Goal: Task Accomplishment & Management: Use online tool/utility

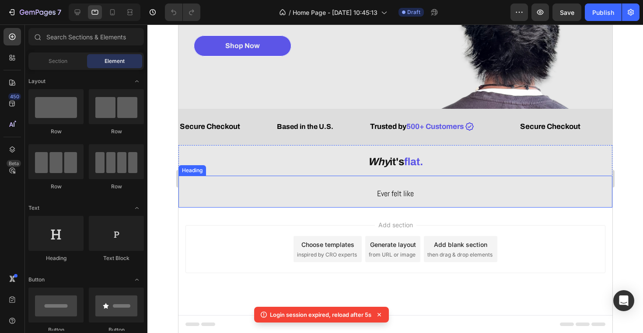
scroll to position [150, 0]
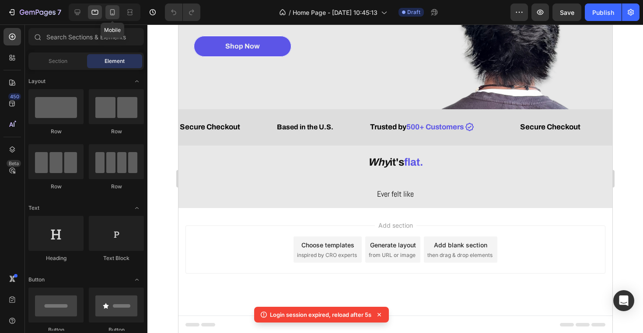
click at [108, 9] on icon at bounding box center [112, 12] width 9 height 9
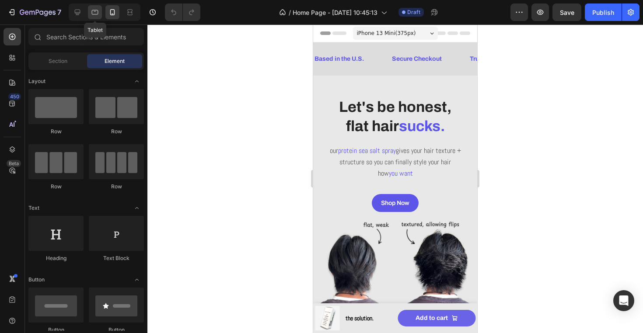
click at [95, 13] on icon at bounding box center [95, 12] width 9 height 9
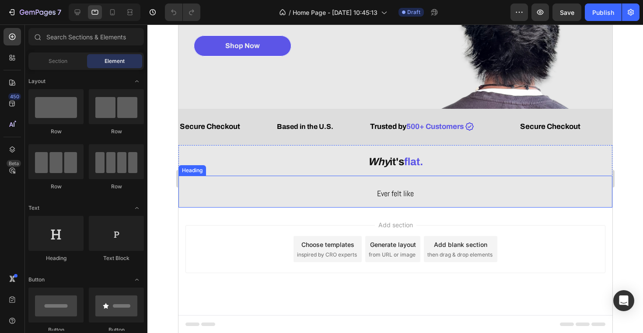
scroll to position [150, 0]
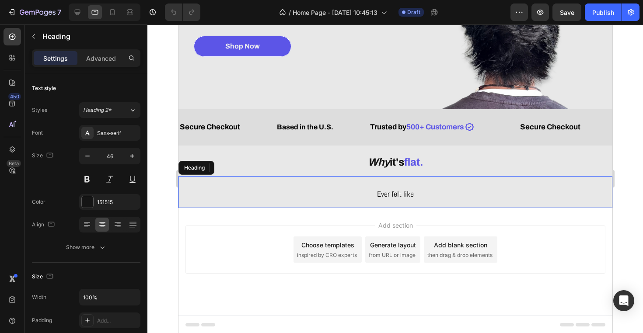
click at [403, 190] on span "Ever felt like" at bounding box center [394, 194] width 37 height 10
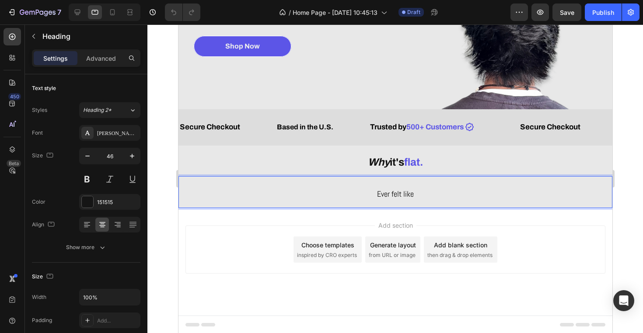
click at [403, 190] on span "Ever felt like" at bounding box center [394, 194] width 37 height 10
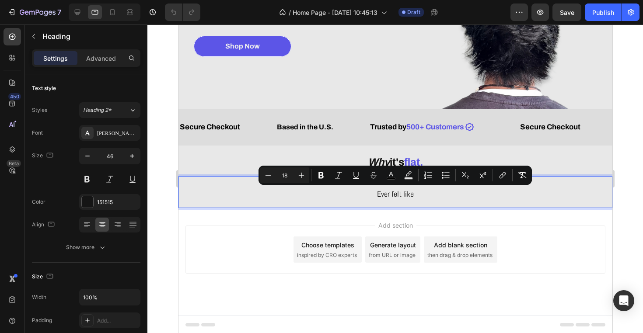
click at [424, 200] on p "Ever felt like" at bounding box center [395, 192] width 432 height 30
click at [429, 196] on p "Ever felt like" at bounding box center [395, 192] width 432 height 30
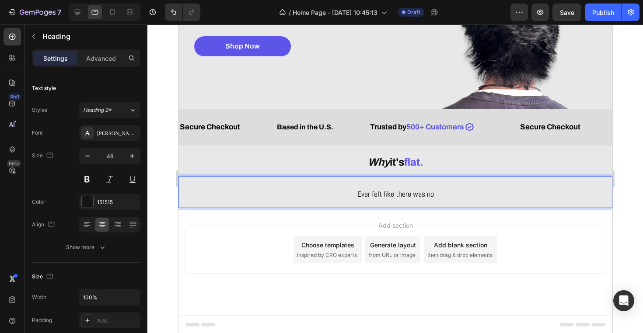
click at [417, 191] on span "Ever felt like there was no" at bounding box center [395, 194] width 77 height 10
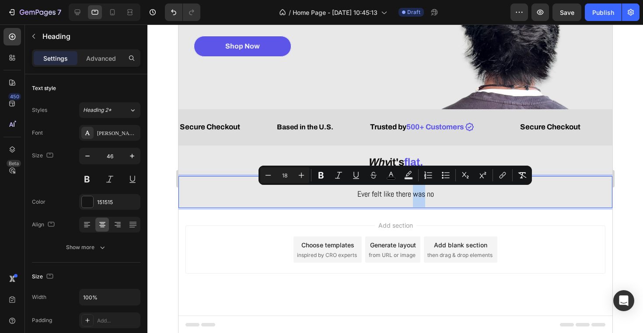
click at [581, 194] on p "Ever felt like there was no" at bounding box center [395, 192] width 432 height 30
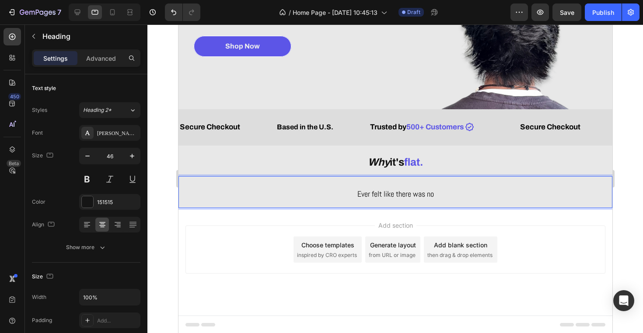
click at [581, 194] on p "Ever felt like there was no" at bounding box center [395, 192] width 432 height 30
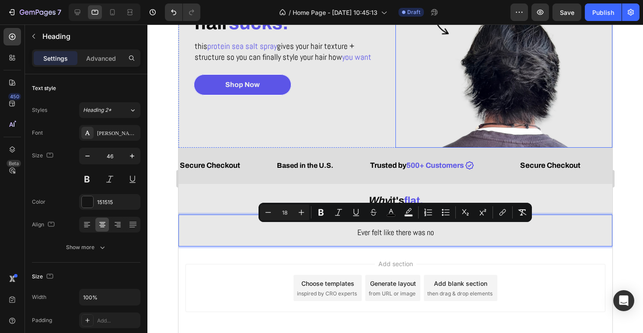
scroll to position [113, 0]
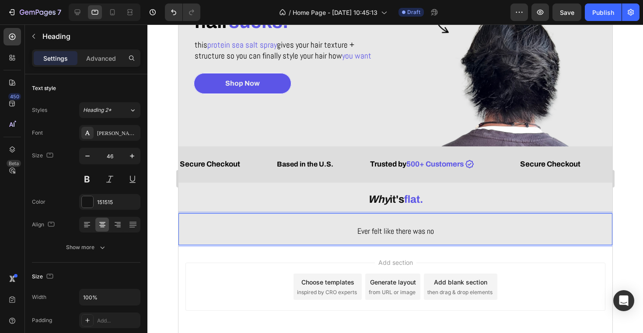
click at [417, 235] on span "Ever felt like there was no" at bounding box center [395, 231] width 77 height 10
click at [437, 235] on p "Ever felt like there was no" at bounding box center [395, 229] width 432 height 30
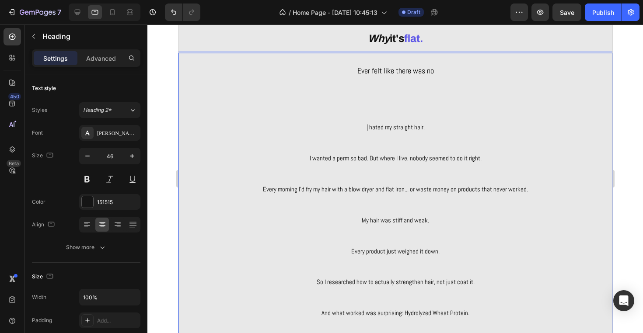
scroll to position [493, 0]
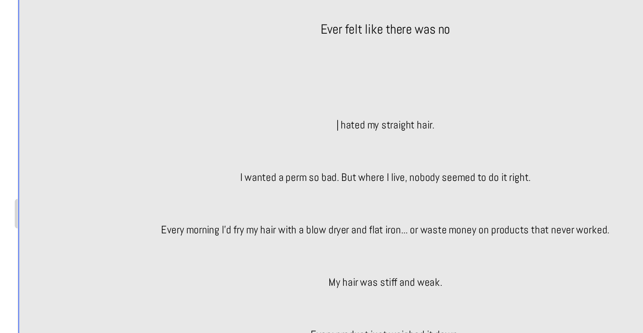
click at [227, 55] on span "| hated my straight hair." at bounding box center [235, 55] width 58 height 8
click at [209, 54] on span "| hated my straight hair." at bounding box center [235, 55] width 58 height 8
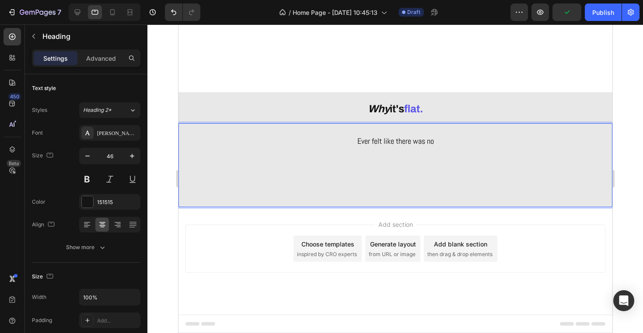
click at [411, 96] on div "Why it's flat. Heading Ever felt like there was no Heading 0" at bounding box center [395, 149] width 434 height 115
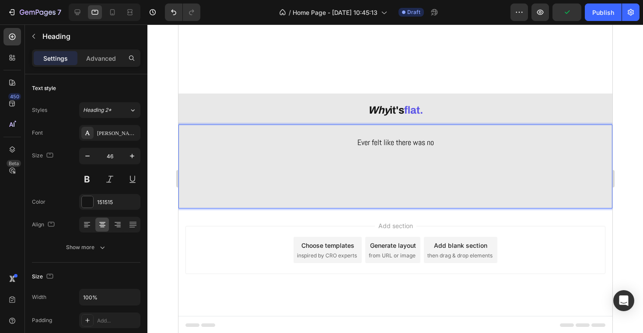
click at [451, 137] on p "Ever felt like there was no" at bounding box center [395, 166] width 432 height 82
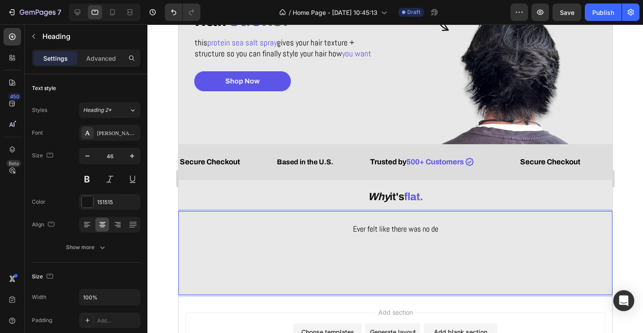
scroll to position [118, 0]
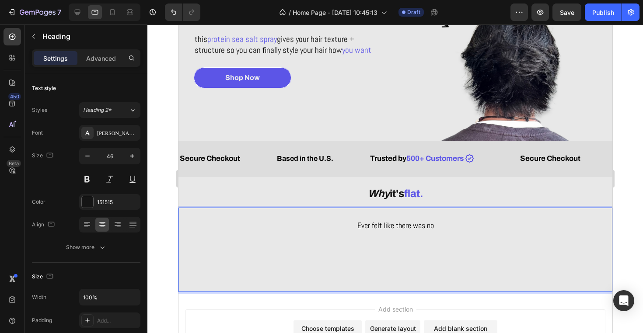
click at [357, 261] on p "Ever felt like there was no" at bounding box center [395, 250] width 432 height 82
click at [357, 261] on p "Ever felt like there was no ⁠⁠⁠⁠⁠⁠⁠" at bounding box center [395, 250] width 432 height 82
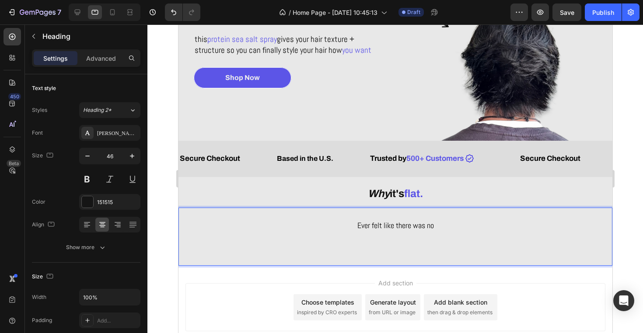
click at [357, 261] on p "Ever felt like there was no" at bounding box center [395, 237] width 432 height 56
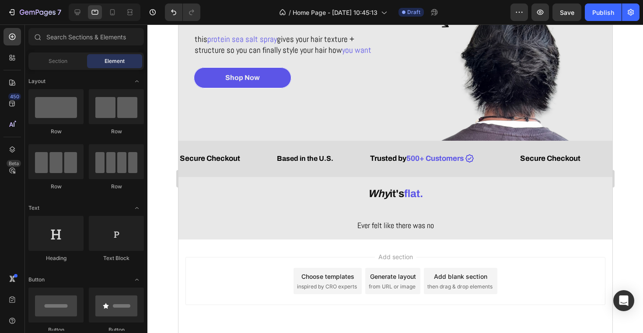
click at [315, 258] on div "Add section Choose templates inspired by CRO experts Generate layout from URL o…" at bounding box center [395, 281] width 420 height 48
click at [400, 226] on span "Ever felt like there was no" at bounding box center [395, 225] width 77 height 10
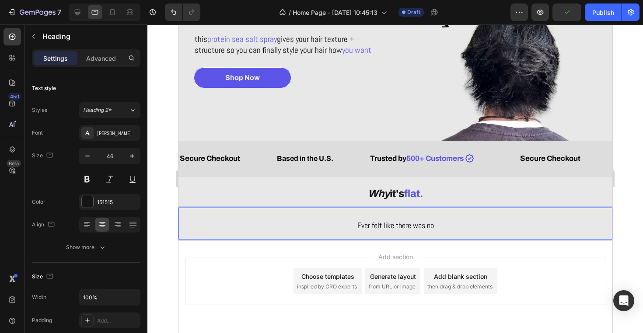
click at [400, 226] on span "Ever felt like there was no" at bounding box center [395, 225] width 77 height 10
click at [416, 228] on span "Ever felt like there was no" at bounding box center [395, 225] width 77 height 10
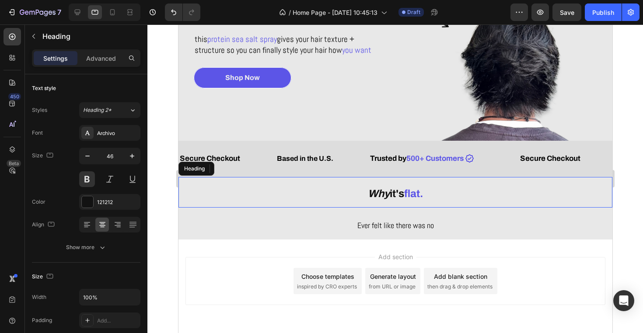
click at [409, 194] on span "flat." at bounding box center [413, 193] width 19 height 11
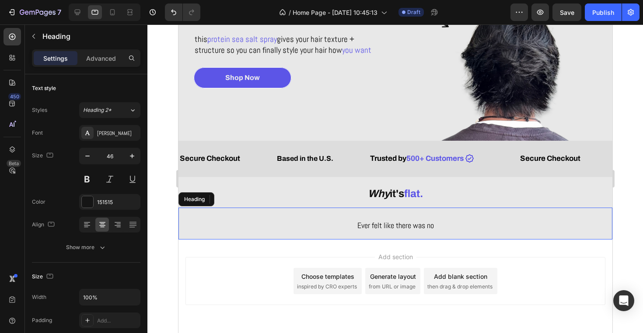
click at [395, 230] on span "Ever felt like there was no" at bounding box center [395, 225] width 77 height 10
click at [399, 225] on span "Ever felt like there was no" at bounding box center [395, 225] width 77 height 10
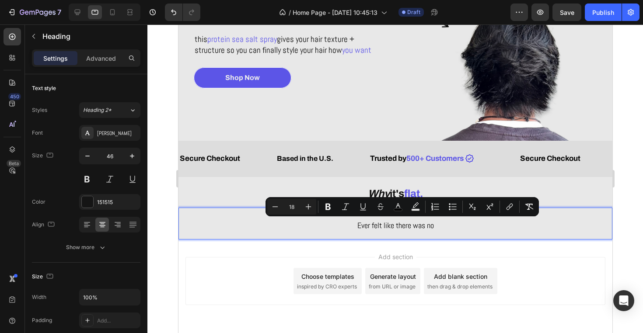
click at [440, 236] on p "Ever felt like there was no" at bounding box center [395, 224] width 432 height 30
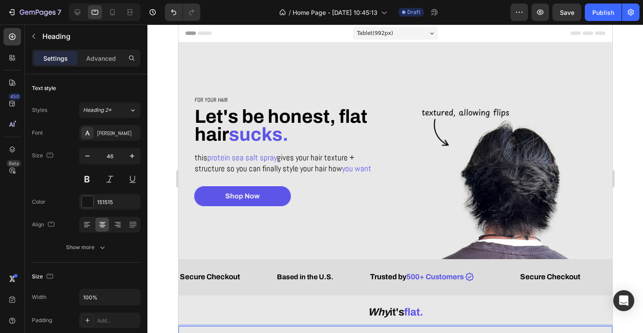
scroll to position [0, 0]
click at [115, 14] on icon at bounding box center [112, 12] width 9 height 9
type input "41"
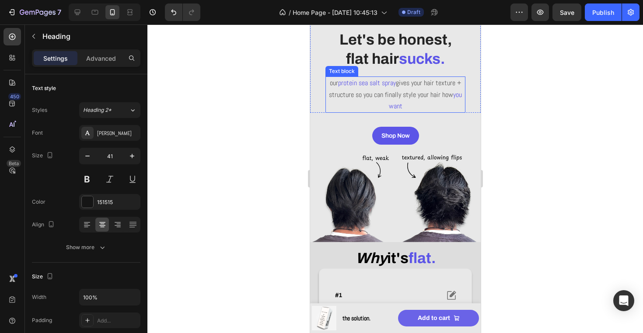
scroll to position [129, 0]
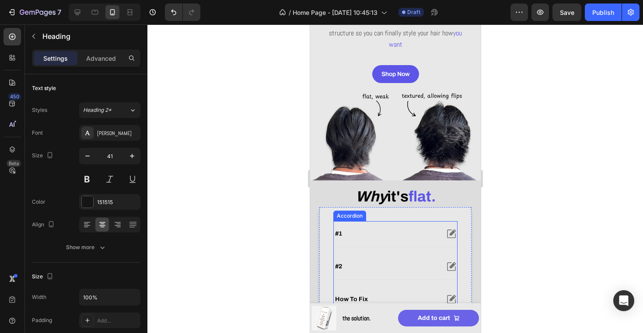
click at [391, 234] on div "#1" at bounding box center [385, 234] width 105 height 10
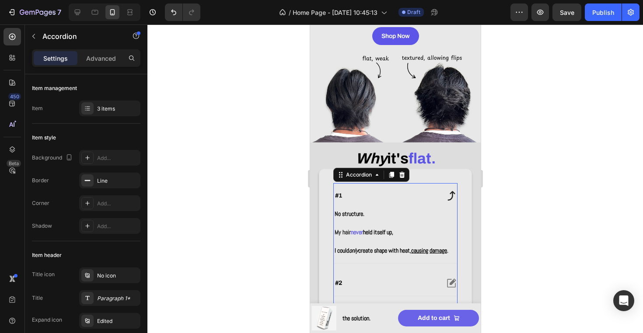
scroll to position [172, 0]
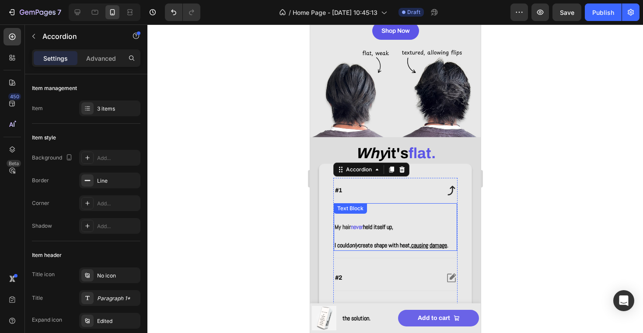
click at [358, 212] on div "Text Block" at bounding box center [349, 208] width 33 height 10
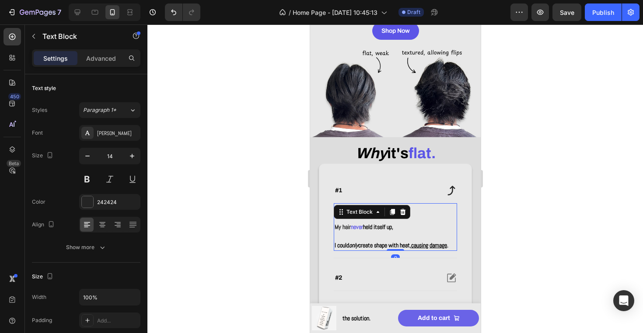
click at [358, 212] on div "Text Block" at bounding box center [359, 212] width 30 height 8
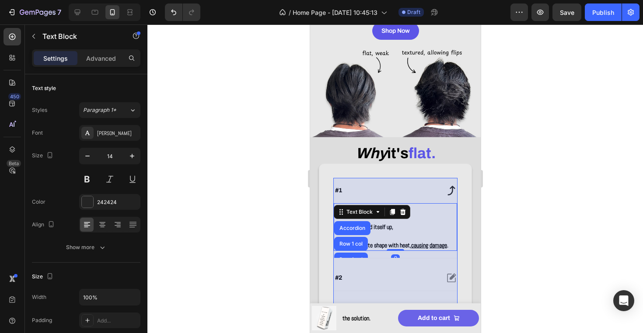
click at [391, 238] on p at bounding box center [395, 236] width 122 height 9
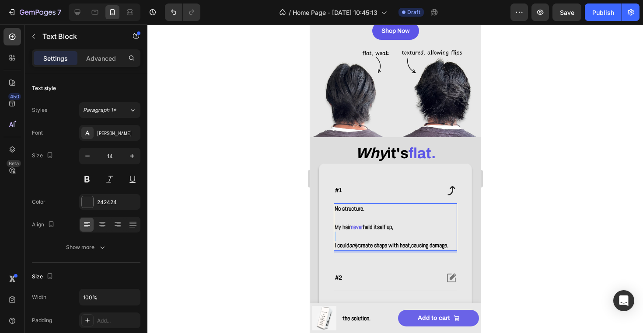
click at [391, 238] on p "Rich Text Editor. Editing area: main" at bounding box center [395, 236] width 122 height 9
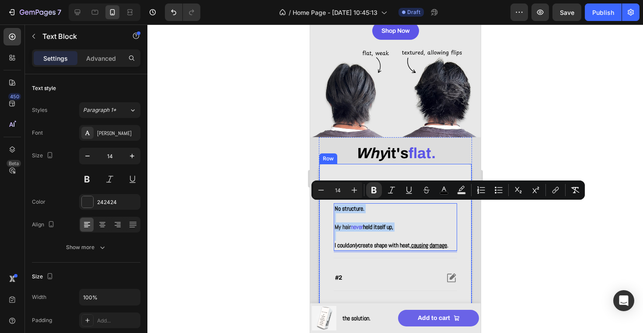
copy div "No structure. My hair never held itself up,"
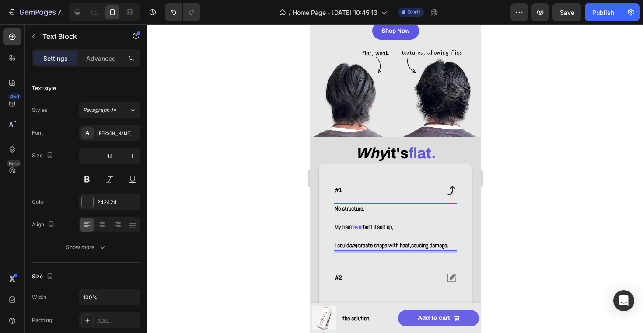
click at [411, 223] on p "My hair never held itself up," at bounding box center [395, 227] width 122 height 9
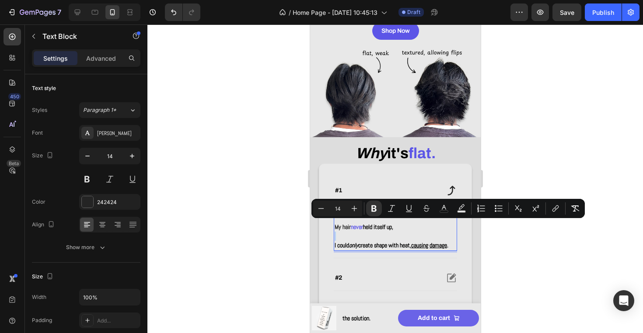
click at [411, 236] on p "Rich Text Editor. Editing area: main" at bounding box center [395, 236] width 122 height 9
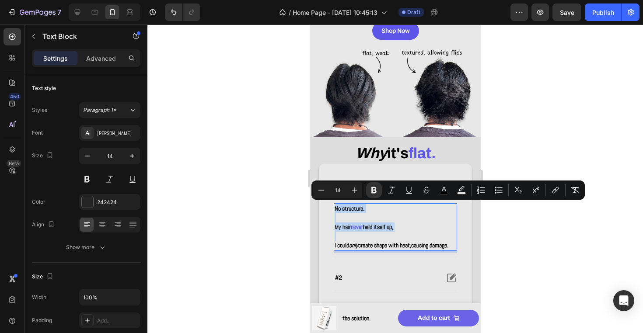
copy div "No structure. My hair never held itself up,"
click at [400, 283] on div "#2" at bounding box center [385, 278] width 105 height 10
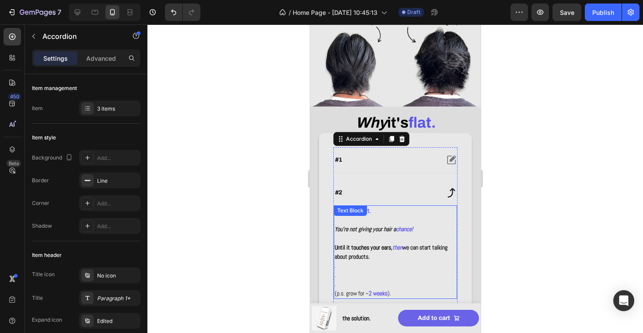
scroll to position [228, 0]
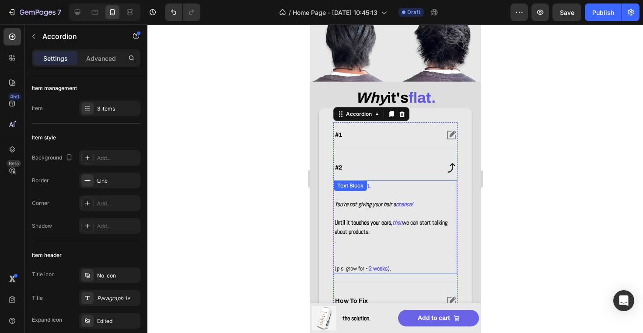
click at [361, 215] on p at bounding box center [395, 213] width 122 height 9
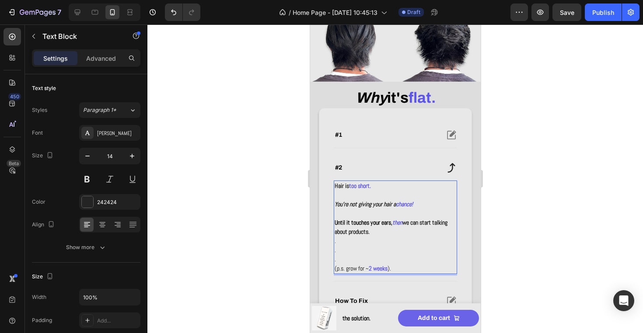
click at [402, 225] on strong "then" at bounding box center [397, 223] width 10 height 8
click at [403, 237] on p "." at bounding box center [395, 241] width 122 height 9
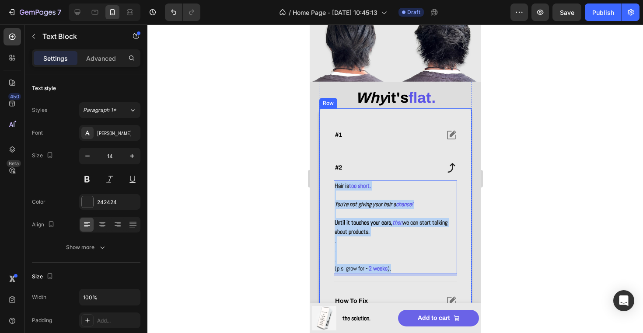
drag, startPoint x: 409, startPoint y: 266, endPoint x: 331, endPoint y: 187, distance: 110.7
click at [331, 187] on div "#1 #2 Hair is too short. You're not giving your hair a chance! Until it touches…" at bounding box center [394, 218] width 153 height 221
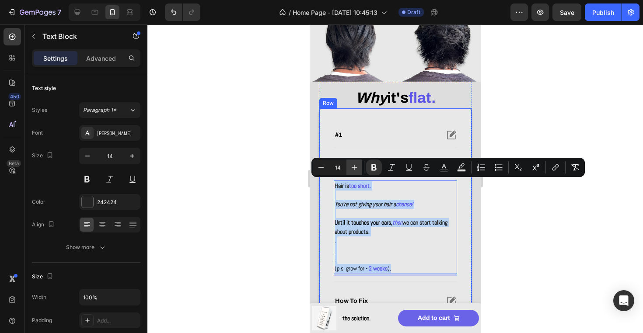
copy div "Hair is too short. You're not giving your hair a chance! Until it touches your …"
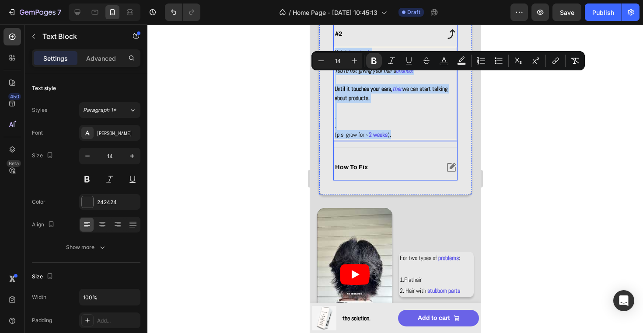
scroll to position [402, 0]
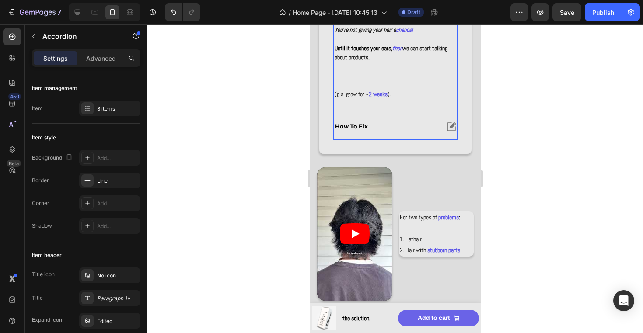
click at [407, 131] on div "how to fix" at bounding box center [394, 126] width 123 height 25
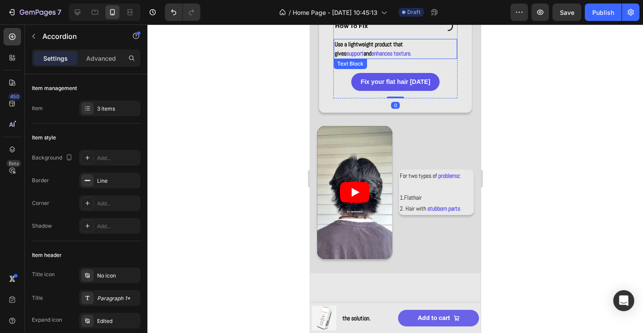
click at [400, 52] on p "Use a lightweight product that gives support and enhances texture." at bounding box center [395, 49] width 122 height 18
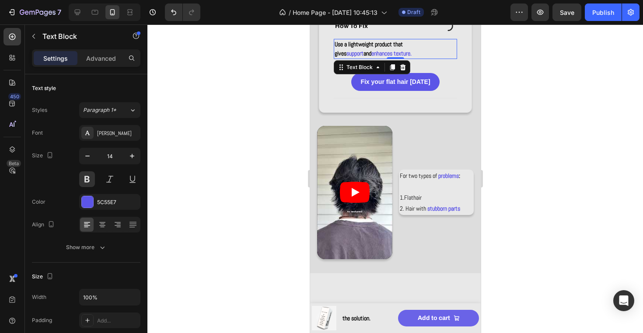
click at [398, 53] on p "Use a lightweight product that gives support and enhances texture." at bounding box center [395, 49] width 122 height 18
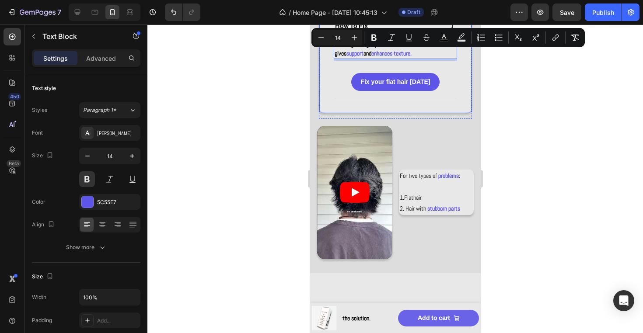
drag, startPoint x: 398, startPoint y: 53, endPoint x: 332, endPoint y: 43, distance: 66.8
click at [332, 43] on div "#1 #2 how to fix Use a lightweight product that gives support and enhances text…" at bounding box center [394, 23] width 153 height 179
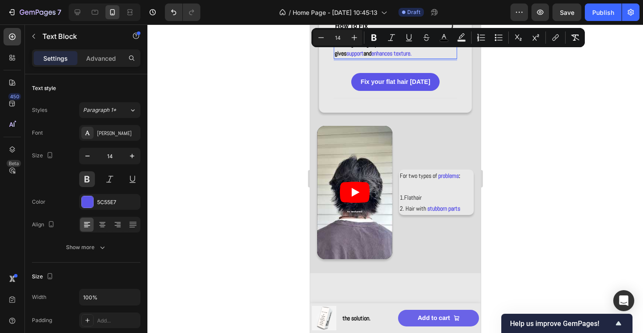
copy p "Use a lightweight product that gives support and enhances texture."
click at [414, 180] on p "For two types of problems : 1. Flat hair" at bounding box center [435, 187] width 73 height 33
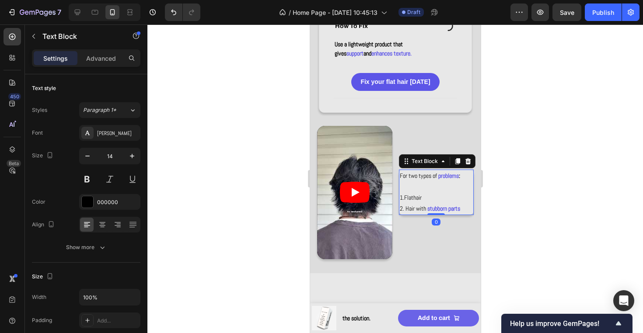
click at [414, 180] on p "For two types of problems : 1. Flat hair" at bounding box center [435, 187] width 73 height 33
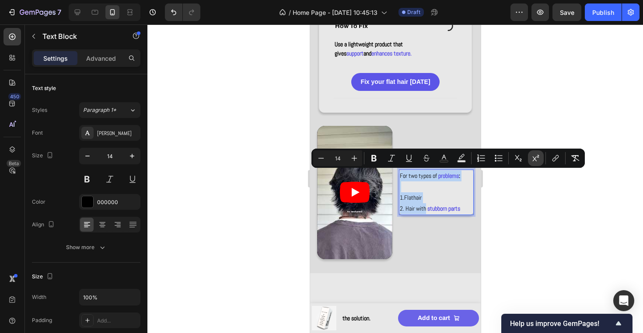
copy div "For two types of problems : 1. Flat hair 2. Hair with"
click at [94, 7] on div at bounding box center [95, 12] width 14 height 14
type input "16"
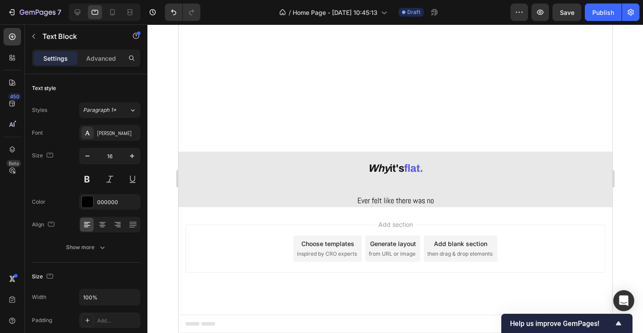
scroll to position [252, 0]
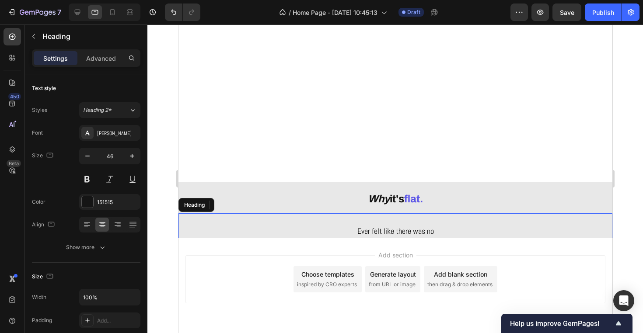
click at [418, 235] on span "Ever felt like there was no" at bounding box center [395, 231] width 77 height 10
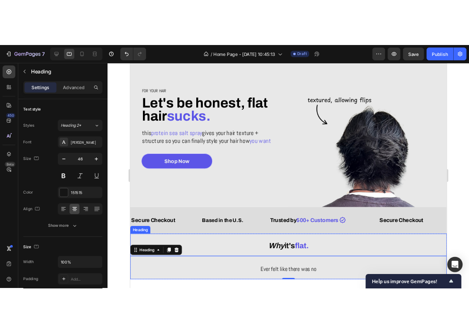
scroll to position [61, 0]
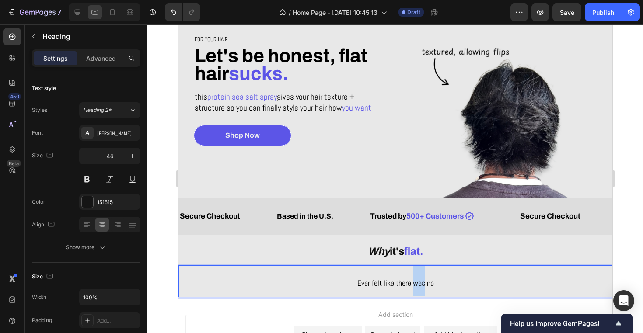
click at [412, 283] on span "Ever felt like there was no" at bounding box center [395, 283] width 77 height 10
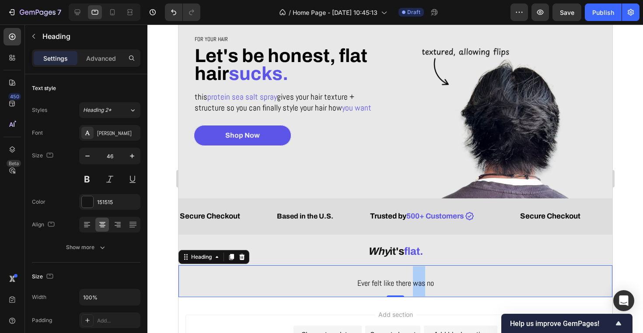
click at [641, 81] on div at bounding box center [394, 178] width 495 height 309
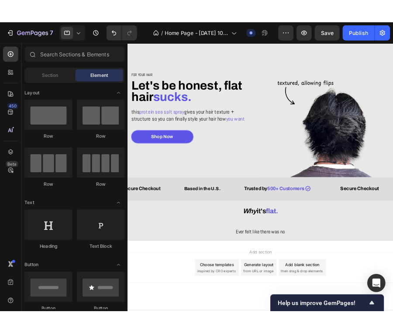
scroll to position [0, 0]
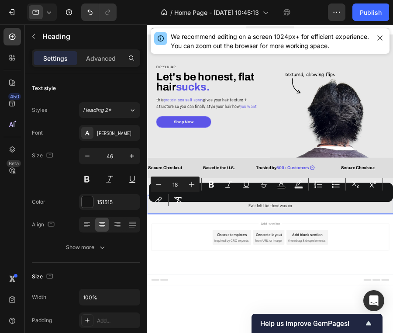
click at [275, 206] on div "Minus 18 Plus Bold Italic Underline Strikethrough color Text Background Color N…" at bounding box center [271, 192] width 241 height 31
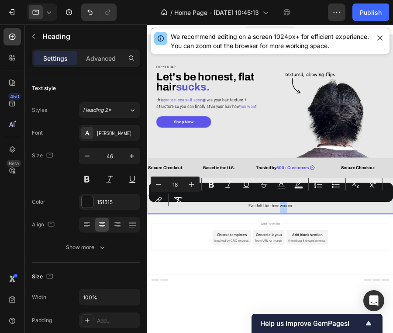
click at [282, 206] on div "Minus 18 Plus Bold Italic Underline Strikethrough color Text Background Color N…" at bounding box center [271, 192] width 241 height 31
click at [273, 206] on div "Minus 18 Plus Bold Italic Underline Strikethrough color Text Background Color N…" at bounding box center [271, 192] width 241 height 31
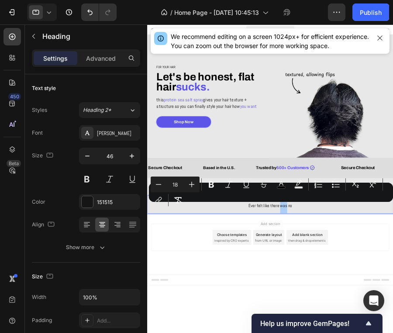
click at [273, 206] on div "Minus 18 Plus Bold Italic Underline Strikethrough color Text Background Color N…" at bounding box center [271, 192] width 241 height 31
click at [290, 207] on div "Minus 18 Plus Bold Italic Underline Strikethrough color Text Background Color N…" at bounding box center [271, 192] width 241 height 31
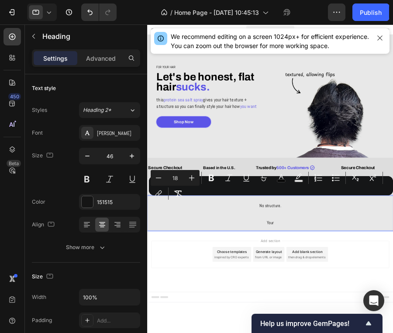
drag, startPoint x: 411, startPoint y: 367, endPoint x: 314, endPoint y: 344, distance: 100.2
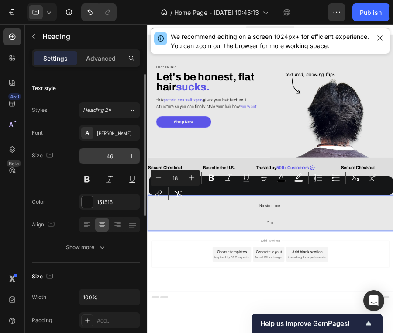
click at [108, 157] on input "46" at bounding box center [109, 156] width 29 height 16
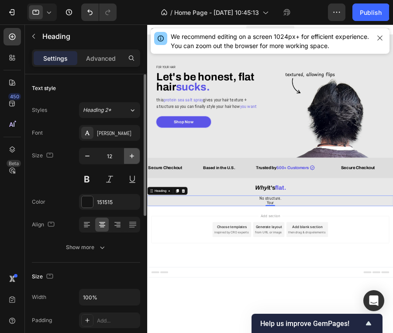
click at [127, 155] on button "button" at bounding box center [132, 156] width 16 height 16
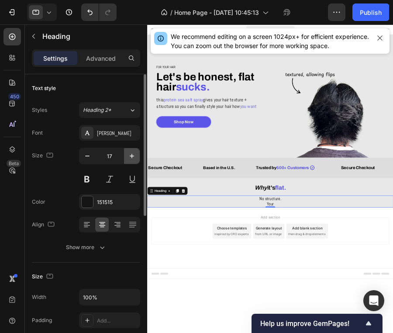
click at [127, 155] on button "button" at bounding box center [132, 156] width 16 height 16
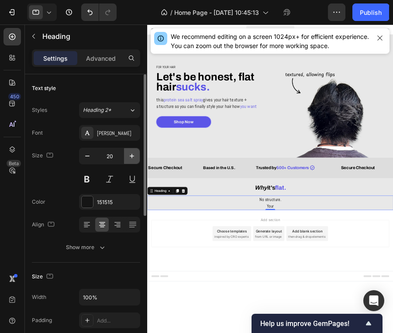
click at [127, 155] on button "button" at bounding box center [132, 156] width 16 height 16
type input "21"
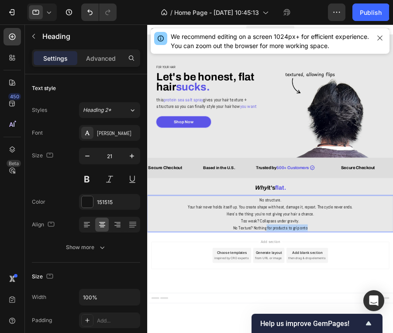
drag, startPoint x: 437, startPoint y: 375, endPoint x: 357, endPoint y: 384, distance: 81.0
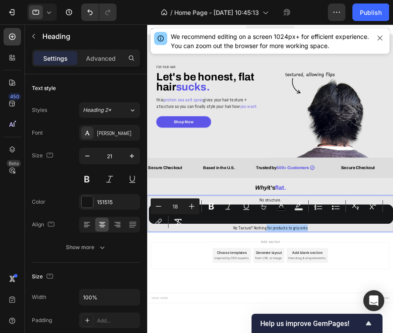
click at [320, 227] on div "Minus 18 Plus Bold Italic Underline Strikethrough color Text Background Color N…" at bounding box center [271, 213] width 241 height 31
click at [310, 226] on div "Minus 18 Plus Bold Italic Underline Strikethrough color Text Background Color N…" at bounding box center [271, 213] width 241 height 31
click at [387, 228] on div "Minus 18 Plus Bold Italic Underline Strikethrough color Text Background Color N…" at bounding box center [271, 213] width 241 height 31
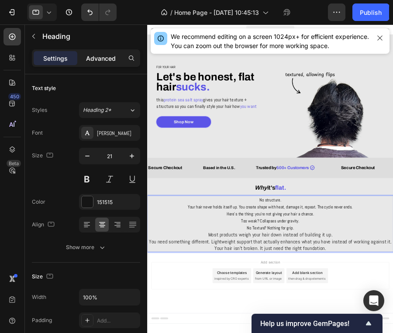
click at [106, 54] on p "Advanced" at bounding box center [101, 58] width 30 height 9
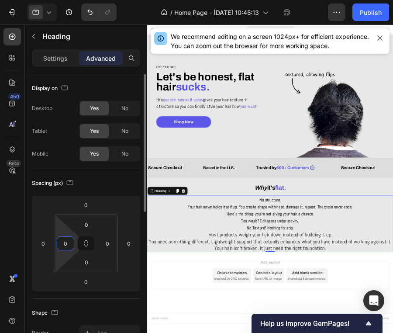
click at [71, 243] on input "0" at bounding box center [65, 243] width 13 height 13
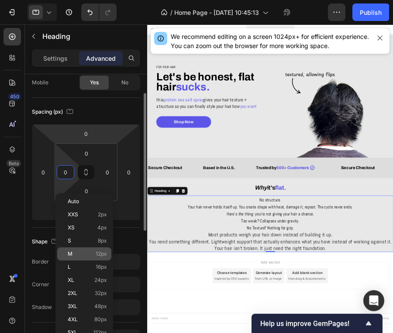
scroll to position [87, 0]
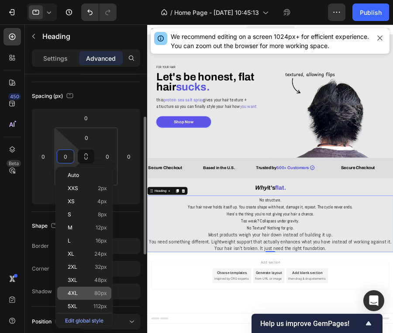
click at [94, 292] on p "4XL 80px" at bounding box center [87, 293] width 39 height 6
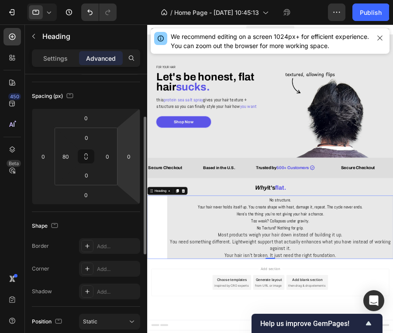
type input "0"
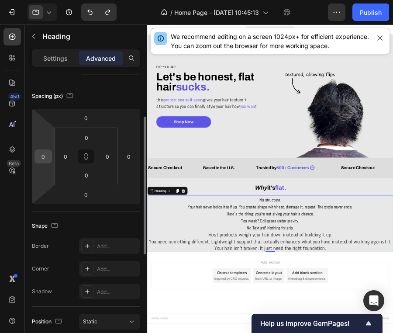
click at [41, 154] on input "0" at bounding box center [43, 156] width 13 height 13
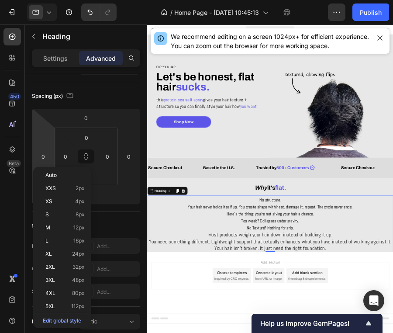
click at [63, 50] on div "Settings Advanced" at bounding box center [86, 57] width 108 height 17
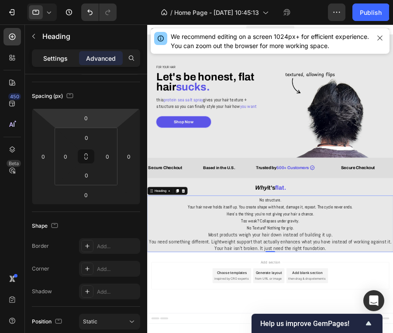
click at [69, 64] on div "Settings" at bounding box center [56, 58] width 44 height 14
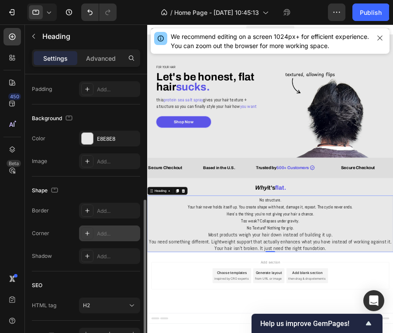
scroll to position [254, 0]
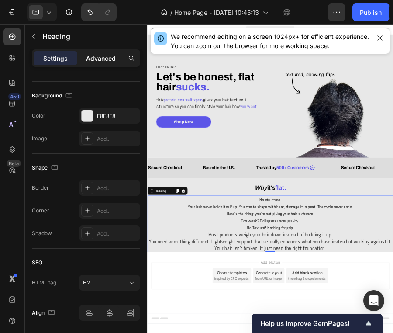
click at [116, 60] on div "Advanced" at bounding box center [101, 58] width 44 height 14
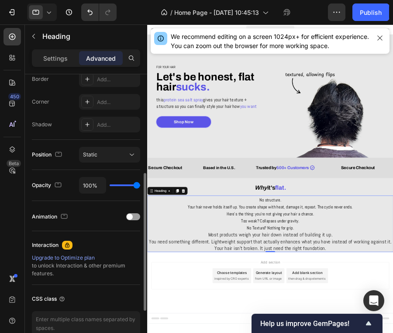
scroll to position [0, 0]
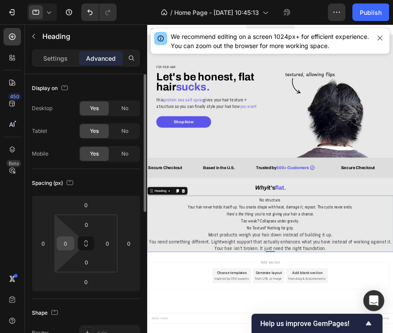
click at [65, 243] on input "0" at bounding box center [65, 243] width 13 height 13
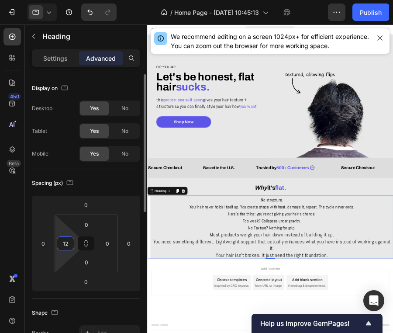
type input "1"
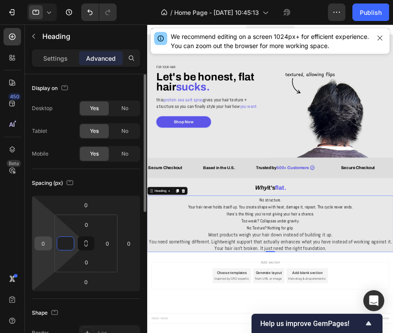
type input "0"
click at [46, 244] on input "0" at bounding box center [43, 243] width 13 height 13
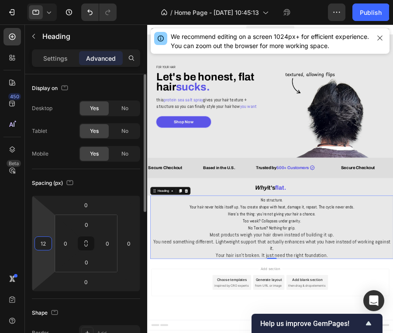
type input "1"
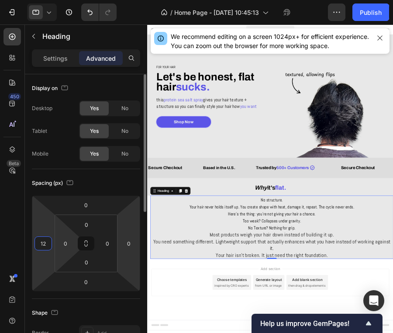
type input "123"
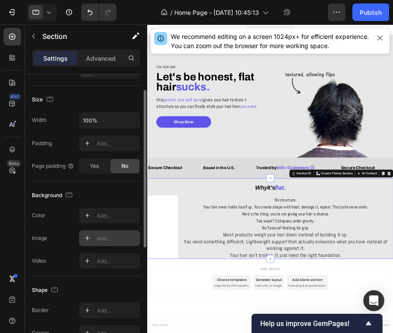
scroll to position [168, 0]
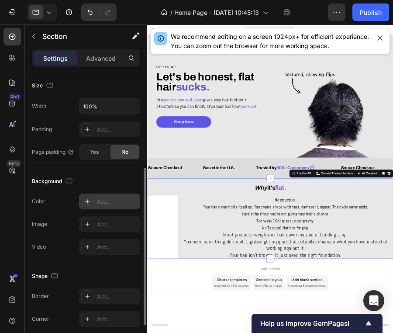
click at [111, 195] on div "Add..." at bounding box center [109, 202] width 61 height 16
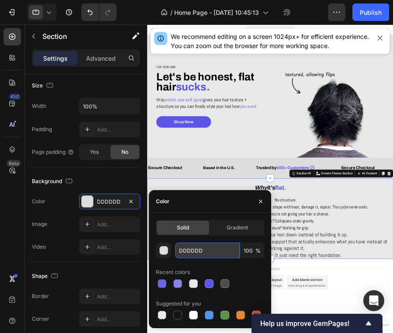
click at [186, 252] on input "DDDDDD" at bounding box center [207, 251] width 65 height 16
type input "E8E8E8"
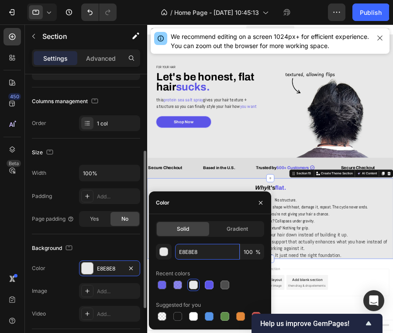
scroll to position [87, 0]
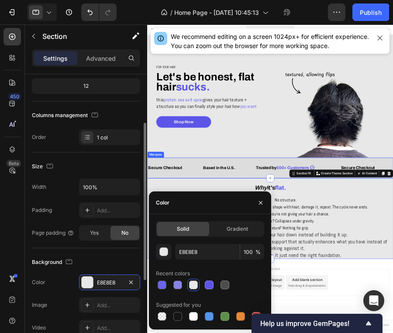
click at [287, 265] on div "Secure Checkout Text Block Based in the U.S. Text Block Icon Icon List Trusted …" at bounding box center [364, 277] width 434 height 36
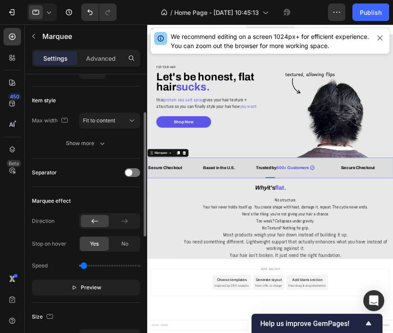
scroll to position [0, 0]
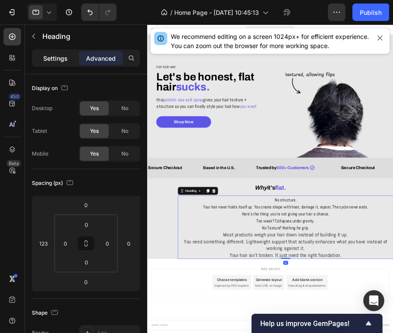
click at [66, 55] on p "Settings" at bounding box center [55, 58] width 24 height 9
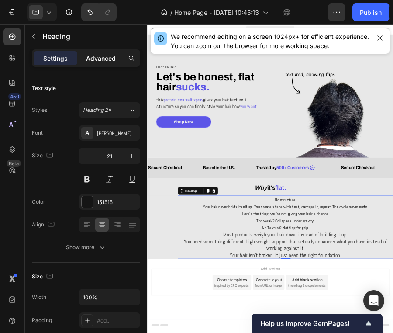
click at [92, 54] on p "Advanced" at bounding box center [101, 58] width 30 height 9
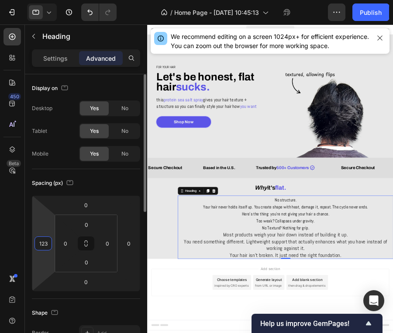
click at [42, 243] on input "123" at bounding box center [43, 243] width 13 height 13
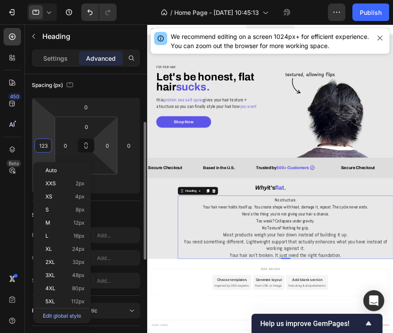
scroll to position [114, 0]
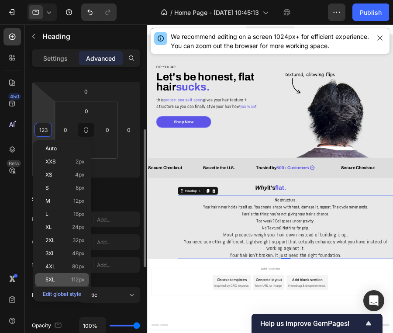
click at [81, 276] on div "5XL 112px" at bounding box center [62, 279] width 54 height 13
type input "112"
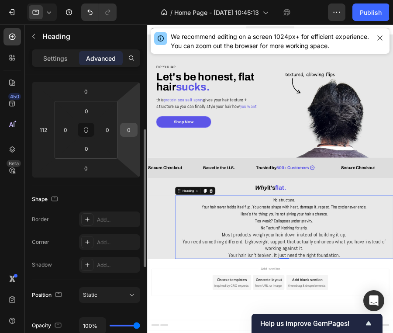
click at [137, 132] on div "0" at bounding box center [128, 130] width 17 height 14
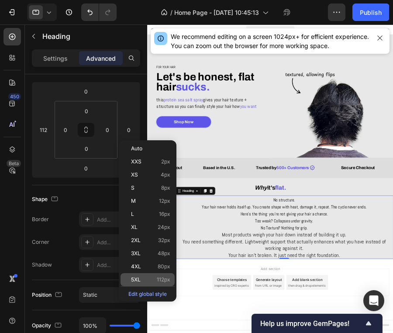
click at [154, 279] on p "5XL 112px" at bounding box center [150, 280] width 39 height 6
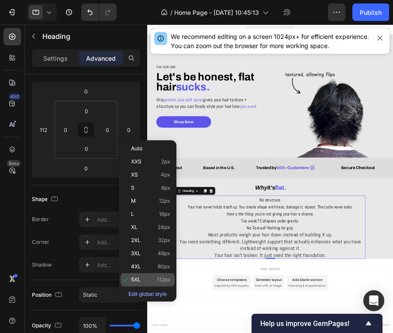
type input "112"
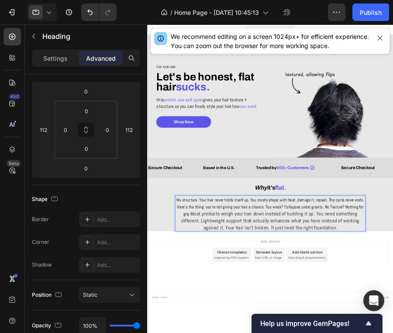
click at [62, 56] on p "Settings" at bounding box center [55, 58] width 24 height 9
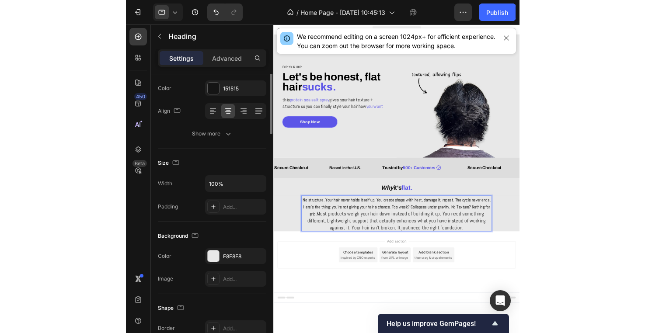
scroll to position [0, 0]
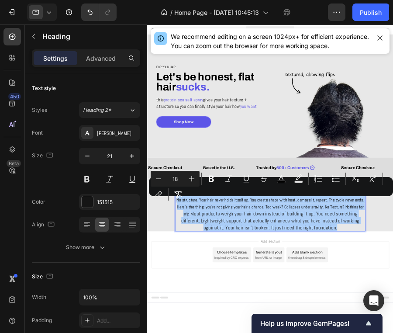
click at [178, 178] on input "18" at bounding box center [175, 179] width 17 height 10
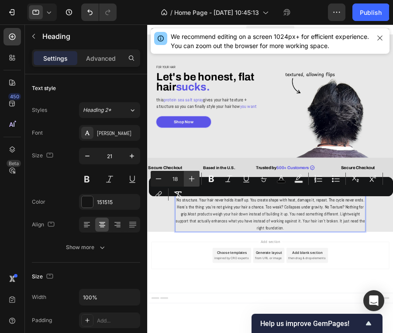
click at [197, 176] on button "Plus" at bounding box center [192, 179] width 16 height 16
type input "20"
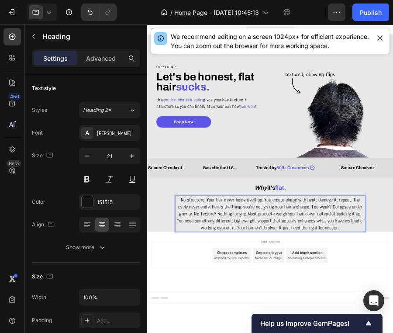
click at [131, 157] on icon "button" at bounding box center [132, 156] width 9 height 9
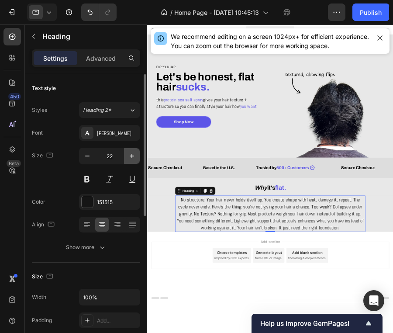
click at [131, 157] on icon "button" at bounding box center [132, 156] width 9 height 9
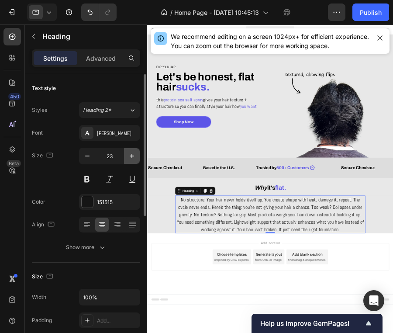
click at [131, 157] on icon "button" at bounding box center [132, 156] width 9 height 9
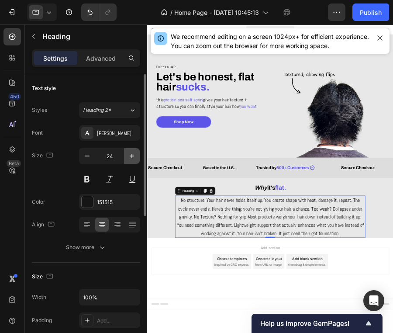
click at [131, 157] on icon "button" at bounding box center [132, 156] width 9 height 9
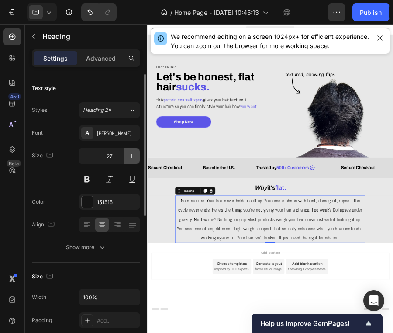
click at [131, 157] on icon "button" at bounding box center [132, 156] width 9 height 9
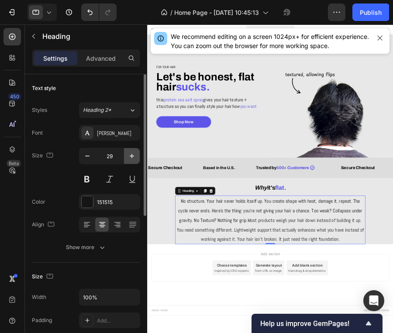
click at [131, 157] on icon "button" at bounding box center [132, 156] width 9 height 9
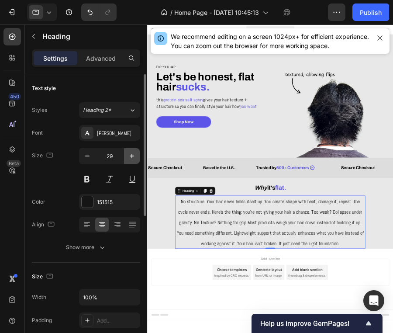
type input "30"
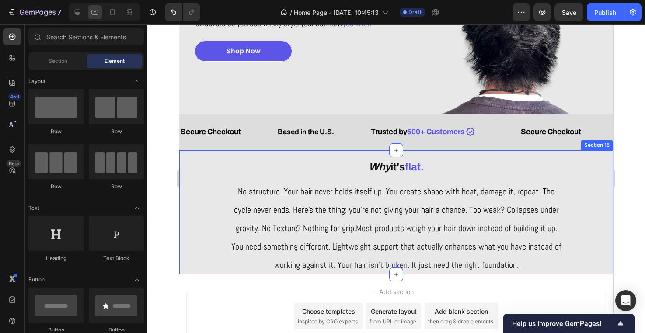
scroll to position [146, 0]
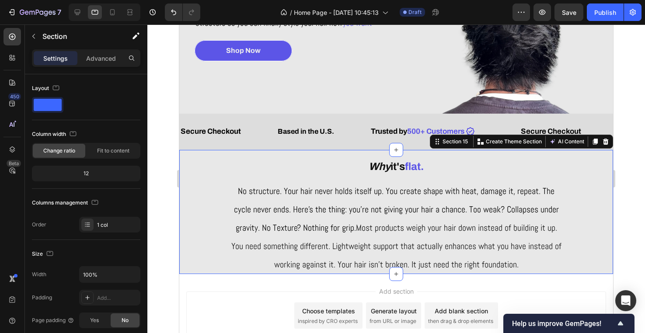
click at [569, 214] on div "Why it's flat. Heading ⁠⁠⁠⁠⁠⁠⁠ No structure. Your hair never holds itself up. Y…" at bounding box center [396, 212] width 434 height 125
click at [568, 223] on div "Why it's flat. Heading ⁠⁠⁠⁠⁠⁠⁠ No structure. Your hair never holds itself up. Y…" at bounding box center [396, 212] width 434 height 125
click at [567, 230] on div "Why it's flat. Heading ⁠⁠⁠⁠⁠⁠⁠ No structure. Your hair never holds itself up. Y…" at bounding box center [396, 212] width 434 height 125
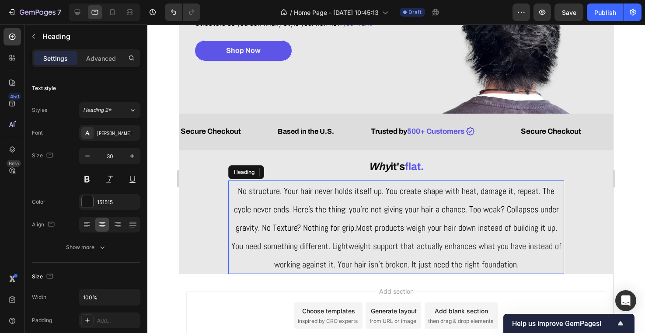
click at [557, 229] on span "Most products weigh your hair down instead of building it up. You need somethin…" at bounding box center [396, 246] width 330 height 48
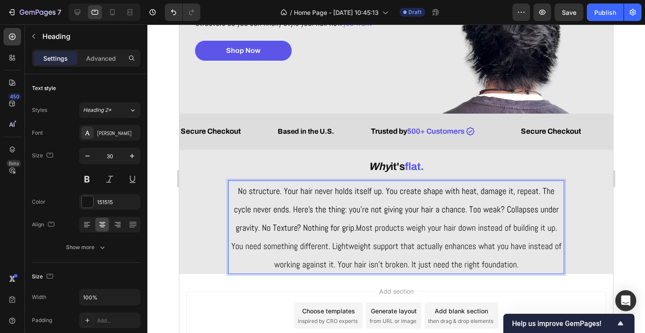
click at [557, 229] on span "Most products weigh your hair down instead of building it up. You need somethin…" at bounding box center [396, 246] width 330 height 48
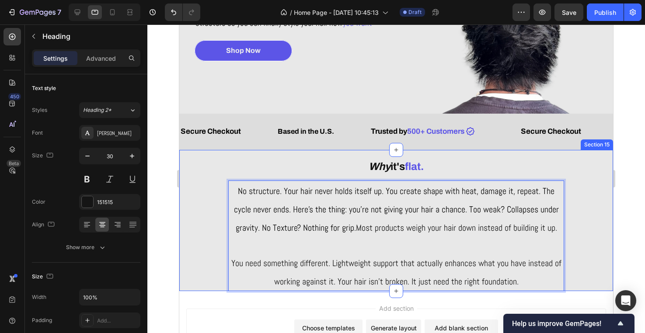
click at [610, 225] on div "Why it's flat. Heading No structure. Your hair never holds itself up. You creat…" at bounding box center [396, 221] width 434 height 142
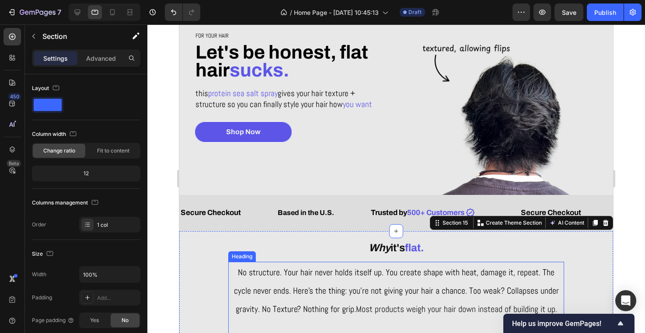
scroll to position [115, 0]
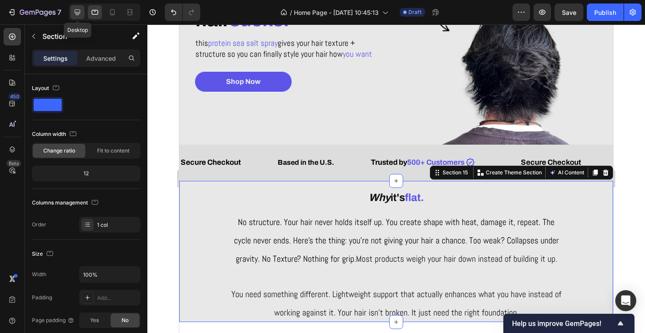
click at [79, 6] on div at bounding box center [77, 12] width 14 height 14
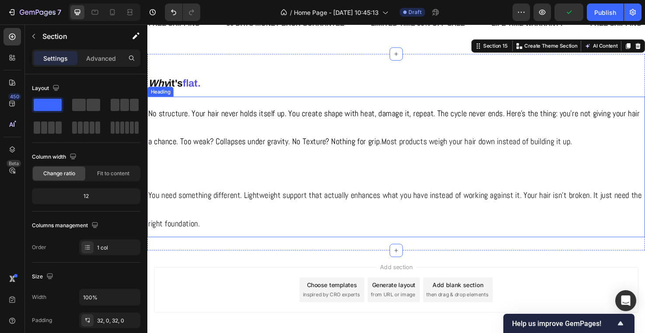
scroll to position [314, 0]
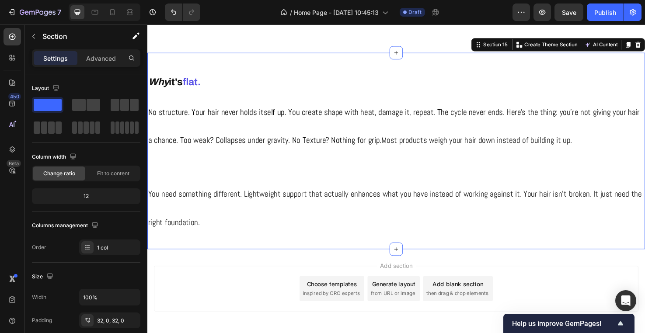
click at [332, 64] on div "Why it's flat. Heading ⁠⁠⁠⁠⁠⁠⁠ No structure. Your hair never holds itself up. Y…" at bounding box center [409, 157] width 525 height 207
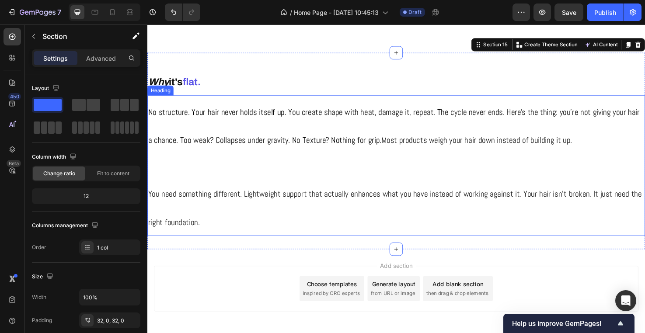
click at [247, 153] on p "⁠⁠⁠⁠⁠⁠⁠ No structure. Your hair never holds itself up. You create shape with he…" at bounding box center [409, 173] width 523 height 146
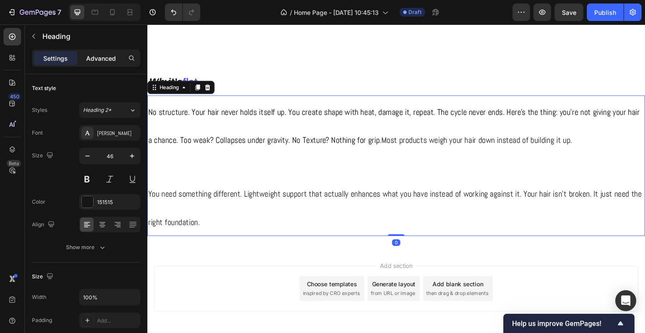
click at [100, 63] on p "Advanced" at bounding box center [101, 58] width 30 height 9
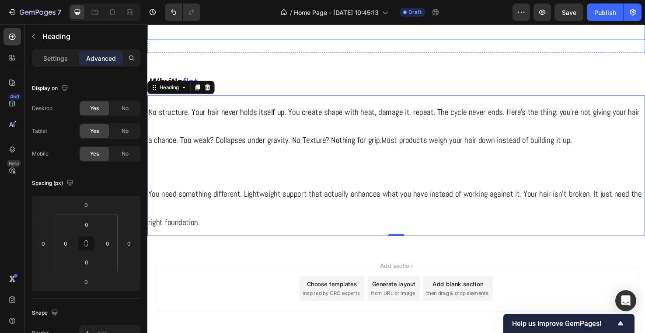
click at [267, 60] on div "Why it's flat. Heading ⁠⁠⁠⁠⁠⁠⁠ No structure. Your hair never holds itself up. Y…" at bounding box center [409, 157] width 525 height 207
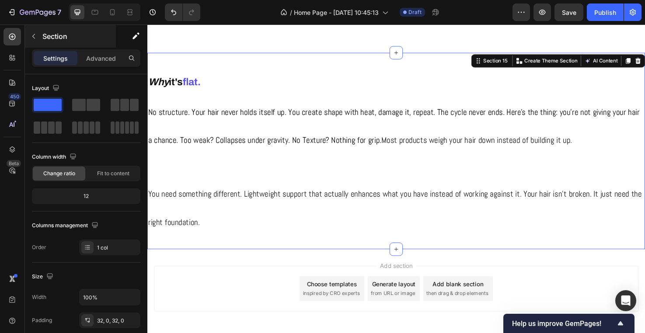
click at [55, 37] on p "Section" at bounding box center [78, 36] width 72 height 10
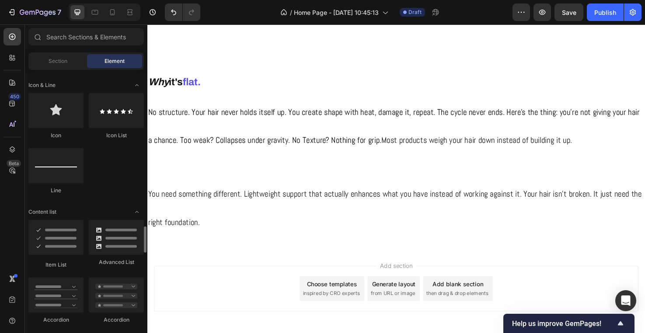
scroll to position [757, 0]
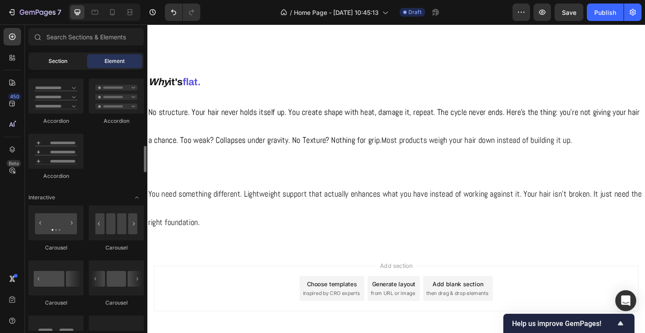
click at [61, 63] on span "Section" at bounding box center [58, 61] width 19 height 8
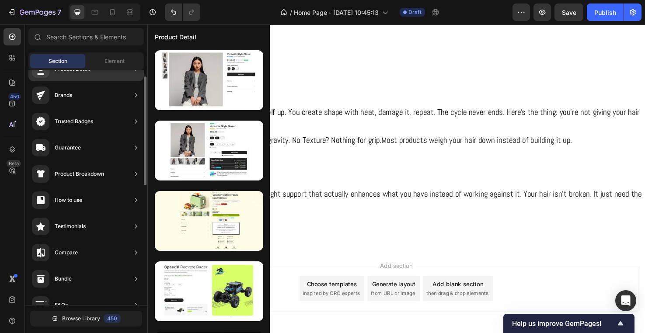
scroll to position [0, 0]
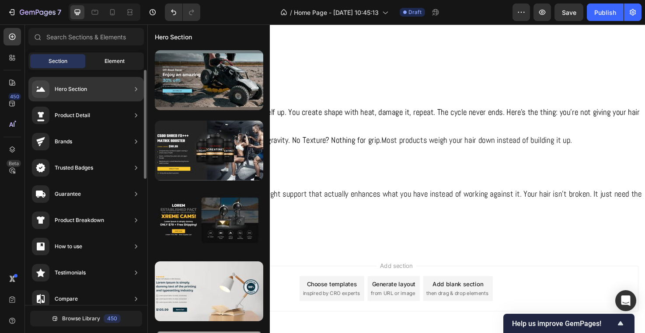
click at [125, 63] on div "Element" at bounding box center [114, 61] width 55 height 14
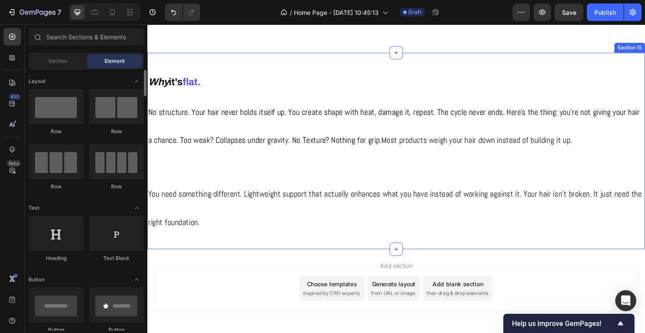
click at [272, 51] on div "FREE SHIPPING Text Block 30 DAYS MONEY BACK GUARANTEE Text Block LIMITED TIME 5…" at bounding box center [409, 22] width 525 height 63
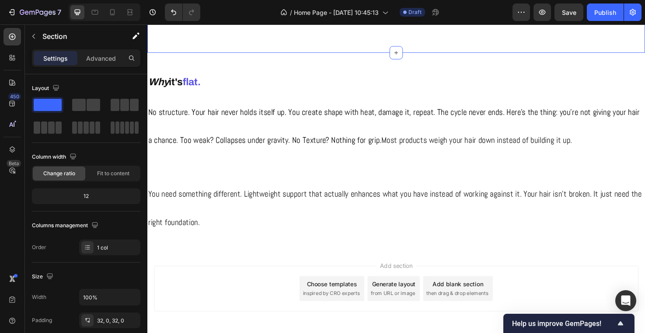
click at [276, 43] on div "FREE SHIPPING Text Block 30 DAYS MONEY BACK GUARANTEE Text Block LIMITED TIME 5…" at bounding box center [409, 22] width 525 height 63
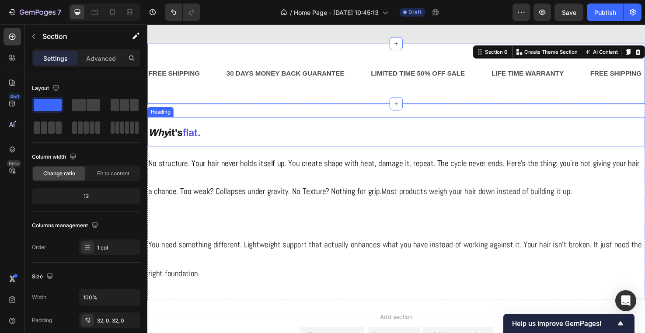
scroll to position [205, 0]
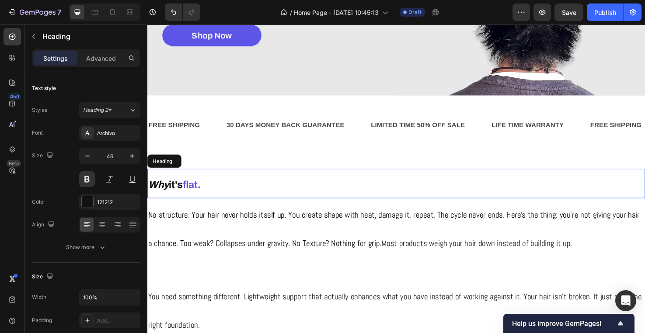
click at [294, 180] on h2 "Why it's flat." at bounding box center [409, 192] width 525 height 31
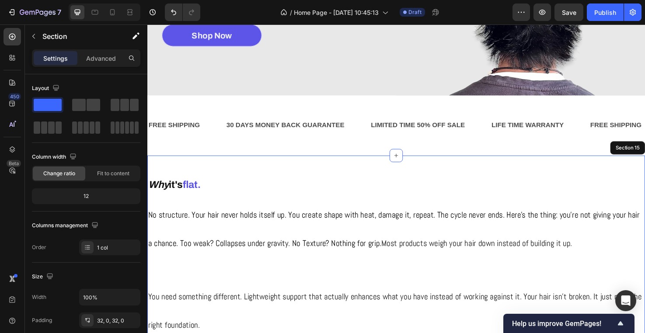
click at [299, 172] on div "Why it's flat. Heading 0 ⁠⁠⁠⁠⁠⁠⁠ No structure. Your hair never holds itself up.…" at bounding box center [409, 266] width 525 height 207
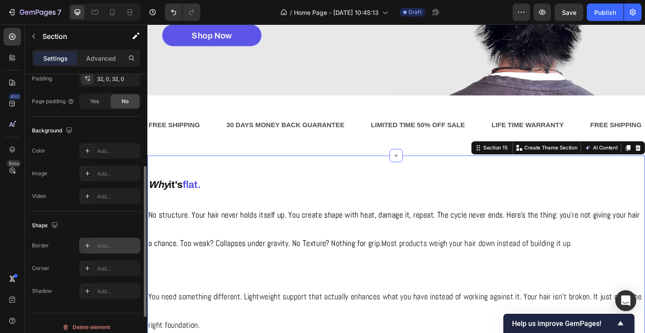
scroll to position [250, 0]
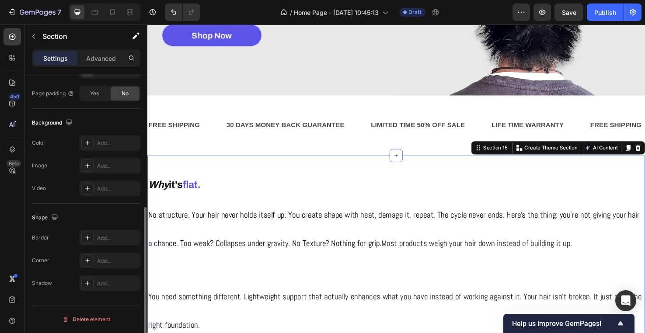
click at [121, 133] on div "Background The changes might be hidden by the video. Color Add... Image Add... …" at bounding box center [86, 156] width 108 height 95
click at [118, 143] on div "Add..." at bounding box center [117, 143] width 41 height 8
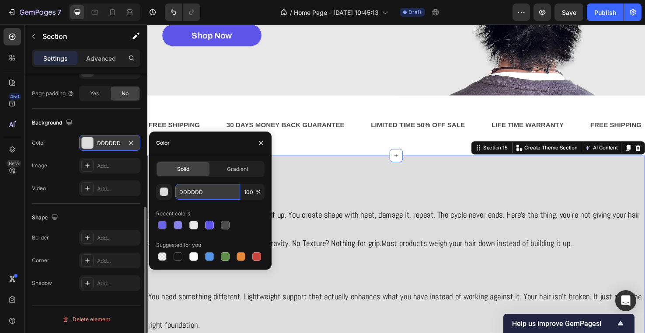
click at [212, 191] on input "DDDDDD" at bounding box center [207, 192] width 65 height 16
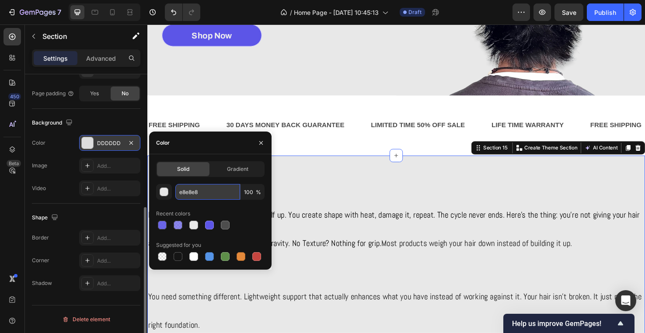
type input "E8E8E8"
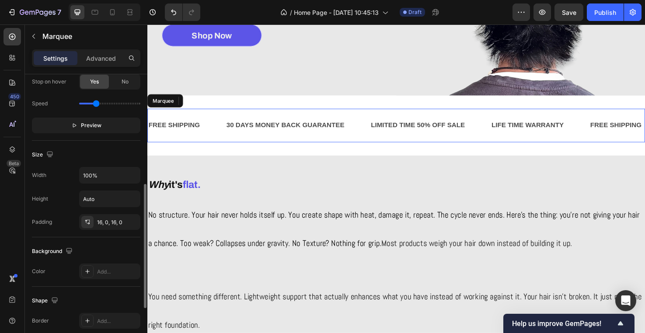
click at [365, 143] on div "FREE SHIPPING Text Block 30 DAYS MONEY BACK GUARANTEE Text Block LIMITED TIME 5…" at bounding box center [409, 130] width 525 height 35
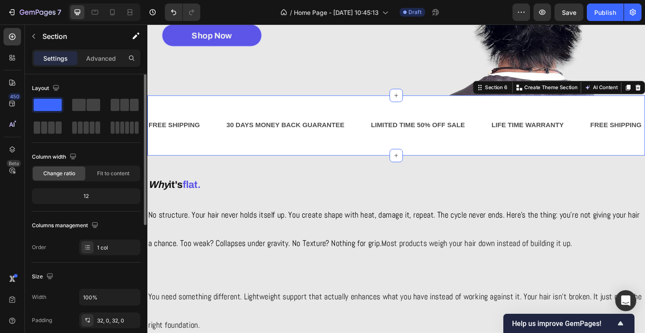
click at [365, 153] on div "FREE SHIPPING Text Block 30 DAYS MONEY BACK GUARANTEE Text Block LIMITED TIME 5…" at bounding box center [409, 130] width 525 height 63
click at [100, 59] on p "Advanced" at bounding box center [101, 58] width 30 height 9
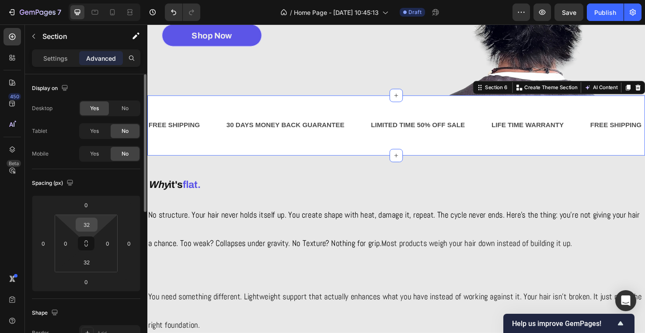
click at [83, 221] on input "32" at bounding box center [86, 224] width 17 height 13
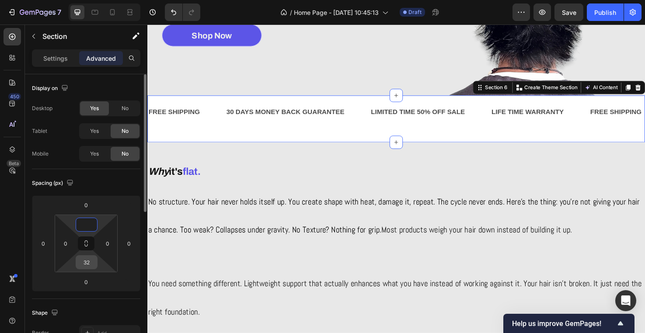
type input "0"
click at [89, 263] on input "32" at bounding box center [86, 262] width 17 height 13
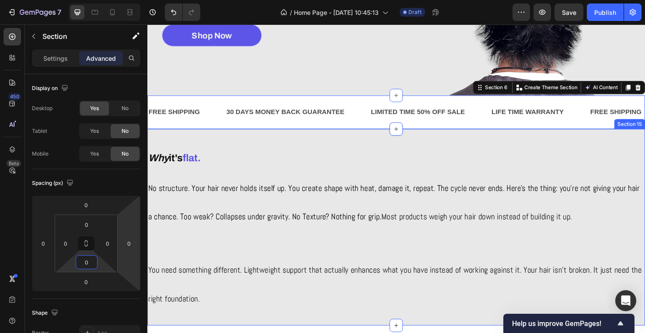
click at [320, 141] on div "Why it's flat. Heading ⁠⁠⁠⁠⁠⁠⁠ No structure. Your hair never holds itself up. Y…" at bounding box center [409, 238] width 525 height 207
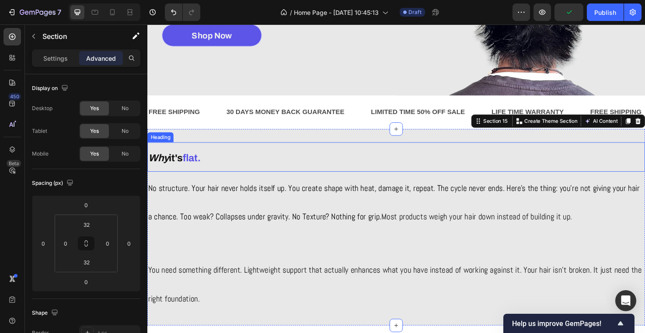
click at [196, 162] on span "flat." at bounding box center [194, 165] width 19 height 11
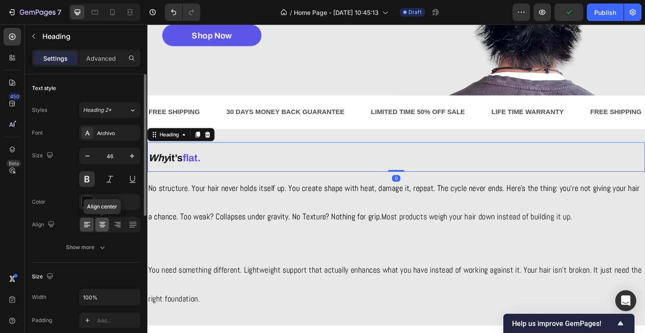
click at [101, 227] on icon at bounding box center [102, 227] width 4 height 1
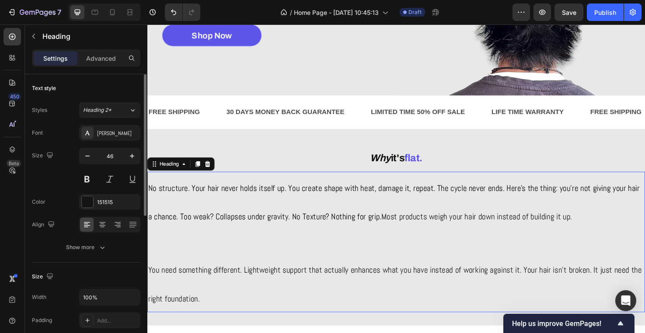
click at [234, 199] on span "No structure. Your hair never holds itself up. You create shape with heat, dama…" at bounding box center [407, 213] width 518 height 42
click at [98, 226] on icon at bounding box center [102, 224] width 9 height 9
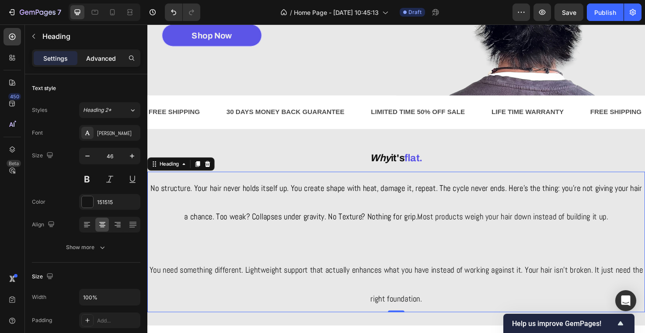
click at [108, 56] on p "Advanced" at bounding box center [101, 58] width 30 height 9
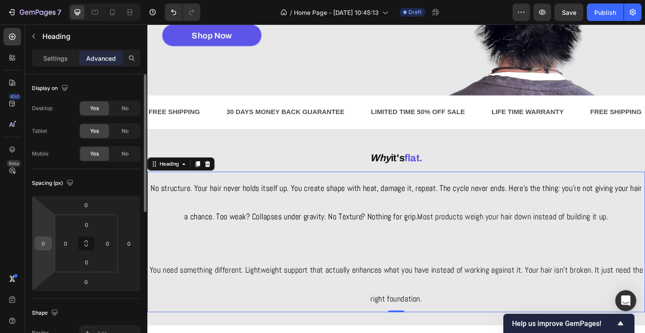
click at [43, 248] on input "0" at bounding box center [43, 243] width 13 height 13
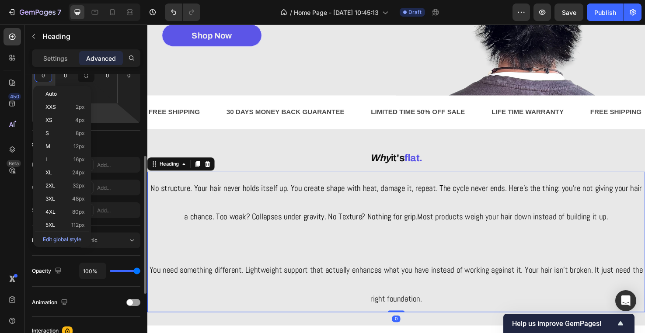
scroll to position [299, 0]
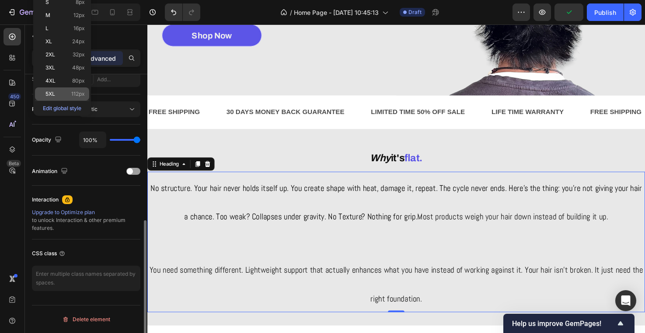
click at [77, 94] on span "112px" at bounding box center [78, 94] width 14 height 6
type input "112"
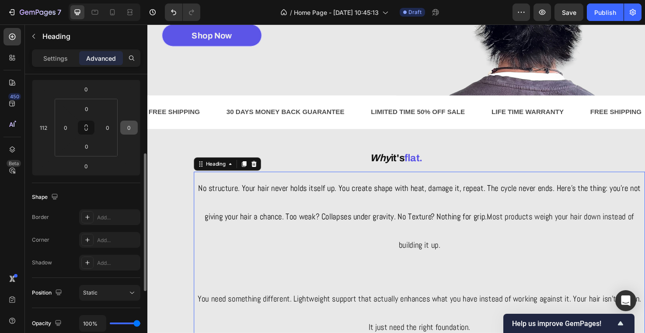
scroll to position [111, 0]
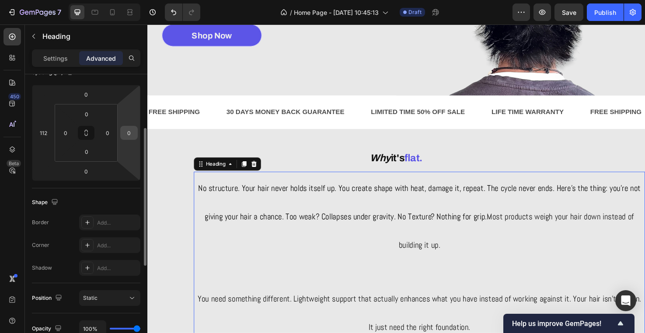
click at [128, 137] on input "0" at bounding box center [128, 132] width 13 height 13
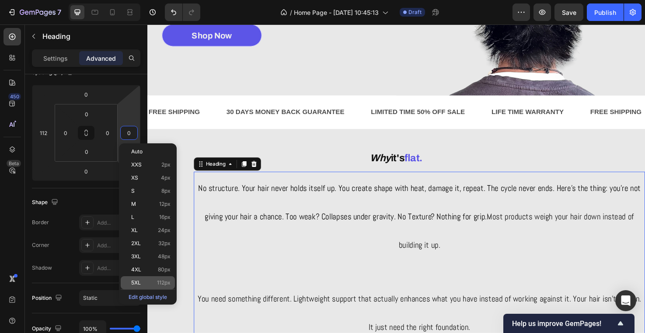
click at [143, 278] on div "5XL 112px" at bounding box center [148, 282] width 54 height 13
type input "112"
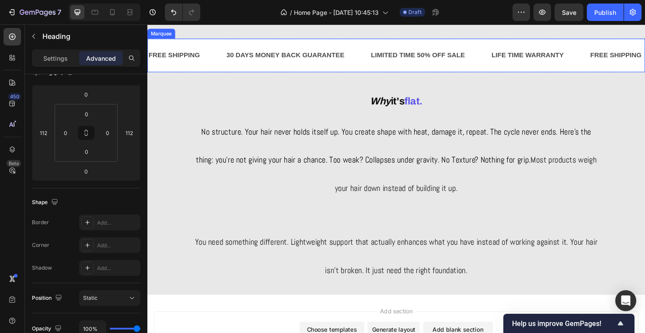
scroll to position [207, 0]
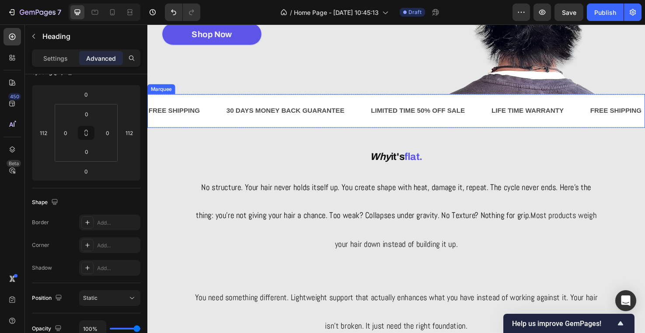
click at [371, 130] on div "FREE SHIPPING Text Block 30 DAYS MONEY BACK GUARANTEE Text Block LIMITED TIME 5…" at bounding box center [409, 115] width 525 height 35
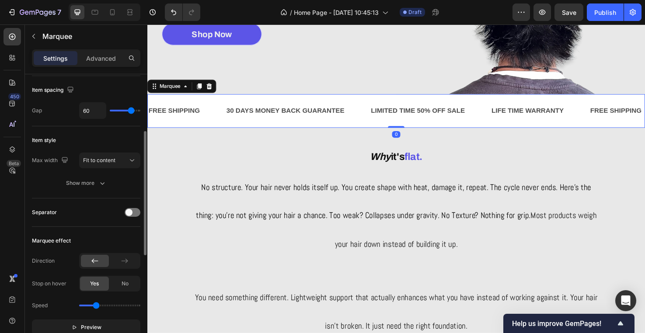
scroll to position [90, 0]
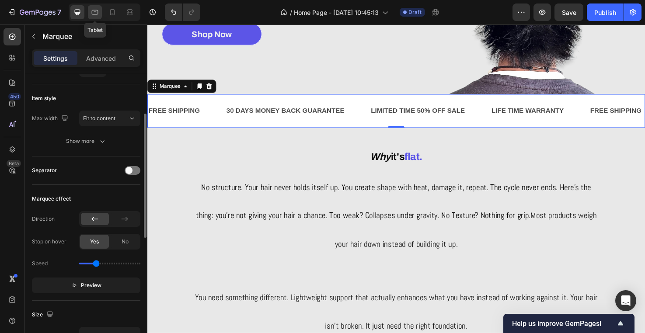
click at [97, 8] on icon at bounding box center [95, 12] width 9 height 9
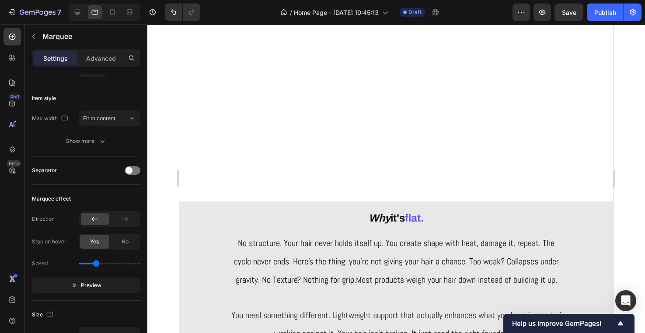
scroll to position [176, 0]
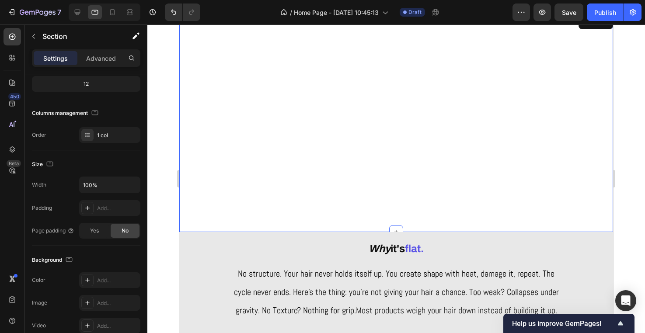
click at [322, 165] on div "Let's be honest, flat hair sucks. Heading our protein sea salt spray gives your…" at bounding box center [396, 123] width 434 height 219
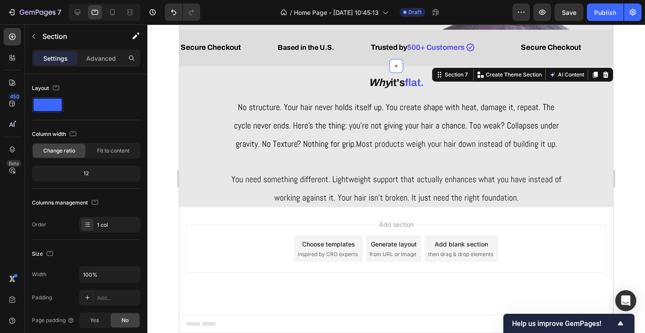
scroll to position [229, 0]
click at [109, 15] on icon at bounding box center [112, 12] width 9 height 9
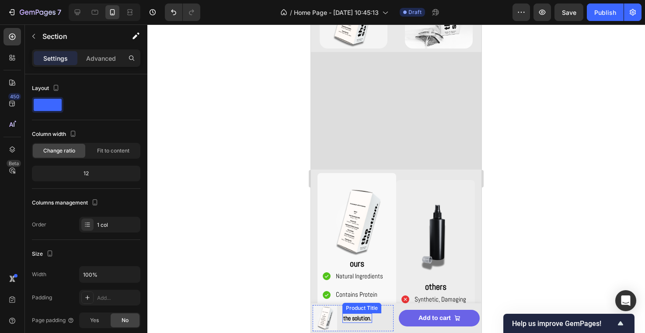
scroll to position [418, 0]
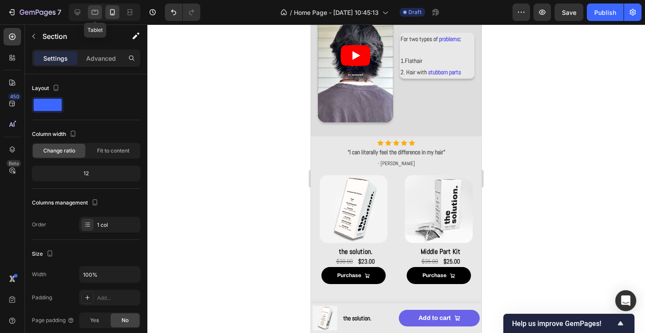
click at [97, 17] on div at bounding box center [95, 12] width 14 height 14
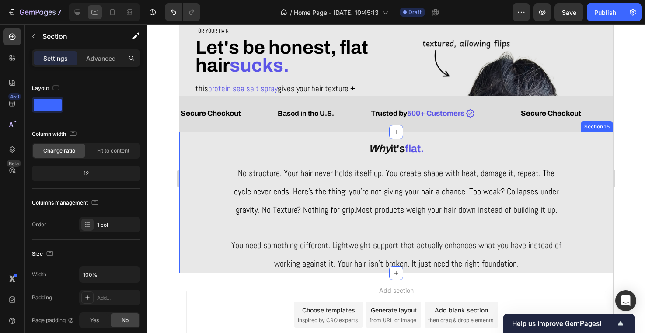
scroll to position [65, 0]
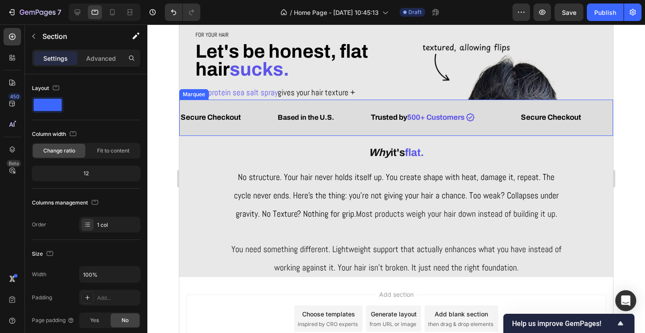
click at [259, 121] on div "Secure Checkout Text Block" at bounding box center [228, 118] width 97 height 22
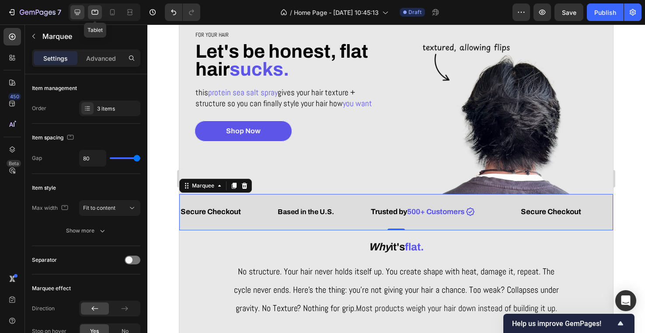
click at [83, 12] on div at bounding box center [77, 12] width 14 height 14
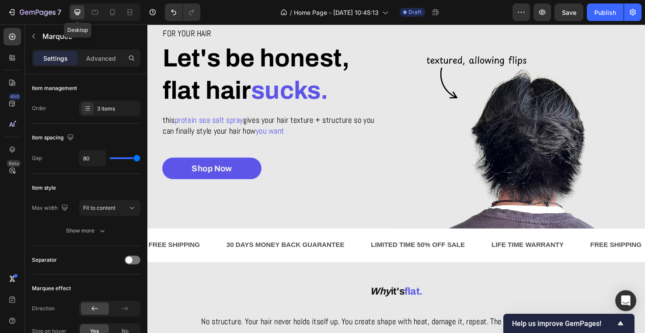
type input "60"
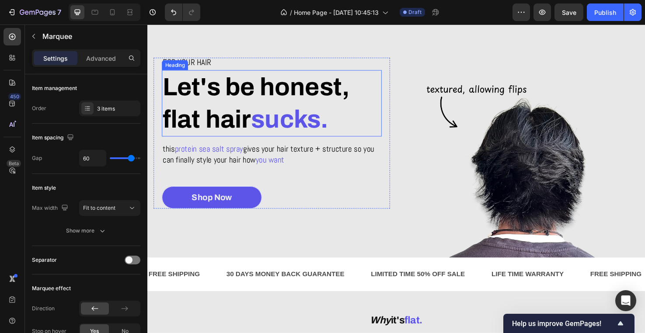
scroll to position [79, 0]
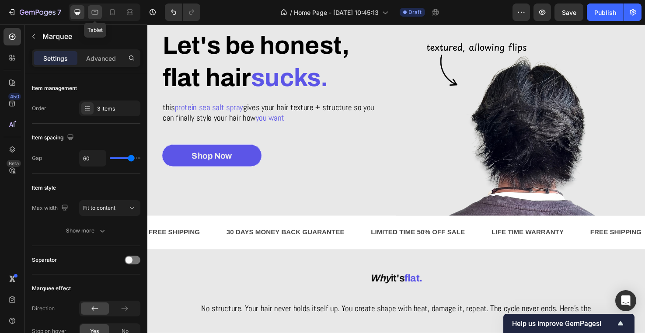
click at [96, 13] on icon at bounding box center [95, 12] width 9 height 9
type input "80"
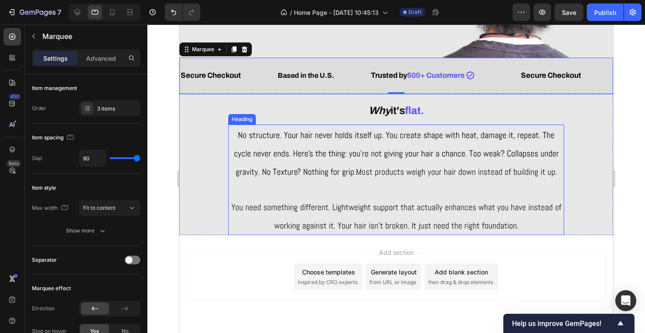
scroll to position [204, 0]
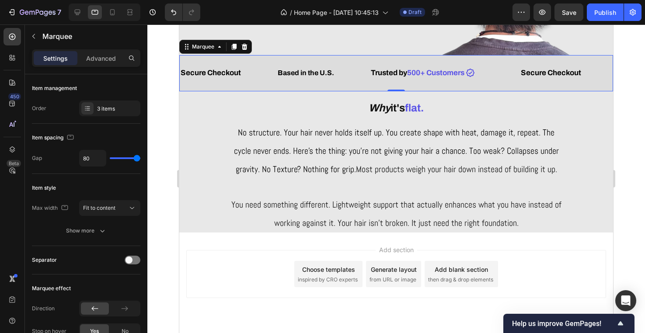
click at [264, 85] on div "Secure Checkout Text Block Based in the U.S. Text Block Icon Icon List Trusted …" at bounding box center [396, 73] width 434 height 36
click at [236, 47] on icon at bounding box center [234, 47] width 5 height 6
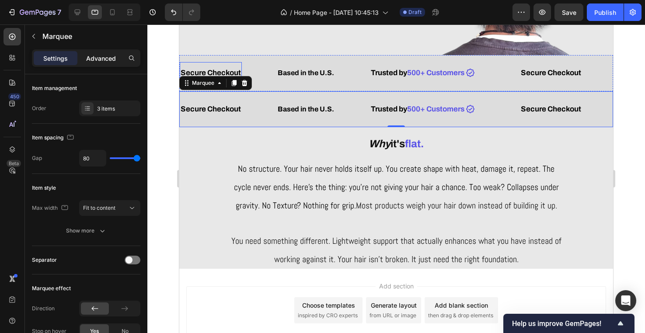
click at [104, 56] on p "Advanced" at bounding box center [101, 58] width 30 height 9
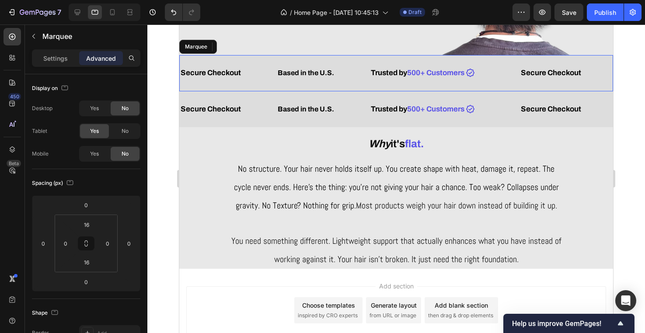
click at [264, 62] on div "Secure Checkout Text Block" at bounding box center [228, 73] width 97 height 22
click at [242, 49] on icon at bounding box center [244, 46] width 7 height 7
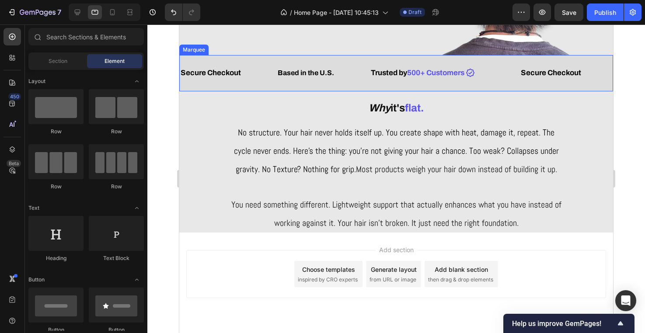
click at [265, 87] on div "Secure Checkout Text Block Based in the U.S. Text Block Icon Icon List Trusted …" at bounding box center [396, 73] width 434 height 36
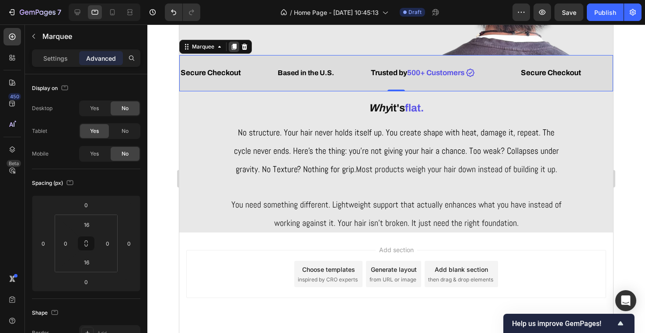
click at [234, 45] on icon at bounding box center [234, 47] width 5 height 6
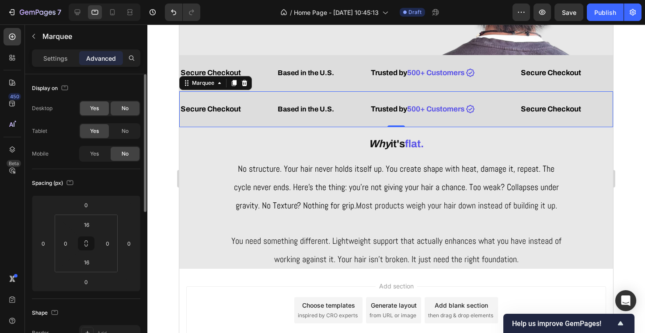
click at [94, 110] on span "Yes" at bounding box center [94, 108] width 9 height 8
click at [74, 14] on icon at bounding box center [77, 12] width 9 height 9
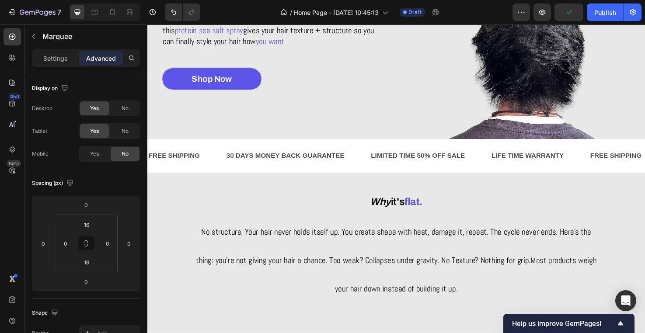
scroll to position [202, 0]
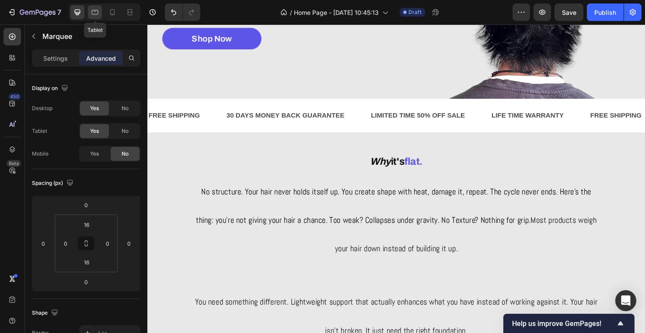
click at [97, 18] on div at bounding box center [95, 12] width 14 height 14
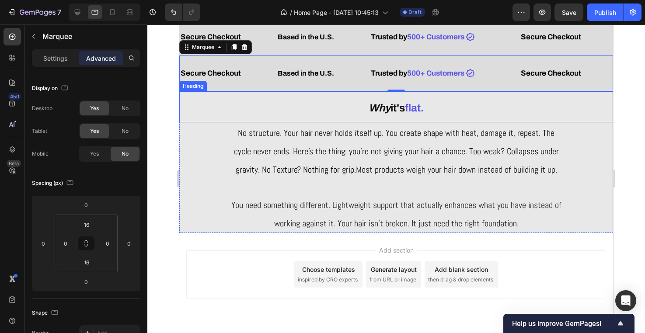
scroll to position [184, 0]
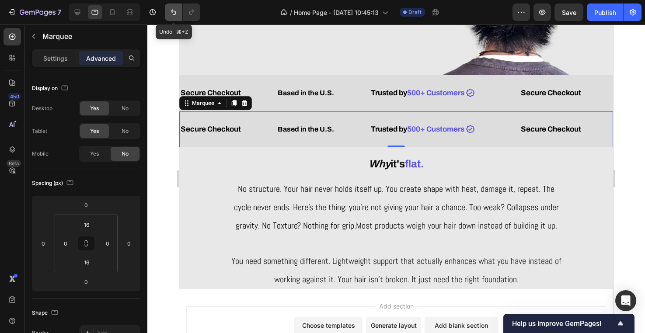
click at [171, 11] on icon "Undo/Redo" at bounding box center [173, 13] width 5 height 6
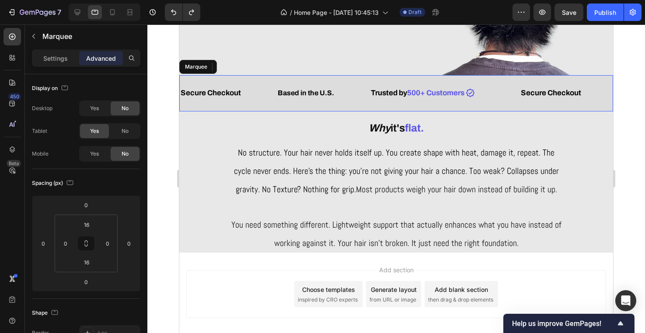
click at [254, 103] on div "Secure Checkout Text Block" at bounding box center [228, 93] width 97 height 22
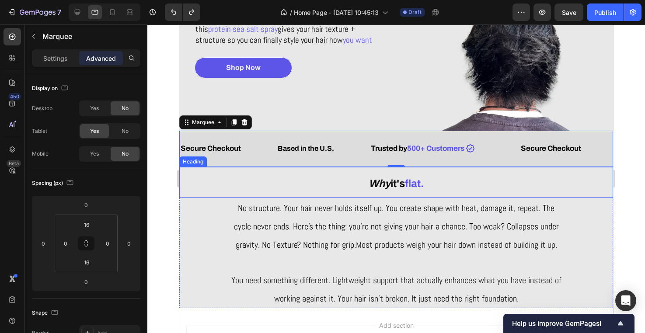
scroll to position [105, 0]
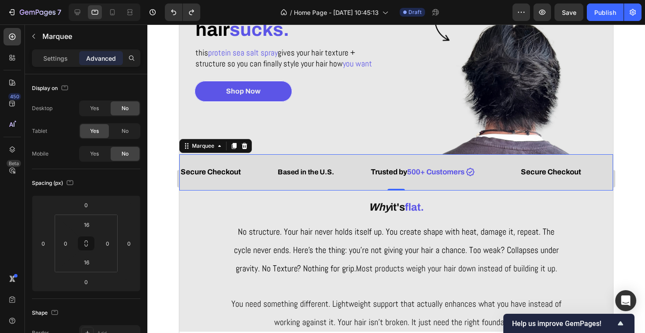
click at [162, 138] on div at bounding box center [396, 178] width 498 height 309
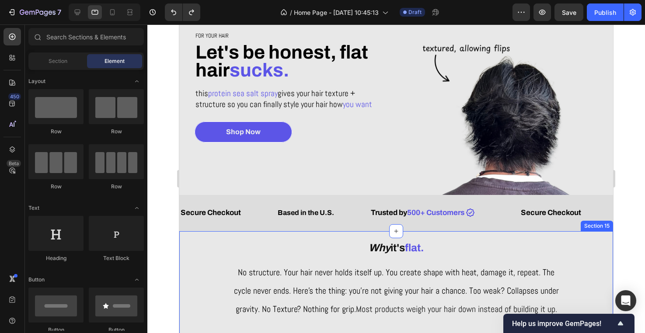
scroll to position [117, 0]
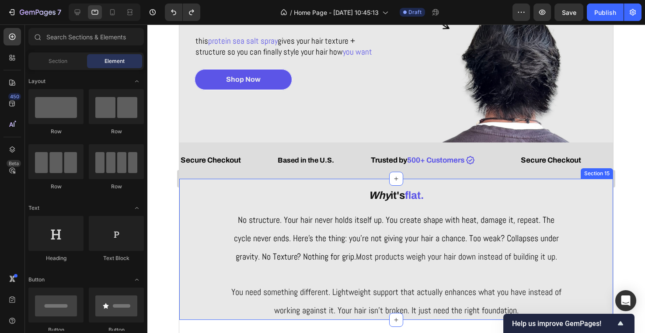
click at [202, 250] on div "Why it's flat. Heading No structure. Your hair never holds itself up. You creat…" at bounding box center [396, 250] width 434 height 142
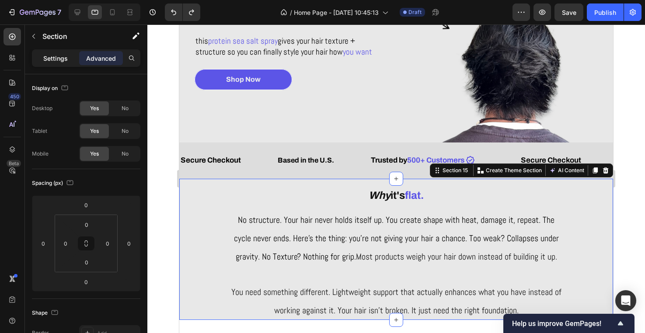
click at [64, 56] on p "Settings" at bounding box center [55, 58] width 24 height 9
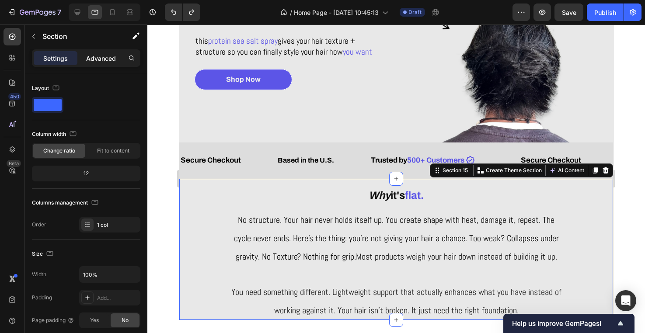
click at [89, 60] on p "Advanced" at bounding box center [101, 58] width 30 height 9
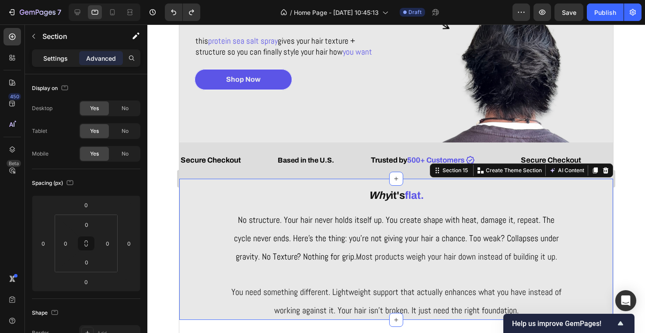
click at [63, 58] on p "Settings" at bounding box center [55, 58] width 24 height 9
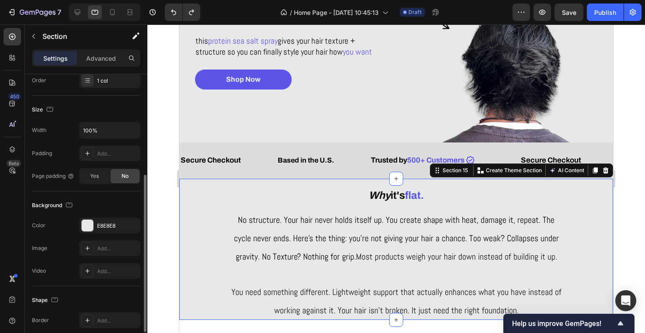
scroll to position [157, 0]
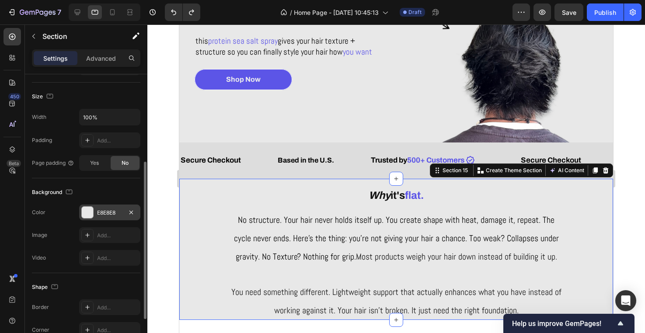
click at [107, 207] on div "E8E8E8" at bounding box center [109, 213] width 61 height 16
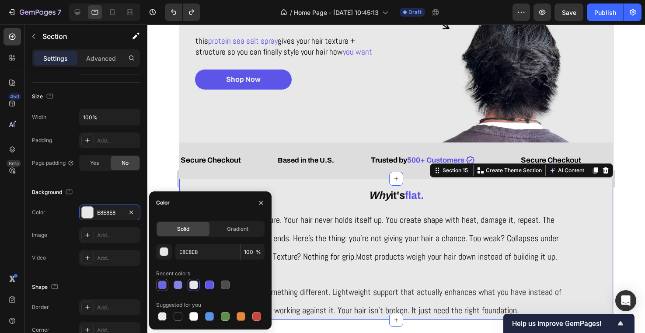
click at [164, 287] on div at bounding box center [162, 285] width 9 height 9
type input "5C55E7"
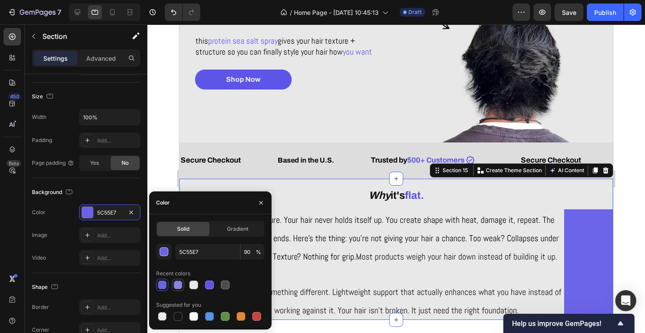
click at [173, 282] on div at bounding box center [178, 285] width 10 height 10
type input "70"
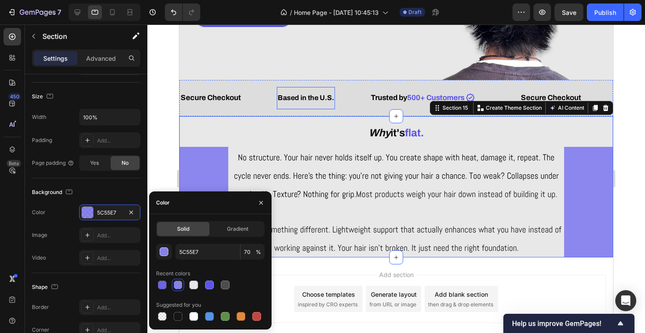
scroll to position [218, 0]
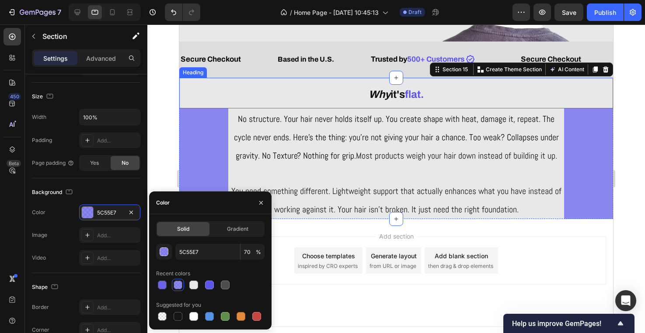
click at [208, 102] on h2 "Why it's flat." at bounding box center [396, 93] width 434 height 31
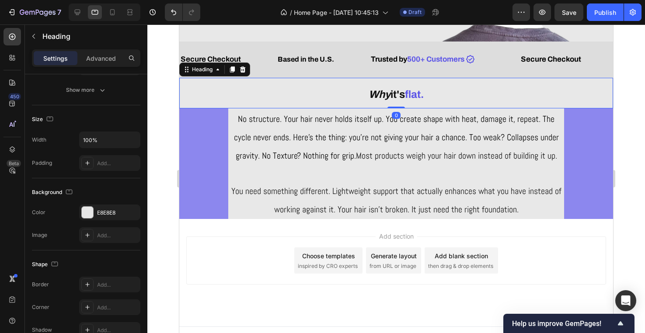
scroll to position [0, 0]
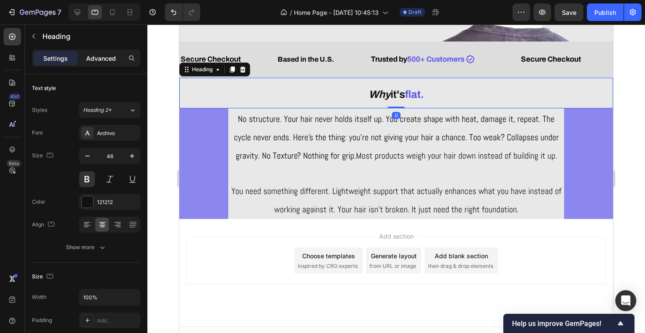
click at [105, 62] on p "Advanced" at bounding box center [101, 58] width 30 height 9
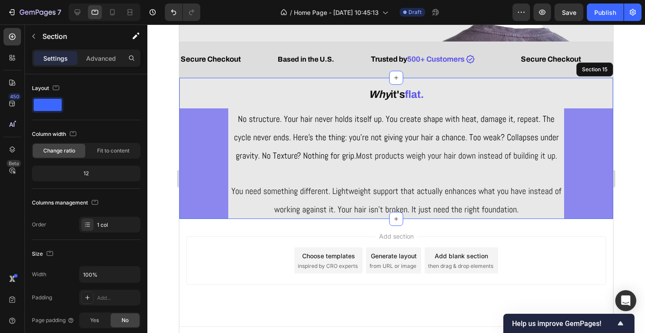
click at [211, 143] on div "Why it's flat. Heading 0 No structure. Your hair never holds itself up. You cre…" at bounding box center [396, 149] width 434 height 142
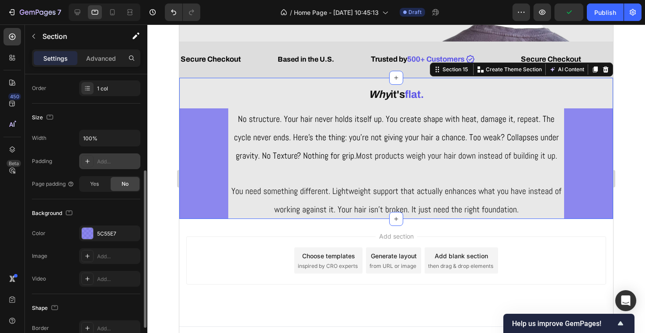
scroll to position [150, 0]
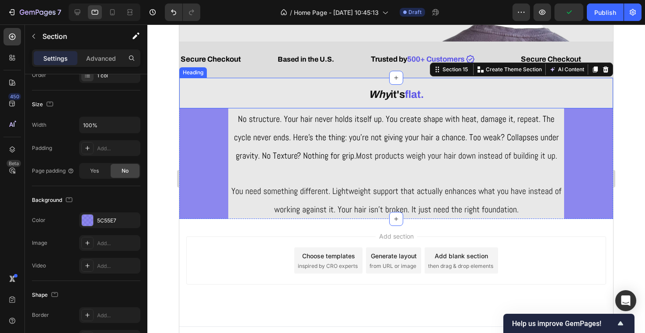
click at [195, 96] on h2 "Why it's flat." at bounding box center [396, 93] width 434 height 31
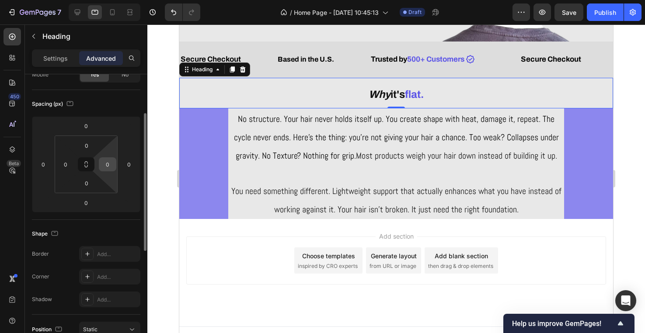
scroll to position [80, 0]
click at [42, 163] on input "0" at bounding box center [43, 163] width 13 height 13
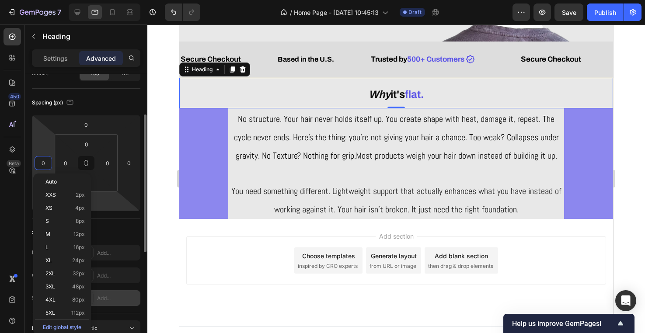
scroll to position [98, 0]
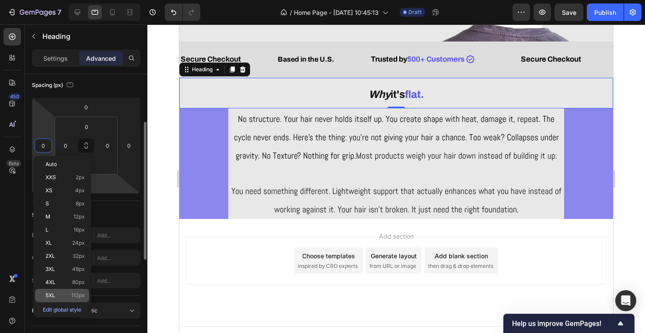
click at [84, 292] on div "5XL 112px" at bounding box center [62, 295] width 54 height 13
type input "112"
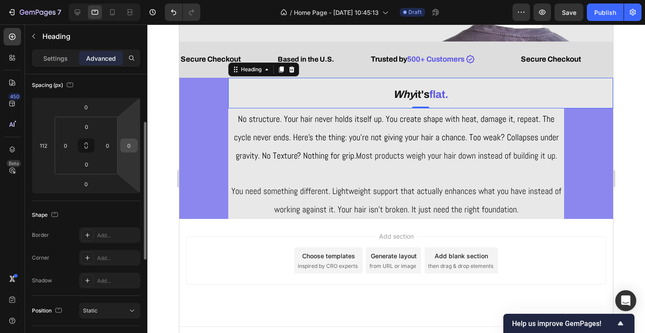
click at [130, 147] on input "0" at bounding box center [128, 145] width 13 height 13
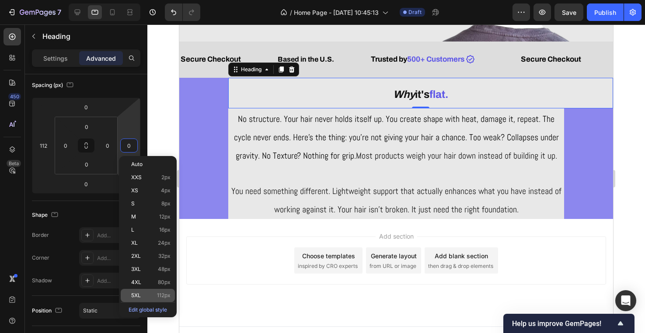
click at [157, 297] on span "112px" at bounding box center [164, 295] width 14 height 6
type input "112"
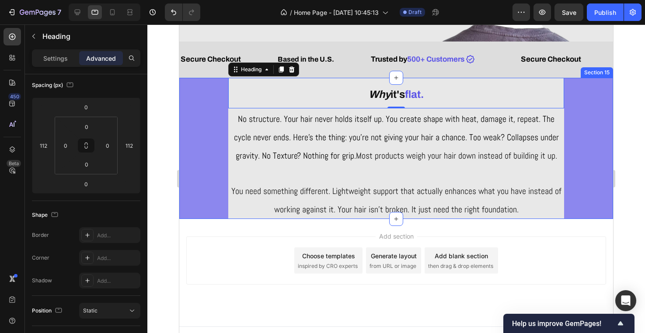
click at [208, 123] on div "Why it's flat. Heading 0 No structure. Your hair never holds itself up. You cre…" at bounding box center [396, 149] width 434 height 142
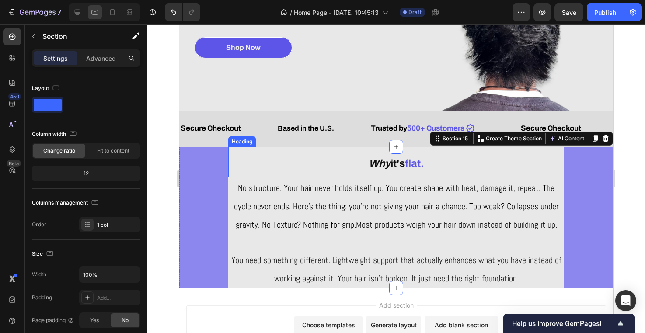
scroll to position [111, 0]
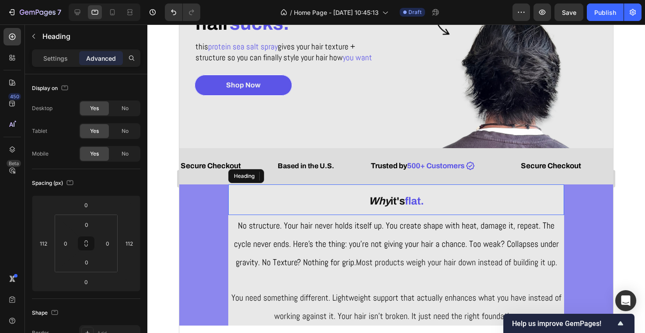
click at [237, 203] on h2 "Why it's flat." at bounding box center [396, 200] width 336 height 31
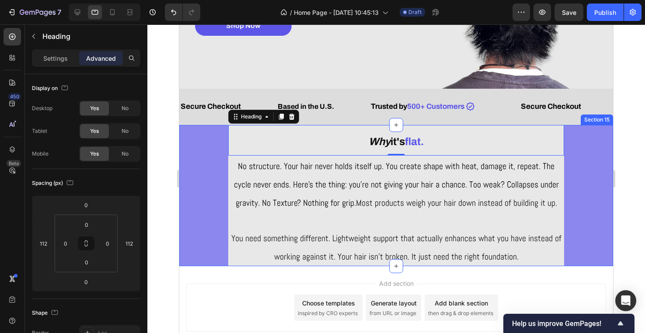
scroll to position [171, 0]
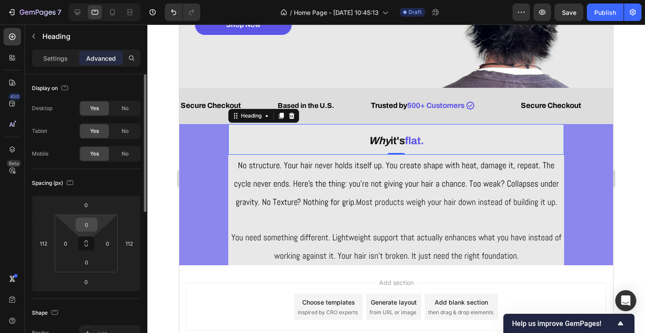
click at [85, 220] on input "0" at bounding box center [86, 224] width 17 height 13
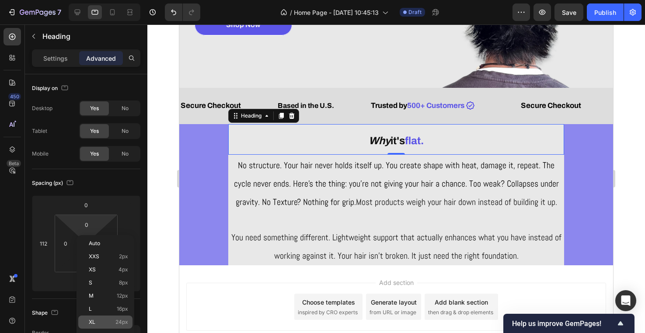
click at [123, 323] on span "24px" at bounding box center [121, 322] width 13 height 6
type input "24"
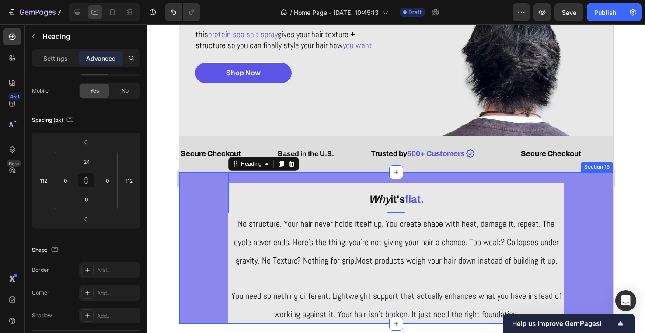
scroll to position [187, 0]
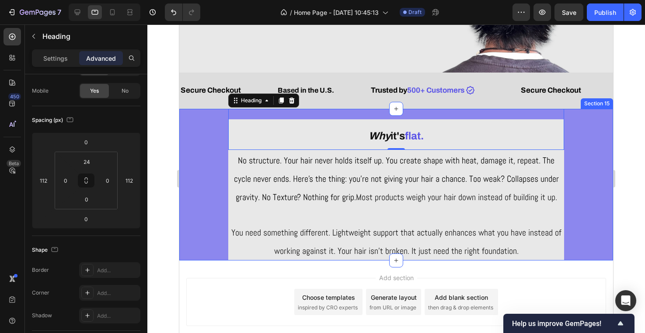
click at [193, 199] on div "Why it's flat. Heading 0 No structure. Your hair never holds itself up. You cre…" at bounding box center [396, 185] width 434 height 152
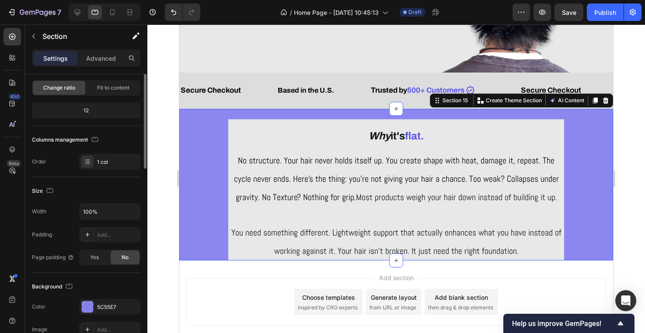
scroll to position [0, 0]
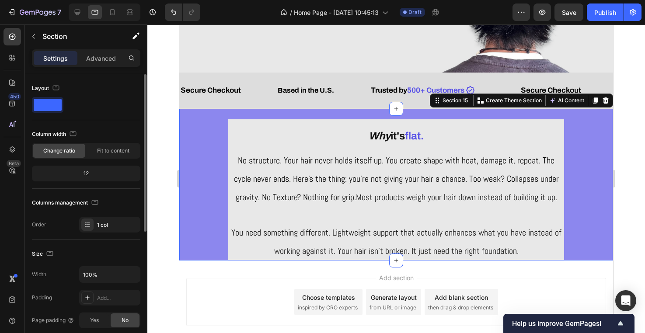
click at [207, 206] on div "Why it's flat. Heading No structure. Your hair never holds itself up. You creat…" at bounding box center [396, 185] width 434 height 152
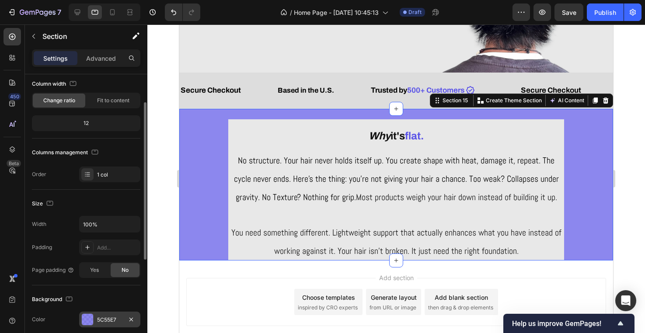
click at [105, 320] on div "5C55E7" at bounding box center [109, 320] width 25 height 8
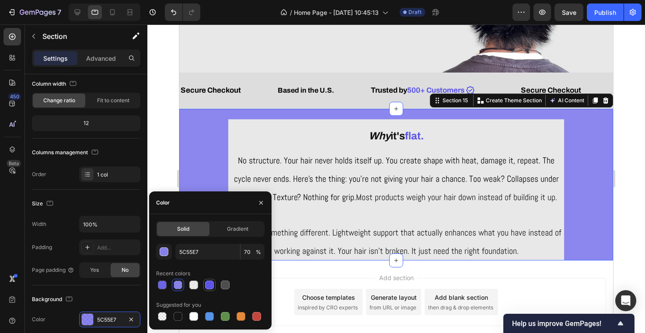
click at [208, 283] on div at bounding box center [209, 285] width 9 height 9
type input "100"
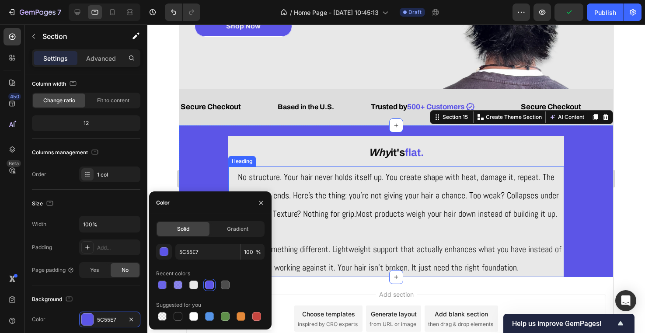
scroll to position [144, 0]
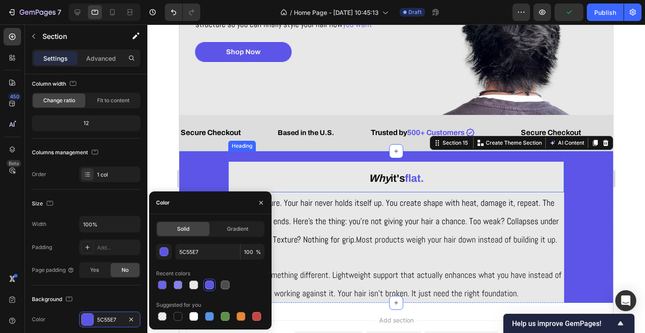
click at [247, 175] on h2 "Why it's flat." at bounding box center [396, 177] width 336 height 31
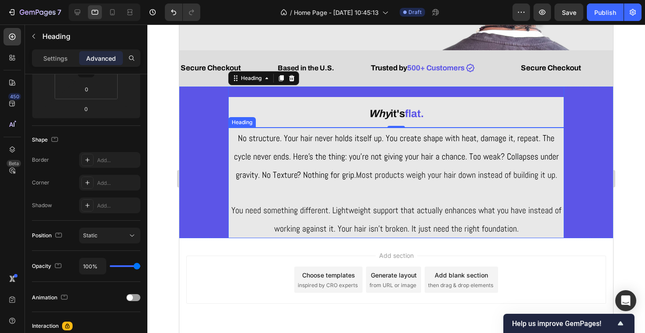
scroll to position [198, 0]
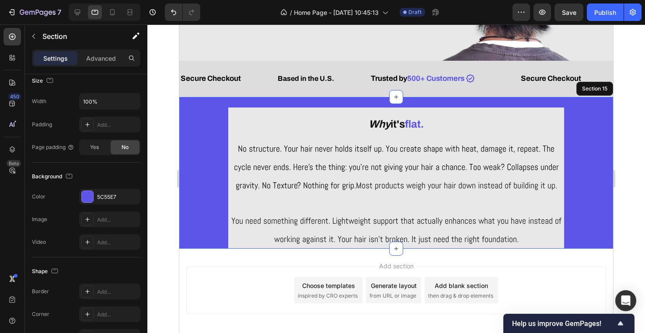
click at [192, 224] on div "Why it's flat. Heading 0 No structure. Your hair never holds itself up. You cre…" at bounding box center [396, 173] width 434 height 152
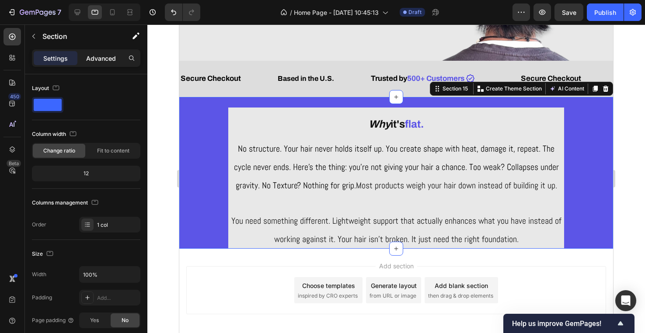
click at [101, 59] on p "Advanced" at bounding box center [101, 58] width 30 height 9
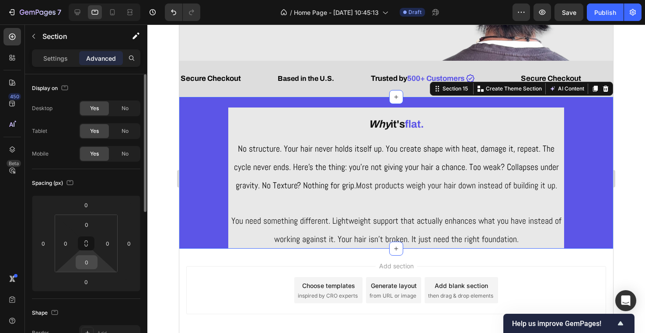
click at [89, 265] on input "0" at bounding box center [86, 262] width 17 height 13
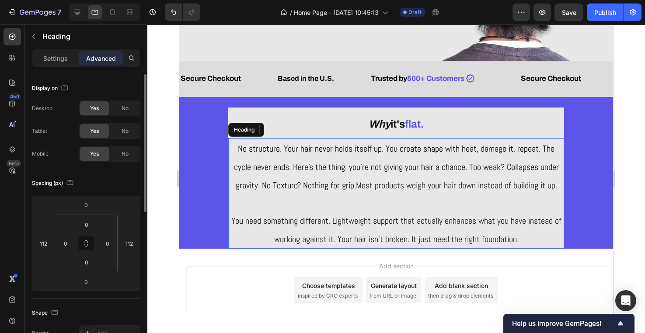
click at [241, 224] on span "You need something different. Lightweight support that actually enhances what y…" at bounding box center [396, 230] width 330 height 30
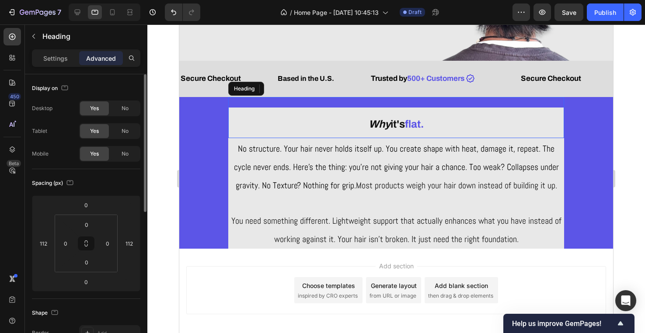
click at [274, 112] on h2 "Why it's flat." at bounding box center [396, 123] width 336 height 31
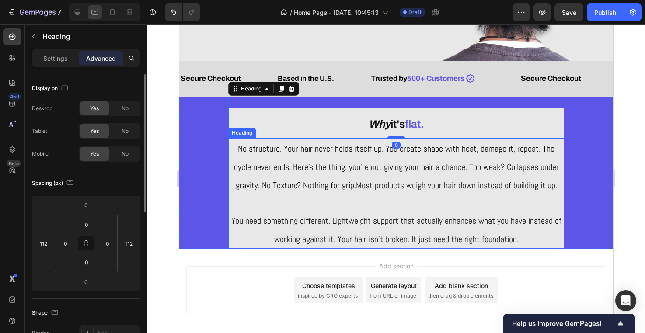
click at [248, 237] on h2 "No structure. Your hair never holds itself up. You create shape with heat, dama…" at bounding box center [396, 193] width 336 height 111
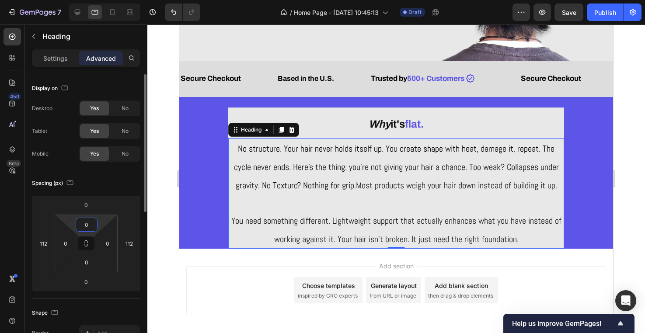
click at [90, 221] on input "0" at bounding box center [86, 224] width 17 height 13
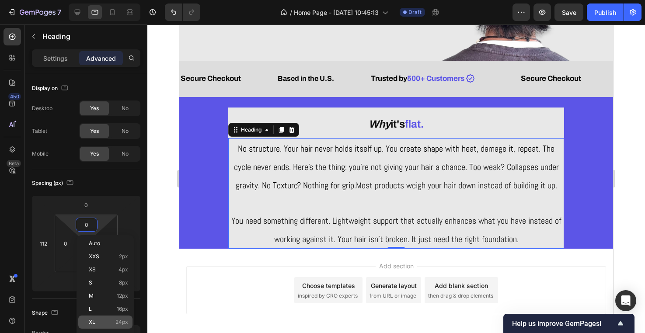
click at [120, 322] on span "24px" at bounding box center [121, 322] width 13 height 6
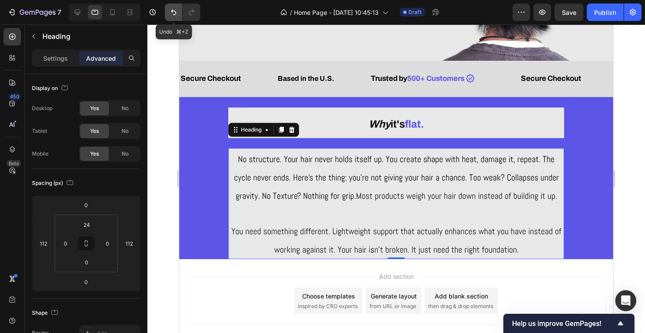
click at [171, 16] on icon "Undo/Redo" at bounding box center [173, 12] width 9 height 9
type input "0"
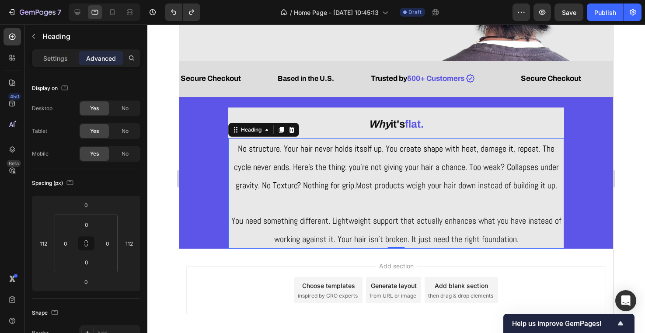
click at [236, 238] on h2 "No structure. Your hair never holds itself up. You create shape with heat, dama…" at bounding box center [396, 193] width 336 height 111
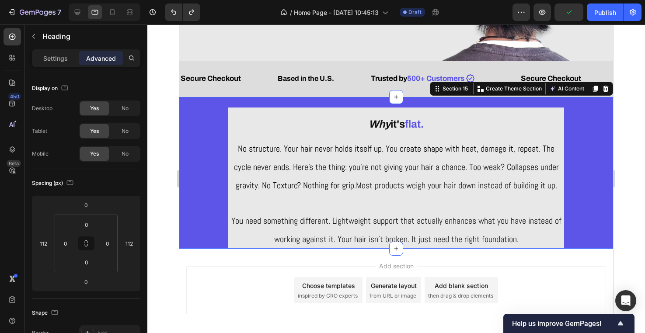
click at [226, 244] on div "Why it's flat. Heading ⁠⁠⁠⁠⁠⁠⁠ No structure. Your hair never holds itself up. Y…" at bounding box center [396, 173] width 434 height 152
click at [226, 220] on div "Why it's flat. Heading ⁠⁠⁠⁠⁠⁠⁠ No structure. Your hair never holds itself up. Y…" at bounding box center [396, 173] width 434 height 152
click at [236, 220] on span "You need something different. Lightweight support that actually enhances what y…" at bounding box center [396, 230] width 330 height 30
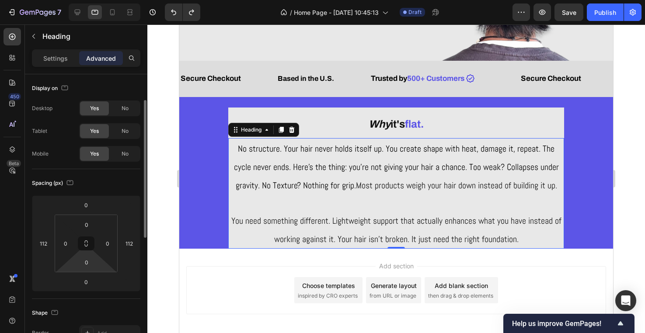
scroll to position [24, 0]
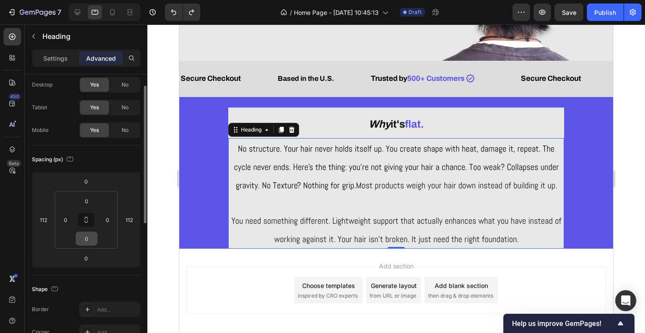
click at [92, 243] on input "0" at bounding box center [86, 238] width 17 height 13
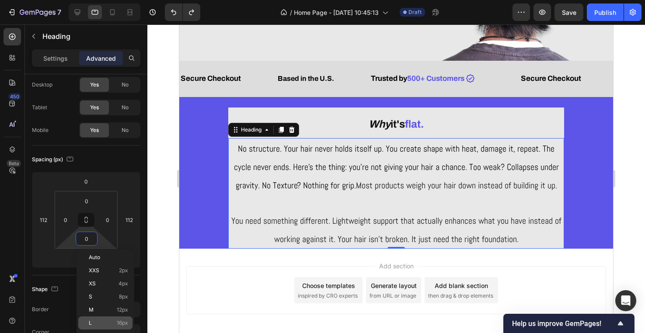
click at [119, 321] on span "16px" at bounding box center [122, 323] width 11 height 6
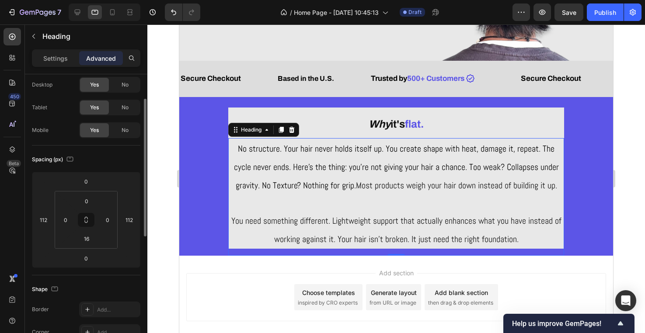
scroll to position [42, 0]
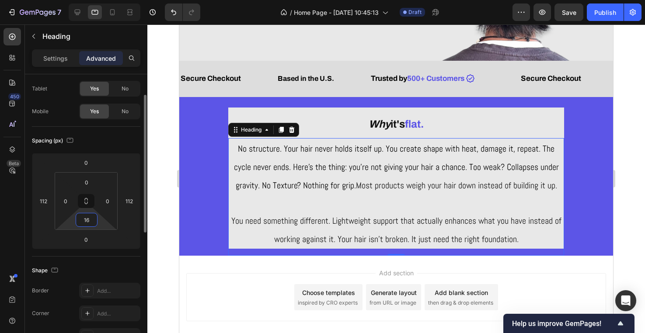
click at [84, 226] on input "16" at bounding box center [86, 219] width 17 height 13
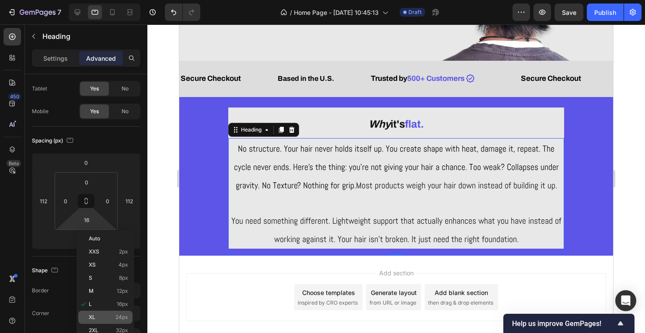
click at [122, 318] on span "24px" at bounding box center [121, 317] width 13 height 6
type input "24"
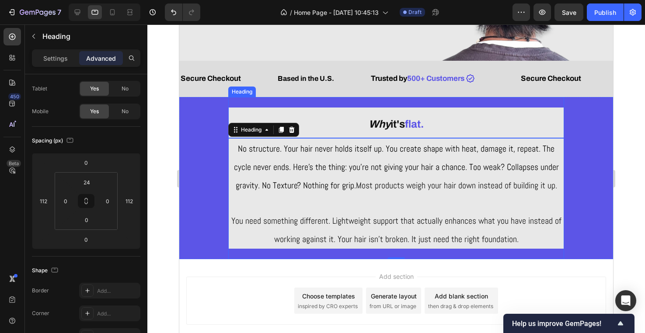
click at [342, 98] on div "Why it's flat. Heading" at bounding box center [396, 118] width 336 height 42
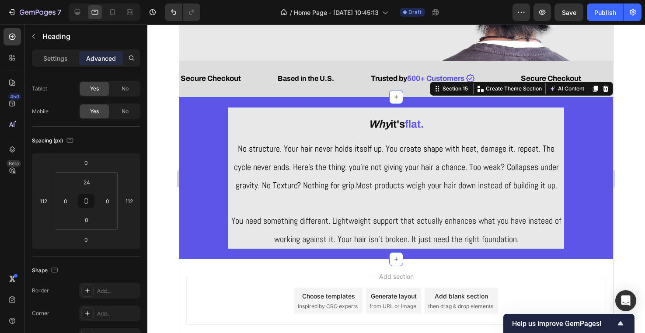
click at [206, 209] on div "Why it's flat. Heading ⁠⁠⁠⁠⁠⁠⁠ No structure. Your hair never holds itself up. Y…" at bounding box center [396, 178] width 434 height 163
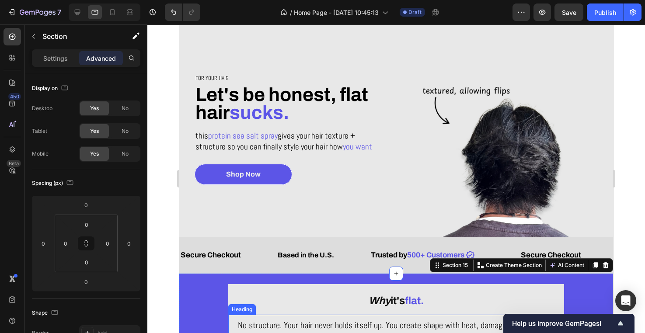
scroll to position [168, 0]
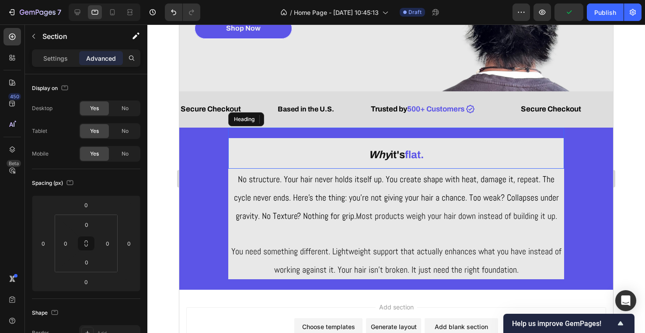
click at [257, 153] on h2 "Why it's flat." at bounding box center [396, 153] width 336 height 31
click at [70, 58] on div "Settings" at bounding box center [56, 58] width 44 height 14
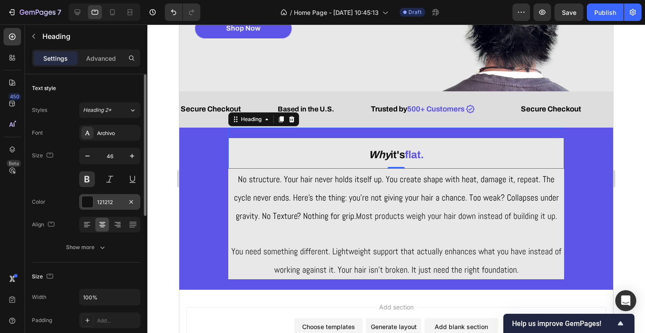
click at [98, 198] on div "121212" at bounding box center [109, 202] width 61 height 16
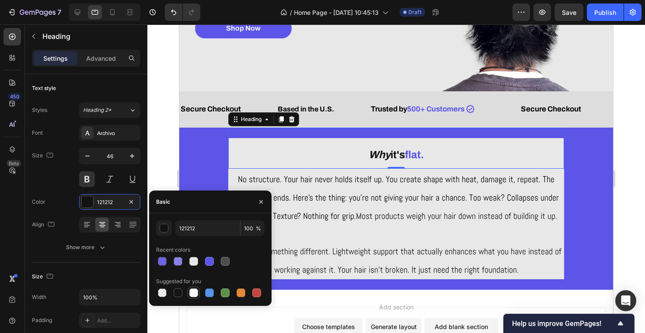
click at [195, 295] on div at bounding box center [193, 293] width 9 height 9
type input "FFFFFF"
click at [175, 10] on icon "Undo/Redo" at bounding box center [173, 12] width 9 height 9
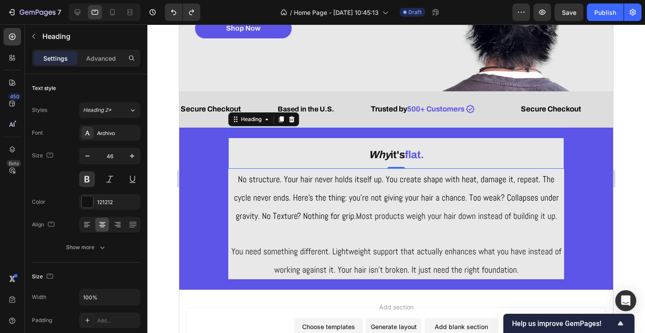
click at [233, 154] on h2 "Why it's flat." at bounding box center [396, 153] width 336 height 31
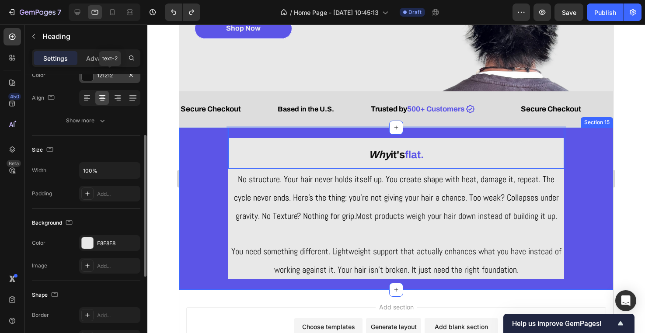
scroll to position [139, 0]
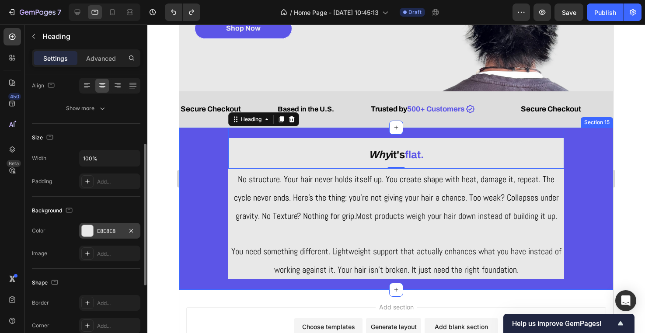
click at [107, 225] on div "E8E8E8" at bounding box center [109, 231] width 61 height 16
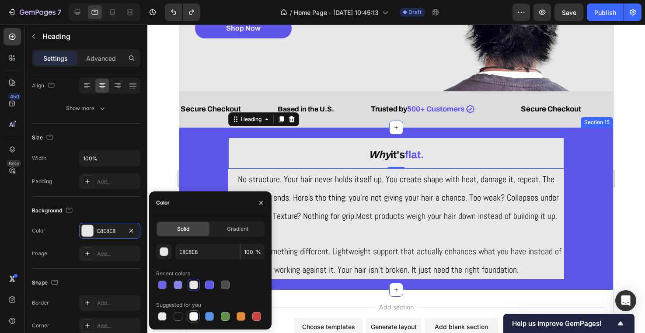
click at [192, 318] on div at bounding box center [193, 316] width 9 height 9
type input "FFFFFF"
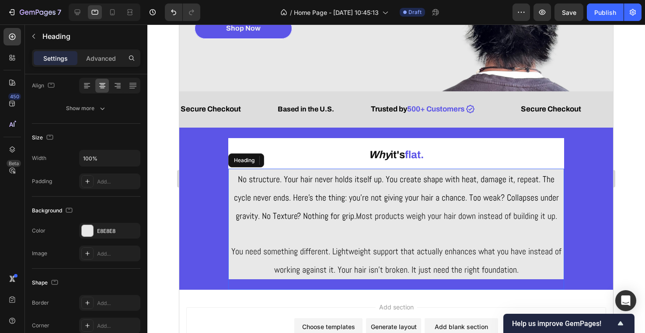
click at [236, 182] on p "⁠⁠⁠⁠⁠⁠⁠ No structure. Your hair never holds itself up. You create shape with he…" at bounding box center [396, 224] width 334 height 109
click at [101, 225] on div "E8E8E8" at bounding box center [109, 231] width 61 height 16
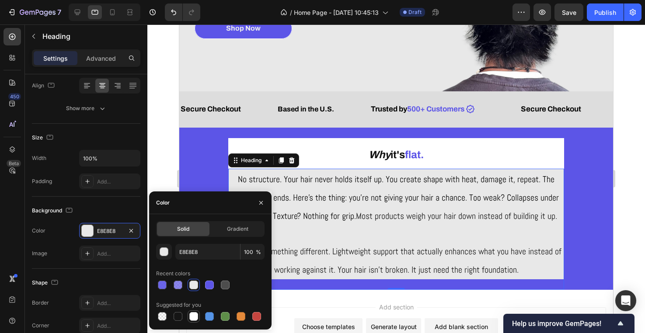
click at [194, 315] on div at bounding box center [193, 316] width 9 height 9
type input "FFFFFF"
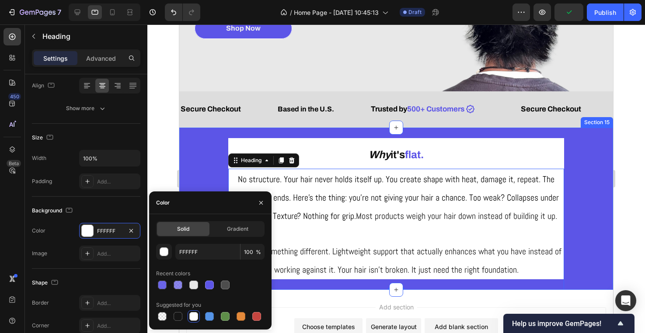
click at [185, 155] on div "⁠⁠⁠⁠⁠⁠⁠ Why it's flat. Heading ⁠⁠⁠⁠⁠⁠⁠ No structure. Your hair never holds itse…" at bounding box center [396, 209] width 434 height 163
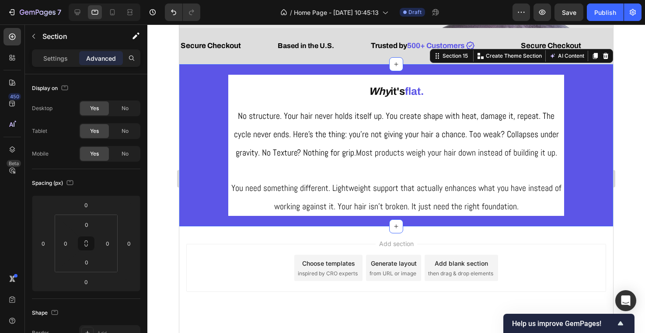
scroll to position [236, 0]
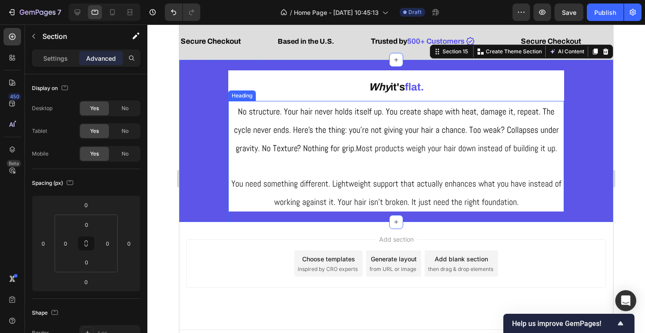
click at [526, 190] on p "⁠⁠⁠⁠⁠⁠⁠ No structure. Your hair never holds itself up. You create shape with he…" at bounding box center [396, 156] width 334 height 109
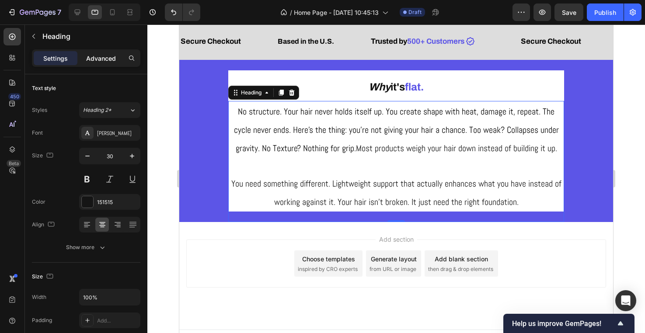
click at [109, 53] on div "Advanced" at bounding box center [101, 58] width 44 height 14
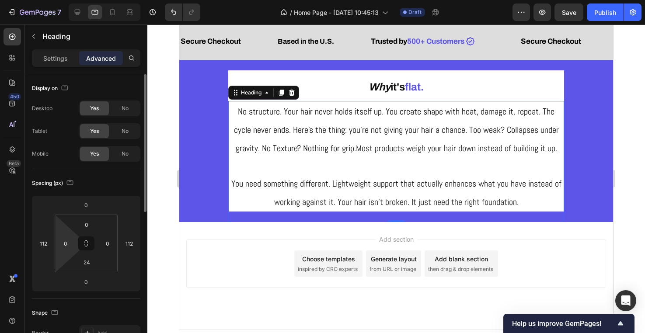
click at [71, 0] on html "7 Version history / Home Page - [DATE] 10:45:13 Draft Preview Save Publish 450 …" at bounding box center [322, 0] width 645 height 0
click at [66, 241] on input "0" at bounding box center [65, 243] width 13 height 13
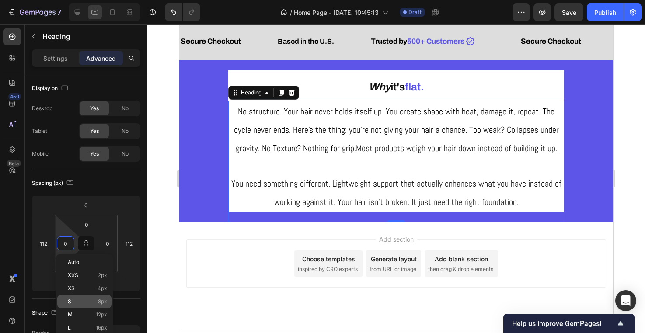
click at [96, 307] on div "S 8px" at bounding box center [84, 301] width 54 height 13
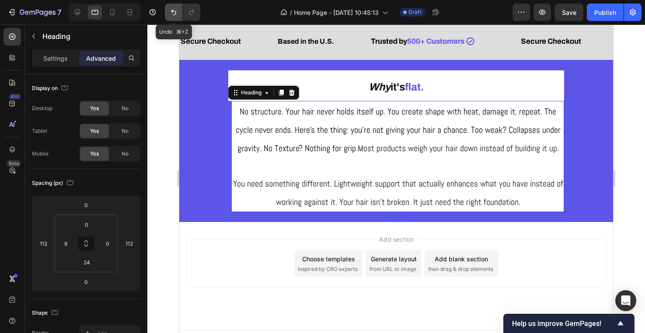
click at [176, 11] on icon "Undo/Redo" at bounding box center [173, 12] width 9 height 9
type input "0"
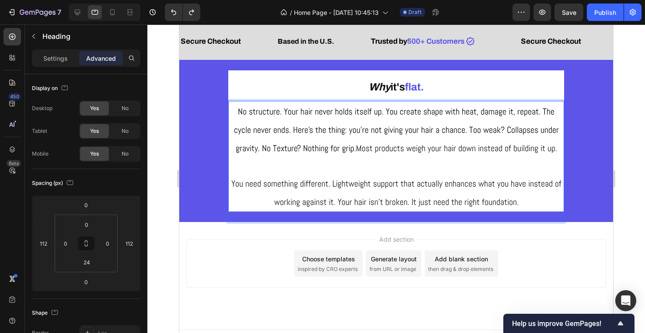
click at [243, 131] on span "No structure. Your hair never holds itself up. You create shape with heat, dama…" at bounding box center [396, 130] width 325 height 48
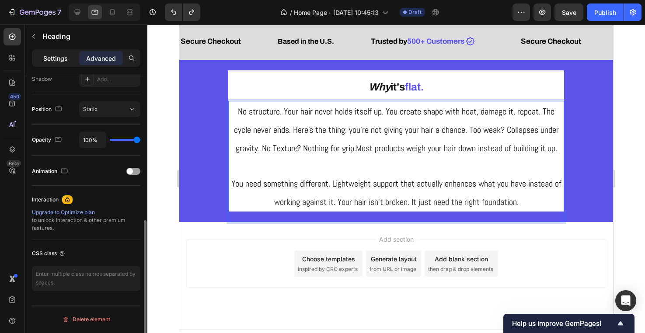
click at [64, 59] on p "Settings" at bounding box center [55, 58] width 24 height 9
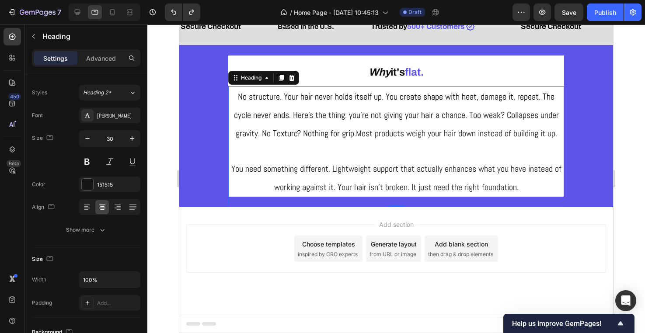
scroll to position [250, 0]
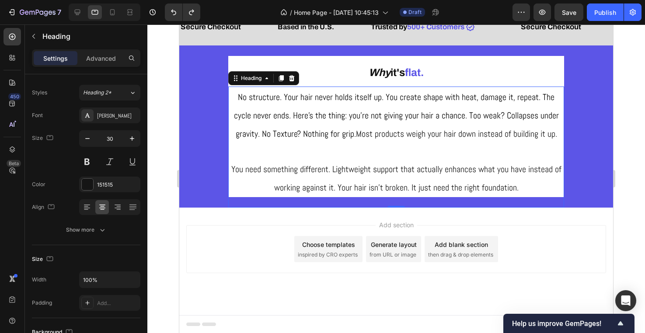
click at [384, 199] on div "⁠⁠⁠⁠⁠⁠⁠ No structure. Your hair never holds itself up. You create shape with he…" at bounding box center [396, 147] width 336 height 121
click at [387, 196] on h2 "⁠⁠⁠⁠⁠⁠⁠ No structure. Your hair never holds itself up. You create shape with he…" at bounding box center [396, 142] width 336 height 111
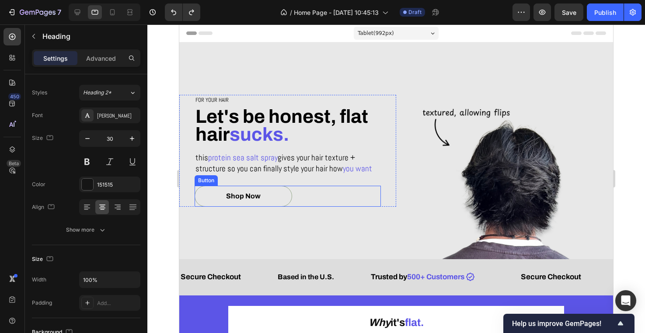
scroll to position [0, 0]
click at [260, 192] on button "Shop Now" at bounding box center [243, 196] width 97 height 21
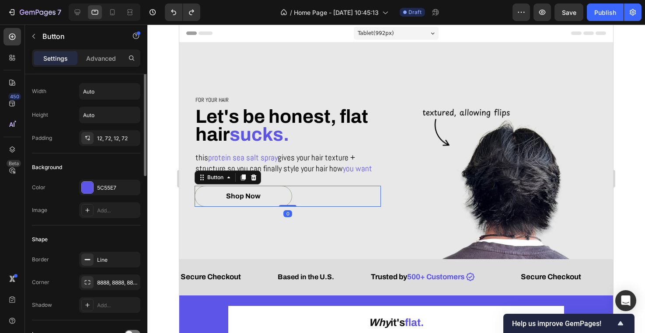
scroll to position [0, 0]
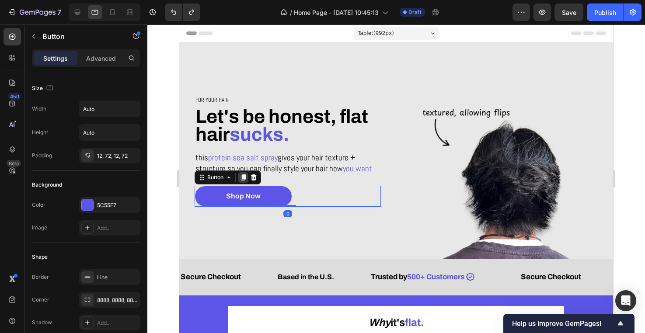
click at [242, 178] on icon at bounding box center [243, 177] width 5 height 6
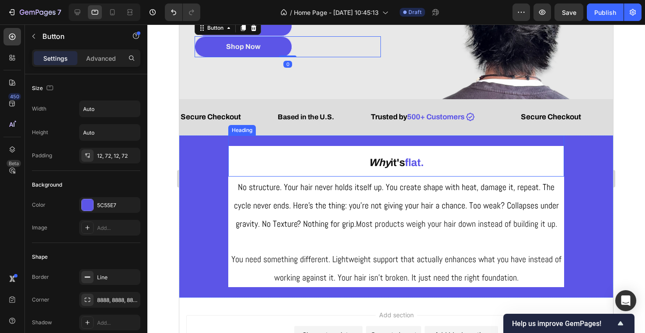
scroll to position [165, 0]
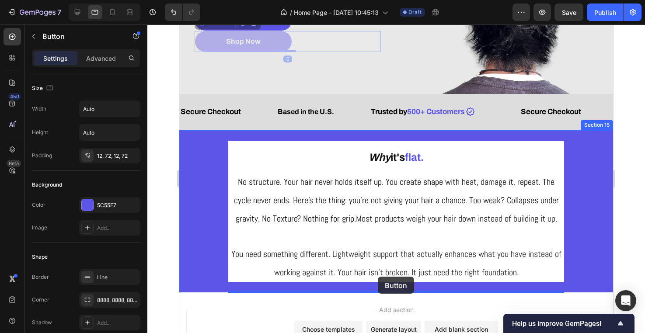
drag, startPoint x: 269, startPoint y: 44, endPoint x: 381, endPoint y: 278, distance: 259.3
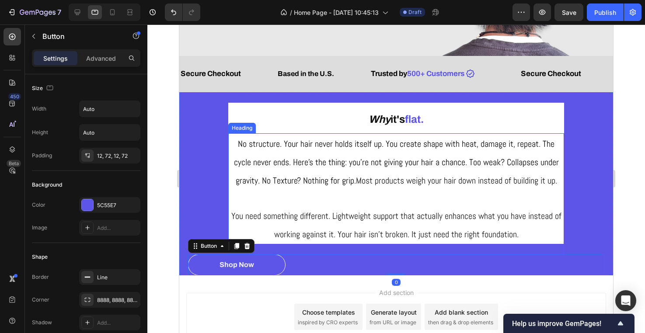
scroll to position [211, 0]
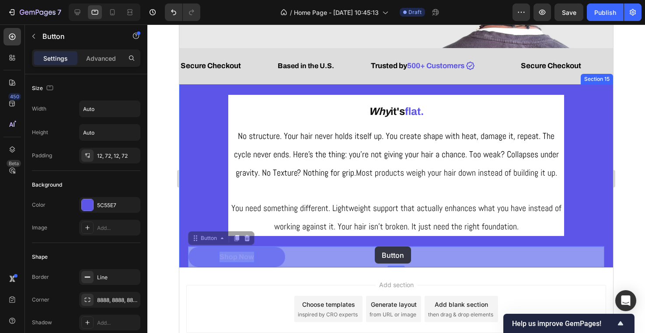
drag, startPoint x: 251, startPoint y: 257, endPoint x: 375, endPoint y: 247, distance: 124.2
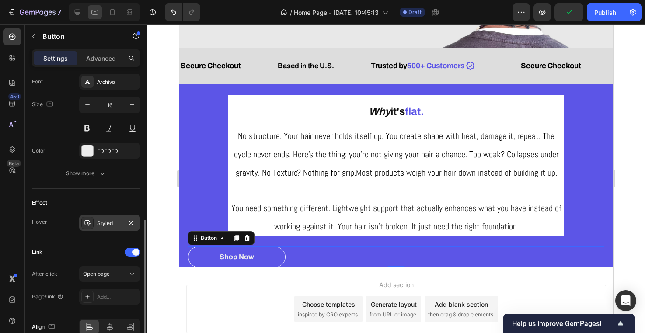
scroll to position [389, 0]
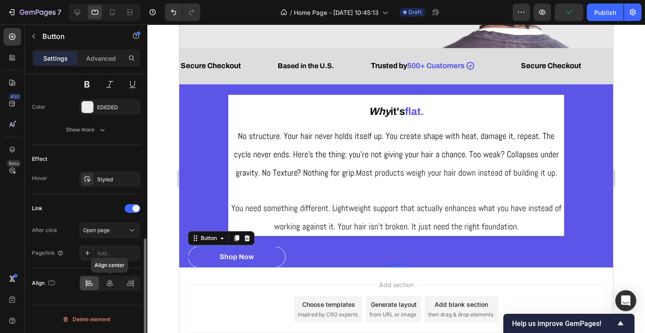
click at [108, 291] on div "[PERSON_NAME] center" at bounding box center [86, 283] width 108 height 30
click at [109, 282] on icon at bounding box center [109, 283] width 9 height 9
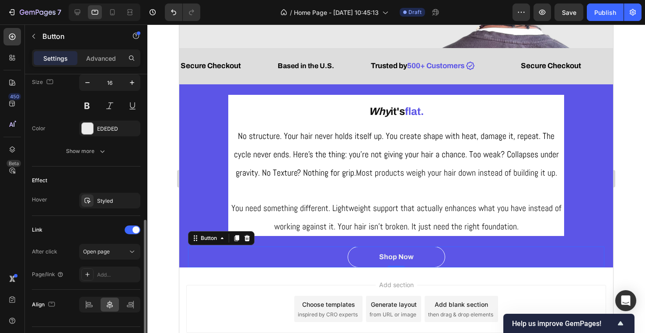
scroll to position [388, 0]
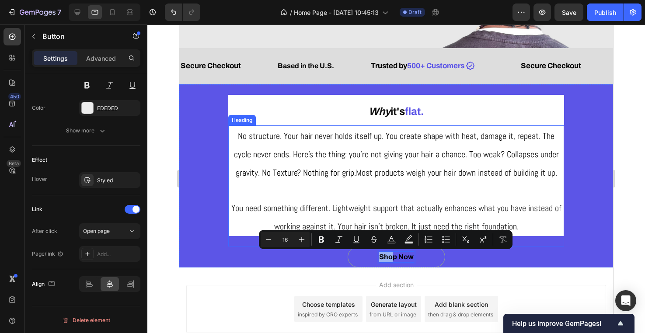
drag, startPoint x: 393, startPoint y: 255, endPoint x: 444, endPoint y: 210, distance: 68.1
click at [402, 260] on p "Shop Now" at bounding box center [396, 257] width 35 height 10
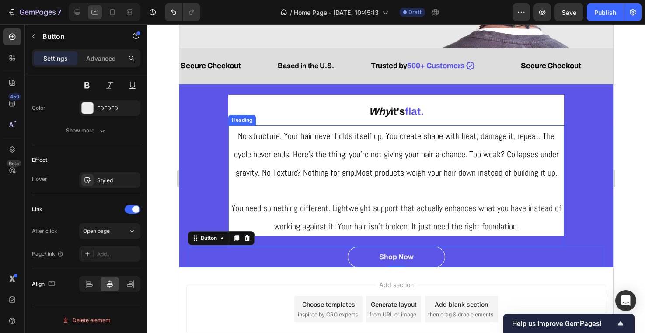
drag, startPoint x: 422, startPoint y: 257, endPoint x: 550, endPoint y: 223, distance: 133.1
click at [550, 223] on div "⁠⁠⁠⁠⁠⁠⁠ Why it's flat. Heading ⁠⁠⁠⁠⁠⁠⁠ No structure. Your hair never holds itse…" at bounding box center [396, 176] width 434 height 184
drag, startPoint x: 432, startPoint y: 255, endPoint x: 480, endPoint y: 223, distance: 57.0
click at [480, 223] on div "⁠⁠⁠⁠⁠⁠⁠ Why it's flat. Heading ⁠⁠⁠⁠⁠⁠⁠ No structure. Your hair never holds itse…" at bounding box center [396, 176] width 434 height 184
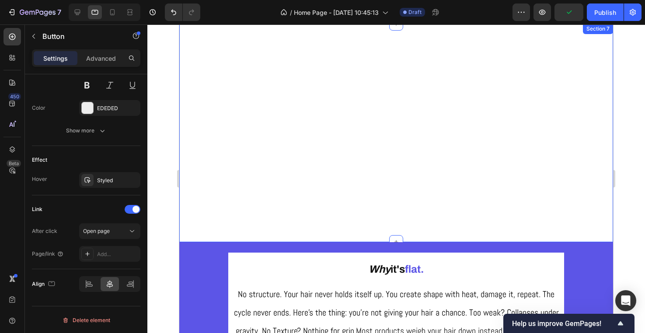
scroll to position [271, 0]
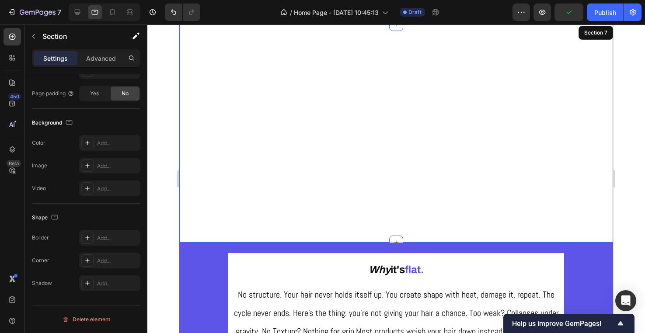
click at [420, 224] on div "Let's be honest, flat hair sucks. Heading our protein sea salt spray gives your…" at bounding box center [396, 133] width 434 height 219
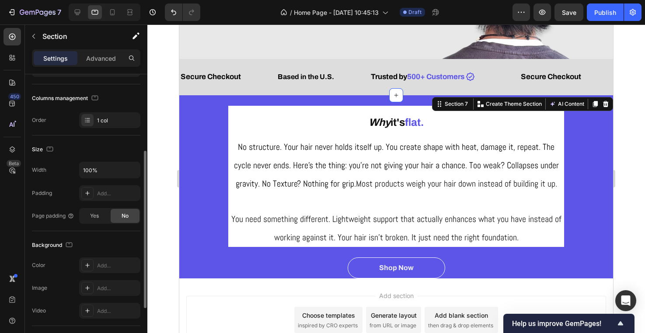
scroll to position [116, 0]
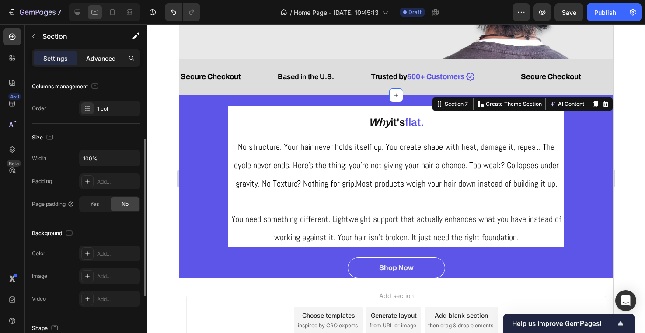
click at [105, 58] on p "Advanced" at bounding box center [101, 58] width 30 height 9
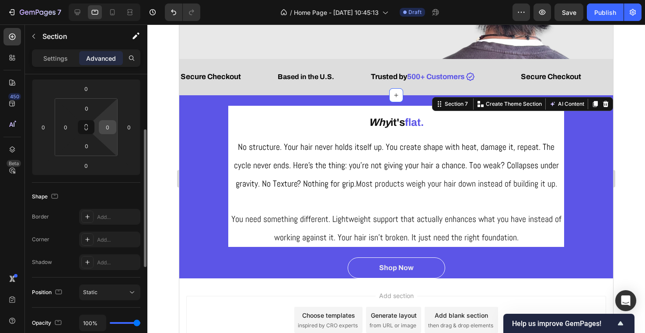
scroll to position [0, 0]
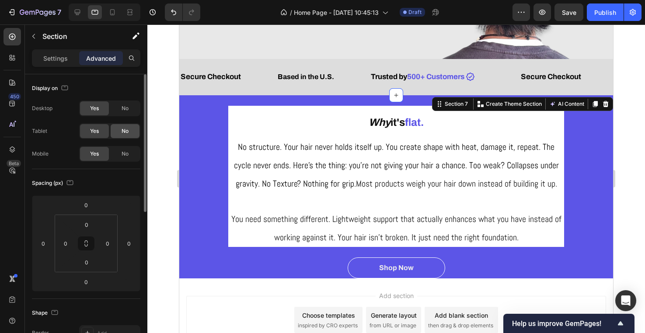
click at [132, 130] on div "No" at bounding box center [125, 131] width 29 height 14
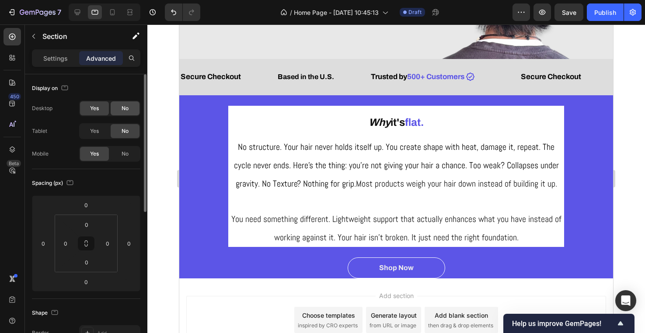
click at [125, 105] on span "No" at bounding box center [125, 108] width 7 height 8
click at [117, 13] on div at bounding box center [112, 12] width 14 height 14
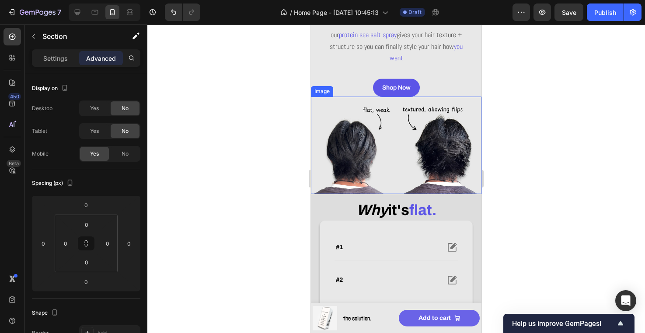
scroll to position [105, 0]
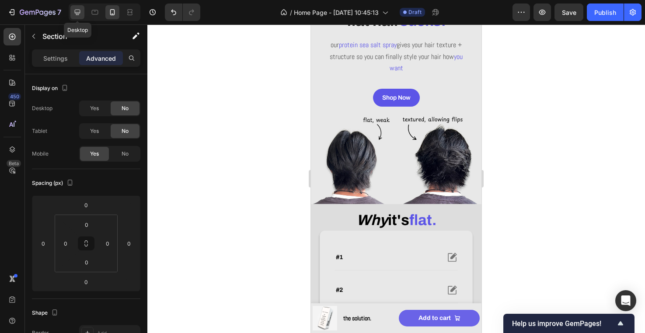
click at [84, 14] on div at bounding box center [77, 12] width 14 height 14
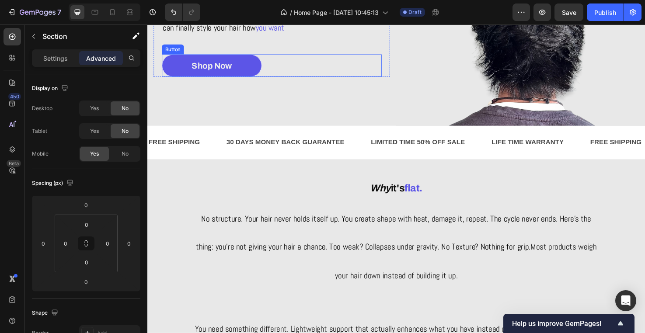
scroll to position [174, 0]
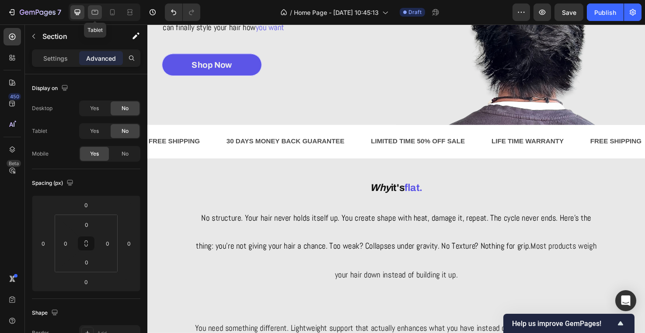
click at [95, 14] on icon at bounding box center [95, 12] width 7 height 5
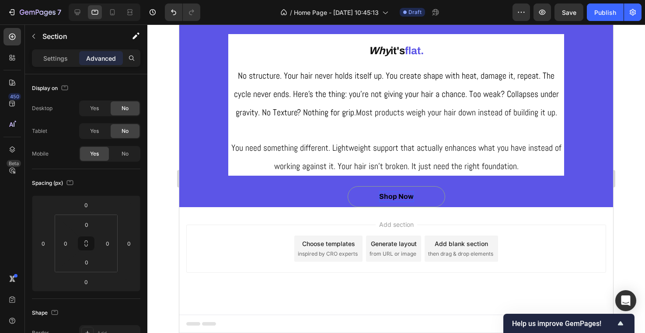
scroll to position [271, 0]
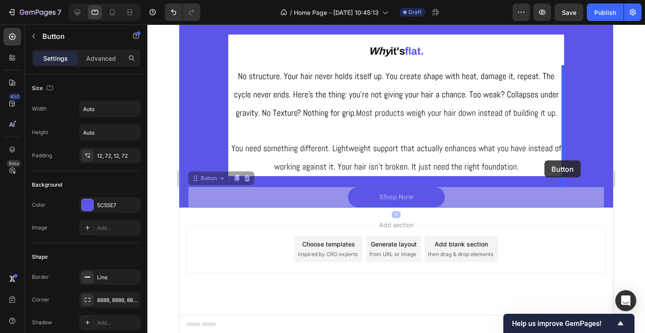
drag, startPoint x: 407, startPoint y: 199, endPoint x: 544, endPoint y: 160, distance: 142.6
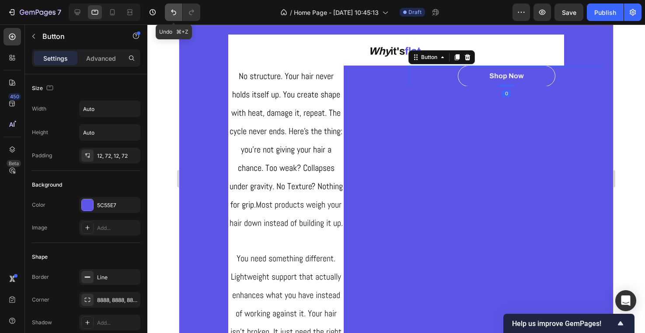
click at [175, 10] on icon "Undo/Redo" at bounding box center [173, 12] width 9 height 9
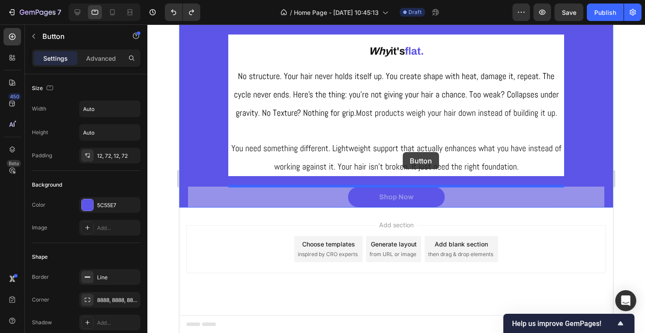
drag, startPoint x: 414, startPoint y: 200, endPoint x: 402, endPoint y: 139, distance: 62.5
click at [402, 139] on div "Tablet ( 992 px) iPhone 13 Mini iPhone 13 Pro iPhone 11 Pro Max iPhone 15 Pro M…" at bounding box center [396, 43] width 434 height 580
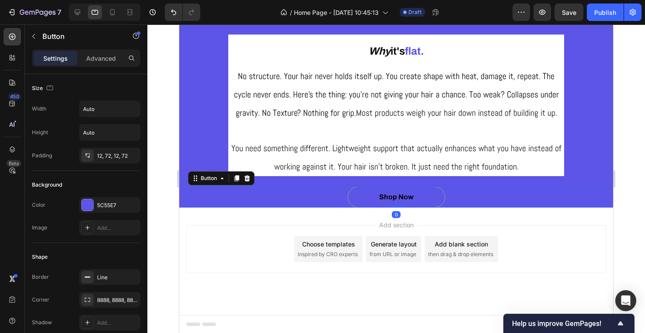
click at [431, 198] on button "Shop Now" at bounding box center [396, 197] width 97 height 21
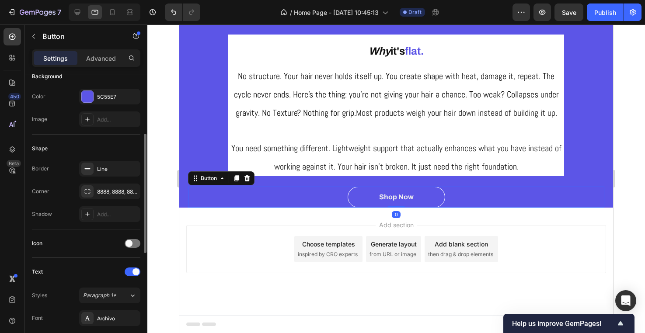
scroll to position [118, 0]
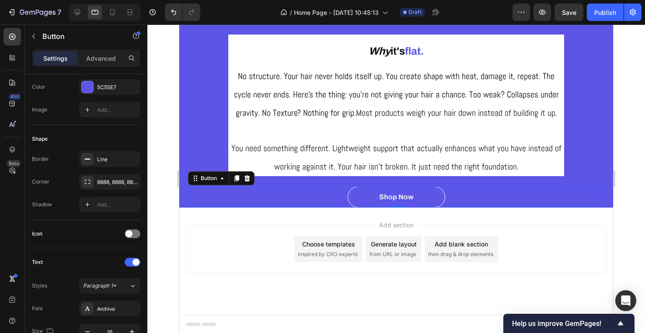
click at [226, 197] on div "Shop Now Button 0" at bounding box center [396, 197] width 416 height 21
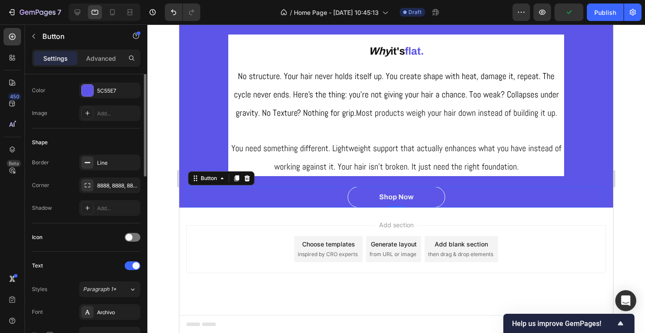
scroll to position [57, 0]
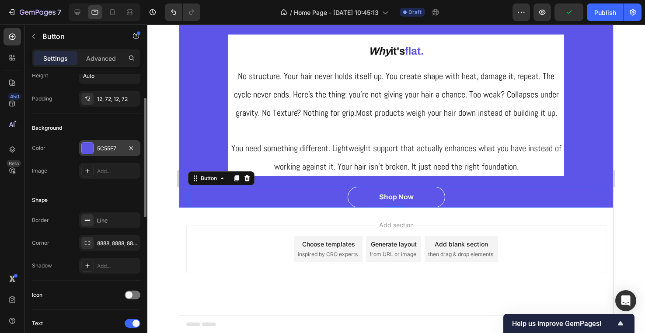
click at [108, 144] on div "5C55E7" at bounding box center [109, 148] width 61 height 16
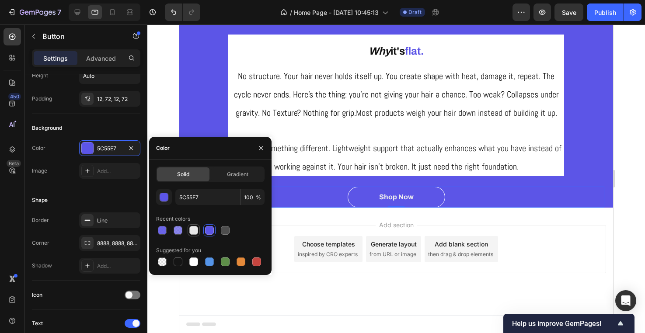
click at [194, 230] on div at bounding box center [193, 230] width 9 height 9
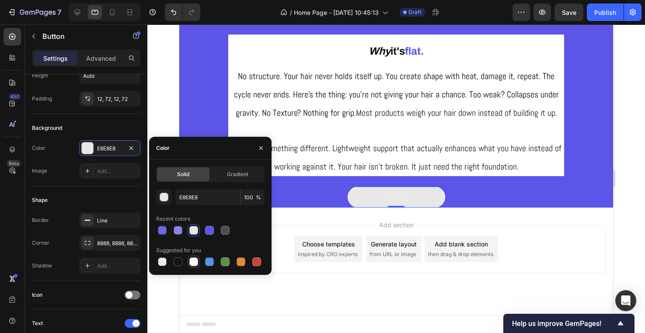
click at [194, 258] on div at bounding box center [193, 262] width 9 height 9
click at [181, 265] on div at bounding box center [178, 262] width 9 height 9
type input "151515"
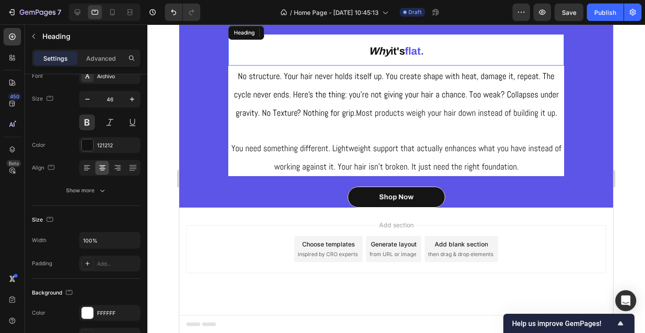
click at [254, 45] on h2 "Why it's flat." at bounding box center [396, 50] width 336 height 31
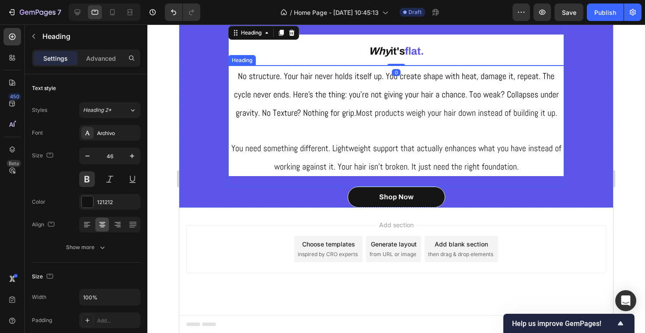
click at [237, 89] on span "No structure. Your hair never holds itself up. You create shape with heat, dama…" at bounding box center [396, 94] width 325 height 48
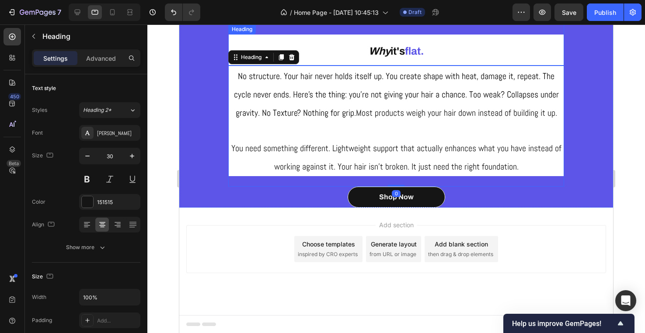
click at [247, 40] on h2 "Why it's flat." at bounding box center [396, 50] width 336 height 31
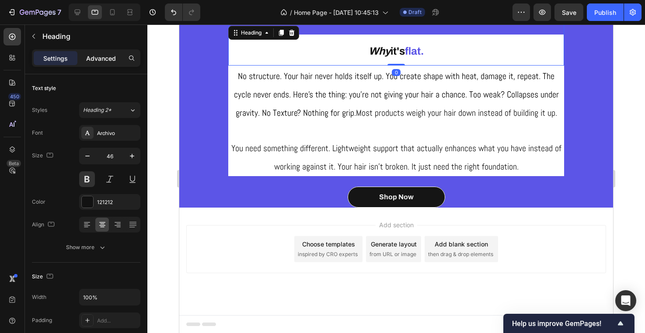
click at [118, 61] on div "Advanced" at bounding box center [101, 58] width 44 height 14
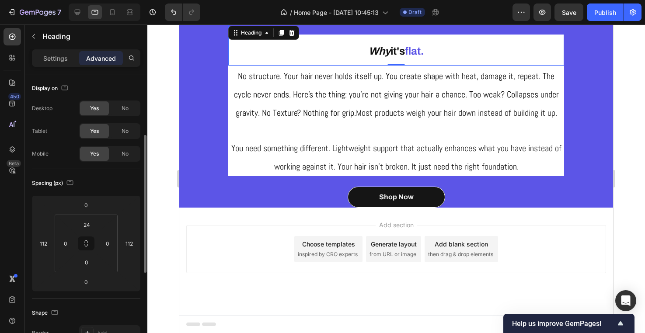
scroll to position [122, 0]
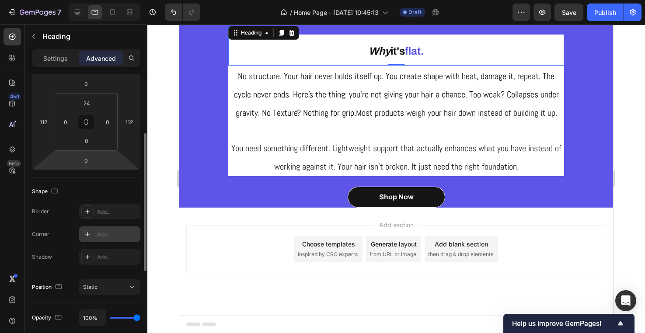
click at [104, 234] on div "Add..." at bounding box center [117, 235] width 41 height 8
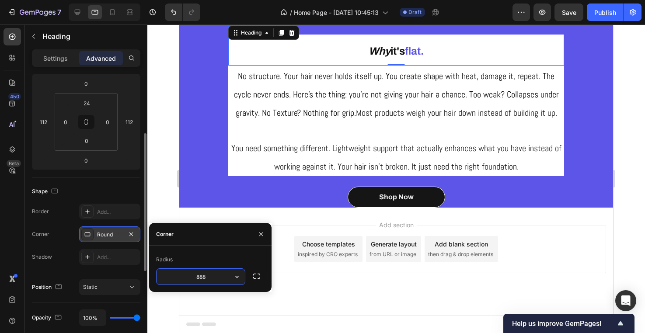
click at [229, 278] on input "888" at bounding box center [201, 277] width 88 height 16
click at [230, 264] on div "Radius" at bounding box center [210, 260] width 108 height 14
click at [223, 284] on input "888" at bounding box center [201, 277] width 88 height 16
type input "8"
click at [311, 306] on div "Add section Choose templates inspired by CRO experts Generate layout from URL o…" at bounding box center [396, 262] width 434 height 108
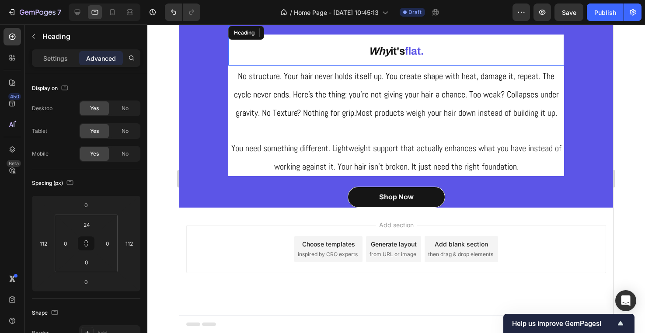
click at [287, 47] on h2 "Why it's flat." at bounding box center [396, 50] width 336 height 31
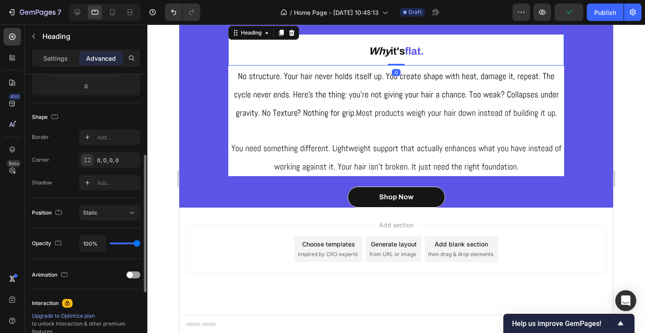
scroll to position [217, 0]
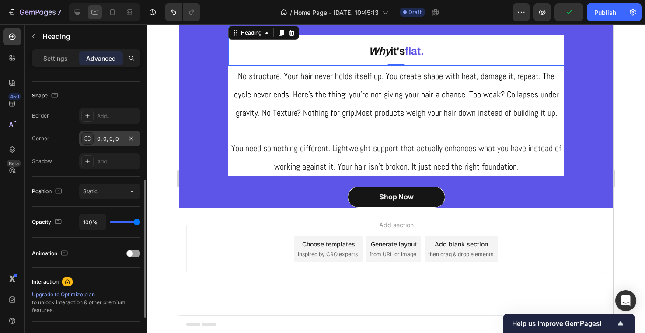
click at [113, 142] on div "0, 0, 0, 0" at bounding box center [109, 139] width 25 height 8
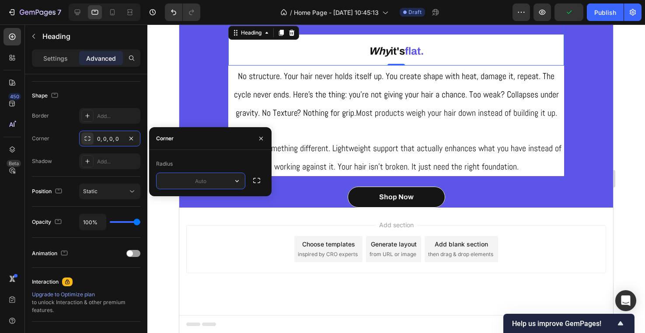
click at [204, 179] on input "text" at bounding box center [201, 181] width 88 height 16
click at [238, 183] on icon "button" at bounding box center [237, 181] width 9 height 9
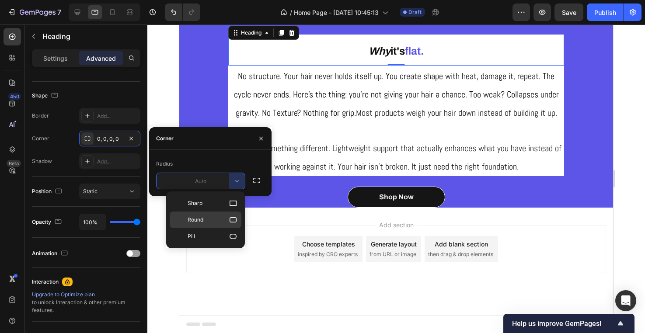
click at [202, 223] on span "Round" at bounding box center [196, 220] width 16 height 8
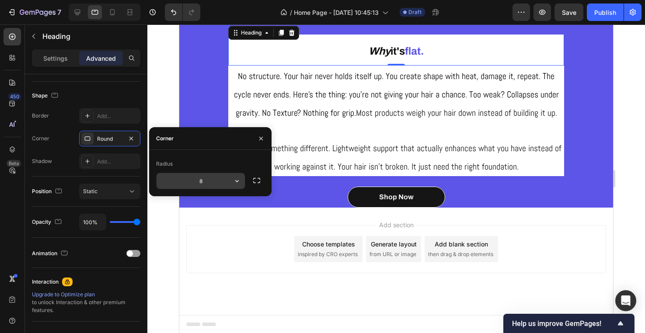
click at [240, 181] on icon "button" at bounding box center [237, 181] width 9 height 9
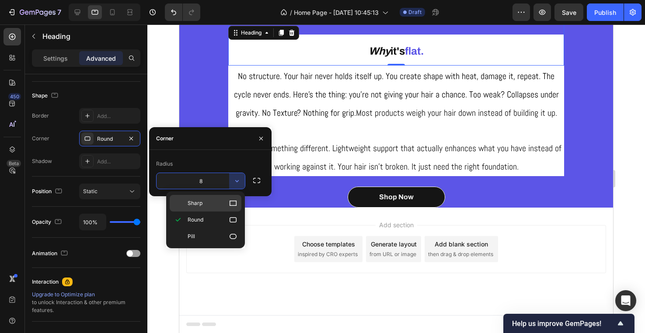
click at [229, 197] on div "Sharp" at bounding box center [206, 203] width 72 height 17
type input "0"
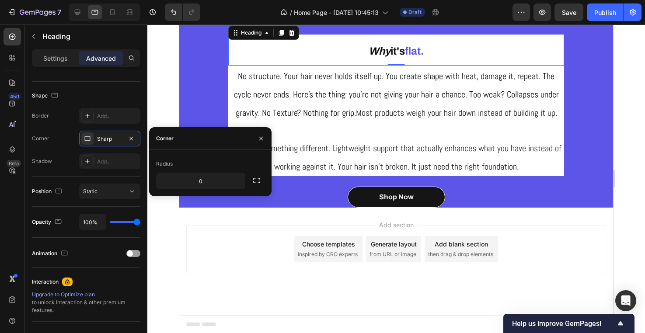
click at [242, 241] on div "Add section Choose templates inspired by CRO experts Generate layout from URL o…" at bounding box center [396, 249] width 420 height 48
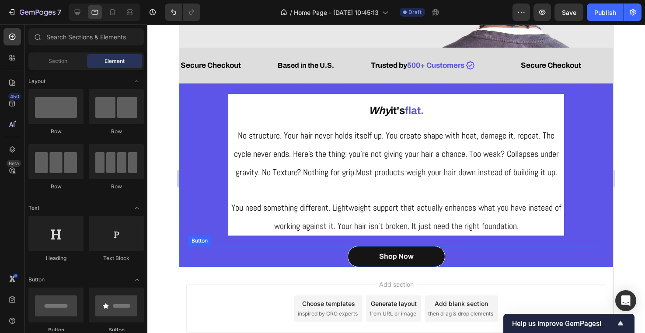
scroll to position [218, 0]
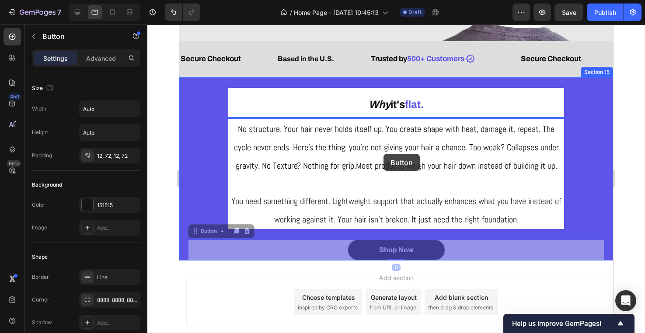
drag, startPoint x: 379, startPoint y: 247, endPoint x: 383, endPoint y: 154, distance: 93.3
click at [383, 154] on div "Tablet ( 992 px) iPhone 13 Mini iPhone 13 Pro iPhone 11 Pro Max iPhone 15 Pro M…" at bounding box center [396, 96] width 434 height 580
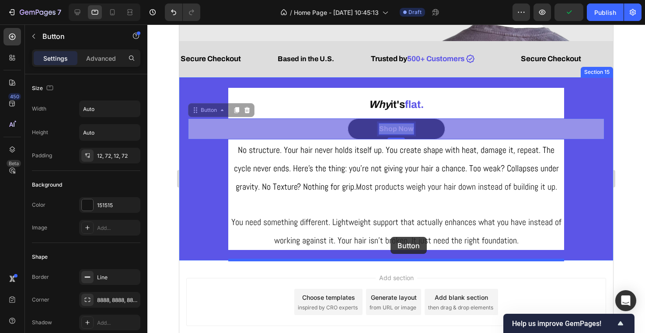
drag, startPoint x: 400, startPoint y: 125, endPoint x: 390, endPoint y: 237, distance: 112.7
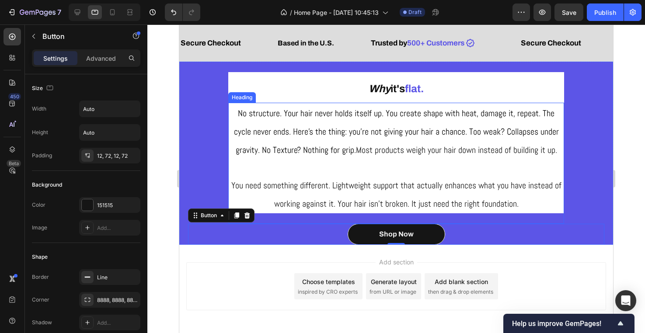
scroll to position [240, 0]
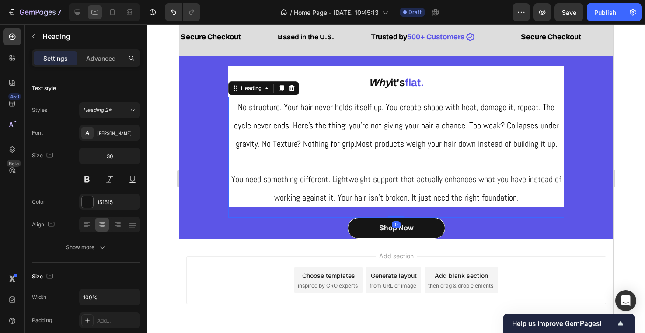
click at [493, 148] on span "Most products weigh your hair down instead of building it up." at bounding box center [456, 143] width 201 height 11
click at [248, 165] on h2 "No structure. Your hair never holds itself up. You create shape with heat, dama…" at bounding box center [396, 152] width 336 height 111
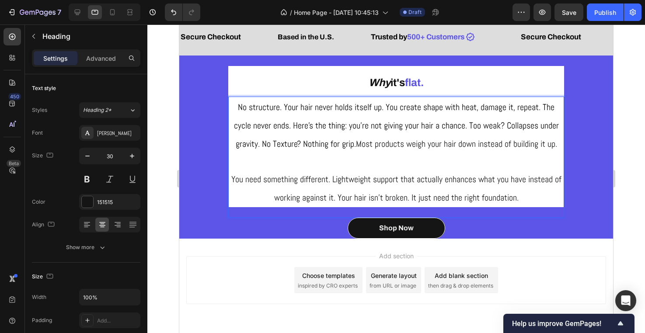
click at [306, 155] on p "No structure. Your hair never holds itself up. You create shape with heat, dama…" at bounding box center [396, 151] width 334 height 109
click at [307, 145] on span "No structure. Your hair never holds itself up. You create shape with heat, dama…" at bounding box center [396, 125] width 325 height 48
click at [279, 106] on span "No structure. Your hair never holds itself up. You create shape with heat, dama…" at bounding box center [396, 125] width 325 height 48
click at [389, 193] on span "You need something different. Lightweight support that actually enhances what y…" at bounding box center [396, 189] width 330 height 30
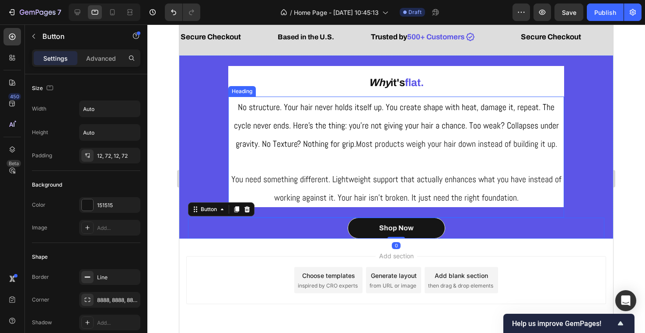
click at [406, 191] on p "⁠⁠⁠⁠⁠⁠⁠ No structure. Your hair never holds itself up. You create shape with he…" at bounding box center [396, 151] width 334 height 109
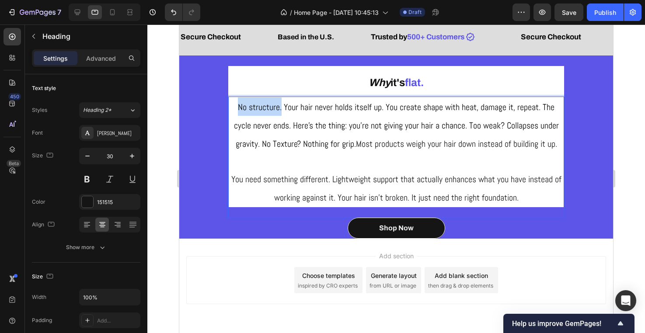
drag, startPoint x: 239, startPoint y: 107, endPoint x: 281, endPoint y: 106, distance: 42.4
click at [281, 106] on span "No structure. Your hair never holds itself up. You create shape with heat, dama…" at bounding box center [396, 125] width 325 height 48
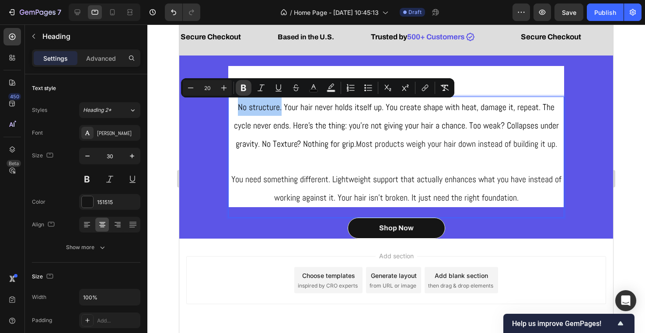
click at [245, 88] on icon "Editor contextual toolbar" at bounding box center [243, 88] width 5 height 7
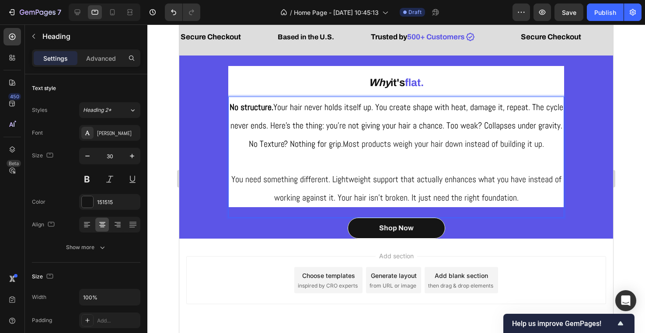
drag, startPoint x: 426, startPoint y: 119, endPoint x: 289, endPoint y: 132, distance: 137.9
click at [289, 132] on p "No structure. Your hair never holds itself up. You create shape with heat, dama…" at bounding box center [396, 151] width 334 height 109
click at [297, 155] on p "No structure. Your hair never holds itself up. You create shape with heat, dama…" at bounding box center [396, 151] width 334 height 109
drag, startPoint x: 467, startPoint y: 126, endPoint x: 499, endPoint y: 125, distance: 31.9
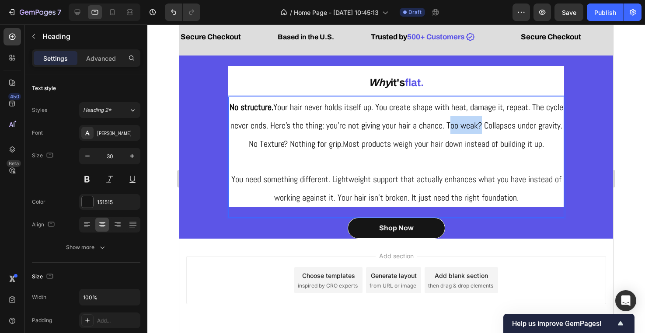
click at [499, 125] on span "No structure. Your hair never holds itself up. You create shape with heat, dama…" at bounding box center [397, 125] width 334 height 48
click at [347, 128] on span "No structure. Your hair never holds itself up. You create shape with heat, dama…" at bounding box center [397, 125] width 334 height 48
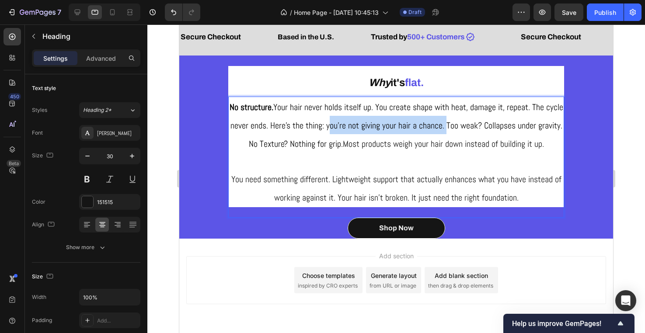
drag, startPoint x: 348, startPoint y: 127, endPoint x: 466, endPoint y: 128, distance: 117.6
click at [466, 128] on span "No structure. Your hair never holds itself up. You create shape with heat, dama…" at bounding box center [397, 125] width 334 height 48
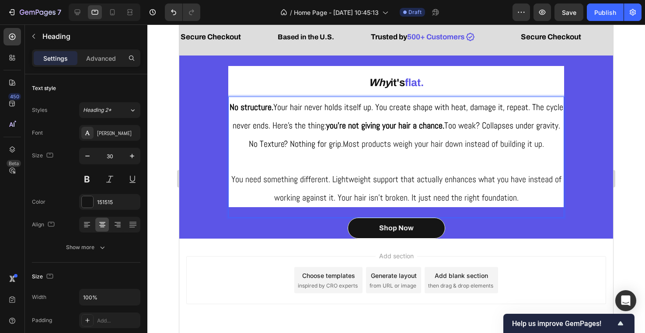
click at [407, 122] on strong "you're not giving your hair a chance." at bounding box center [385, 125] width 118 height 11
click at [407, 175] on span "You need something different. Lightweight support that actually enhances what y…" at bounding box center [396, 189] width 330 height 30
click at [346, 122] on strong "you're not giving your hair a chance." at bounding box center [385, 125] width 118 height 11
click at [456, 160] on p "No structure. Your hair never holds itself up. You create shape with heat, dama…" at bounding box center [396, 151] width 334 height 109
drag, startPoint x: 411, startPoint y: 145, endPoint x: 476, endPoint y: 143, distance: 65.2
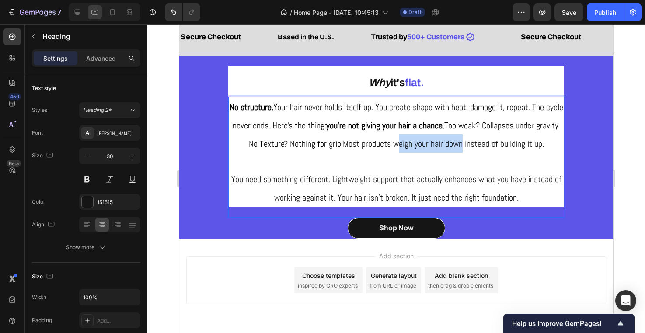
click at [476, 143] on span "Most products weigh your hair down instead of building it up." at bounding box center [443, 143] width 201 height 11
drag, startPoint x: 476, startPoint y: 143, endPoint x: 407, endPoint y: 143, distance: 69.1
click at [407, 143] on span "Most products weigh your hair down instead of building it up." at bounding box center [443, 143] width 201 height 11
click at [386, 144] on span "Most products weigh your hair down instead of building it up." at bounding box center [443, 143] width 197 height 11
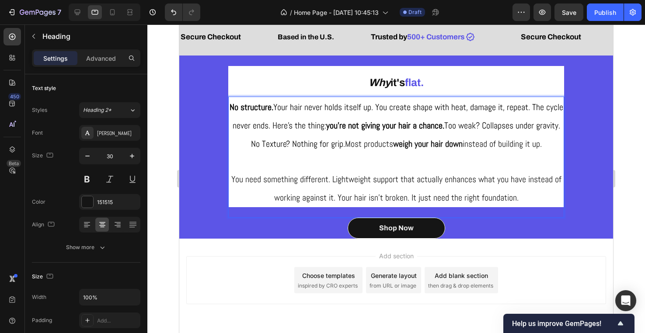
click at [383, 169] on p "No structure. Your hair never holds itself up. You create shape with heat, dama…" at bounding box center [396, 151] width 334 height 109
click at [373, 162] on p "No structure. Your hair never holds itself up. You create shape with heat, dama…" at bounding box center [396, 151] width 334 height 109
click at [354, 143] on span "Most products weigh your hair down instead of building it up." at bounding box center [443, 143] width 197 height 11
drag, startPoint x: 354, startPoint y: 143, endPoint x: 477, endPoint y: 144, distance: 122.9
click at [477, 144] on span "Most products weigh your hair down instead of building it up." at bounding box center [443, 143] width 197 height 11
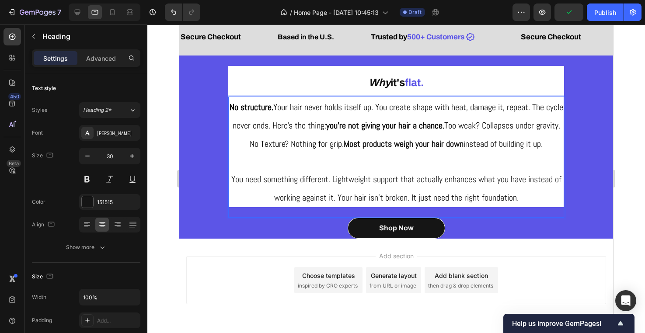
click at [452, 138] on strong "Most products weigh your hair down" at bounding box center [404, 143] width 120 height 11
click at [449, 133] on p "No structure. Your hair never holds itself up. You create shape with heat, dama…" at bounding box center [396, 151] width 334 height 109
click at [111, 58] on p "Advanced" at bounding box center [101, 58] width 30 height 9
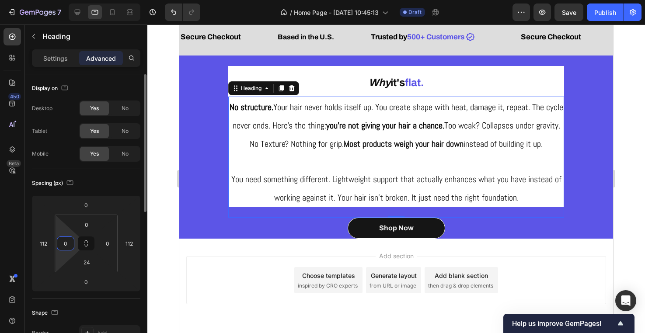
click at [70, 0] on html "7 Version history / Home Page - [DATE] 10:45:13 Draft Preview Save Publish 450 …" at bounding box center [322, 0] width 645 height 0
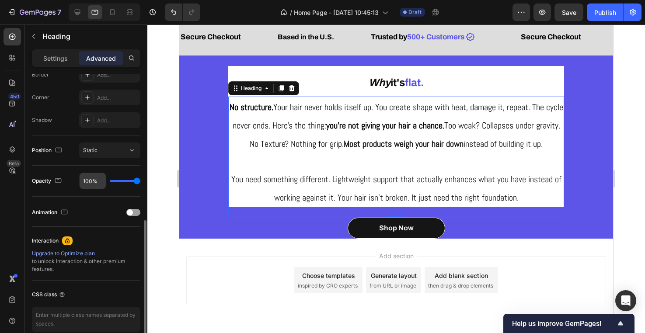
scroll to position [275, 0]
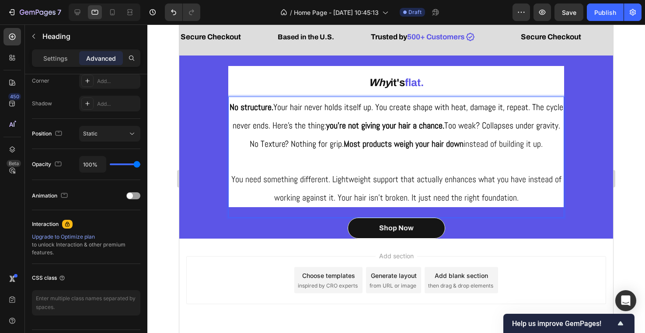
click at [293, 160] on p "No structure. Your hair never holds itself up. You create shape with heat, dama…" at bounding box center [396, 151] width 334 height 109
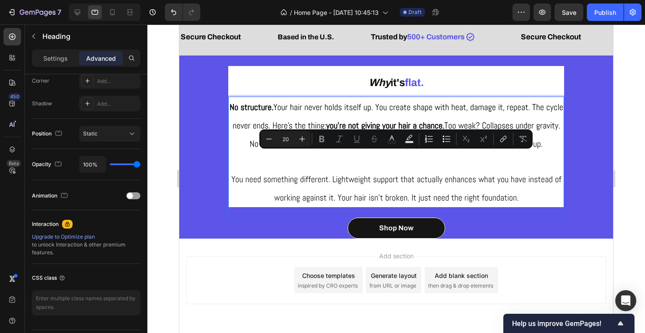
click at [243, 112] on p "No structure. Your hair never holds itself up. You create shape with heat, dama…" at bounding box center [396, 151] width 334 height 109
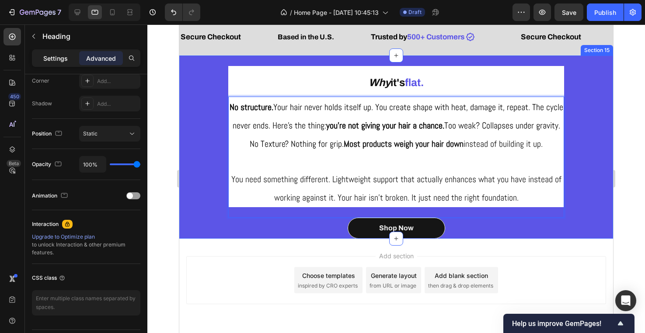
click at [67, 57] on p "Settings" at bounding box center [55, 58] width 24 height 9
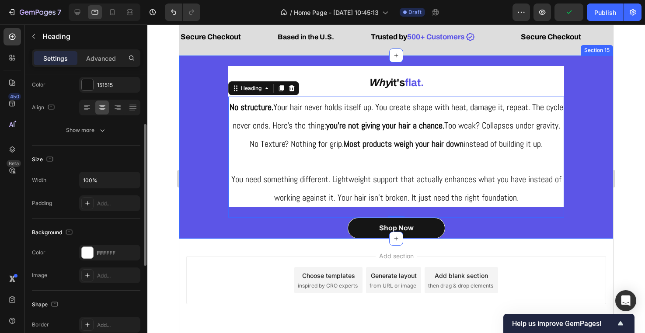
scroll to position [89, 0]
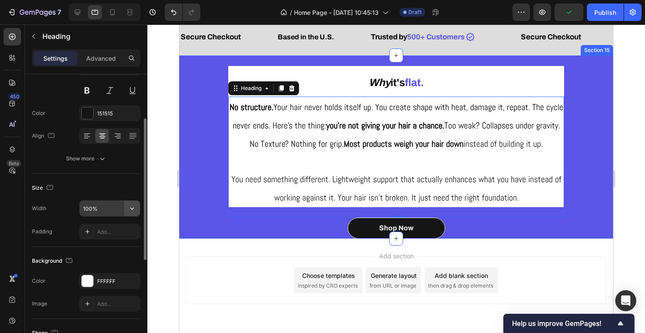
click at [133, 206] on icon "button" at bounding box center [132, 208] width 9 height 9
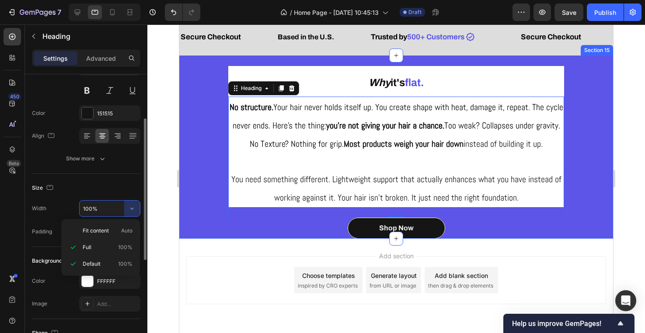
click at [91, 212] on input "100%" at bounding box center [110, 209] width 60 height 16
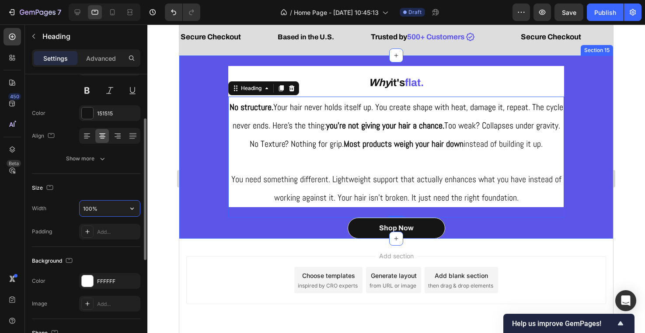
click at [89, 211] on input "100%" at bounding box center [110, 209] width 60 height 16
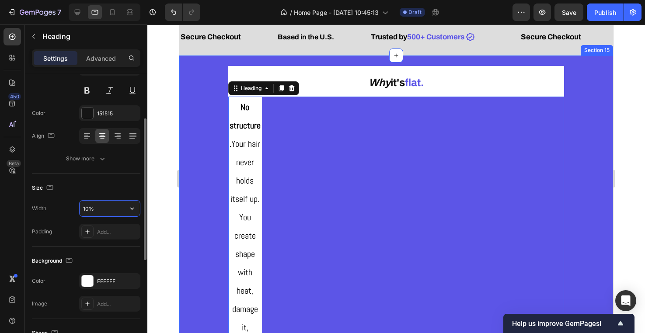
type input "100%"
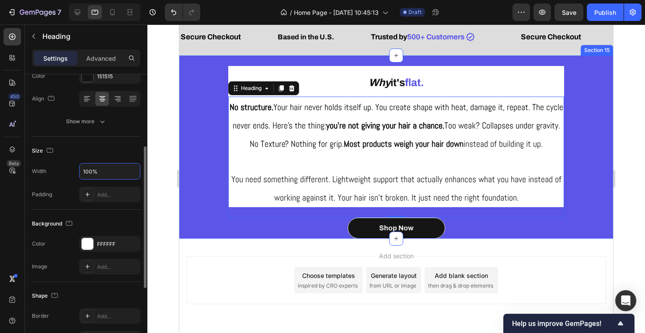
scroll to position [132, 0]
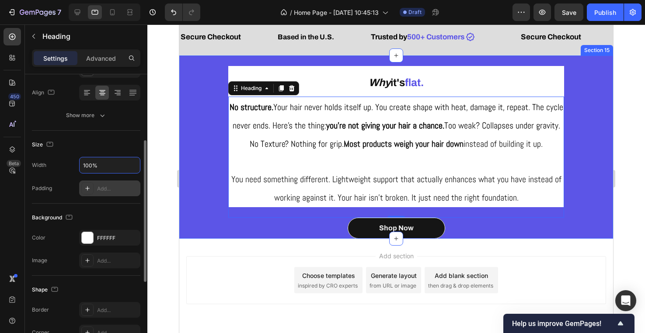
click at [104, 187] on div "Add..." at bounding box center [117, 189] width 41 height 8
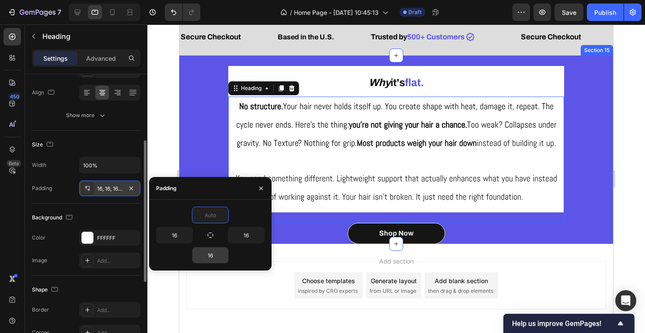
type input "0"
click at [210, 253] on input "16" at bounding box center [210, 255] width 36 height 16
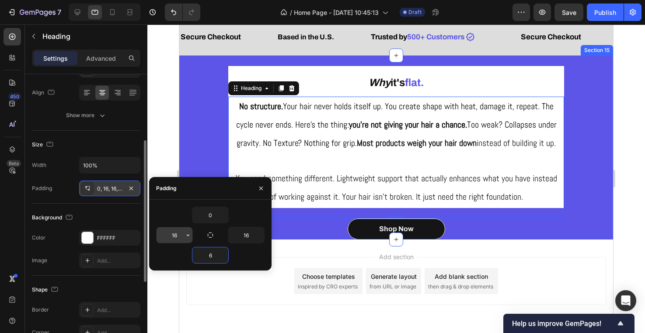
type input "6"
click at [180, 236] on input "16" at bounding box center [175, 235] width 36 height 16
click at [185, 235] on icon "button" at bounding box center [188, 235] width 7 height 7
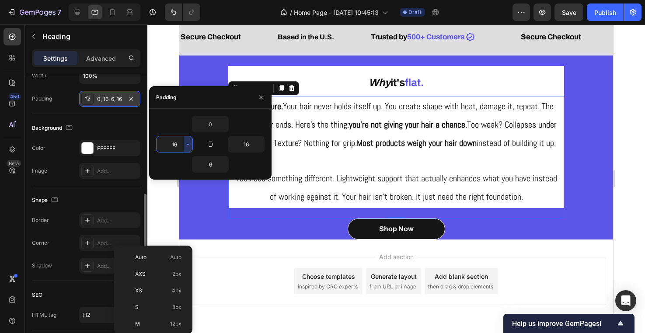
scroll to position [284, 0]
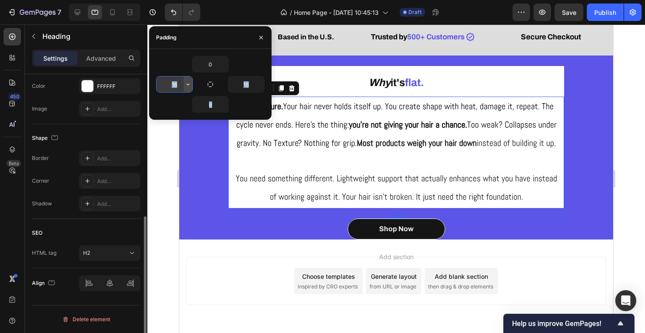
click at [188, 83] on icon "button" at bounding box center [188, 84] width 7 height 7
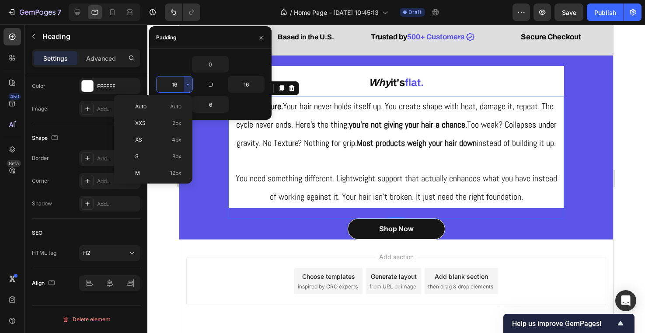
click at [174, 84] on input "16" at bounding box center [175, 85] width 36 height 16
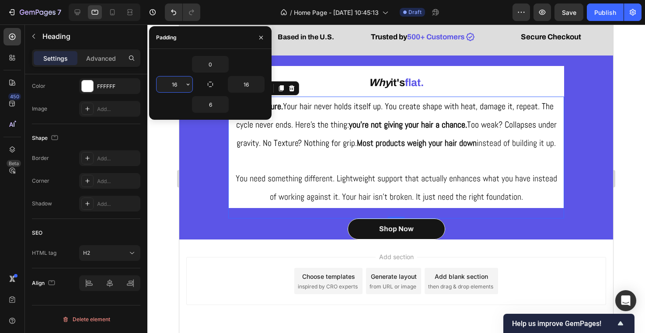
click at [174, 84] on input "16" at bounding box center [175, 85] width 36 height 16
click at [177, 86] on input "16" at bounding box center [175, 85] width 36 height 16
click at [252, 83] on input "16" at bounding box center [246, 85] width 36 height 16
click at [170, 87] on input "16" at bounding box center [175, 85] width 36 height 16
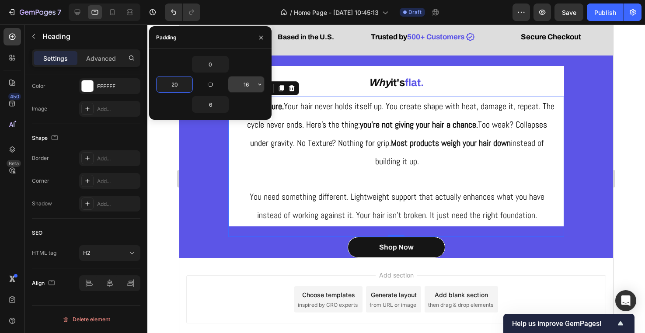
type input "20"
click at [237, 84] on input "16" at bounding box center [246, 85] width 36 height 16
type input "20"
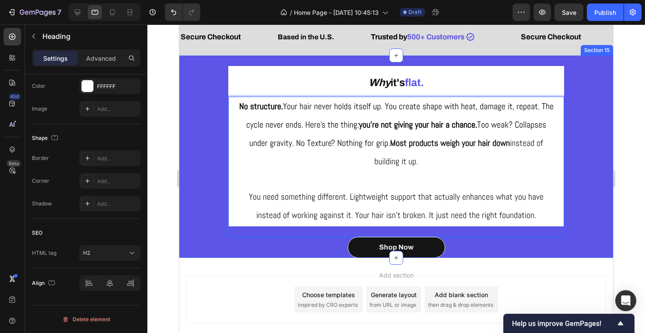
click at [608, 220] on div "Why it's flat. Heading No structure. Your hair never holds itself up. You creat…" at bounding box center [396, 157] width 434 height 203
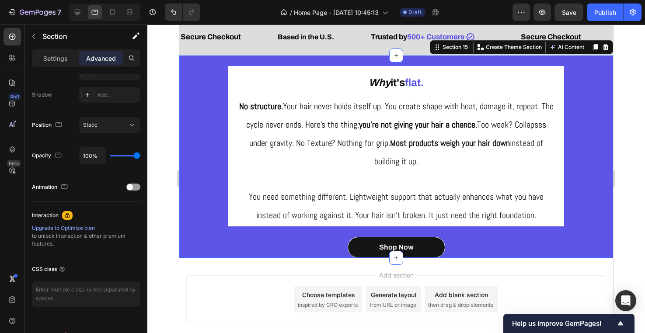
scroll to position [0, 0]
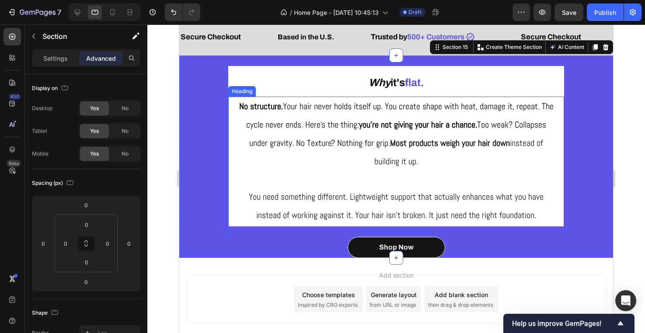
click at [405, 166] on span "Most products weigh your hair down instead of building it up." at bounding box center [458, 152] width 169 height 30
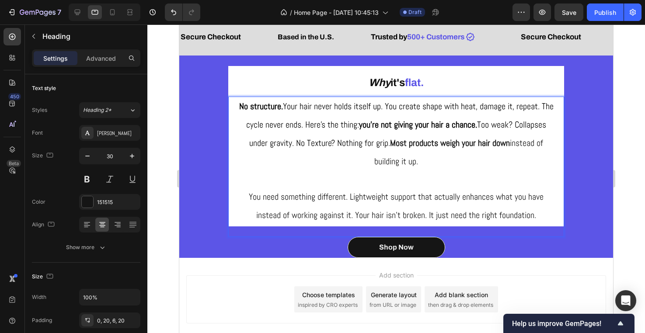
click at [436, 157] on span "Most products weigh your hair down instead of building it up." at bounding box center [458, 152] width 169 height 30
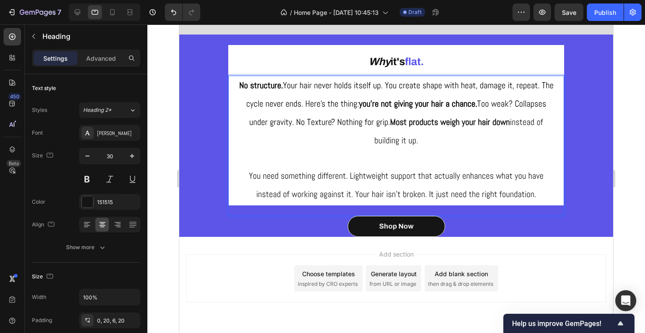
scroll to position [263, 0]
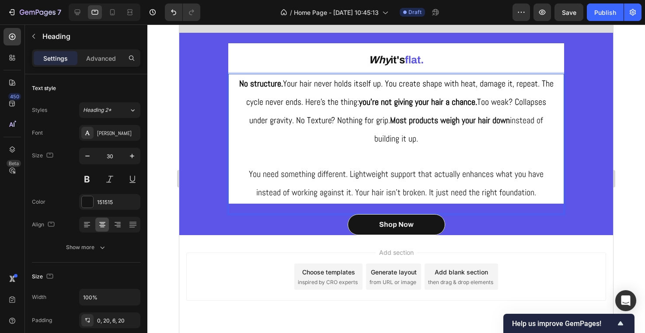
click at [320, 176] on span "You need something different. Lightweight support that actually enhances what y…" at bounding box center [396, 183] width 295 height 30
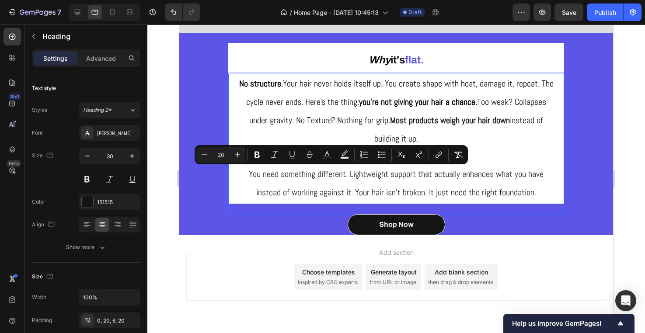
click at [376, 178] on span "You need something different. Lightweight support that actually enhances what y…" at bounding box center [396, 183] width 295 height 30
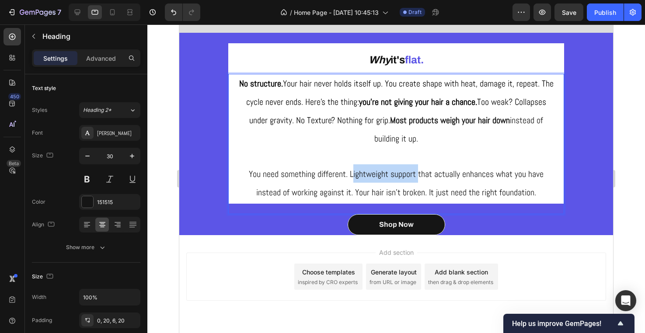
drag, startPoint x: 350, startPoint y: 174, endPoint x: 416, endPoint y: 175, distance: 66.0
click at [416, 175] on span "You need something different. Lightweight support that actually enhances what y…" at bounding box center [396, 183] width 295 height 30
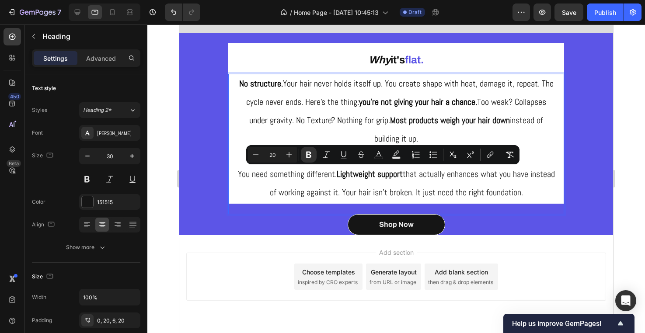
click at [494, 174] on span "You need something different. Lightweight support that actually enhances what y…" at bounding box center [396, 183] width 317 height 30
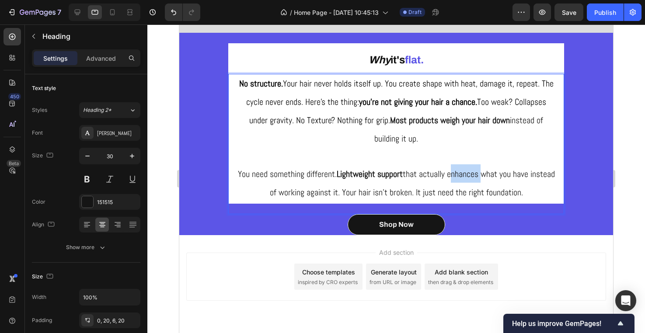
click at [494, 174] on span "You need something different. Lightweight support that actually enhances what y…" at bounding box center [396, 183] width 317 height 30
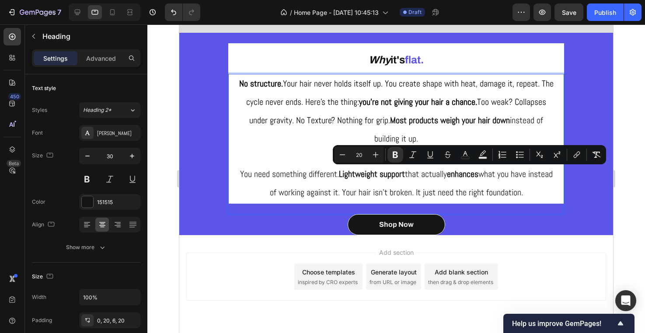
click at [494, 180] on p "No structure. Your hair never holds itself up. You create shape with heat, dama…" at bounding box center [396, 137] width 318 height 127
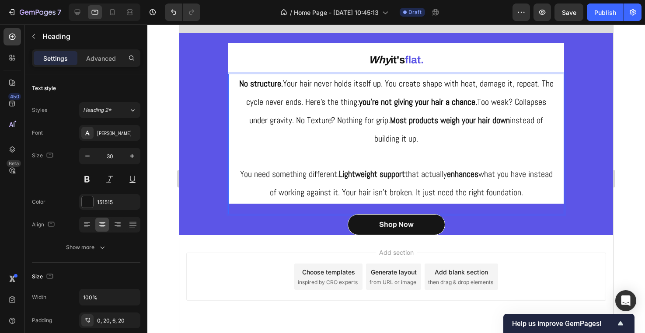
click at [534, 174] on span "You need something different. Lightweight support that actually enhances what y…" at bounding box center [396, 183] width 313 height 30
click at [505, 174] on span "You need something different. Lightweight support that actually enhances what y…" at bounding box center [396, 183] width 313 height 30
drag, startPoint x: 320, startPoint y: 192, endPoint x: 351, endPoint y: 192, distance: 31.0
click at [351, 192] on span "You need something different. Lightweight support that actually enhances what y…" at bounding box center [396, 183] width 313 height 30
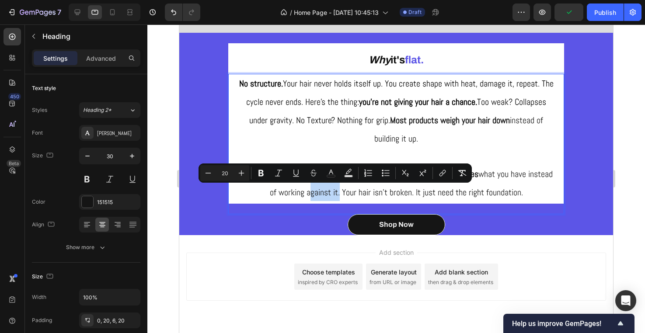
click at [351, 192] on span "You need something different. Lightweight support that actually enhances what y…" at bounding box center [396, 183] width 313 height 30
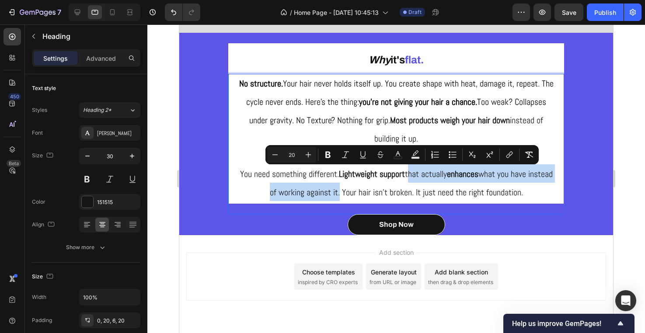
drag, startPoint x: 420, startPoint y: 174, endPoint x: 352, endPoint y: 194, distance: 71.0
click at [352, 194] on span "You need something different. Lightweight support that actually enhances what y…" at bounding box center [396, 183] width 313 height 30
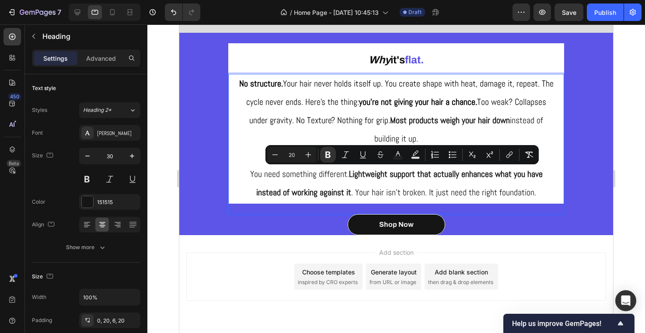
click at [402, 183] on p "No structure. Your hair never holds itself up. You create shape with heat, dama…" at bounding box center [396, 137] width 318 height 127
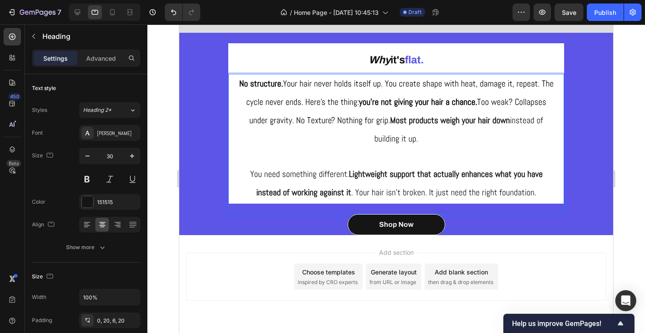
click at [415, 195] on span "You need something different. Lightweight support that actually enhances what y…" at bounding box center [396, 183] width 292 height 30
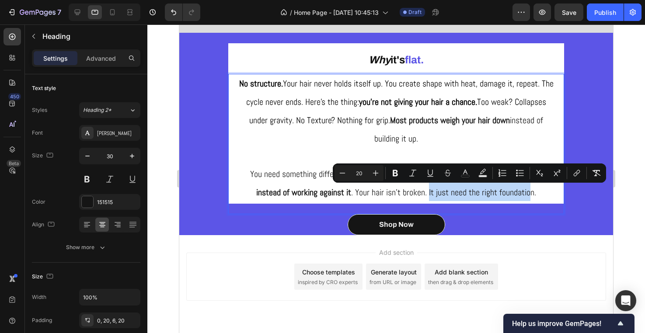
drag, startPoint x: 432, startPoint y: 192, endPoint x: 536, endPoint y: 190, distance: 103.6
click at [536, 190] on span "You need something different. Lightweight support that actually enhances what y…" at bounding box center [396, 183] width 292 height 30
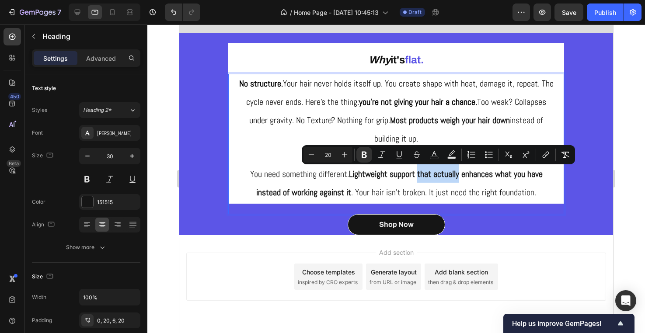
drag, startPoint x: 416, startPoint y: 176, endPoint x: 461, endPoint y: 174, distance: 45.5
click at [461, 174] on strong "that actually enhances what you have instead of working against it" at bounding box center [399, 183] width 286 height 30
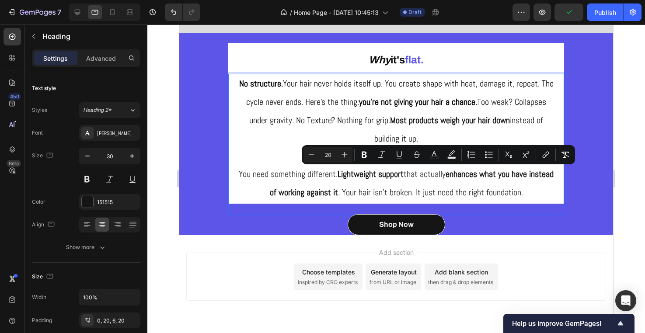
click at [465, 178] on strong "enhances what you have instead of working against it" at bounding box center [412, 183] width 284 height 30
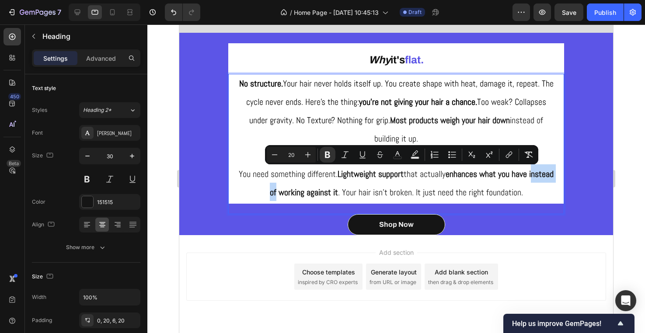
drag, startPoint x: 249, startPoint y: 194, endPoint x: 287, endPoint y: 194, distance: 37.6
click at [287, 194] on p "No structure. Your hair never holds itself up. You create shape with heat, dama…" at bounding box center [396, 137] width 318 height 127
click at [287, 194] on strong "enhances what you have instead of working against it" at bounding box center [412, 183] width 284 height 30
drag, startPoint x: 229, startPoint y: 189, endPoint x: 354, endPoint y: 195, distance: 125.2
click at [354, 195] on h2 "No structure. Your hair never holds itself up. You create shape with heat, dama…" at bounding box center [396, 139] width 336 height 130
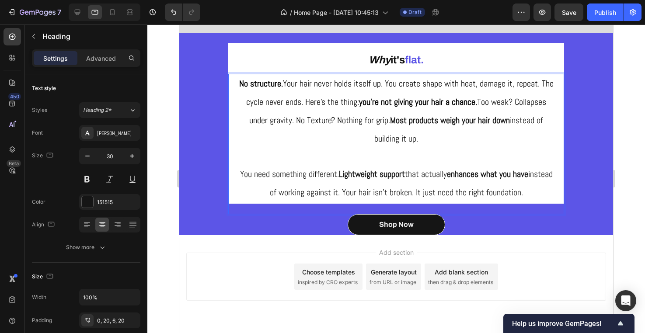
click at [354, 195] on span "You need something different. Lightweight support that actually enhances what y…" at bounding box center [396, 183] width 313 height 30
click at [400, 192] on span "You need something different. Lightweight support that actually enhances what y…" at bounding box center [396, 183] width 313 height 30
click at [435, 192] on span "You need something different. Lightweight support that actually enhances what y…" at bounding box center [396, 183] width 313 height 30
click at [355, 191] on span "You need something different. Lightweight support that actually enhances what y…" at bounding box center [396, 183] width 313 height 30
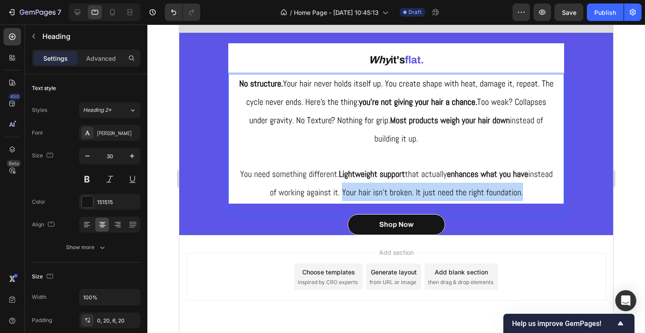
drag, startPoint x: 355, startPoint y: 192, endPoint x: 546, endPoint y: 194, distance: 190.6
click at [546, 194] on p "No structure. Your hair never holds itself up. You create shape with heat, dama…" at bounding box center [396, 137] width 318 height 127
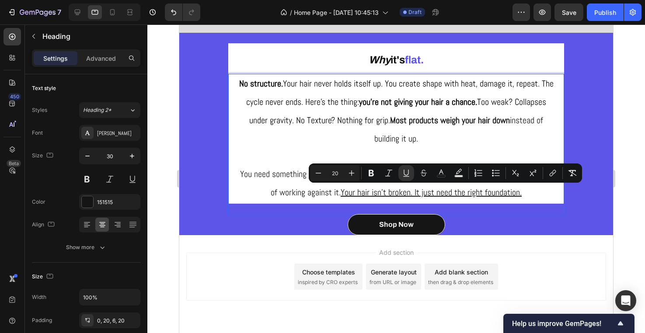
click at [547, 201] on h2 "No structure. Your hair never holds itself up. You create shape with heat, dama…" at bounding box center [396, 139] width 336 height 130
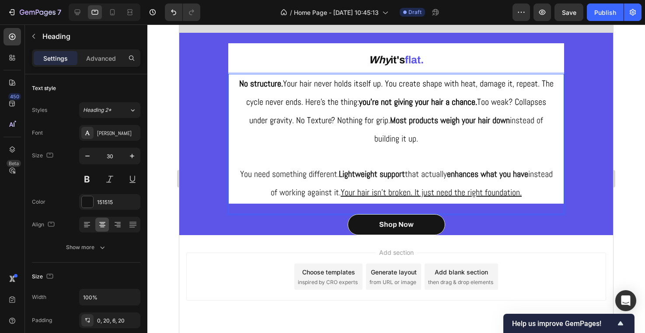
click at [393, 194] on u "Your hair isn't broken. It just need the right foundation." at bounding box center [431, 192] width 181 height 11
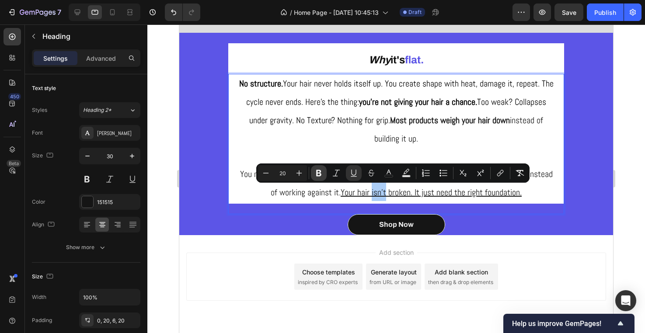
click at [319, 171] on icon "Editor contextual toolbar" at bounding box center [318, 173] width 5 height 7
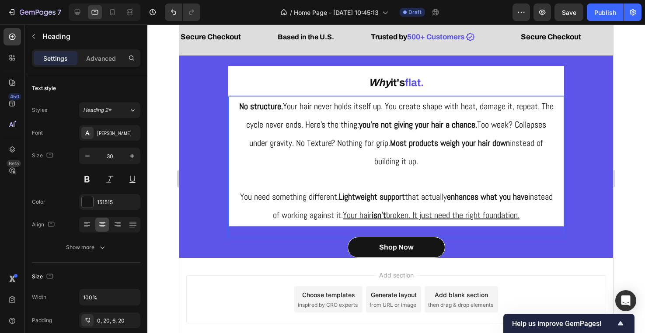
scroll to position [240, 0]
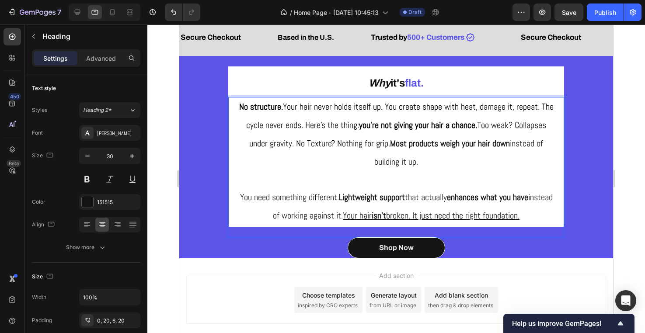
click at [472, 170] on p "No structure. Your hair never holds itself up. You create shape with heat, dama…" at bounding box center [396, 160] width 318 height 127
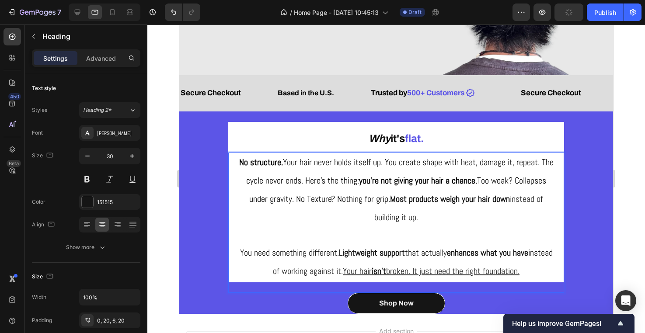
scroll to position [181, 0]
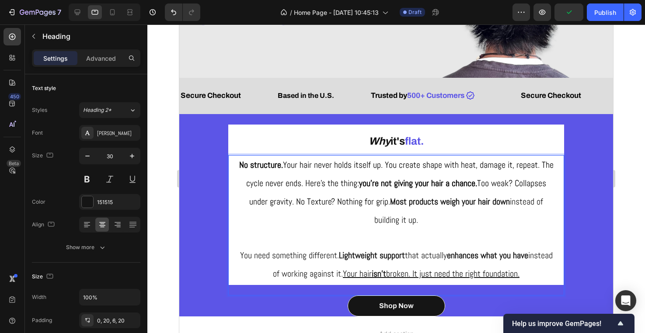
click at [641, 197] on div at bounding box center [396, 178] width 498 height 309
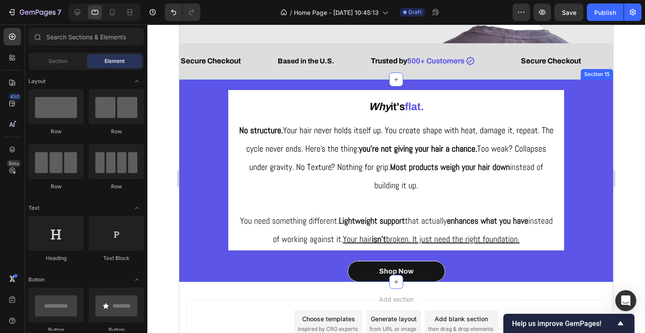
scroll to position [257, 0]
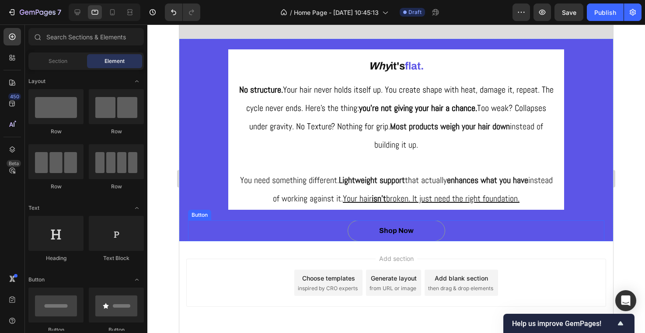
click at [424, 230] on button "Shop Now" at bounding box center [396, 230] width 97 height 21
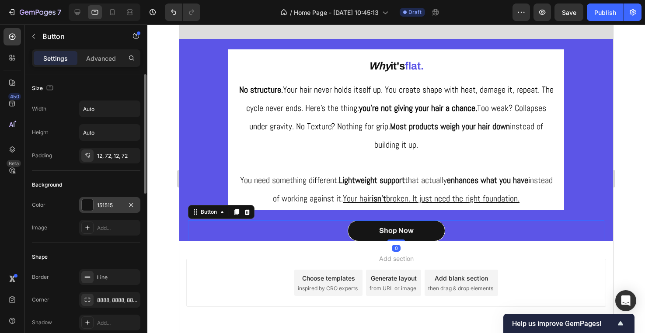
click at [111, 209] on div "151515" at bounding box center [109, 206] width 25 height 8
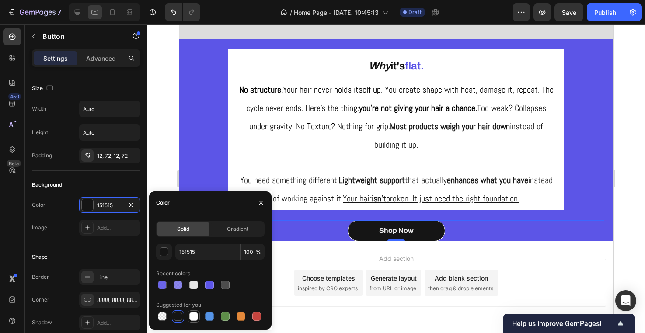
click at [195, 316] on div at bounding box center [193, 316] width 9 height 9
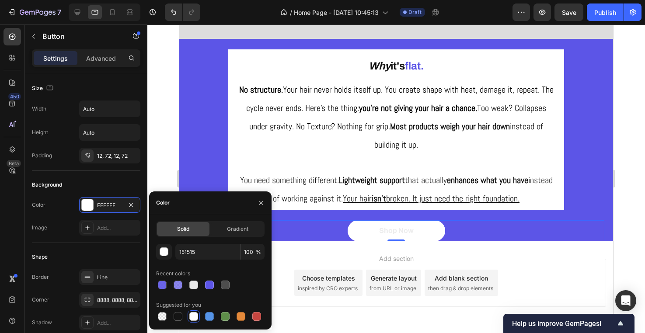
type input "FFFFFF"
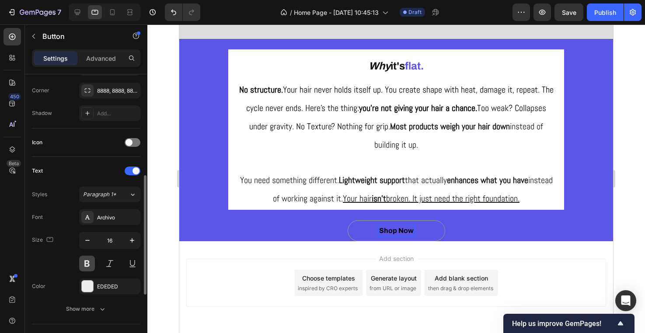
scroll to position [218, 0]
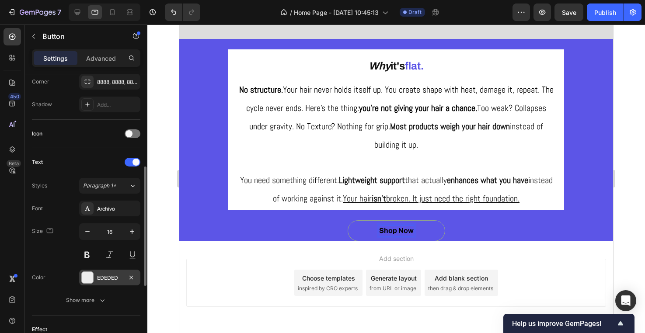
click at [108, 279] on div "EDEDED" at bounding box center [109, 278] width 25 height 8
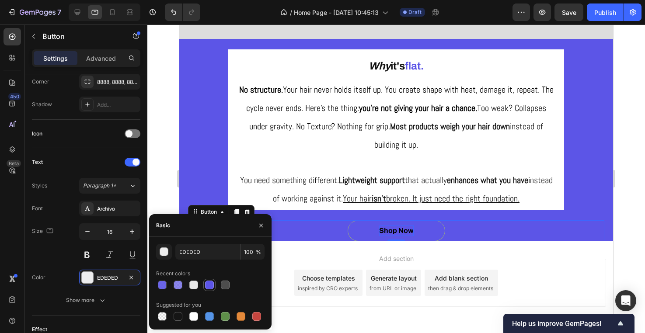
click at [210, 282] on div at bounding box center [209, 285] width 9 height 9
click at [178, 319] on div at bounding box center [178, 316] width 9 height 9
click at [211, 283] on div at bounding box center [209, 285] width 9 height 9
type input "5C55E7"
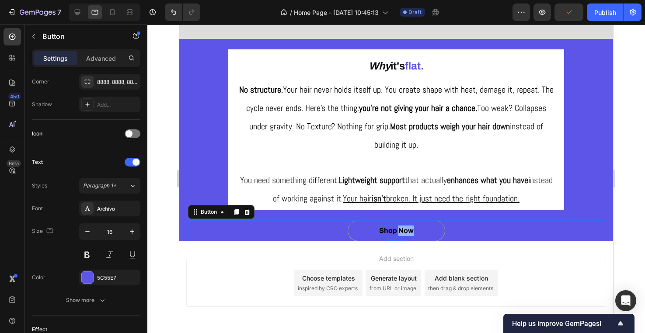
click at [404, 230] on p "Shop Now" at bounding box center [396, 231] width 35 height 10
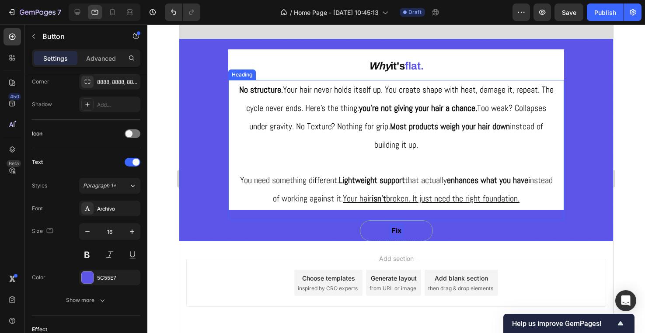
click at [396, 230] on button "Fix" at bounding box center [396, 230] width 73 height 21
click at [396, 230] on button "Fix your" at bounding box center [397, 230] width 90 height 21
click at [396, 230] on button "Fix your Flat" at bounding box center [396, 230] width 103 height 21
click at [396, 230] on button "Fix your Flat Hair" at bounding box center [396, 230] width 118 height 21
click at [522, 212] on div "⁠⁠⁠⁠⁠⁠⁠ No structure. Your hair never holds itself up. You create shape with he…" at bounding box center [396, 150] width 336 height 140
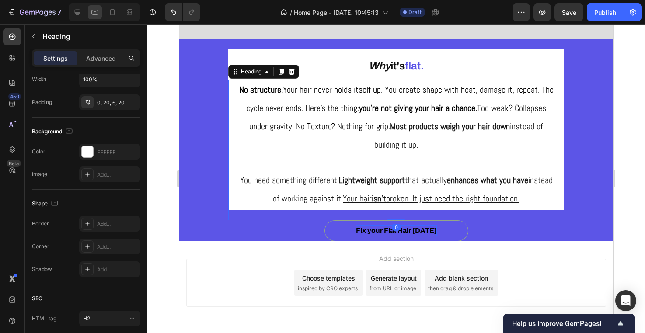
scroll to position [0, 0]
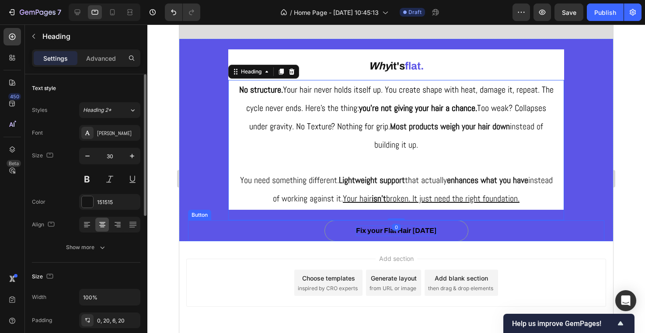
click at [525, 236] on div "Fix your Flat Hair [DATE] Button" at bounding box center [396, 230] width 416 height 21
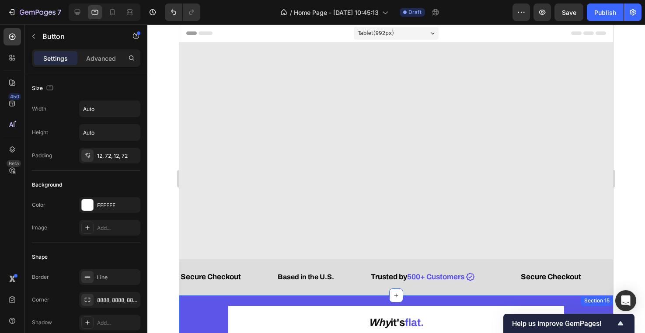
scroll to position [257, 0]
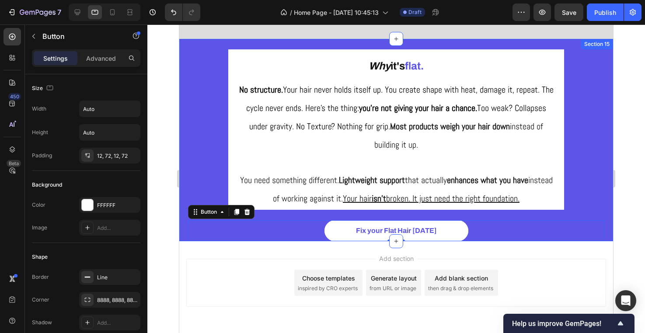
click at [185, 190] on div "Why it's flat. Heading ⁠⁠⁠⁠⁠⁠⁠ No structure. Your hair never holds itself up. Y…" at bounding box center [396, 140] width 434 height 203
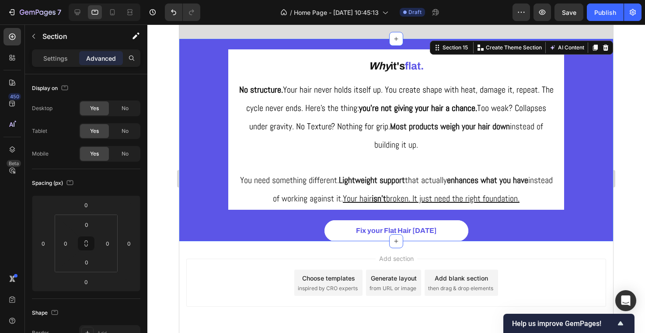
click at [184, 203] on div "Why it's flat. Heading ⁠⁠⁠⁠⁠⁠⁠ No structure. Your hair never holds itself up. Y…" at bounding box center [396, 140] width 434 height 203
click at [88, 263] on input "0" at bounding box center [86, 262] width 17 height 13
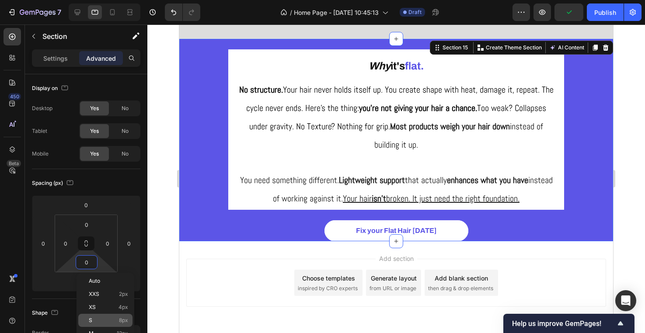
click at [121, 324] on div "S 8px" at bounding box center [105, 320] width 54 height 13
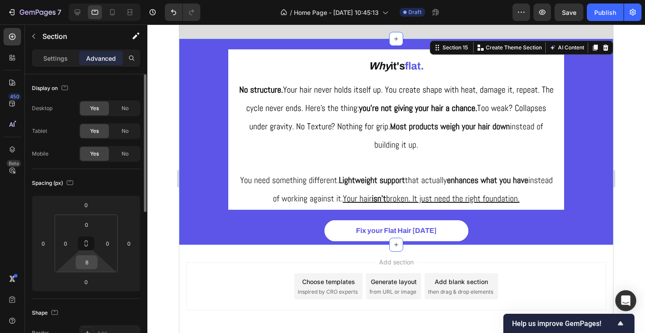
click at [87, 261] on input "8" at bounding box center [86, 262] width 17 height 13
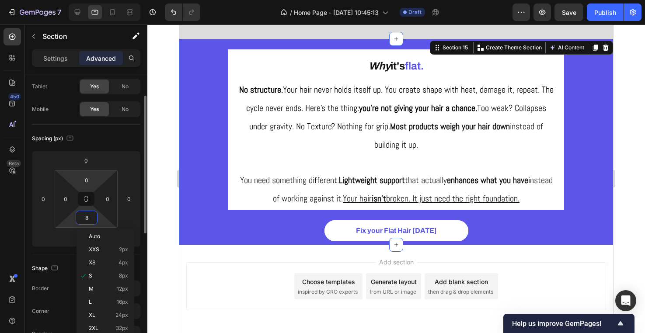
scroll to position [49, 0]
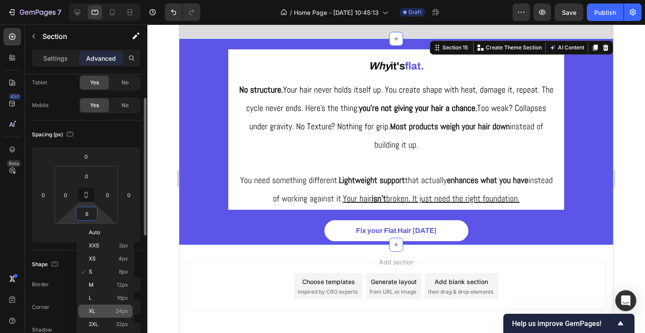
click at [119, 311] on span "24px" at bounding box center [121, 311] width 13 height 6
type input "24"
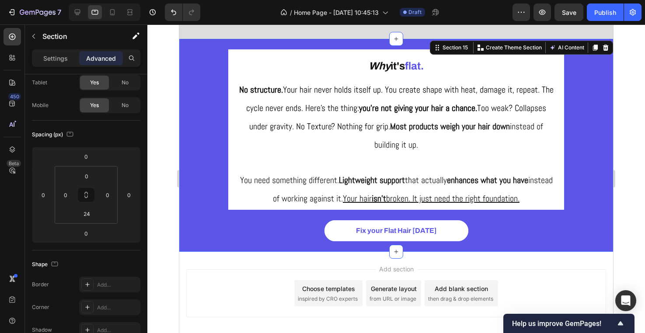
click at [252, 298] on div "Add section Choose templates inspired by CRO experts Generate layout from URL o…" at bounding box center [396, 293] width 420 height 48
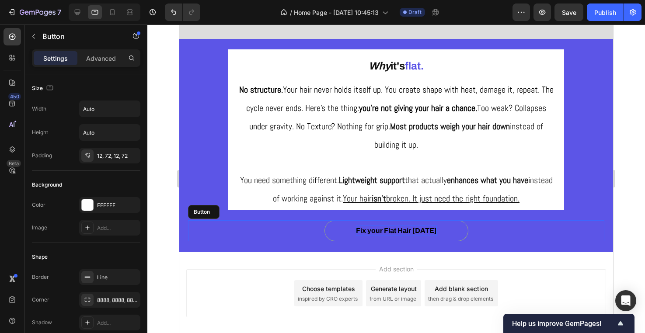
click at [375, 230] on p "Fix your Flat Hair [DATE]" at bounding box center [396, 231] width 81 height 10
click at [344, 230] on button "Fix your Flat Hair [DATE]" at bounding box center [396, 230] width 144 height 21
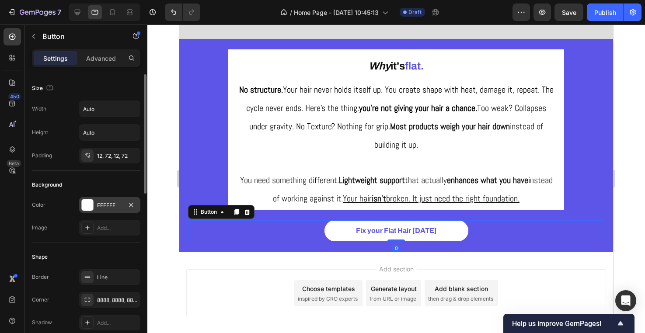
click at [109, 209] on div "FFFFFF" at bounding box center [109, 206] width 25 height 8
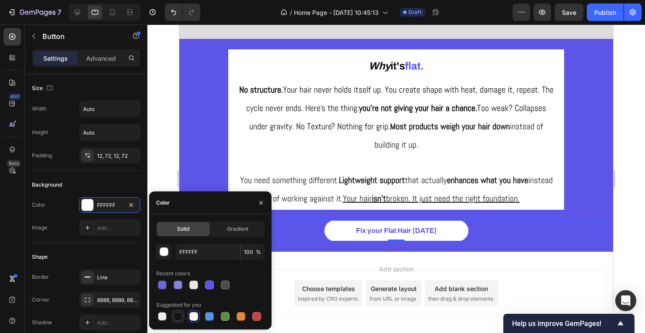
click at [181, 311] on div at bounding box center [178, 316] width 10 height 10
type input "151515"
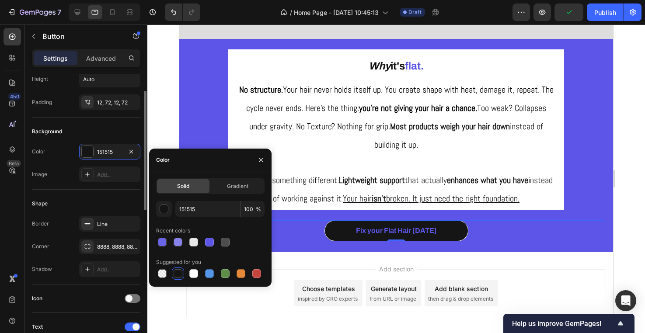
scroll to position [57, 0]
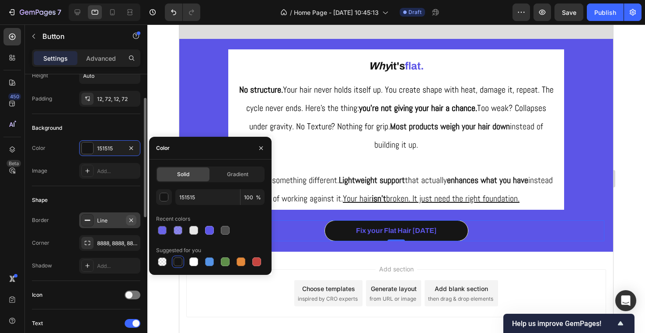
click at [133, 223] on icon "button" at bounding box center [131, 220] width 7 height 7
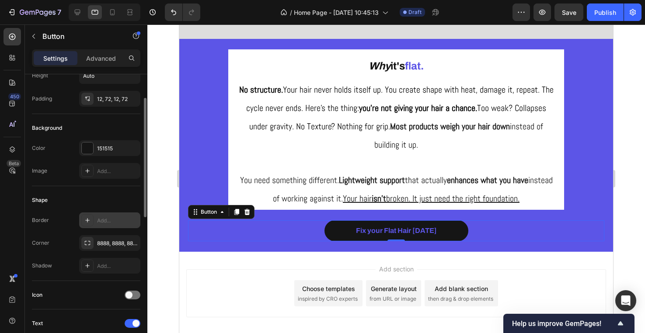
scroll to position [208, 0]
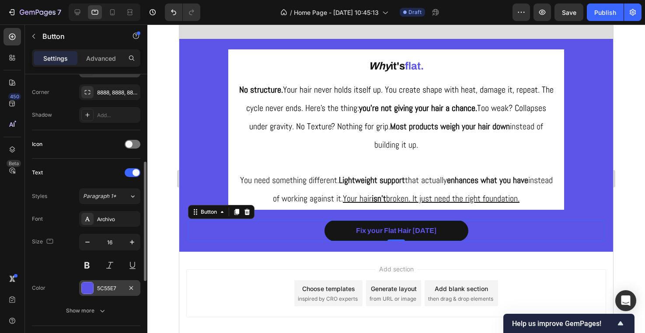
click at [110, 282] on div "5C55E7" at bounding box center [109, 288] width 61 height 16
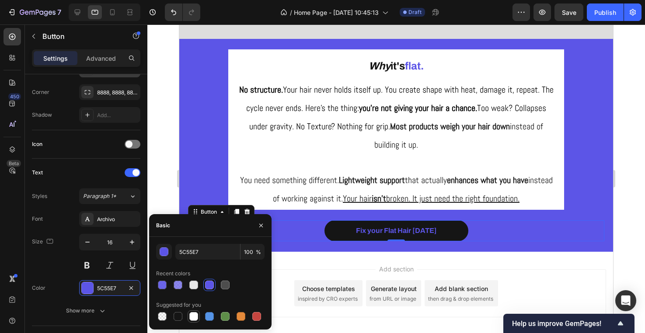
click at [193, 316] on div at bounding box center [193, 316] width 9 height 9
type input "FFFFFF"
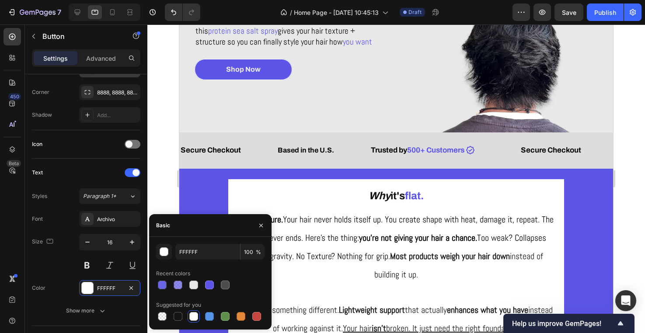
scroll to position [175, 0]
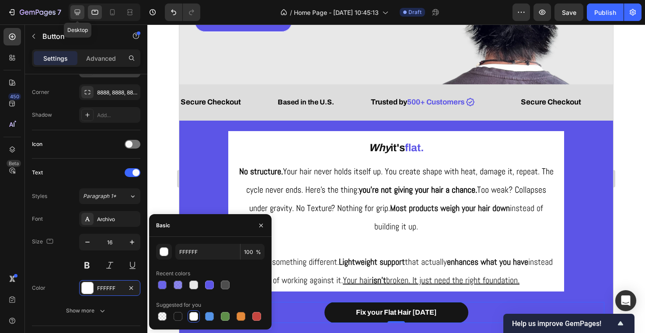
click at [78, 14] on icon at bounding box center [77, 12] width 9 height 9
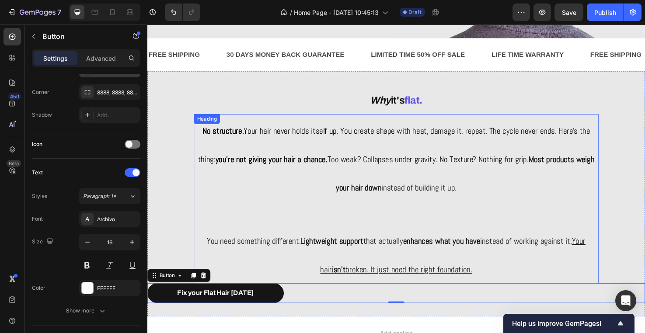
scroll to position [217, 0]
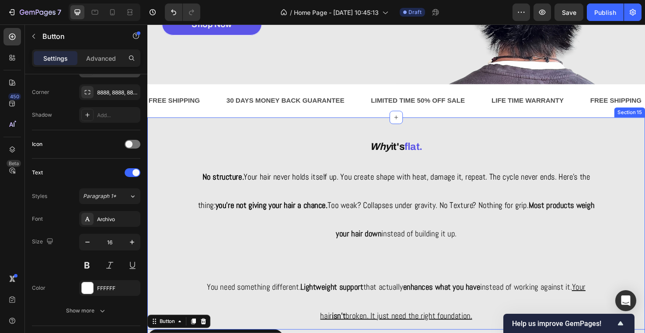
click at [173, 210] on div "Why it's flat. Heading ⁠⁠⁠⁠⁠⁠⁠ No structure. Your hair never holds itself up. Y…" at bounding box center [409, 251] width 525 height 230
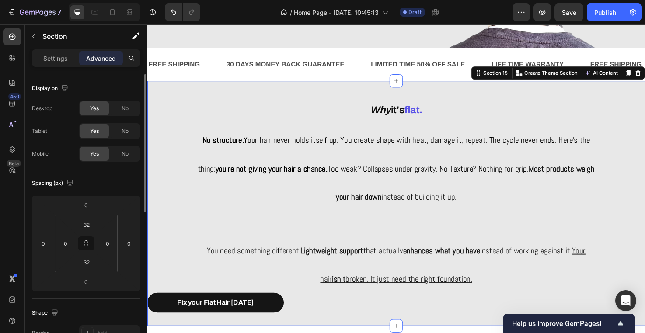
scroll to position [298, 0]
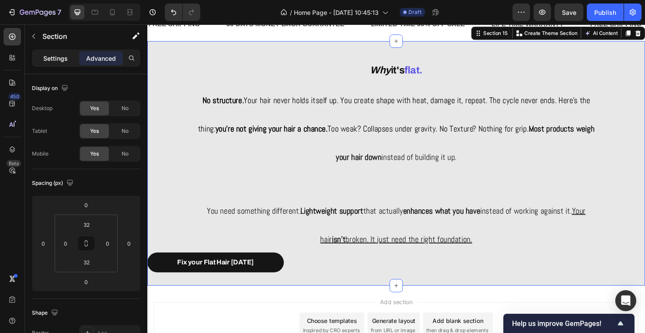
click at [57, 60] on p "Settings" at bounding box center [55, 58] width 24 height 9
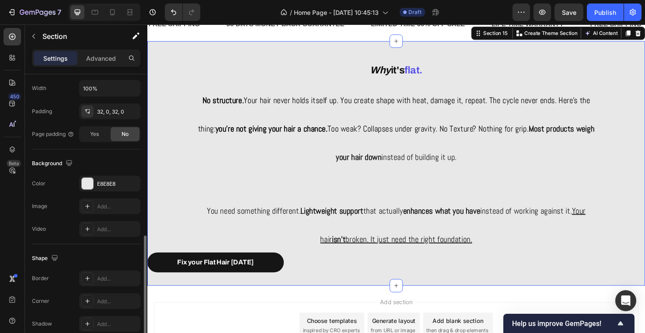
scroll to position [250, 0]
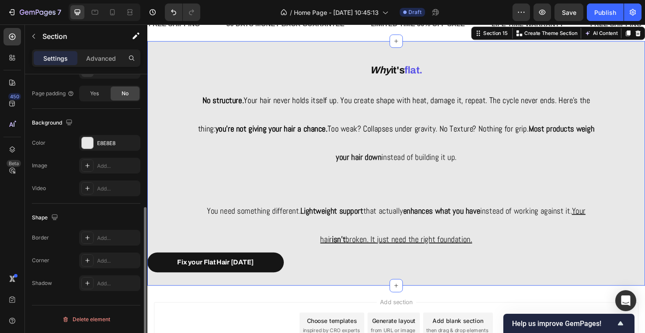
click at [101, 151] on div "The changes might be hidden by the video. Color E8E8E8 Image Add... Video Add..." at bounding box center [86, 165] width 108 height 61
click at [102, 147] on div "E8E8E8" at bounding box center [109, 143] width 61 height 16
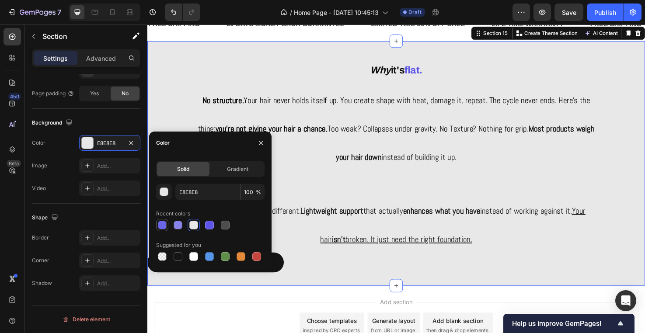
click at [163, 225] on div at bounding box center [162, 225] width 9 height 9
type input "5C55E7"
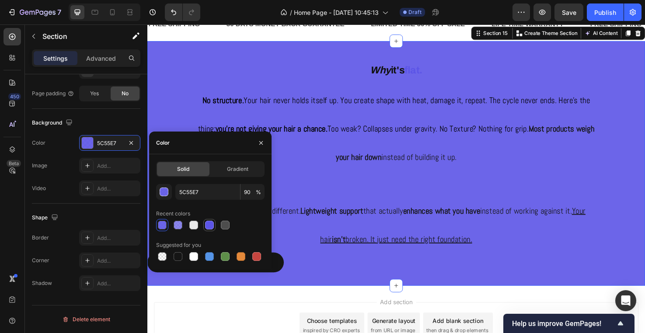
click at [209, 224] on div at bounding box center [209, 225] width 9 height 9
type input "100"
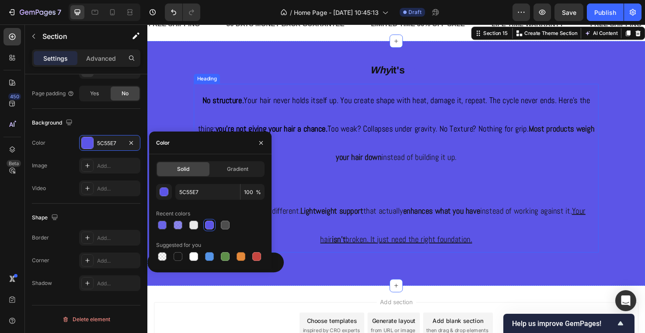
click at [310, 96] on p "⁠⁠⁠⁠⁠⁠⁠ No structure. Your hair never holds itself up. You create shape with he…" at bounding box center [409, 176] width 425 height 177
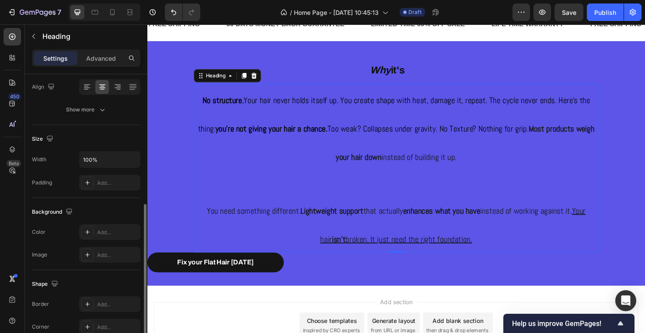
scroll to position [128, 0]
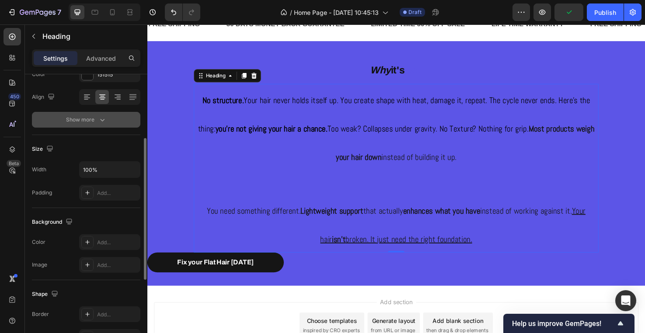
click at [98, 125] on button "Show more" at bounding box center [86, 120] width 108 height 16
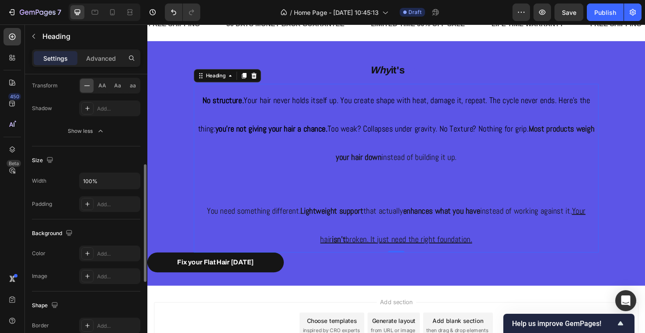
scroll to position [233, 0]
click at [102, 245] on div "Add..." at bounding box center [109, 252] width 61 height 16
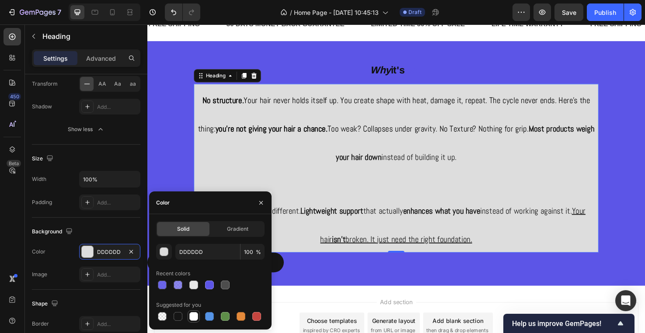
click at [195, 318] on div at bounding box center [193, 316] width 9 height 9
type input "FFFFFF"
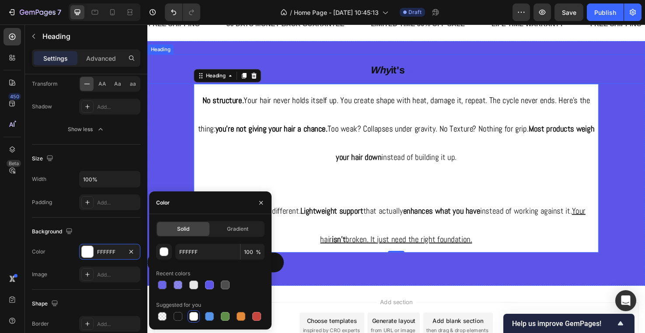
click at [350, 72] on h2 "Why it's flat." at bounding box center [409, 71] width 525 height 31
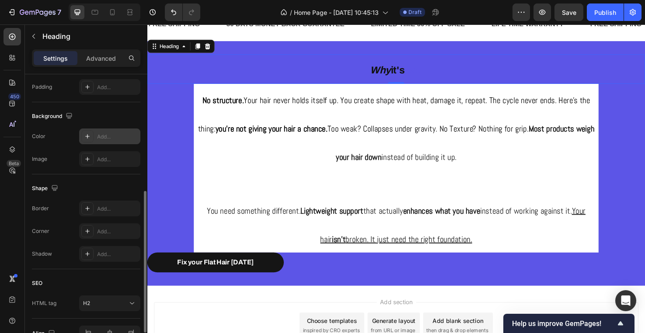
click at [121, 139] on div "Add..." at bounding box center [117, 137] width 41 height 8
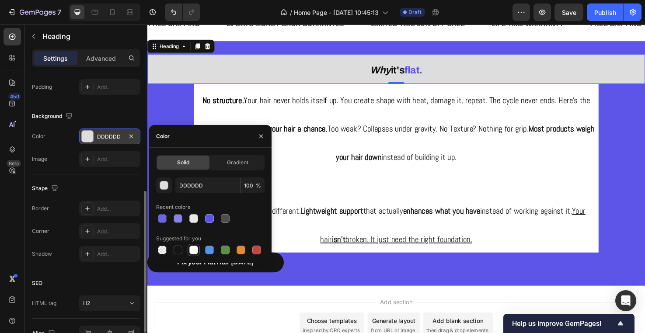
click at [194, 255] on div at bounding box center [193, 250] width 10 height 10
type input "FFFFFF"
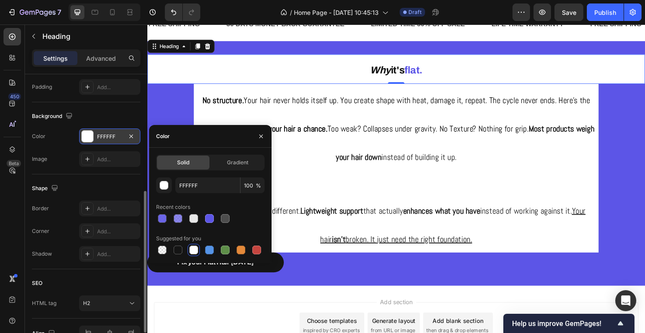
click at [100, 73] on div "Settings Advanced" at bounding box center [86, 61] width 122 height 25
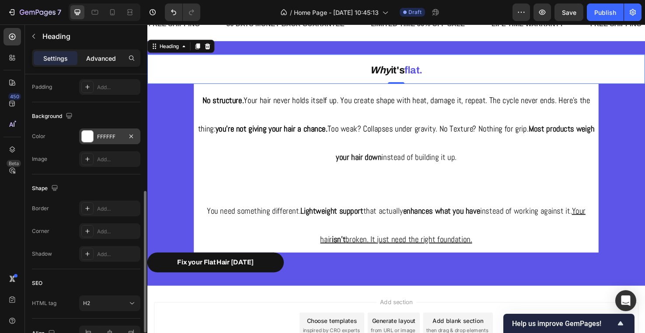
click at [100, 63] on div "Advanced" at bounding box center [101, 58] width 44 height 14
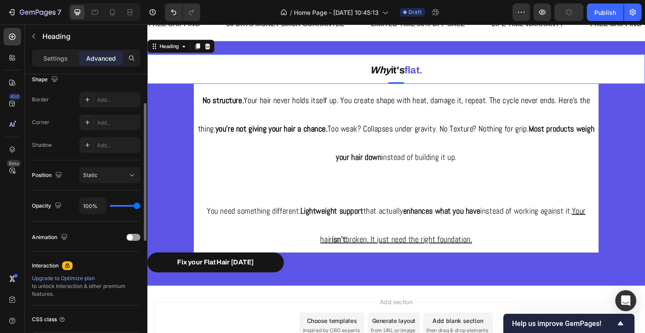
scroll to position [0, 0]
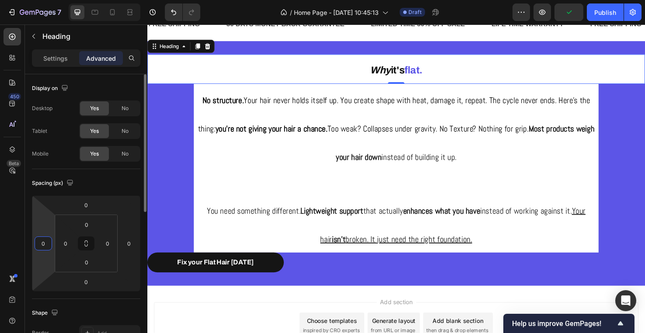
click at [42, 0] on html "7 Version history / Home Page - Sep 24, 10:45:13 Draft Preview Publish 450 Beta…" at bounding box center [322, 0] width 645 height 0
click at [42, 248] on input "0" at bounding box center [43, 243] width 13 height 13
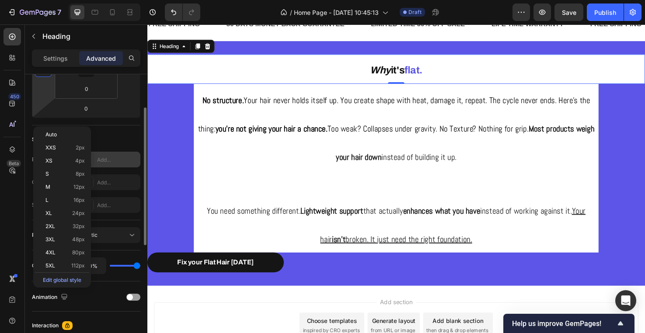
scroll to position [194, 0]
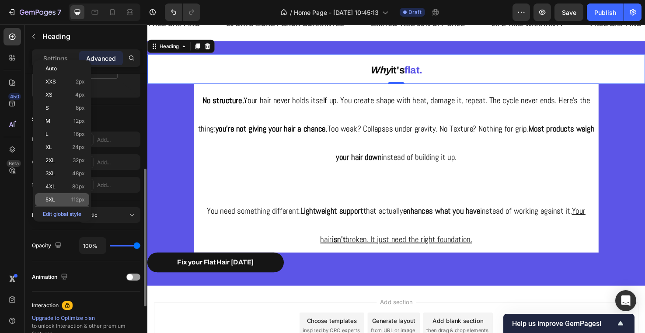
click at [73, 199] on span "112px" at bounding box center [78, 200] width 14 height 6
type input "112"
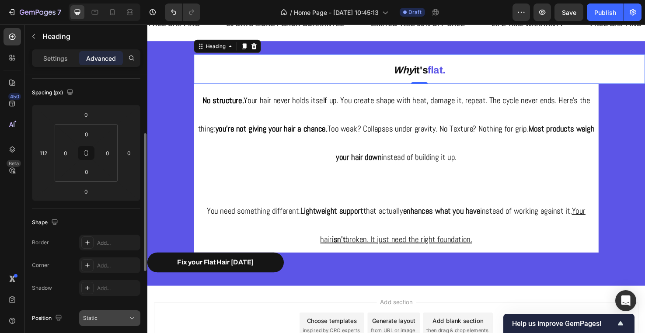
scroll to position [49, 0]
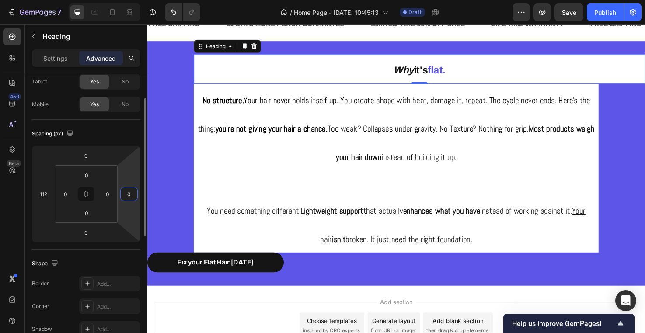
click at [128, 192] on input "0" at bounding box center [128, 194] width 13 height 13
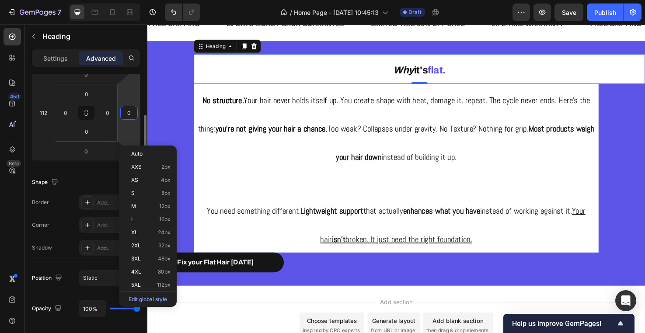
scroll to position [138, 0]
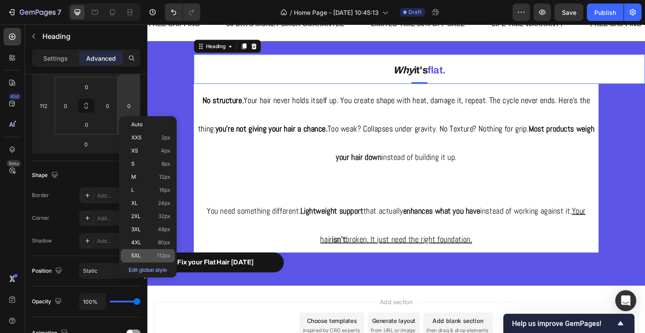
click at [150, 256] on p "5XL 112px" at bounding box center [150, 256] width 39 height 6
type input "112"
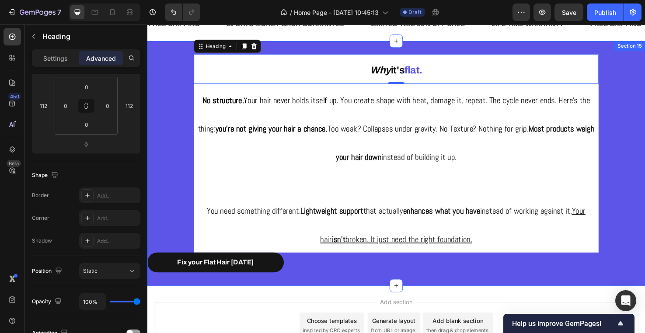
click at [172, 106] on div "Why it's flat. Heading 0 ⁠⁠⁠⁠⁠⁠⁠ No structure. Your hair never holds itself up.…" at bounding box center [409, 171] width 525 height 230
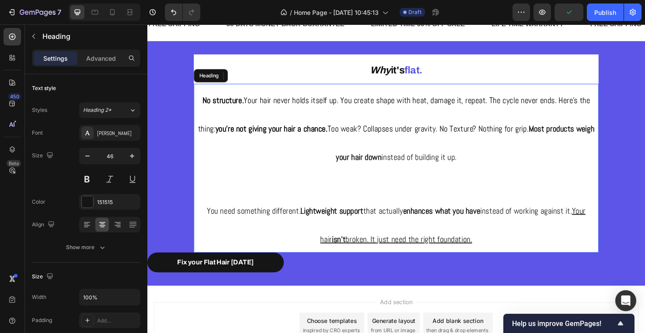
click at [326, 158] on p "⁠⁠⁠⁠⁠⁠⁠ No structure. Your hair never holds itself up. You create shape with he…" at bounding box center [409, 176] width 425 height 177
click at [95, 12] on icon at bounding box center [95, 12] width 9 height 9
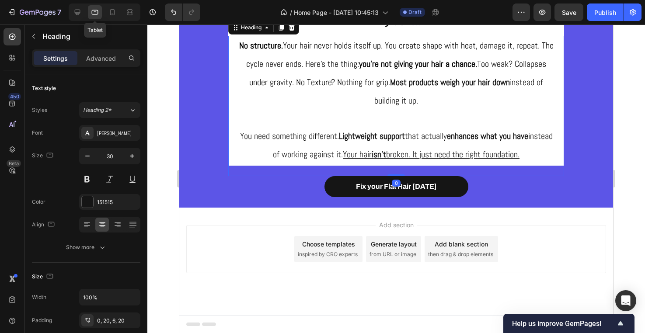
scroll to position [176, 0]
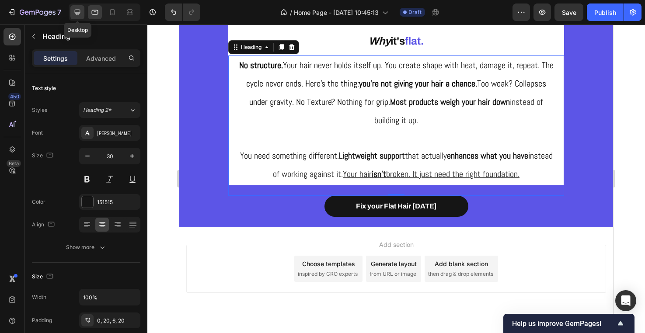
click at [75, 12] on icon at bounding box center [78, 13] width 6 height 6
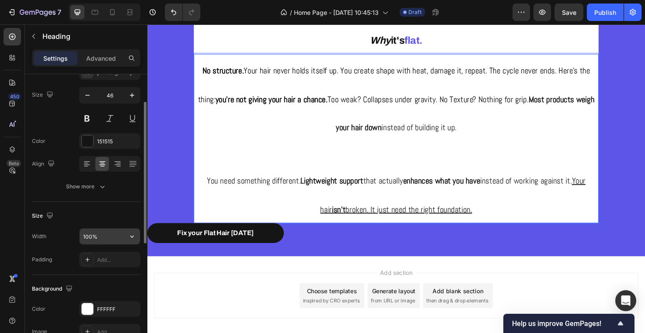
scroll to position [73, 0]
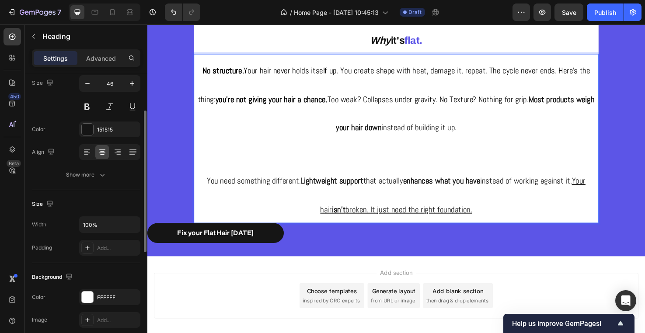
click at [101, 83] on input "46" at bounding box center [109, 84] width 29 height 16
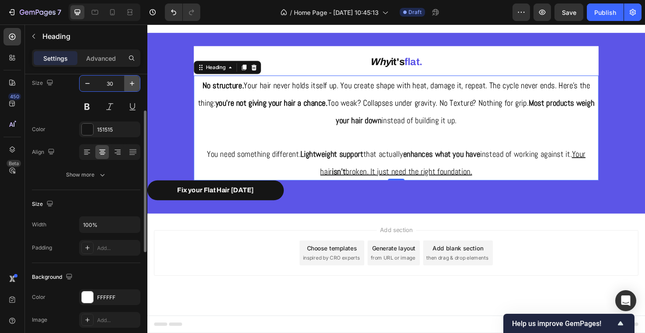
click at [128, 79] on button "button" at bounding box center [132, 84] width 16 height 16
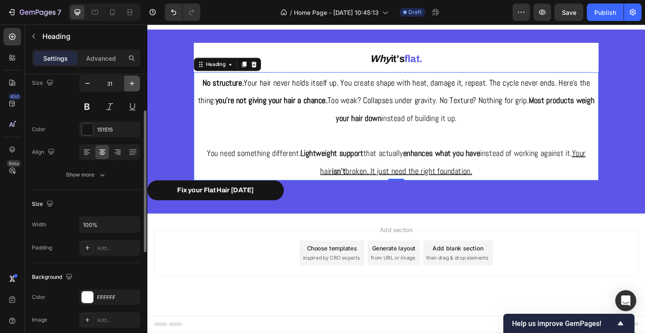
click at [128, 79] on button "button" at bounding box center [132, 84] width 16 height 16
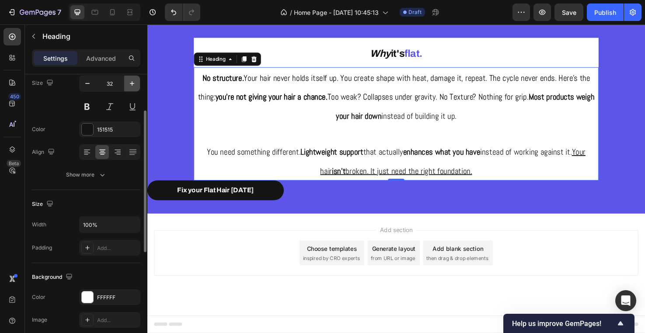
type input "33"
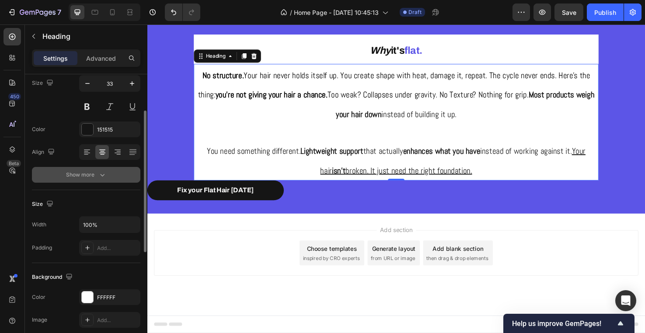
click at [98, 178] on icon "button" at bounding box center [102, 175] width 9 height 9
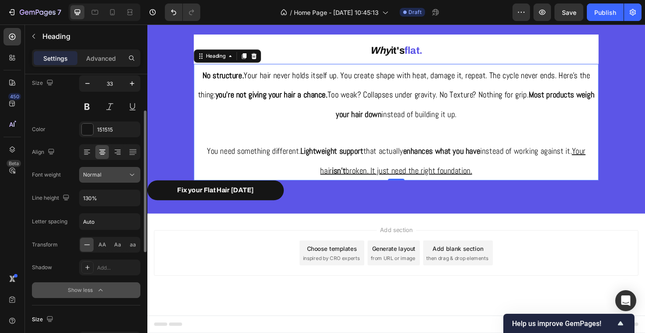
click at [114, 167] on button "Normal" at bounding box center [109, 175] width 61 height 16
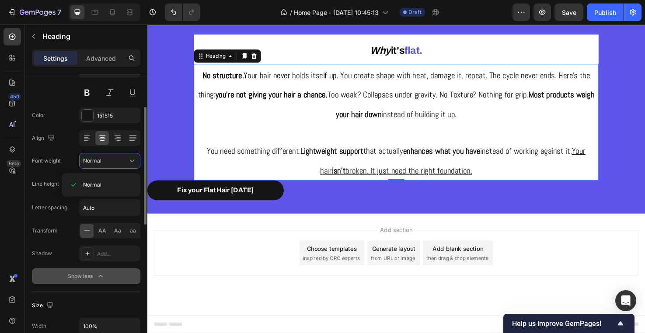
scroll to position [91, 0]
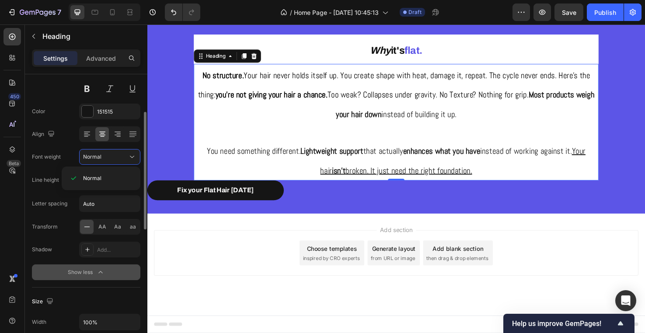
click at [62, 266] on button "Show less" at bounding box center [86, 273] width 108 height 16
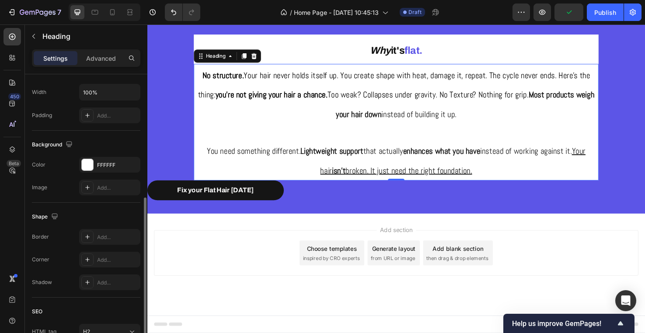
scroll to position [225, 0]
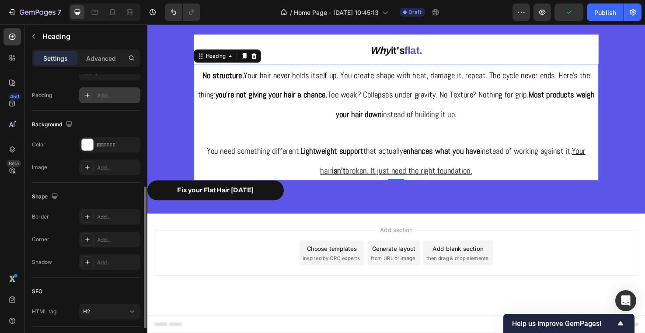
click at [116, 94] on div "Add..." at bounding box center [117, 96] width 41 height 8
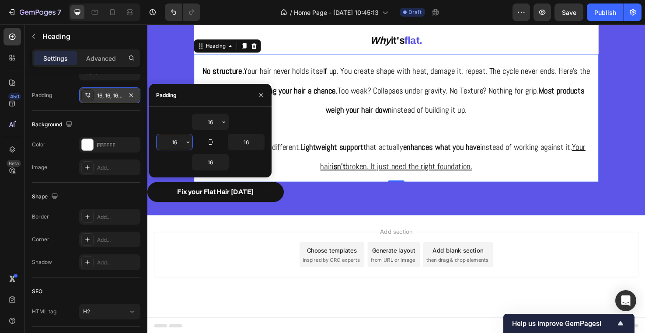
click at [177, 141] on input "16" at bounding box center [175, 142] width 36 height 16
click at [210, 121] on input "16" at bounding box center [210, 122] width 36 height 16
click at [215, 122] on input "16" at bounding box center [210, 122] width 36 height 16
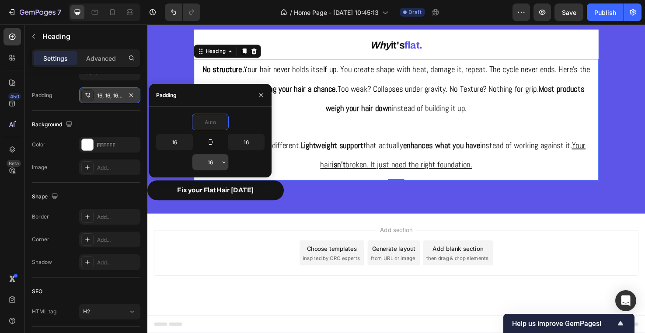
type input "0"
click at [216, 159] on input "16" at bounding box center [210, 162] width 36 height 16
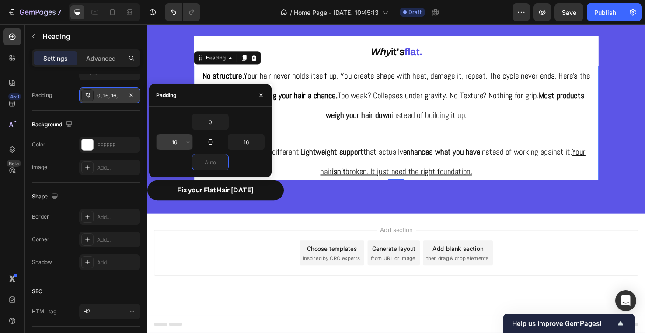
type input "0"
click at [174, 145] on input "16" at bounding box center [175, 142] width 36 height 16
type input "20"
click at [248, 143] on input "16" at bounding box center [246, 142] width 36 height 16
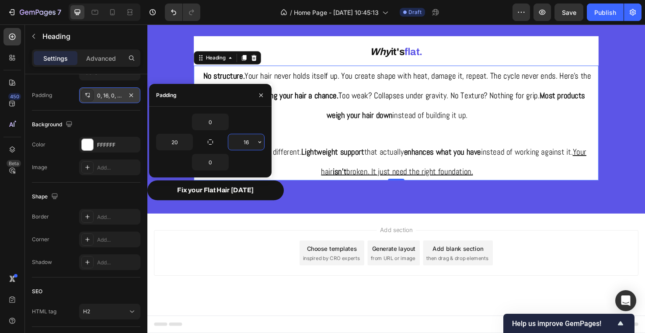
click at [248, 143] on input "16" at bounding box center [246, 142] width 36 height 16
type input "20"
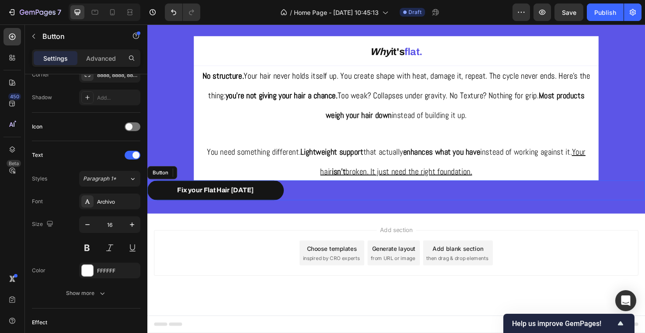
click at [562, 192] on div "Fix your Flat Hair [DATE] Button" at bounding box center [409, 199] width 525 height 21
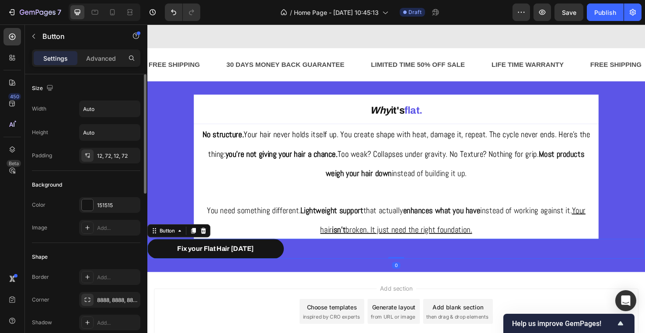
scroll to position [219, 0]
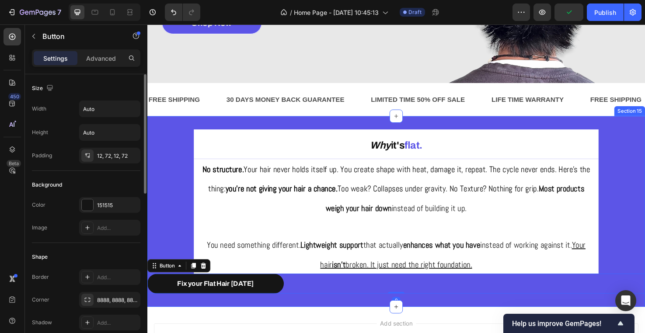
click at [644, 197] on div "Why it's flat. Heading ⁠⁠⁠⁠⁠⁠⁠ No structure. Your hair never holds itself up. Y…" at bounding box center [409, 221] width 525 height 173
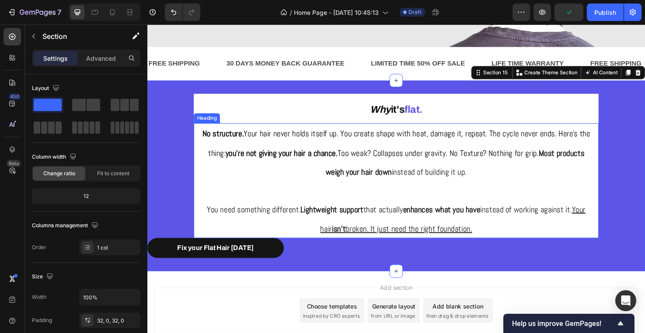
scroll to position [262, 0]
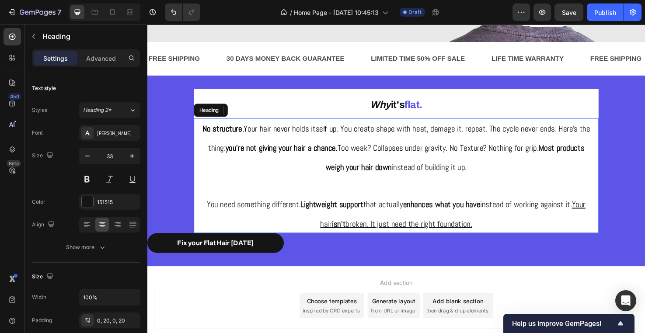
click at [518, 230] on p "⁠⁠⁠⁠⁠⁠⁠ No structure. Your hair never holds itself up. You create shape with he…" at bounding box center [409, 183] width 409 height 121
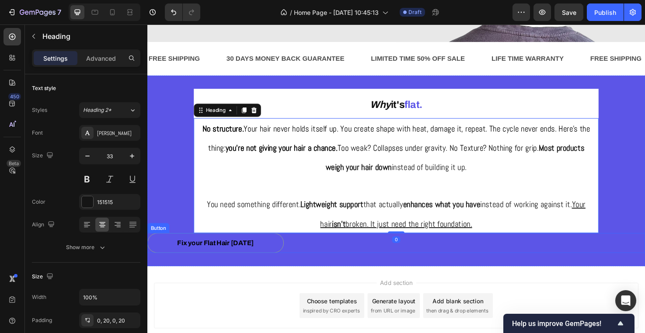
click at [267, 254] on button "Fix your Flat Hair [DATE]" at bounding box center [219, 254] width 144 height 21
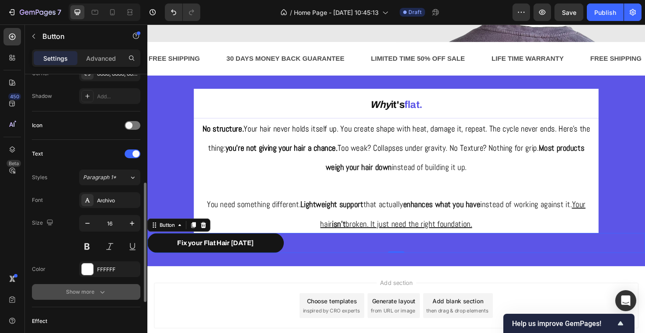
scroll to position [275, 0]
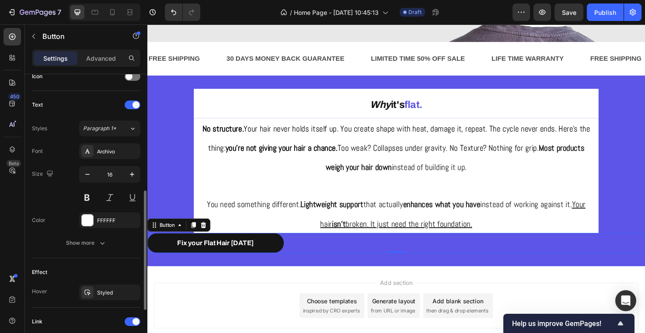
click at [107, 257] on div "Text Styles Paragraph 1* Font Archivo Size 16 Color FFFFFF Show more" at bounding box center [86, 174] width 108 height 167
click at [108, 244] on button "Show more" at bounding box center [86, 243] width 108 height 16
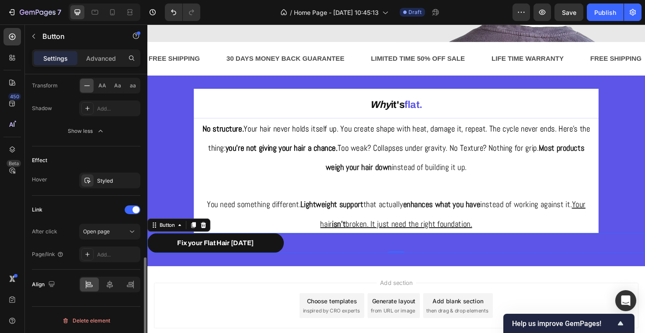
scroll to position [504, 0]
click at [106, 282] on icon at bounding box center [109, 283] width 9 height 9
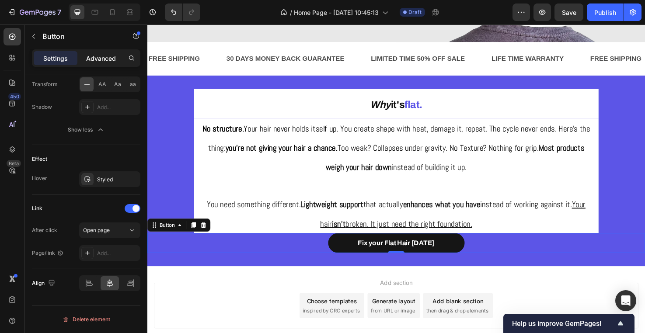
click at [100, 59] on p "Advanced" at bounding box center [101, 58] width 30 height 9
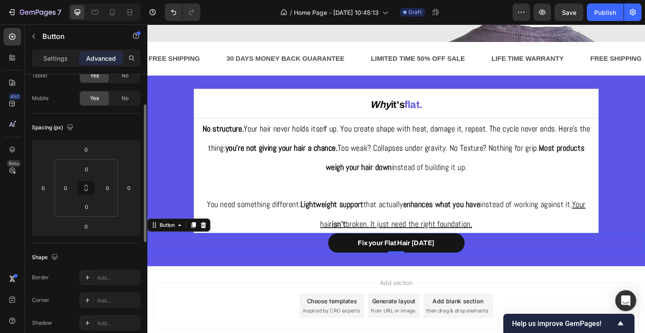
scroll to position [59, 0]
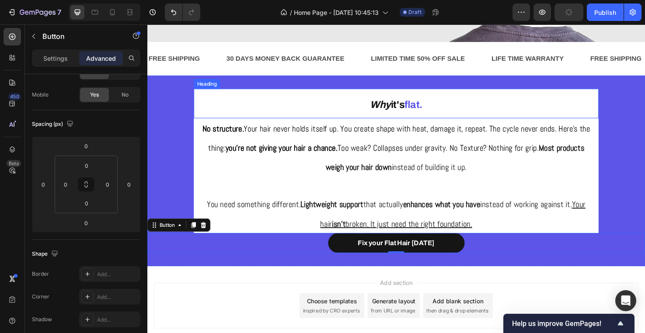
click at [432, 111] on span "flat." at bounding box center [427, 108] width 19 height 11
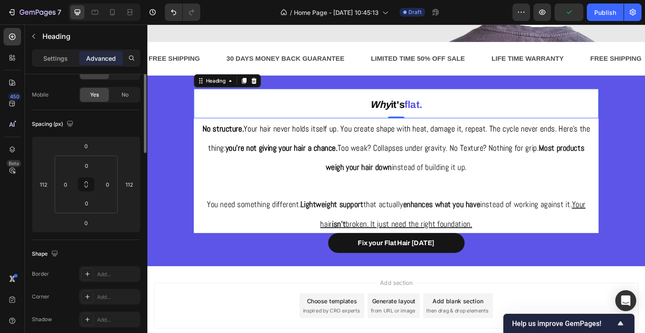
scroll to position [0, 0]
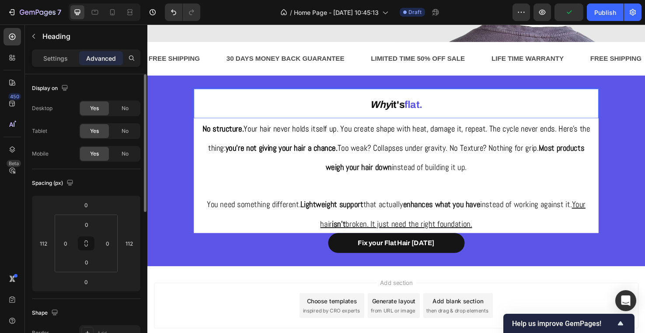
click at [422, 109] on span "flat." at bounding box center [427, 108] width 19 height 11
drag, startPoint x: 422, startPoint y: 109, endPoint x: 446, endPoint y: 109, distance: 24.5
click at [446, 109] on p "Why it's flat." at bounding box center [409, 107] width 425 height 29
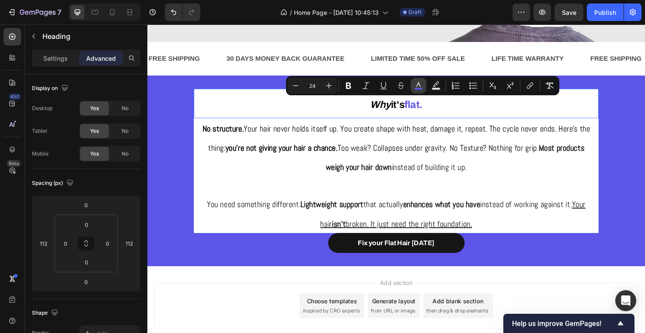
click at [419, 87] on icon "Editor contextual toolbar" at bounding box center [418, 85] width 9 height 9
type input "5C55E7"
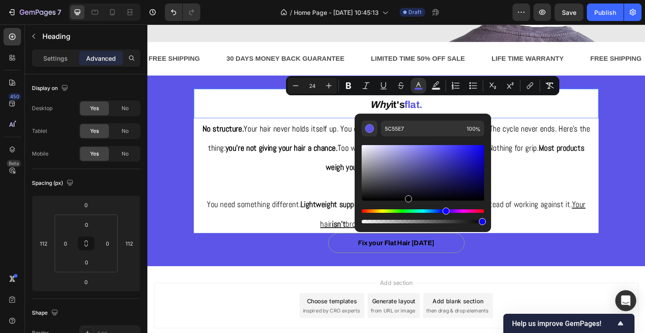
drag, startPoint x: 554, startPoint y: 214, endPoint x: 421, endPoint y: 251, distance: 139.0
type input "000000"
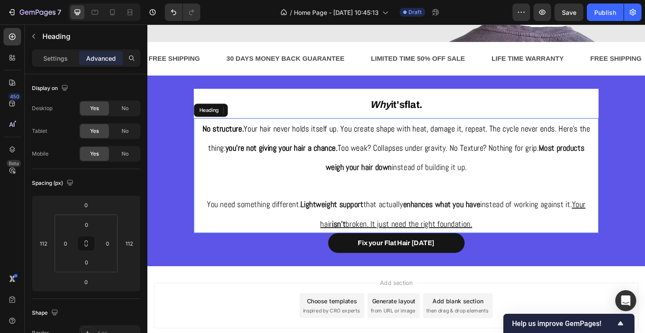
click at [314, 166] on p "⁠⁠⁠⁠⁠⁠⁠ No structure. Your hair never holds itself up. You create shape with he…" at bounding box center [409, 183] width 409 height 121
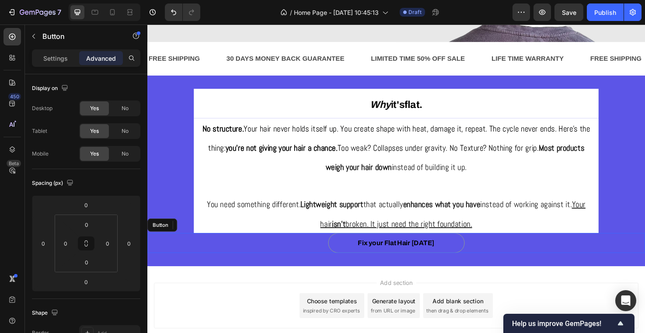
click at [462, 261] on button "Fix your Flat Hair [DATE]" at bounding box center [410, 254] width 144 height 21
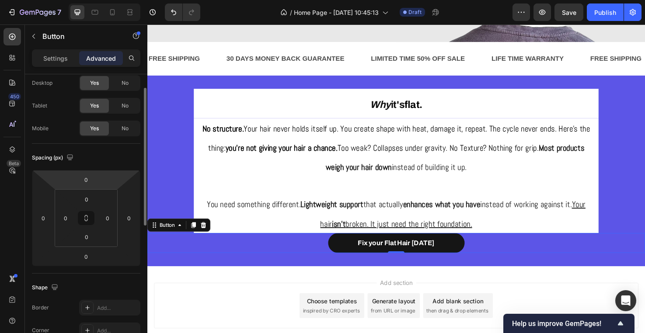
scroll to position [26, 0]
click at [87, 198] on input "0" at bounding box center [86, 198] width 17 height 13
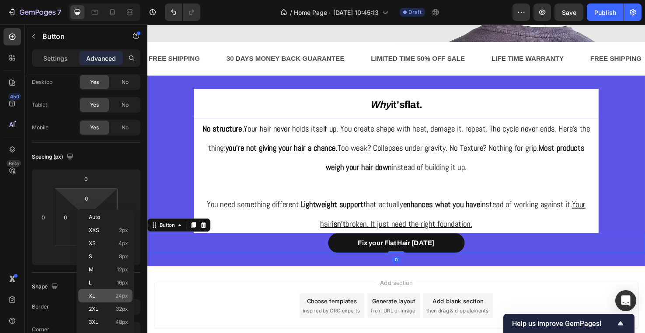
click at [126, 297] on span "24px" at bounding box center [121, 296] width 13 height 6
type input "24"
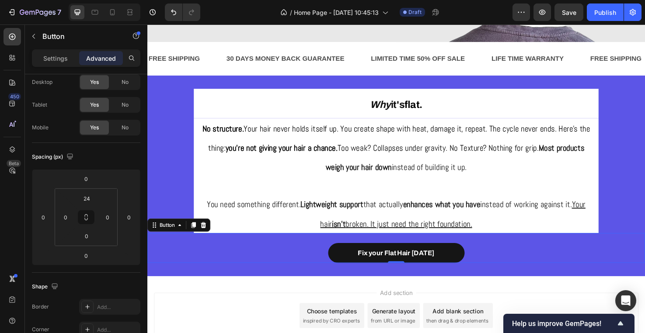
click at [229, 256] on div "Fix your Flat Hair Today Button 0" at bounding box center [409, 259] width 525 height 31
click at [258, 266] on div "Fix your Flat Hair Today Button 0" at bounding box center [409, 259] width 525 height 31
click at [156, 164] on div "⁠⁠⁠⁠⁠⁠⁠ Why it's flat. Heading ⁠⁠⁠⁠⁠⁠⁠ No structure. Your hair never holds itse…" at bounding box center [409, 184] width 525 height 184
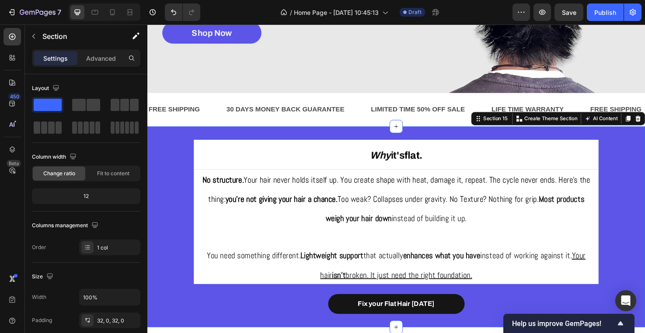
scroll to position [117, 0]
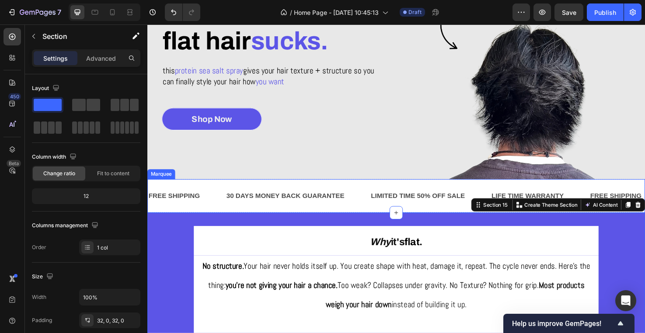
click at [215, 198] on div "FREE SHIPPING Text Block" at bounding box center [189, 205] width 82 height 21
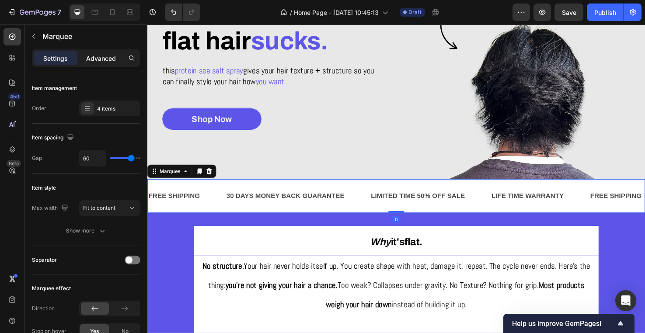
click at [101, 60] on p "Advanced" at bounding box center [101, 58] width 30 height 9
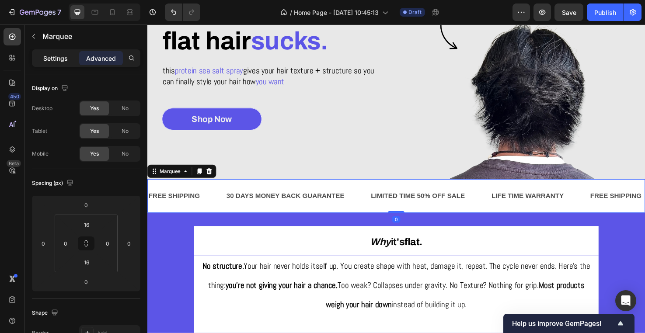
click at [66, 63] on div "Settings" at bounding box center [56, 58] width 44 height 14
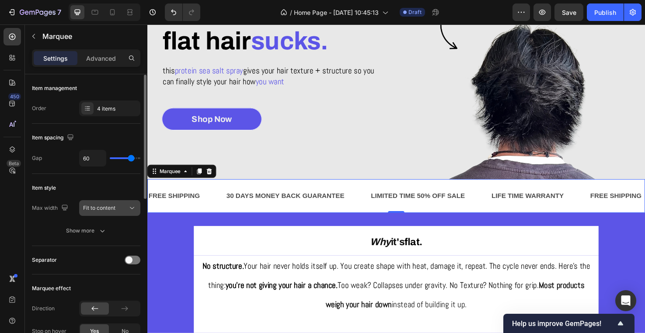
scroll to position [87, 0]
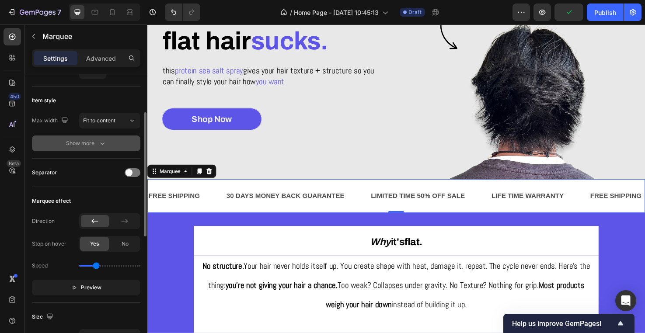
click at [101, 146] on icon "button" at bounding box center [102, 143] width 9 height 9
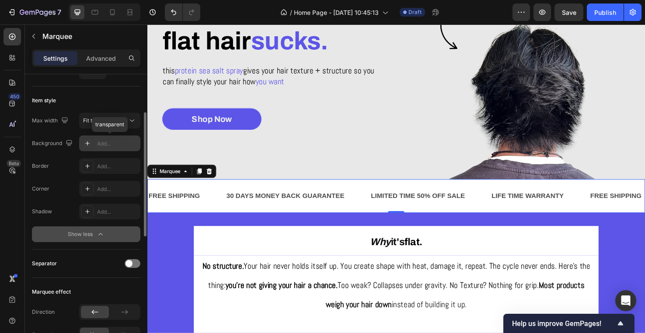
click at [107, 146] on div "Add..." at bounding box center [117, 144] width 41 height 8
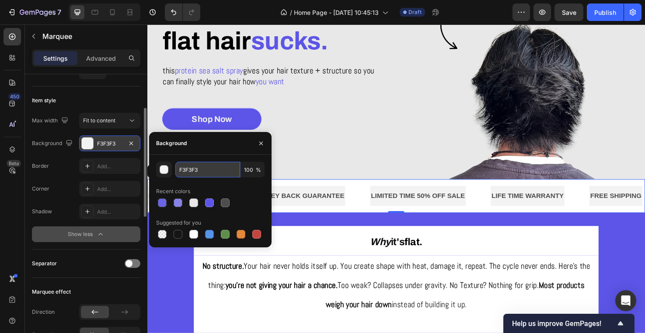
click at [216, 171] on input "F3F3F3" at bounding box center [207, 170] width 65 height 16
click at [259, 140] on icon "button" at bounding box center [261, 143] width 7 height 7
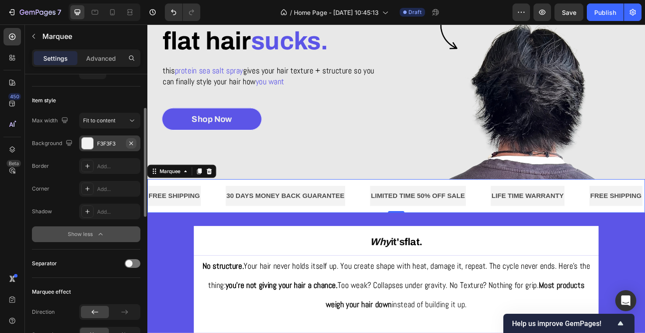
click at [132, 140] on icon "button" at bounding box center [131, 143] width 7 height 7
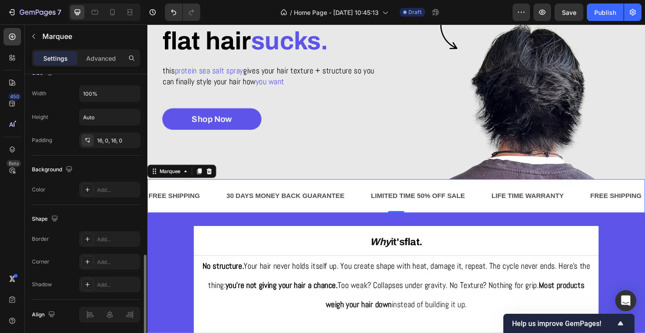
scroll to position [435, 0]
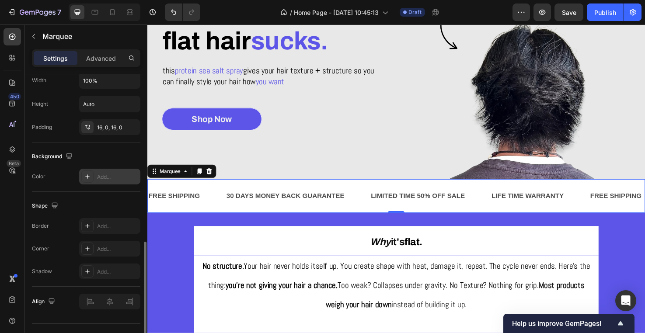
click at [111, 172] on div "Add..." at bounding box center [109, 177] width 61 height 16
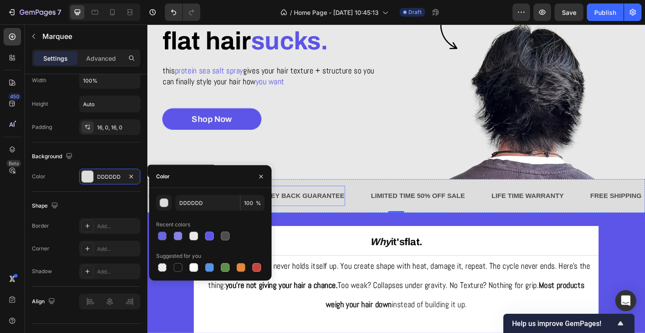
click at [324, 200] on div "30 DAYS MONEY BACK GUARANTEE" at bounding box center [293, 205] width 126 height 14
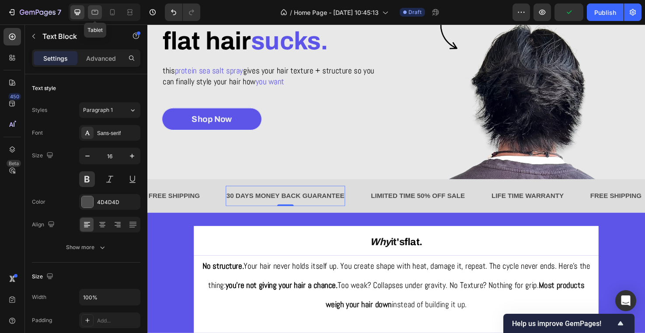
click at [95, 10] on icon at bounding box center [95, 12] width 7 height 5
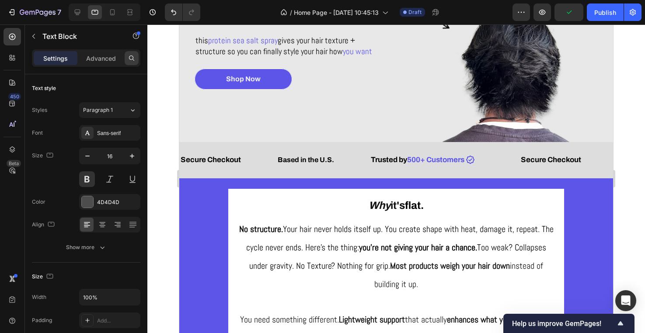
scroll to position [87, 0]
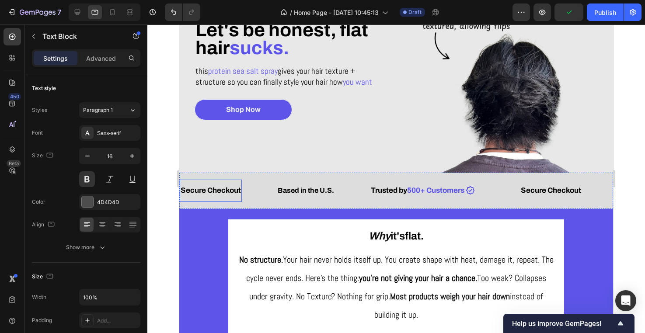
click at [220, 188] on span "Secure Checkout" at bounding box center [211, 190] width 60 height 8
click at [78, 12] on icon at bounding box center [77, 12] width 9 height 9
type input "16"
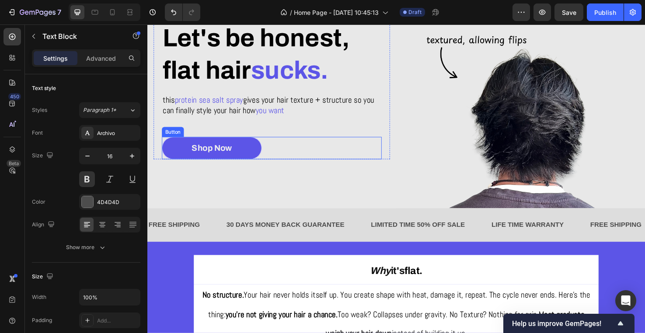
scroll to position [56, 0]
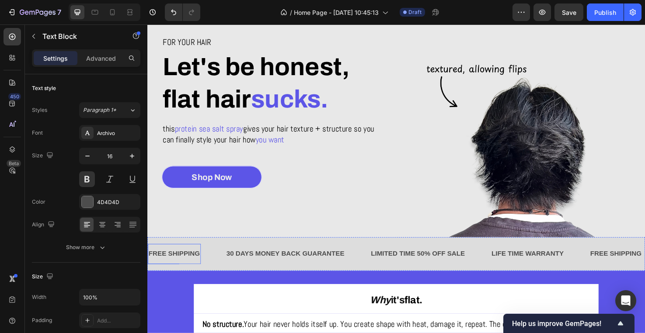
click at [186, 269] on div "FREE SHIPPING" at bounding box center [176, 266] width 56 height 14
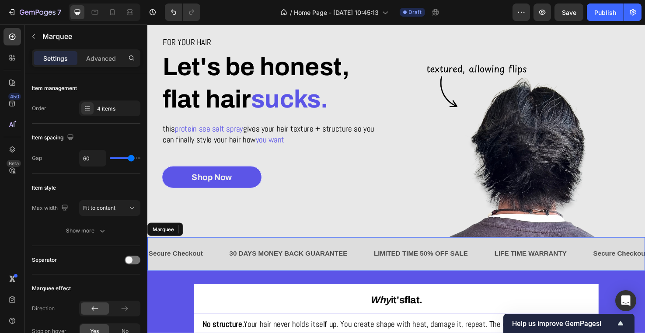
click at [214, 264] on div "Secure Checkout Text Block 0" at bounding box center [190, 266] width 85 height 21
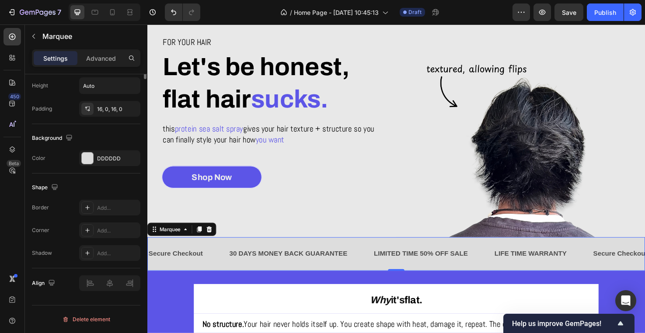
scroll to position [0, 0]
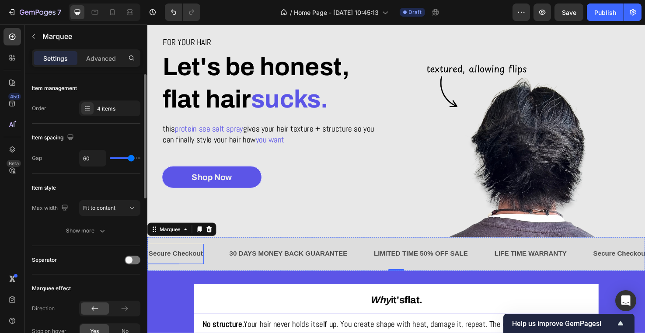
click at [195, 265] on p "Secure Checkout" at bounding box center [177, 266] width 57 height 13
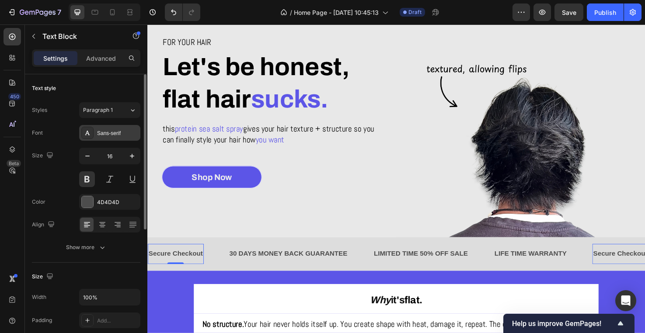
click at [108, 132] on div "Sans-serif" at bounding box center [117, 133] width 41 height 8
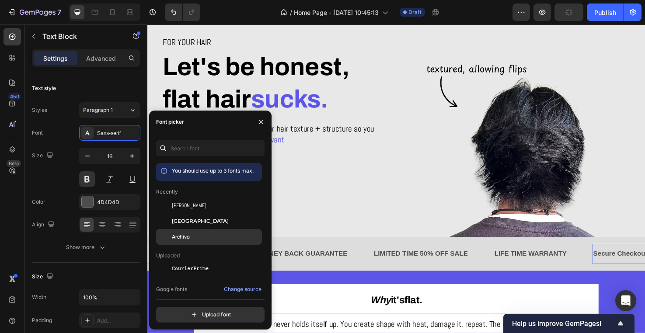
click at [197, 241] on div "Archivo" at bounding box center [209, 237] width 106 height 16
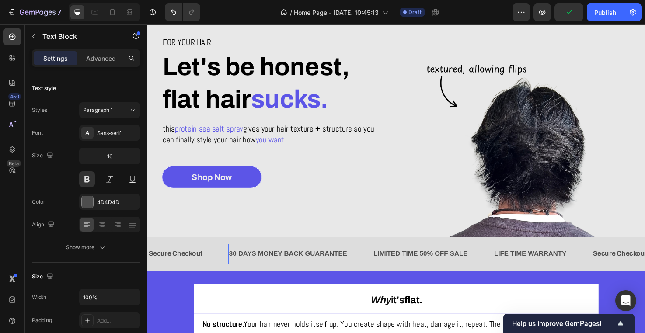
click at [325, 259] on div "30 DAYS MONEY BACK GUARANTEE Text Block" at bounding box center [296, 266] width 126 height 21
click at [318, 261] on div "30 DAYS MONEY BACK GUARANTEE" at bounding box center [296, 266] width 126 height 14
click at [318, 261] on p "30 DAYS MONEY BACK GUARANTEE" at bounding box center [295, 266] width 125 height 13
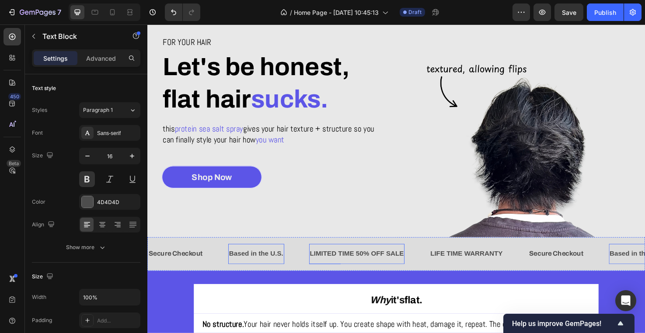
click at [365, 267] on div "LIMITED TIME 50% OFF SALE" at bounding box center [368, 266] width 101 height 14
click at [365, 267] on p "LIMITED TIME 50% OFF SALE" at bounding box center [368, 266] width 99 height 13
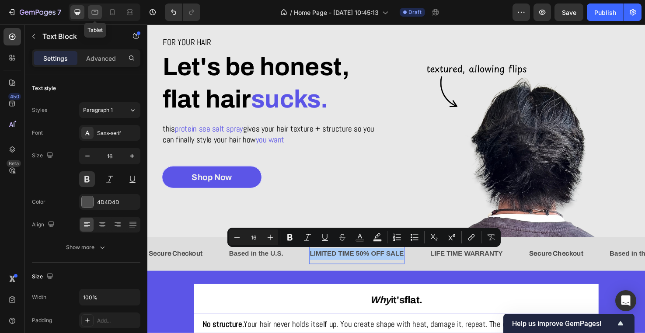
click at [95, 17] on div at bounding box center [95, 12] width 14 height 14
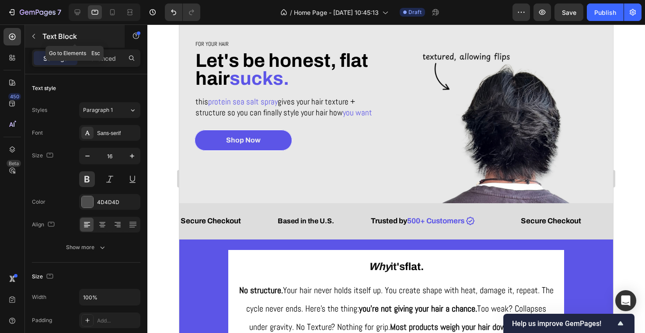
scroll to position [25, 0]
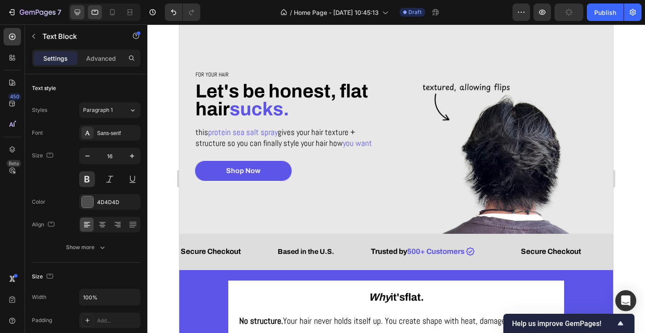
click at [80, 10] on icon at bounding box center [77, 12] width 9 height 9
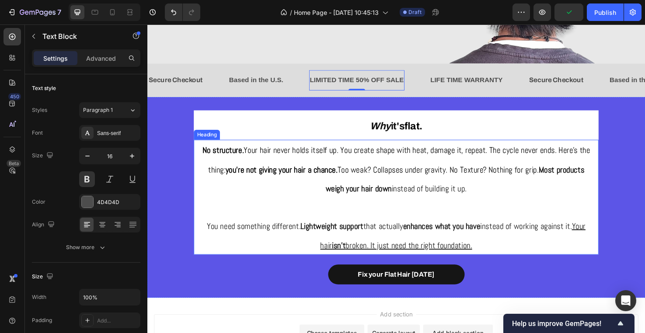
scroll to position [257, 0]
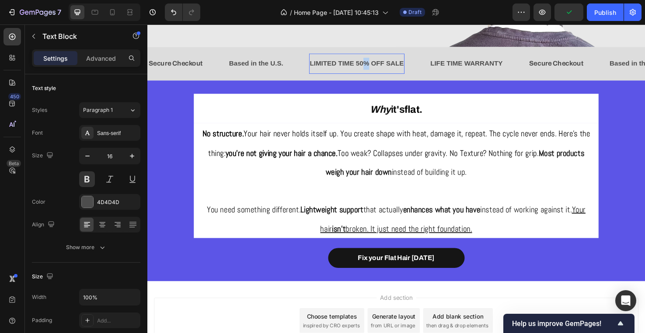
click at [374, 60] on p "LIMITED TIME 50% OFF SALE" at bounding box center [368, 65] width 99 height 13
click at [121, 131] on div "Sans-serif" at bounding box center [117, 133] width 41 height 8
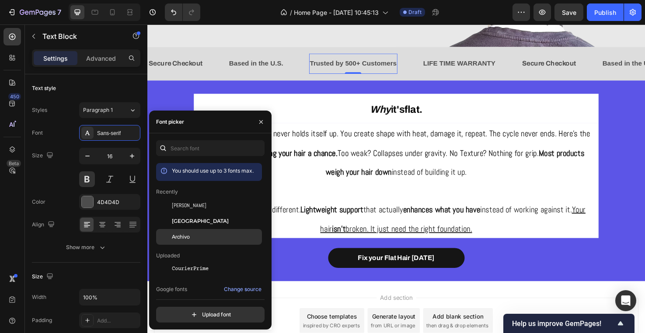
click at [208, 235] on div "Archivo" at bounding box center [216, 237] width 88 height 8
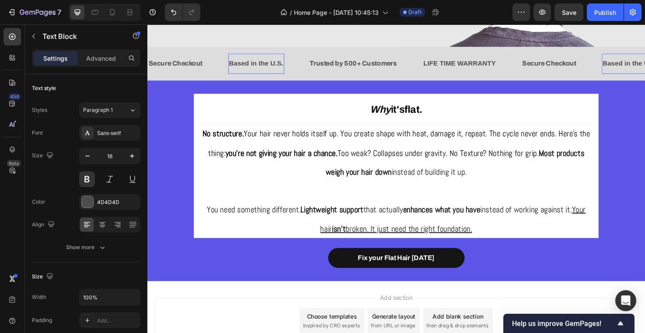
click at [259, 65] on p "Based in the U.S." at bounding box center [261, 65] width 57 height 13
click at [114, 132] on div "Sans-serif" at bounding box center [117, 133] width 41 height 8
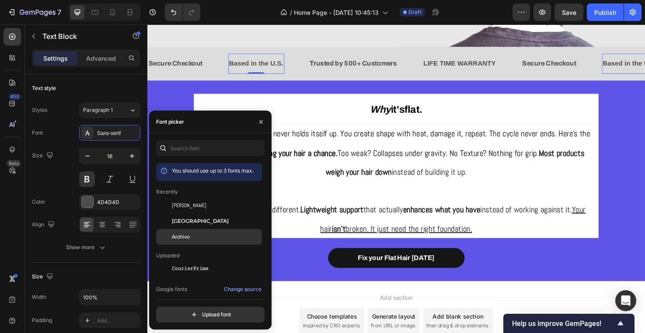
click at [204, 238] on div "Archivo" at bounding box center [216, 237] width 88 height 8
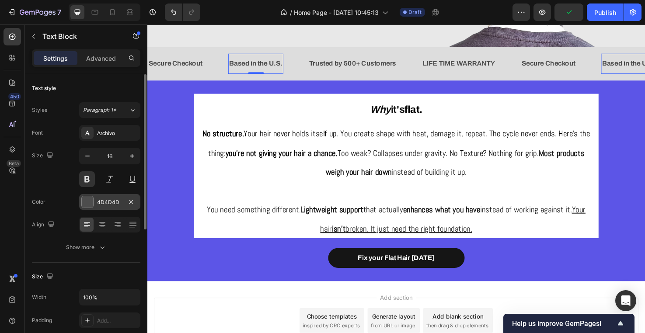
click at [108, 200] on div "4D4D4D" at bounding box center [109, 202] width 25 height 8
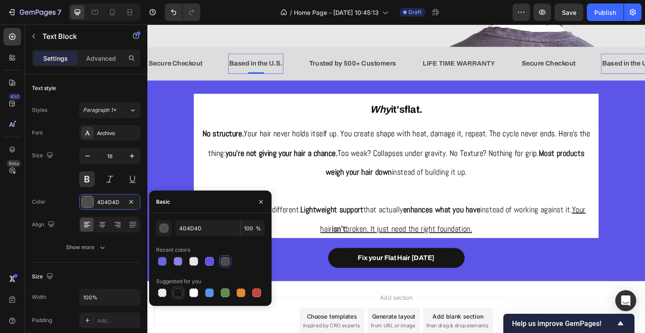
click at [178, 288] on div at bounding box center [178, 293] width 10 height 10
type input "151515"
click at [173, 67] on p "Secure Checkout" at bounding box center [177, 65] width 57 height 13
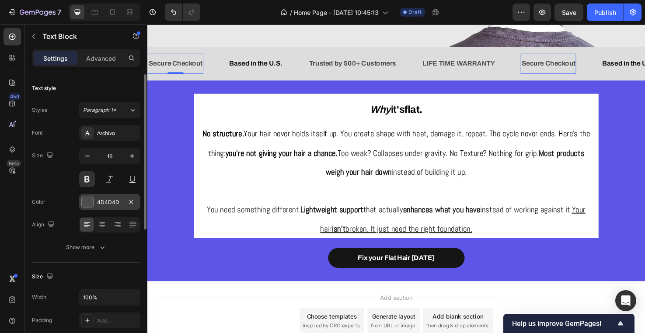
click at [94, 204] on div "4D4D4D" at bounding box center [109, 202] width 61 height 16
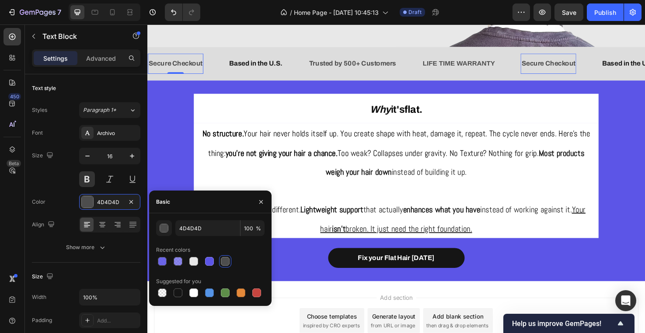
click at [187, 292] on div at bounding box center [210, 293] width 108 height 12
click at [178, 292] on div at bounding box center [178, 293] width 9 height 9
type input "151515"
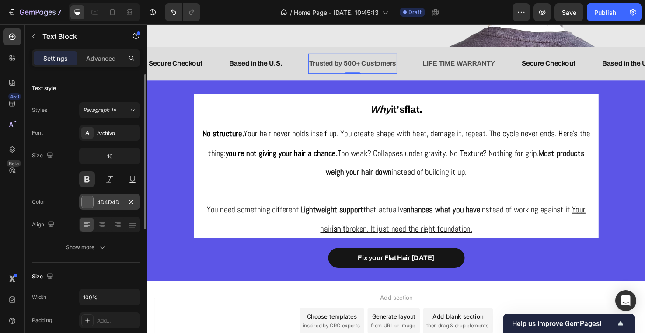
click at [108, 201] on div "4D4D4D" at bounding box center [109, 202] width 25 height 8
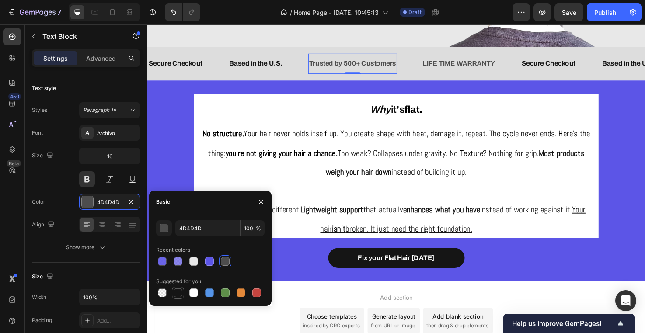
click at [178, 293] on div at bounding box center [178, 293] width 9 height 9
type input "151515"
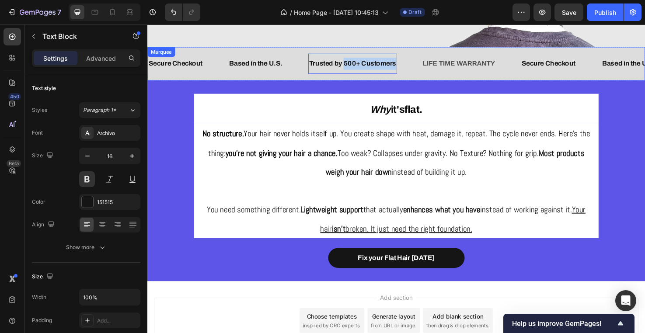
drag, startPoint x: 355, startPoint y: 64, endPoint x: 413, endPoint y: 66, distance: 57.7
click at [413, 66] on div "Trusted by 500+ Customers Text Block 0" at bounding box center [377, 65] width 120 height 21
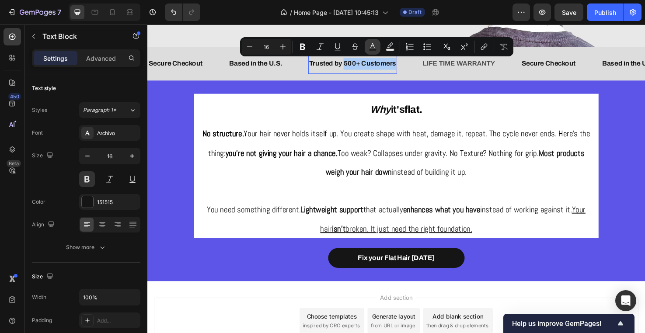
click at [372, 45] on icon "Editor contextual toolbar" at bounding box center [372, 45] width 4 height 5
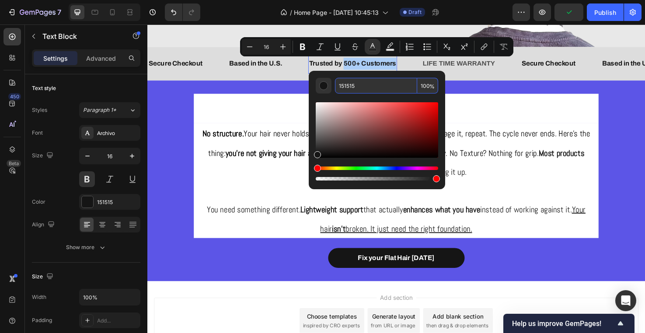
click at [372, 85] on input "151515" at bounding box center [376, 86] width 82 height 16
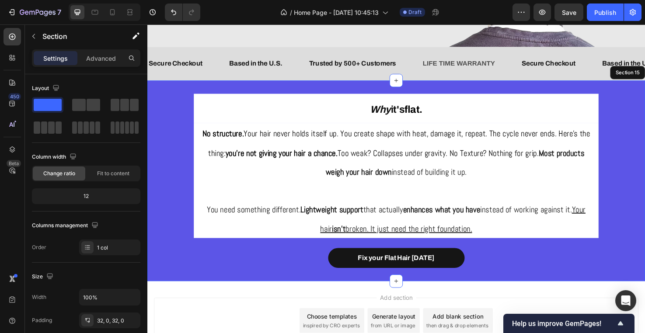
click at [195, 137] on div "⁠⁠⁠⁠⁠⁠⁠ Why it's flat. Heading ⁠⁠⁠⁠⁠⁠⁠ No structure. Your hair never holds itse…" at bounding box center [409, 189] width 525 height 184
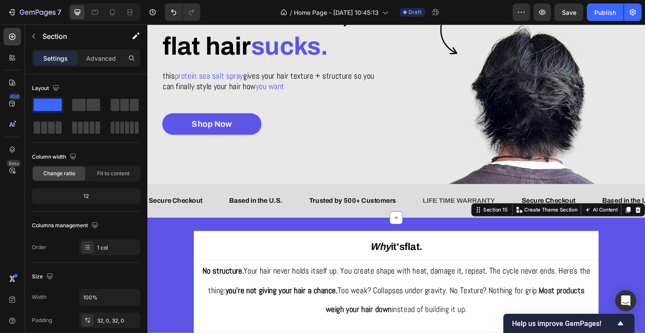
scroll to position [92, 0]
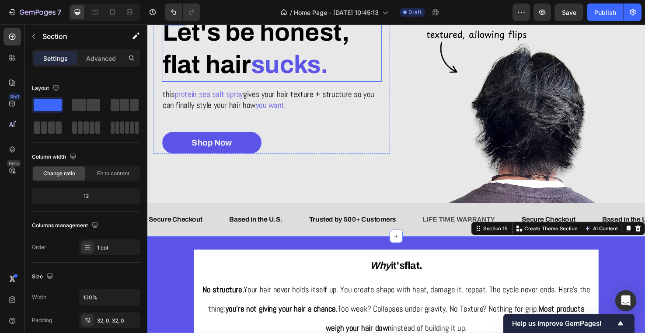
click at [300, 68] on span "sucks." at bounding box center [297, 66] width 81 height 29
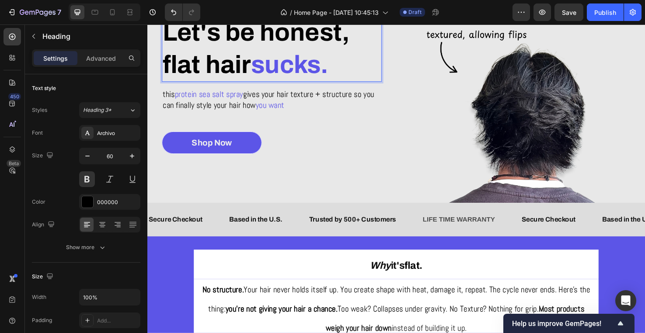
scroll to position [86, 0]
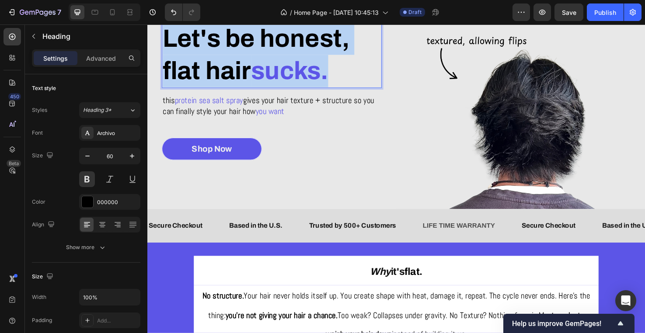
click at [300, 68] on span "sucks." at bounding box center [297, 73] width 81 height 29
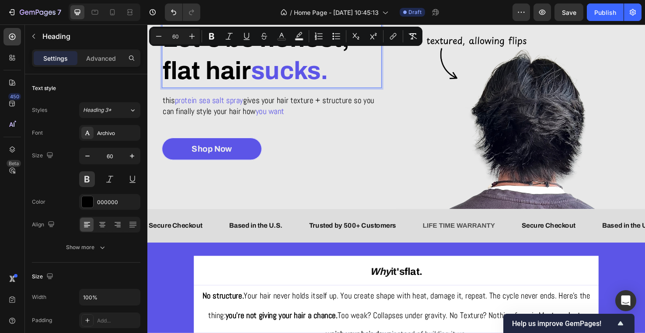
click at [311, 73] on span "sucks." at bounding box center [297, 73] width 81 height 29
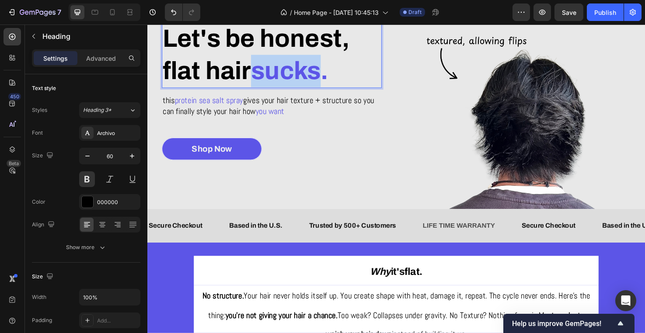
click at [311, 73] on span "sucks." at bounding box center [297, 73] width 81 height 29
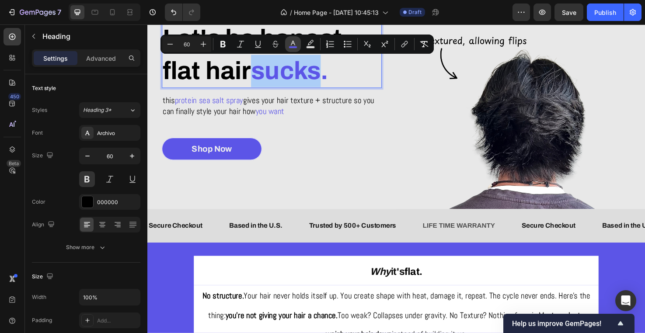
click at [290, 38] on button "color" at bounding box center [293, 44] width 16 height 16
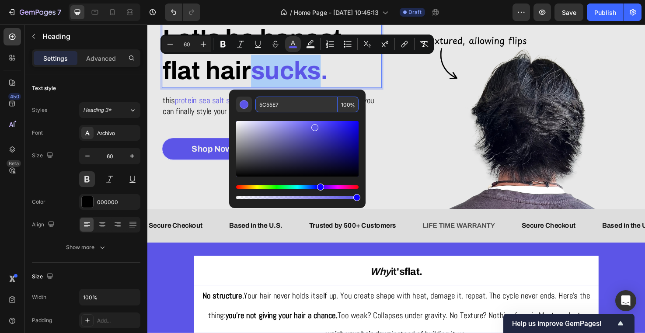
click at [309, 107] on input "5C55E7" at bounding box center [296, 105] width 82 height 16
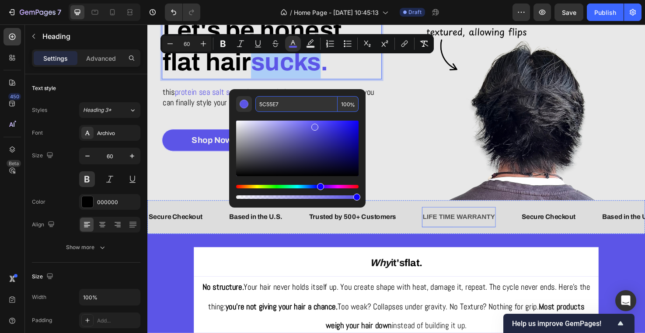
scroll to position [120, 0]
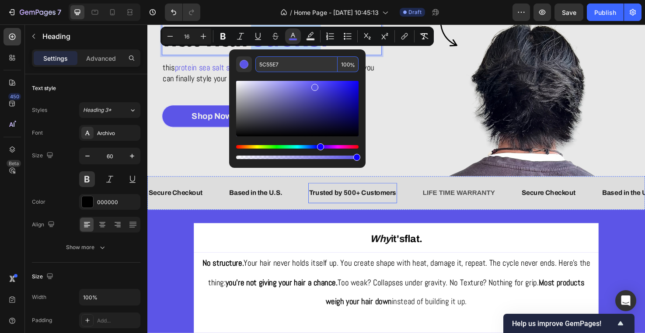
click at [383, 202] on p "Trusted by 500+ Customers" at bounding box center [364, 202] width 92 height 13
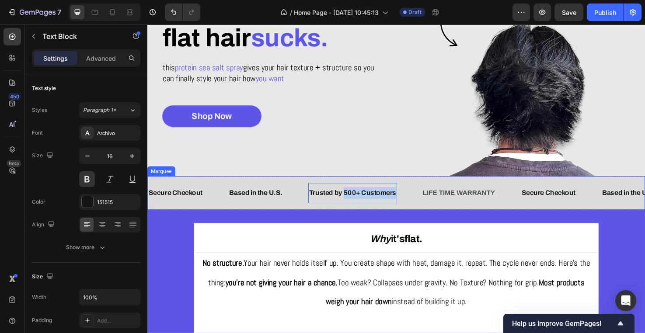
drag, startPoint x: 355, startPoint y: 202, endPoint x: 411, endPoint y: 203, distance: 56.0
click at [411, 203] on div "Trusted by 500+ Customers Text Block 0" at bounding box center [377, 202] width 120 height 21
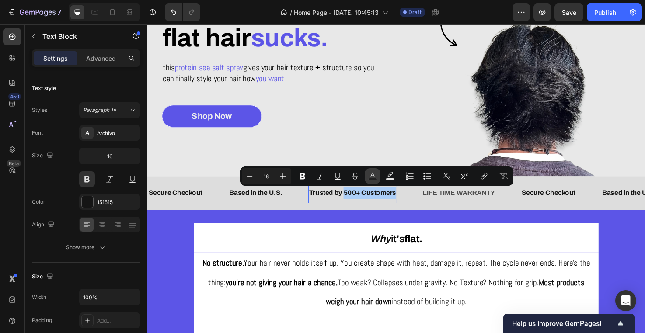
click at [375, 177] on icon "Editor contextual toolbar" at bounding box center [372, 176] width 9 height 9
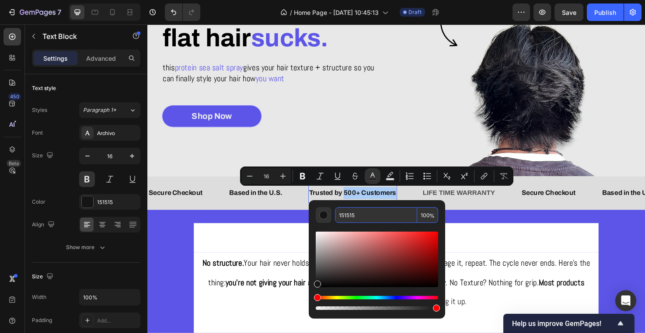
click at [364, 214] on input "151515" at bounding box center [376, 215] width 82 height 16
paste input "5C55E7"
type input "5C55E7"
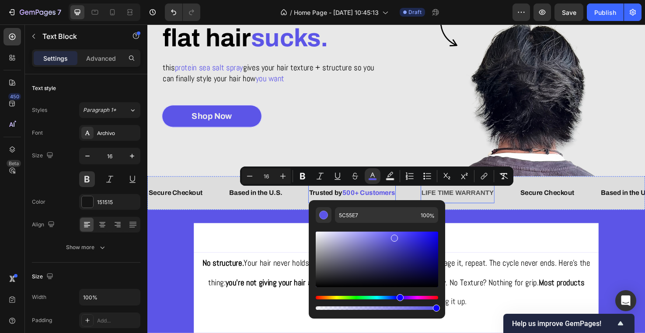
click at [494, 211] on div "LIFE TIME WARRANTY Text Block" at bounding box center [474, 202] width 78 height 21
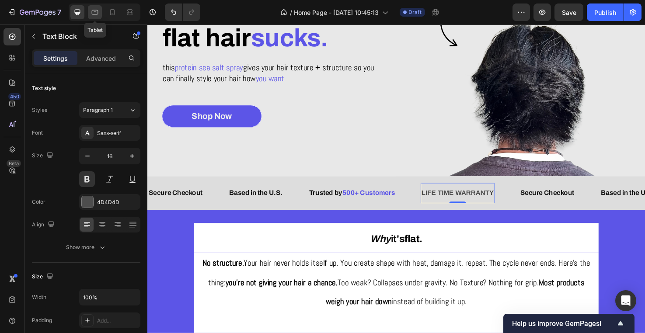
click at [93, 15] on icon at bounding box center [95, 12] width 9 height 9
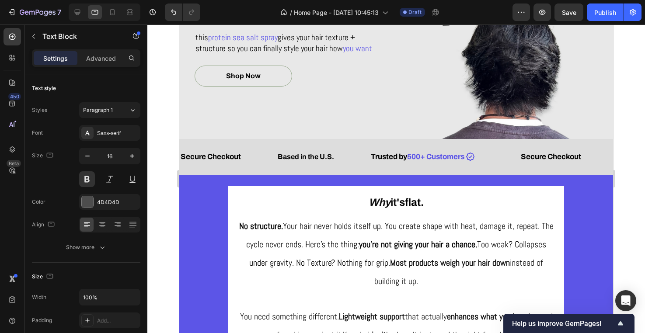
scroll to position [90, 0]
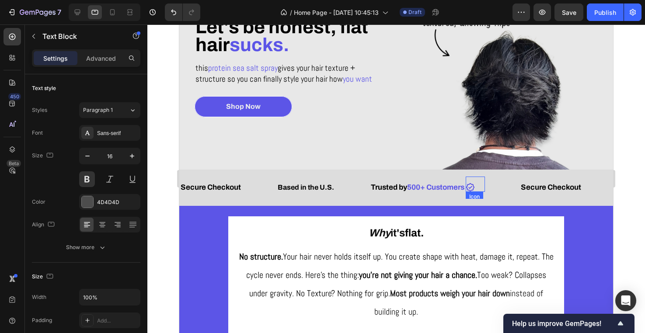
click at [474, 185] on icon at bounding box center [470, 187] width 9 height 9
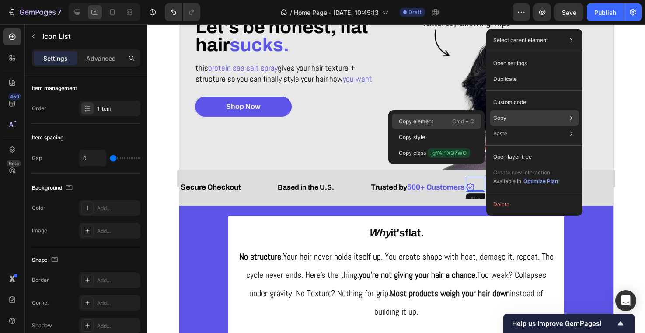
click at [463, 122] on p "Cmd + C" at bounding box center [463, 121] width 22 height 9
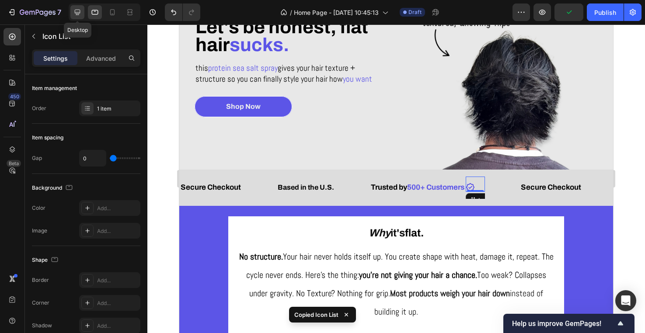
click at [80, 14] on icon at bounding box center [78, 13] width 6 height 6
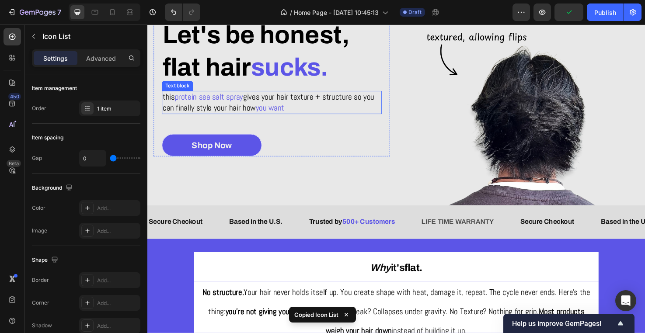
scroll to position [59, 0]
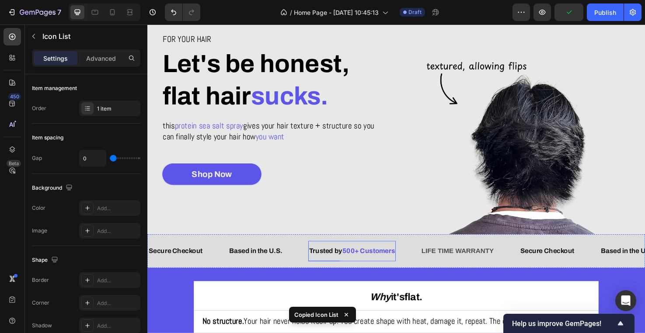
click at [407, 264] on span "500+ Customers" at bounding box center [381, 262] width 56 height 7
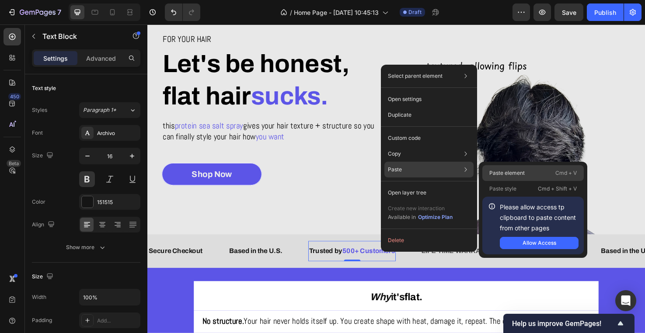
click at [502, 167] on div "Paste element Cmd + V" at bounding box center [532, 173] width 101 height 16
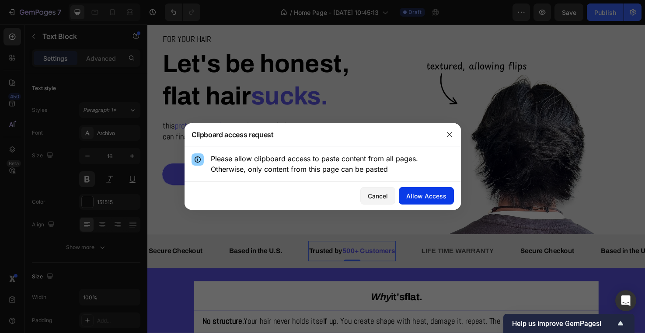
click at [427, 199] on div "Allow Access" at bounding box center [426, 196] width 40 height 9
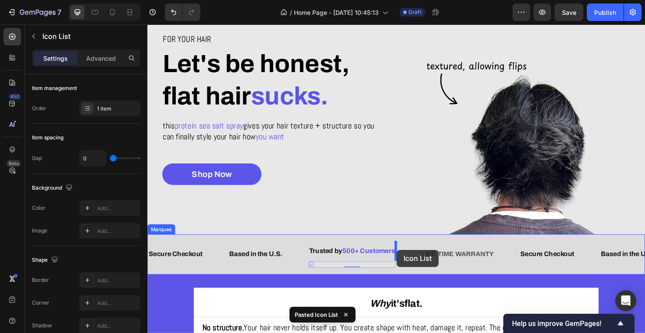
drag, startPoint x: 334, startPoint y: 278, endPoint x: 410, endPoint y: 262, distance: 78.0
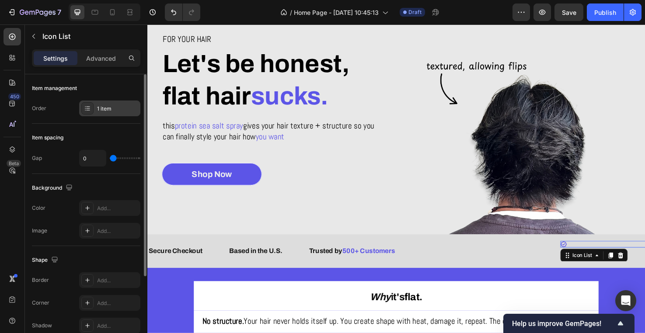
click at [100, 109] on div "1 item" at bounding box center [117, 109] width 41 height 8
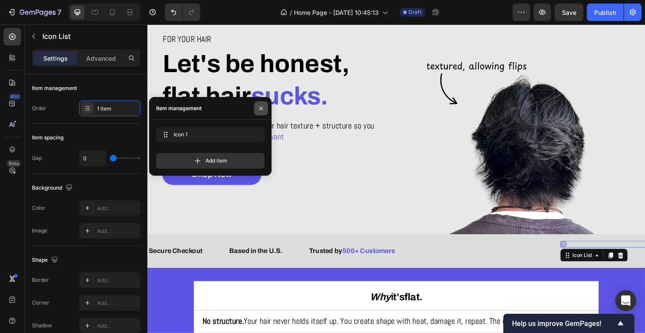
click at [264, 109] on icon "button" at bounding box center [261, 108] width 7 height 7
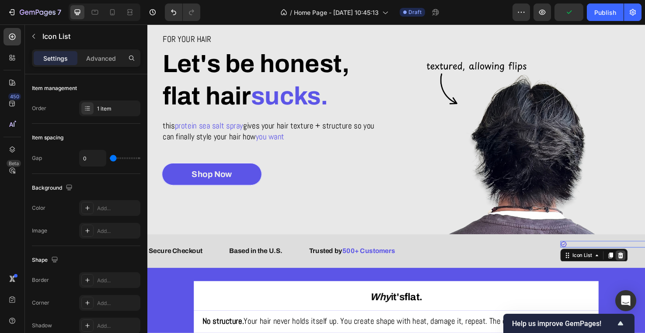
click at [644, 268] on icon at bounding box center [646, 268] width 7 height 7
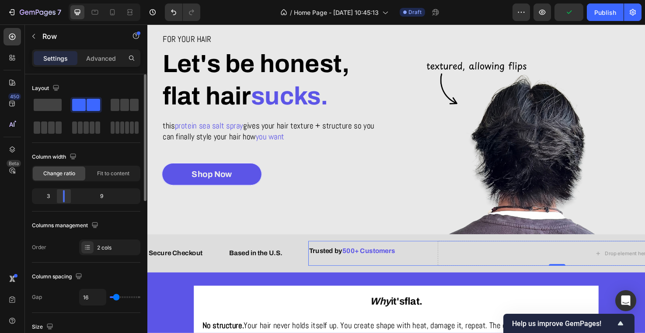
drag, startPoint x: 84, startPoint y: 201, endPoint x: 60, endPoint y: 194, distance: 25.5
click at [60, 194] on div at bounding box center [64, 196] width 16 height 12
click at [501, 269] on div "Drop element here" at bounding box center [647, 266] width 388 height 26
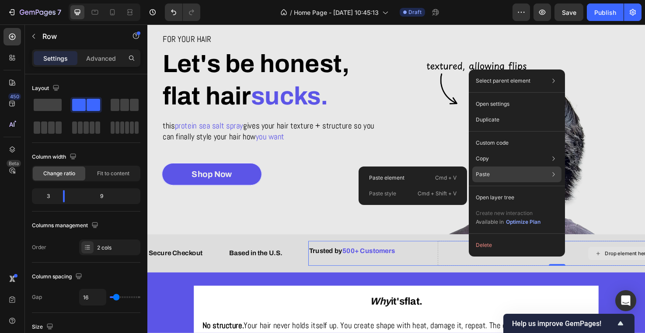
click at [494, 169] on div "Paste Paste element Cmd + V Paste style Cmd + Shift + V" at bounding box center [516, 175] width 89 height 16
click at [437, 176] on p "Cmd + V" at bounding box center [445, 178] width 21 height 9
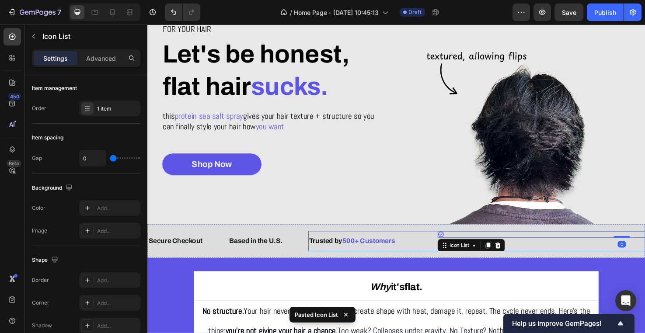
scroll to position [71, 0]
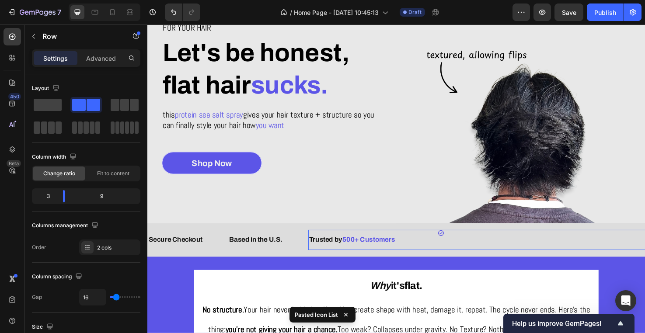
click at [448, 251] on div "Trusted by 500+ Customers Text Block Icon Icon List 0 Row" at bounding box center [579, 251] width 525 height 21
type input "26"
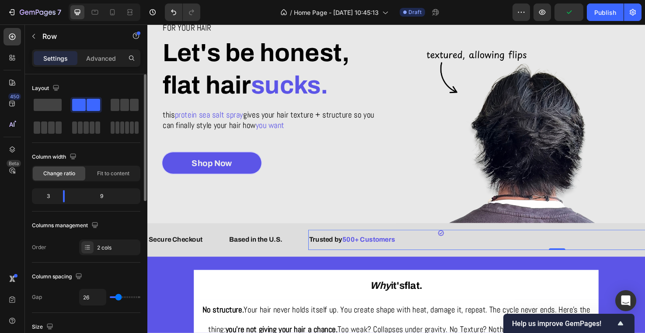
type input "24"
type input "18"
type input "3"
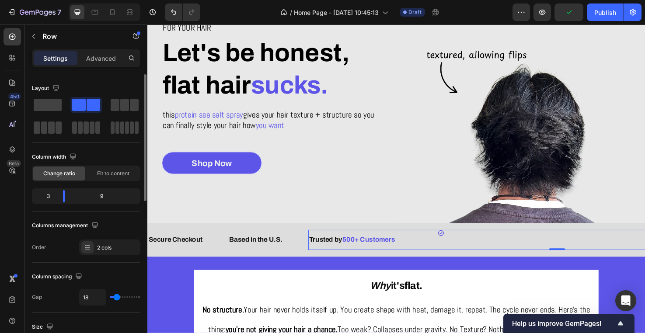
type input "3"
type input "0"
drag, startPoint x: 117, startPoint y: 296, endPoint x: 65, endPoint y: 296, distance: 52.0
type input "0"
click at [65, 296] on div "Gap 0" at bounding box center [86, 297] width 108 height 17
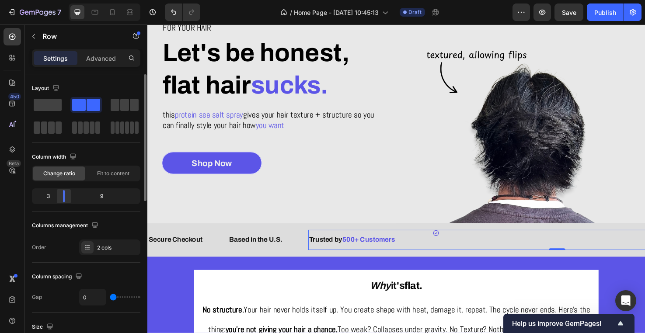
click at [59, 198] on div at bounding box center [64, 196] width 16 height 12
click at [453, 251] on div "Icon Icon List" at bounding box center [644, 251] width 393 height 21
click at [442, 251] on p "Trusted by 500+ Customers" at bounding box center [382, 251] width 129 height 13
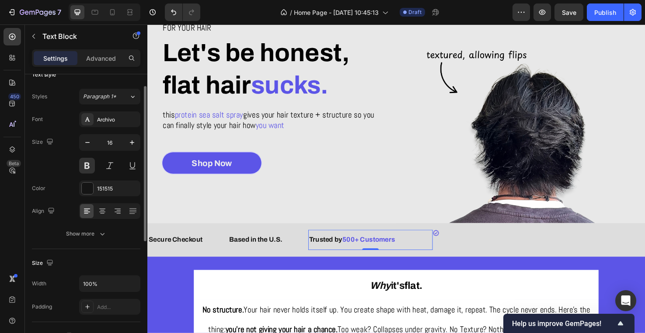
scroll to position [17, 0]
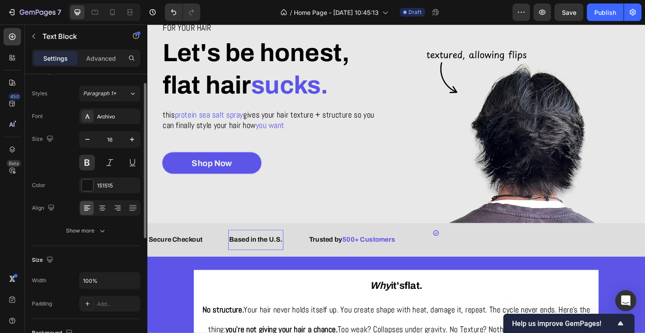
click at [268, 251] on p "Based in the U.S." at bounding box center [261, 251] width 56 height 13
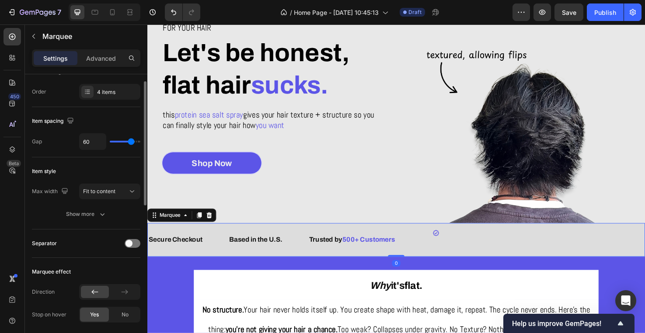
click at [307, 248] on div "Based in the U.S. Text Block" at bounding box center [275, 251] width 84 height 21
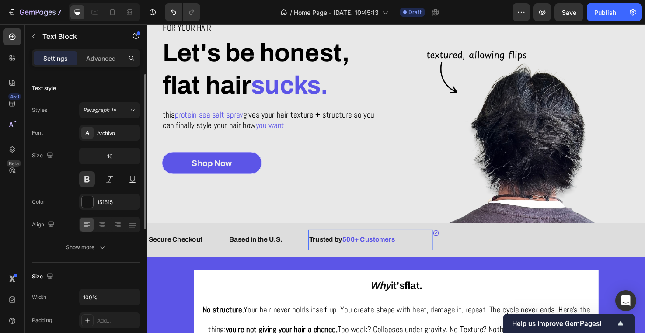
click at [351, 251] on p "Trusted by 500+ Customers" at bounding box center [382, 251] width 129 height 13
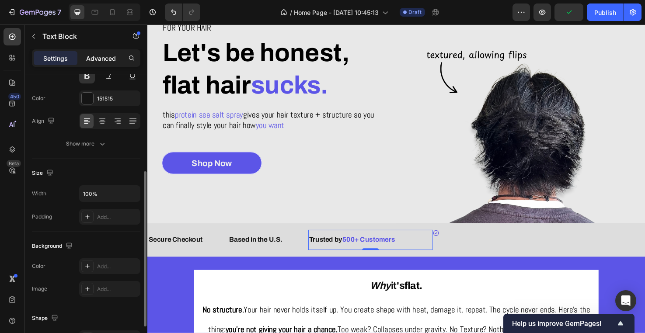
scroll to position [130, 0]
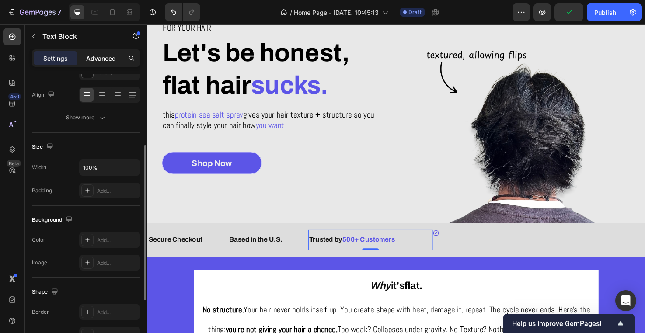
click at [100, 56] on p "Advanced" at bounding box center [101, 58] width 30 height 9
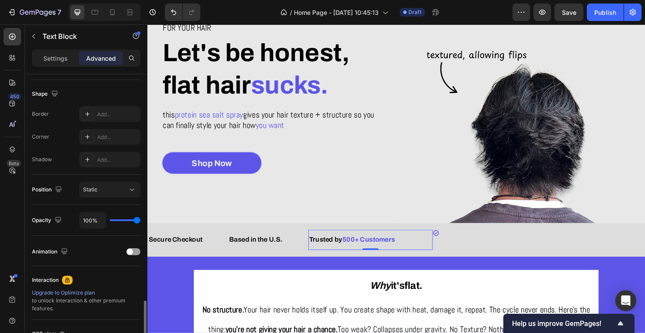
scroll to position [299, 0]
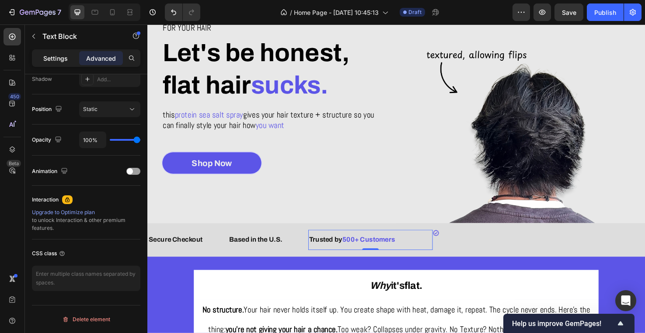
click at [69, 62] on div "Settings" at bounding box center [56, 58] width 44 height 14
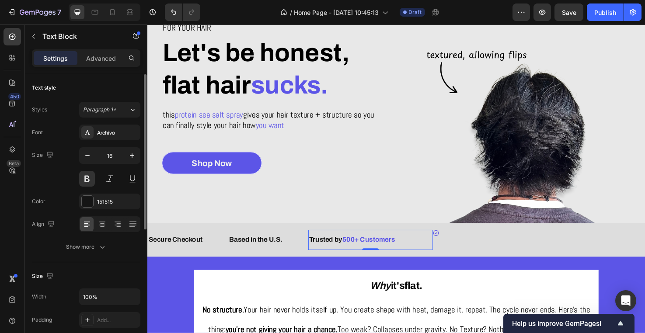
scroll to position [0, 0]
click at [103, 226] on icon at bounding box center [102, 224] width 9 height 9
click at [92, 224] on div at bounding box center [87, 225] width 14 height 14
click at [114, 225] on icon at bounding box center [117, 224] width 9 height 9
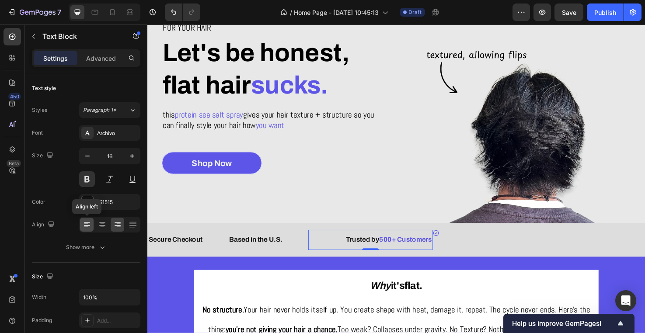
click at [91, 229] on div at bounding box center [87, 225] width 14 height 14
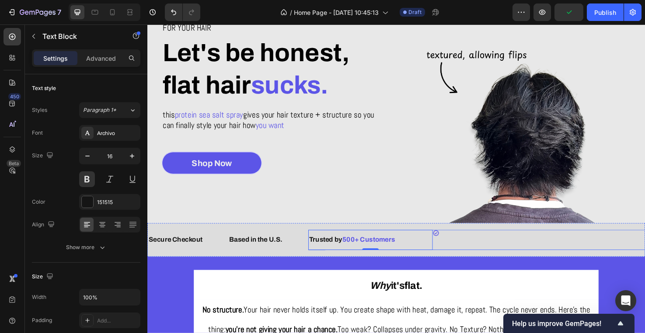
click at [492, 256] on div "Icon Icon List" at bounding box center [644, 251] width 393 height 21
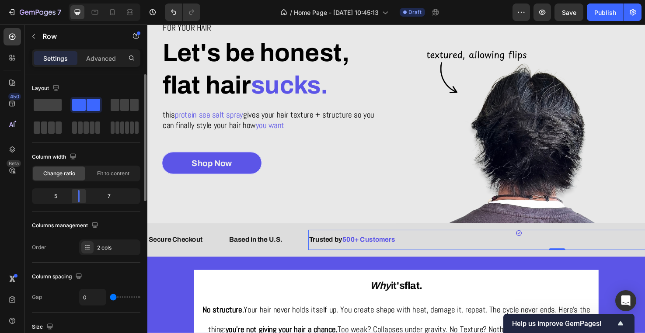
drag, startPoint x: 65, startPoint y: 202, endPoint x: 80, endPoint y: 198, distance: 16.2
click at [80, 198] on div at bounding box center [79, 196] width 16 height 12
click at [46, 104] on span at bounding box center [48, 105] width 28 height 12
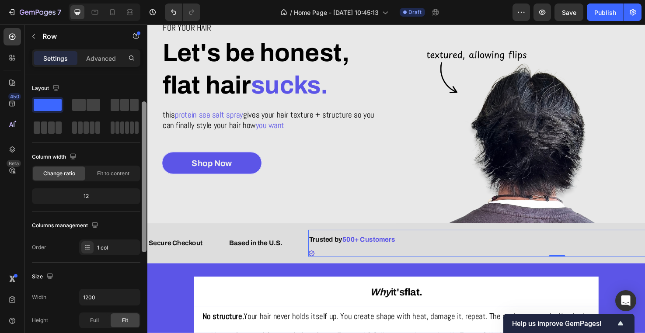
scroll to position [51, 0]
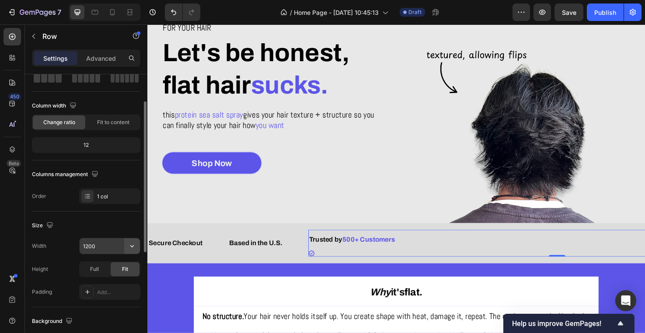
click at [132, 244] on icon "button" at bounding box center [132, 246] width 9 height 9
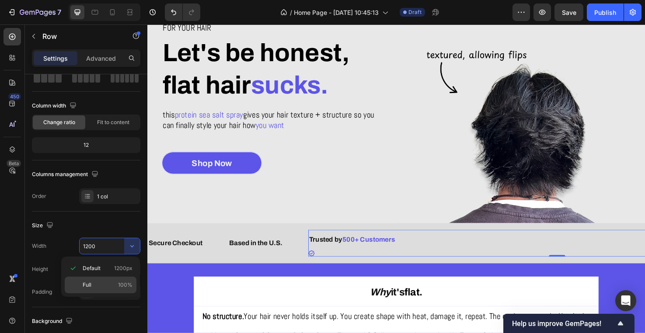
click at [107, 286] on p "Full 100%" at bounding box center [108, 285] width 50 height 8
type input "100%"
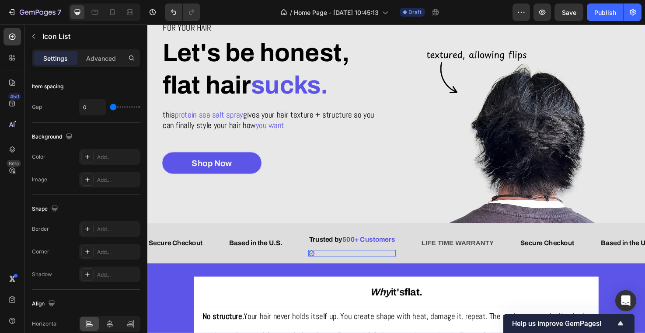
scroll to position [0, 0]
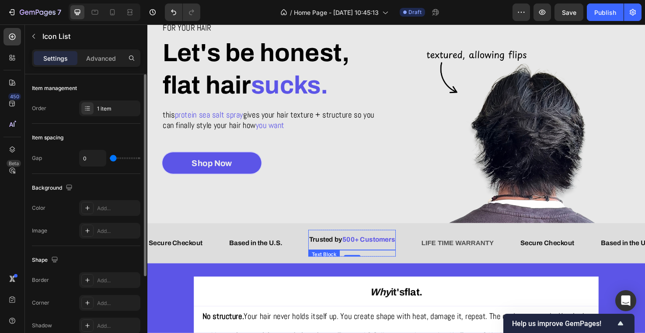
click at [346, 259] on div "Trusted by 500+ Customers Text Block" at bounding box center [363, 251] width 92 height 21
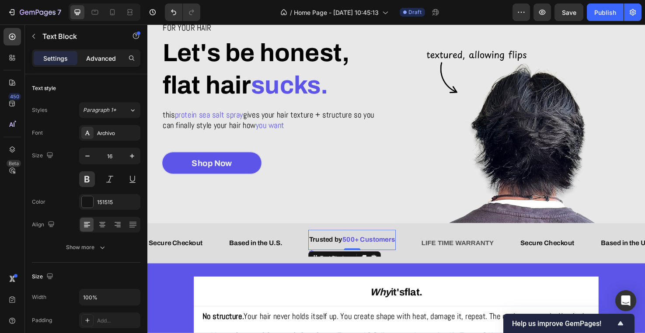
click at [85, 62] on div "Advanced" at bounding box center [101, 58] width 44 height 14
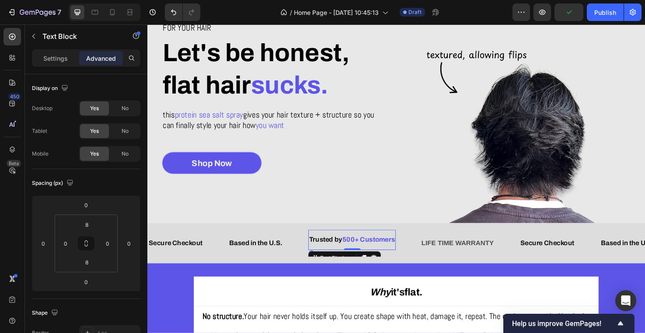
click at [63, 68] on div "Settings Advanced" at bounding box center [86, 61] width 122 height 25
click at [399, 261] on div "Trusted by 500+ Customers Text Block 0" at bounding box center [363, 251] width 92 height 21
click at [399, 263] on div "Icon" at bounding box center [363, 265] width 92 height 7
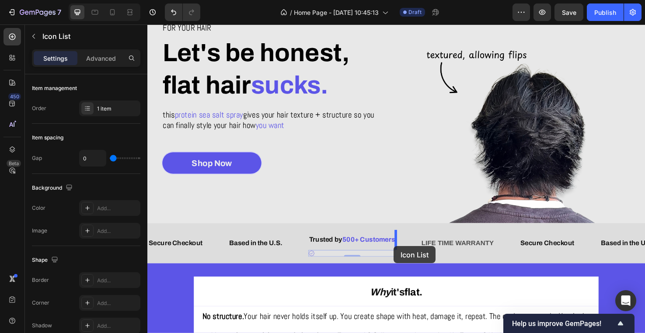
drag, startPoint x: 391, startPoint y: 265, endPoint x: 407, endPoint y: 258, distance: 16.9
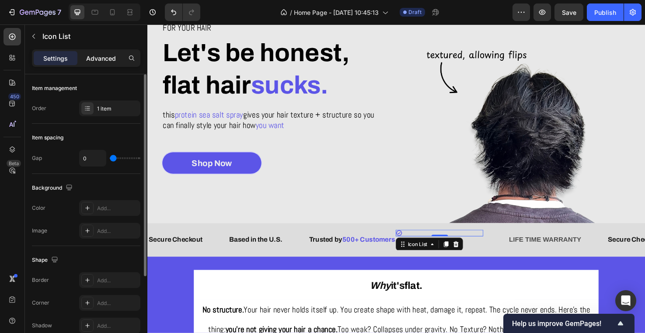
click at [95, 55] on p "Advanced" at bounding box center [101, 58] width 30 height 9
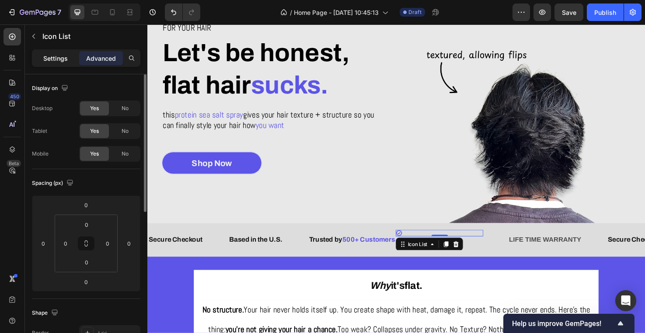
click at [60, 62] on p "Settings" at bounding box center [55, 58] width 24 height 9
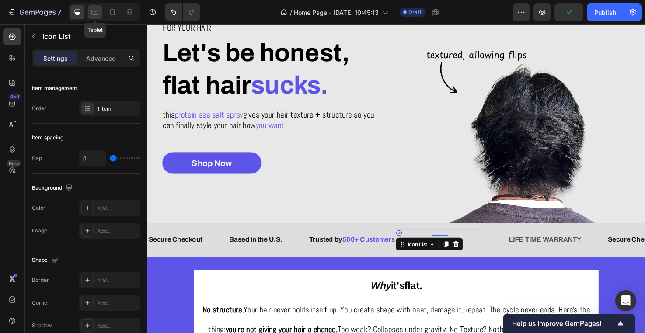
click at [89, 8] on div at bounding box center [95, 12] width 14 height 14
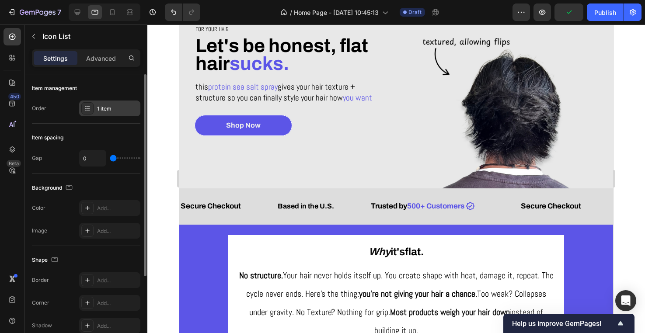
scroll to position [40, 0]
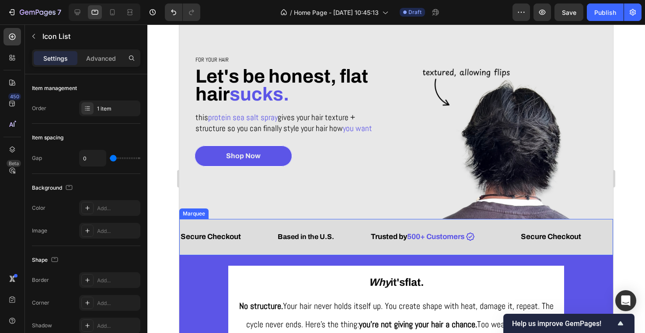
click at [361, 232] on div "Based in the U.S. Text Block" at bounding box center [323, 237] width 93 height 22
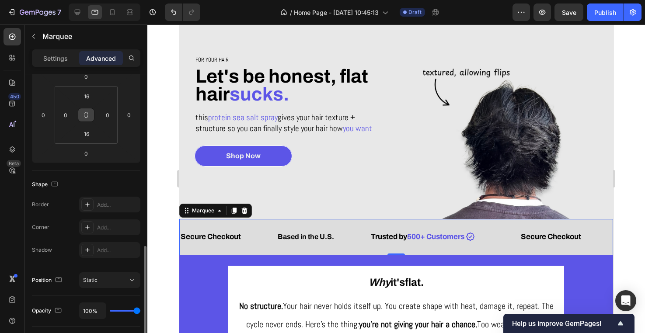
scroll to position [226, 0]
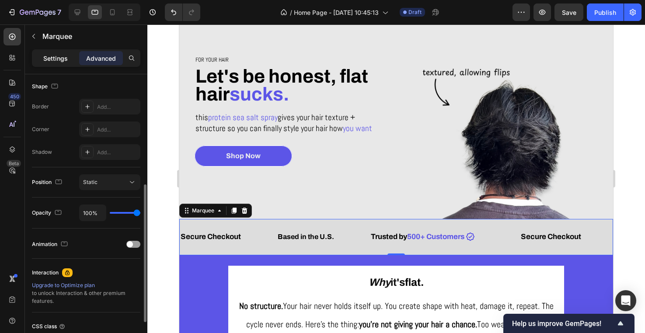
click at [69, 58] on div "Settings" at bounding box center [56, 58] width 44 height 14
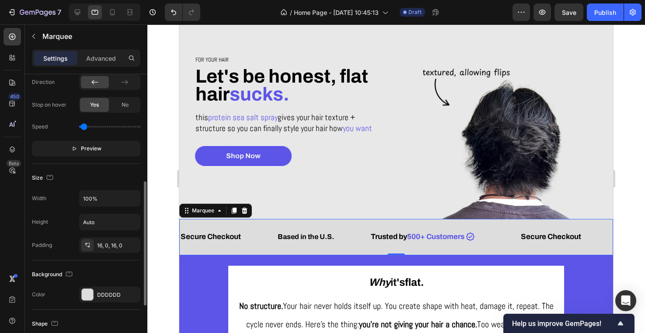
scroll to position [232, 0]
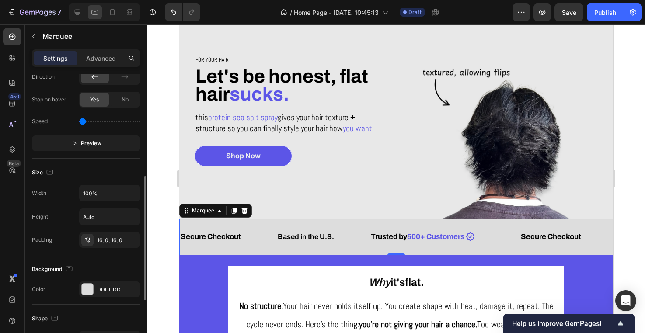
click at [81, 122] on input "range" at bounding box center [109, 122] width 61 height 2
click at [87, 146] on span "Preview" at bounding box center [91, 143] width 21 height 9
click at [86, 144] on span "Pause" at bounding box center [91, 143] width 15 height 9
type input "0.1"
click at [84, 121] on input "range" at bounding box center [109, 122] width 61 height 2
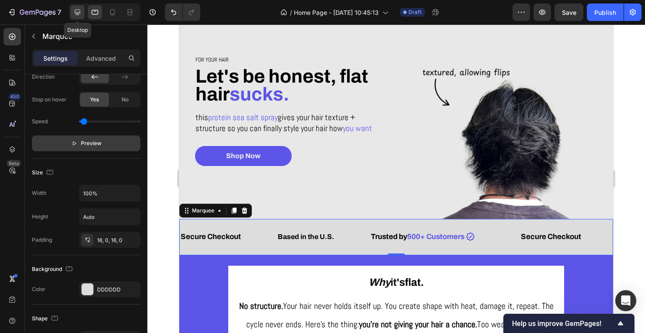
click at [80, 9] on icon at bounding box center [77, 12] width 9 height 9
type input "60"
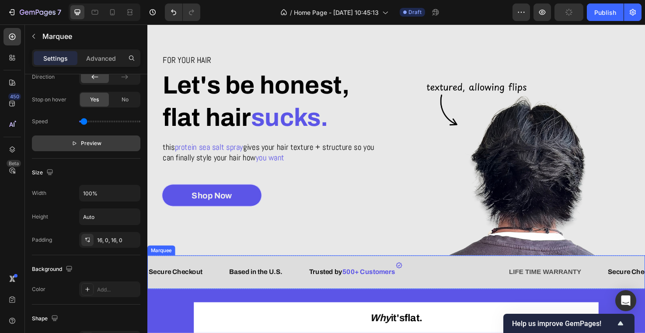
scroll to position [39, 0]
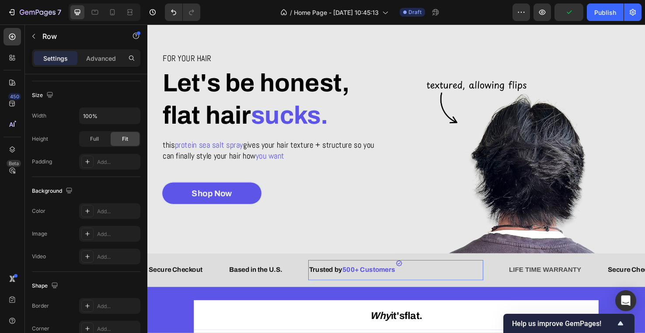
click at [425, 281] on div "Icon Icon List" at bounding box center [455, 283] width 92 height 21
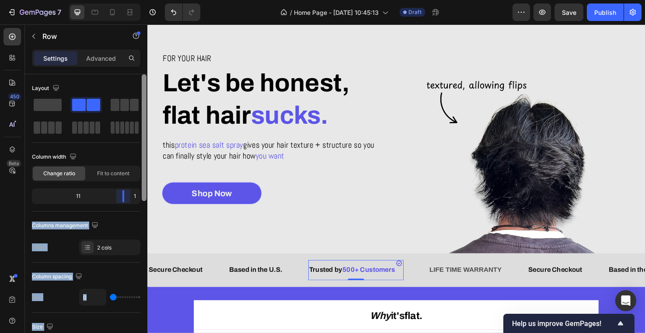
drag, startPoint x: 86, startPoint y: 196, endPoint x: 144, endPoint y: 190, distance: 59.0
click at [144, 190] on div "Layout Column width Change ratio Fit to content 11 1 Columns management Order 2…" at bounding box center [86, 216] width 122 height 284
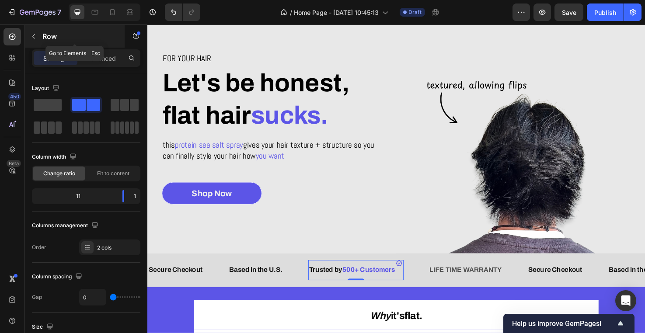
click at [91, 47] on div "Row" at bounding box center [75, 36] width 100 height 23
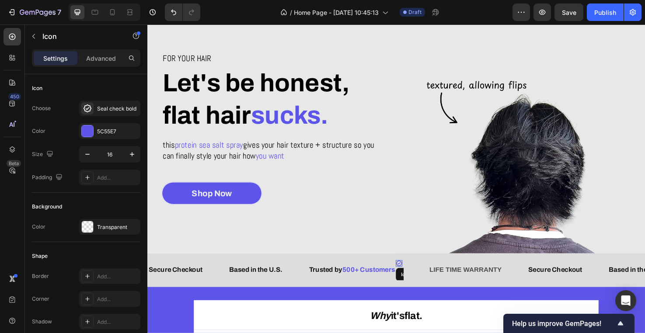
click at [415, 275] on icon at bounding box center [413, 276] width 7 height 7
click at [129, 150] on icon "button" at bounding box center [132, 154] width 9 height 9
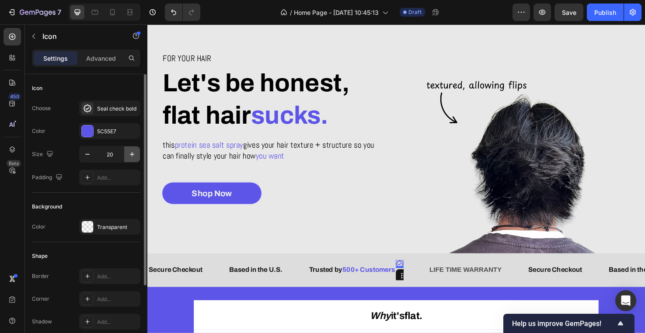
click at [129, 150] on icon "button" at bounding box center [132, 154] width 9 height 9
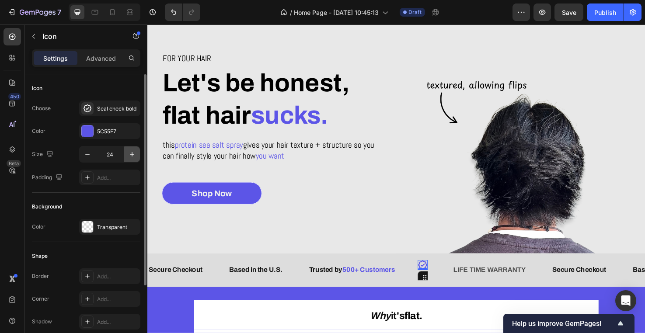
type input "25"
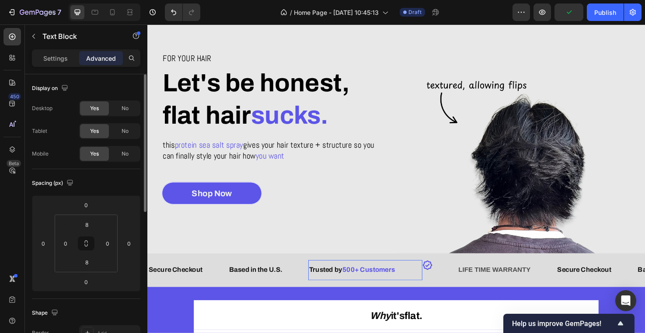
click at [414, 284] on p "Trusted by 500+ Customers" at bounding box center [377, 283] width 118 height 13
click at [55, 53] on div "Settings" at bounding box center [56, 58] width 44 height 14
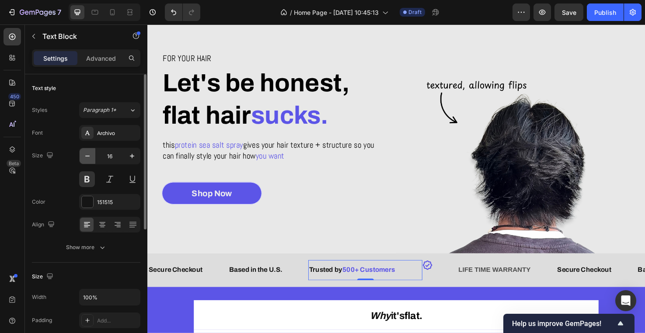
click at [86, 158] on icon "button" at bounding box center [87, 156] width 9 height 9
click at [136, 154] on icon "button" at bounding box center [132, 156] width 9 height 9
type input "16"
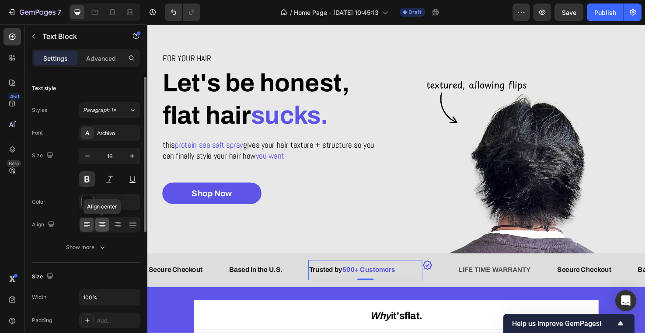
scroll to position [11, 0]
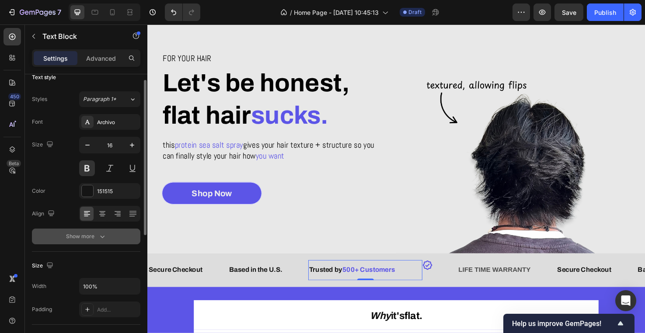
click at [102, 238] on icon "button" at bounding box center [102, 237] width 4 height 3
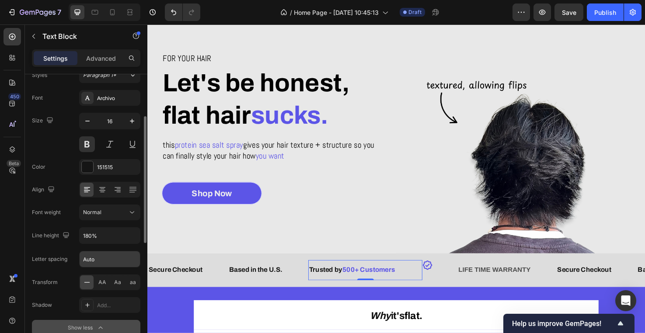
scroll to position [53, 0]
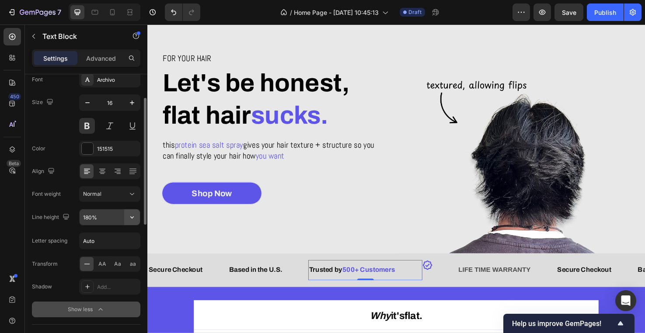
click at [129, 216] on icon "button" at bounding box center [132, 217] width 9 height 9
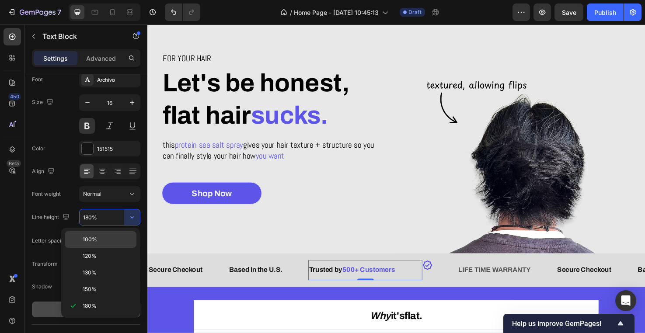
click at [104, 240] on p "100%" at bounding box center [108, 240] width 50 height 8
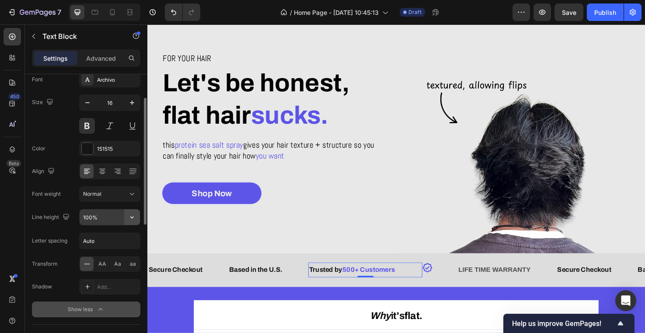
click at [136, 218] on icon "button" at bounding box center [132, 217] width 9 height 9
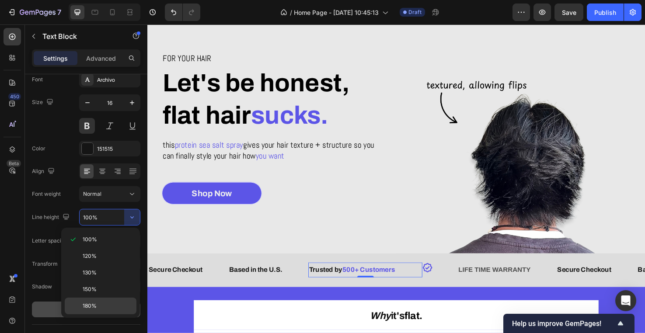
click at [111, 307] on p "180%" at bounding box center [108, 306] width 50 height 8
type input "180%"
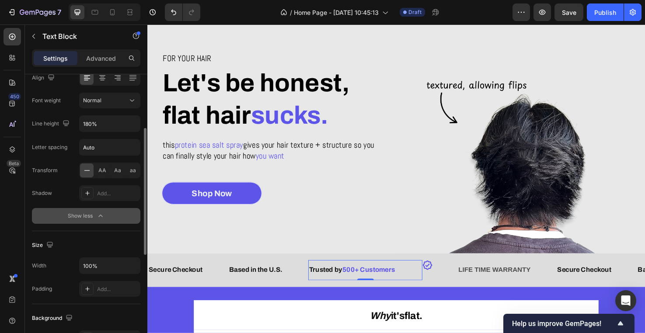
scroll to position [167, 0]
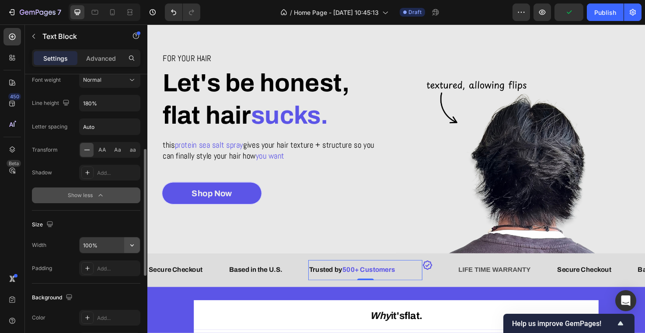
click at [129, 244] on icon "button" at bounding box center [132, 245] width 9 height 9
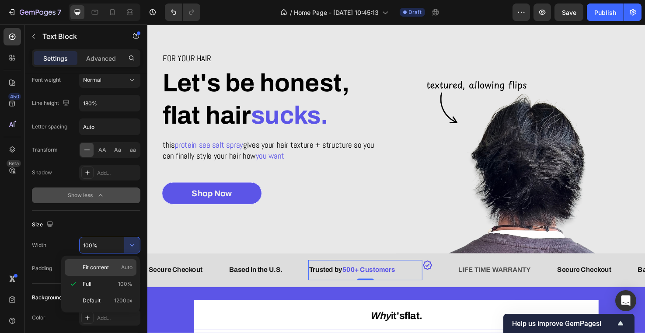
click at [125, 267] on span "Auto" at bounding box center [126, 268] width 11 height 8
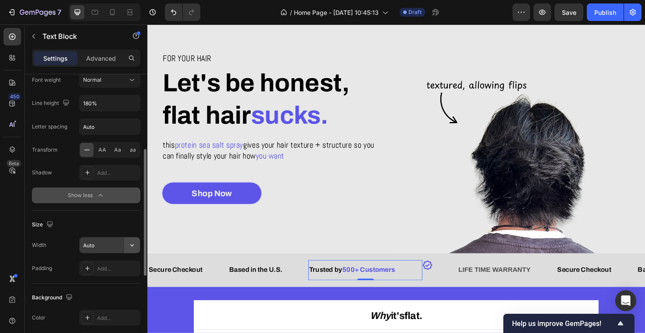
click at [133, 244] on icon "button" at bounding box center [132, 245] width 9 height 9
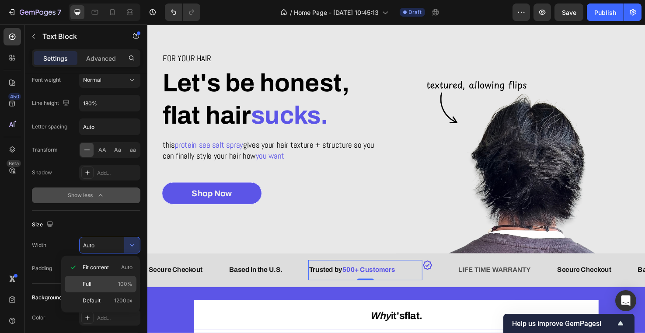
click at [122, 281] on span "100%" at bounding box center [125, 284] width 14 height 8
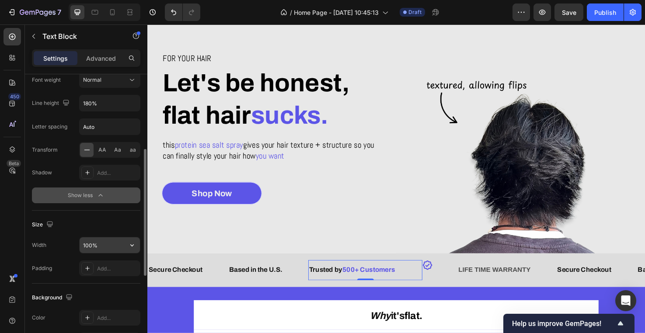
click at [129, 242] on icon "button" at bounding box center [132, 245] width 9 height 9
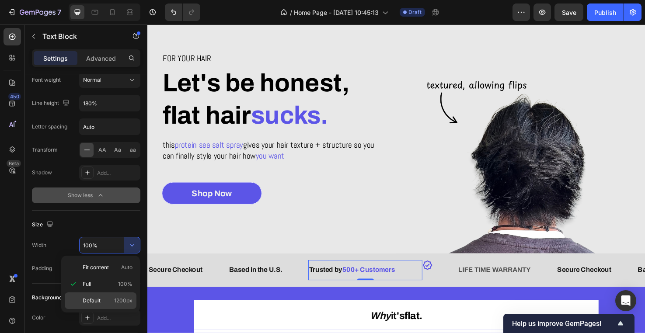
click at [125, 302] on span "1200px" at bounding box center [123, 301] width 18 height 8
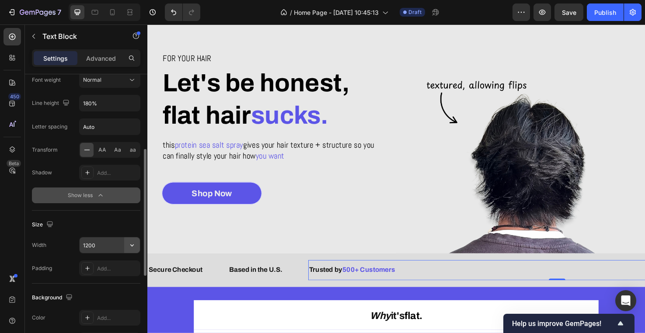
click at [129, 245] on icon "button" at bounding box center [132, 245] width 9 height 9
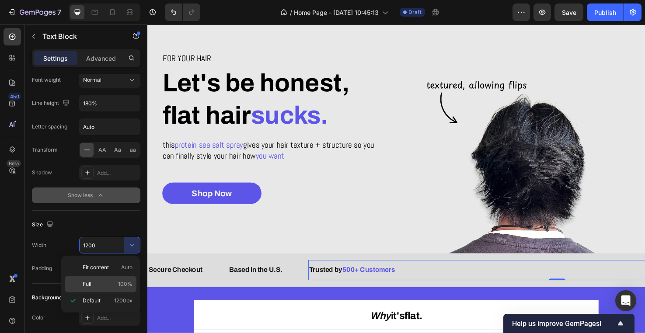
click at [116, 287] on p "Full 100%" at bounding box center [108, 284] width 50 height 8
type input "100%"
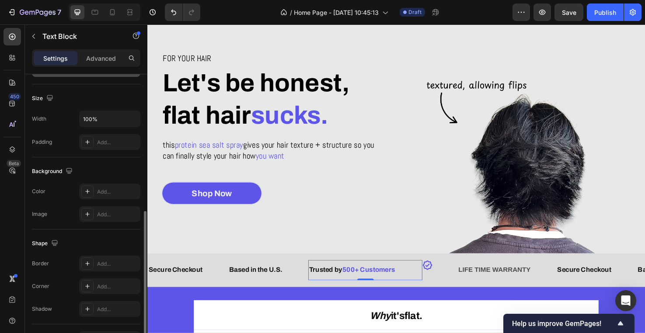
scroll to position [350, 0]
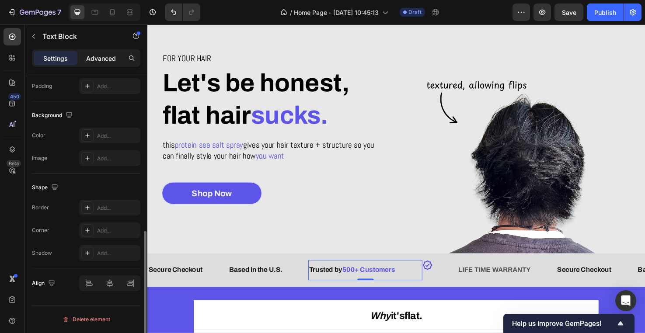
click at [98, 63] on div "Advanced" at bounding box center [101, 58] width 44 height 14
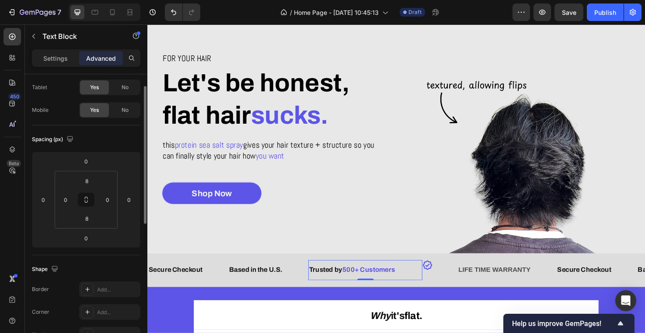
scroll to position [0, 0]
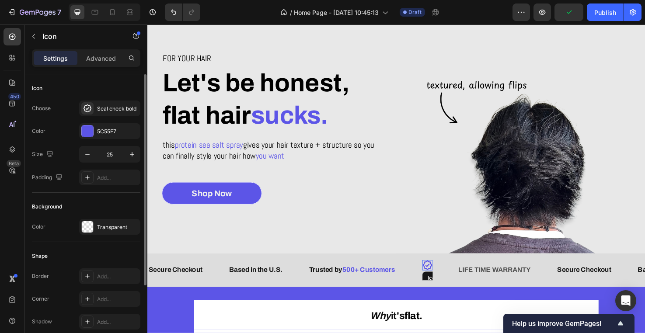
click at [447, 281] on icon at bounding box center [442, 278] width 11 height 11
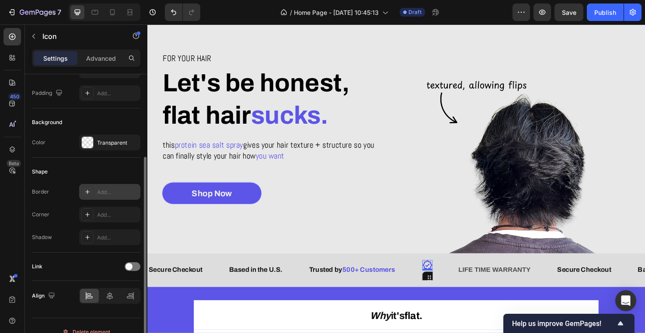
scroll to position [97, 0]
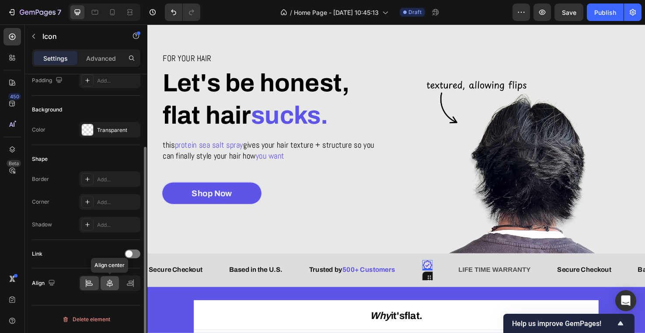
click at [112, 284] on icon at bounding box center [110, 283] width 6 height 8
click at [93, 284] on icon at bounding box center [89, 283] width 9 height 9
click at [129, 282] on icon at bounding box center [130, 283] width 9 height 9
click at [94, 284] on div at bounding box center [89, 283] width 19 height 14
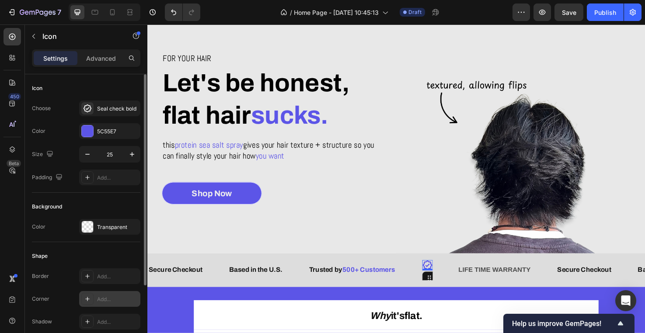
scroll to position [0, 0]
click at [95, 58] on p "Advanced" at bounding box center [101, 58] width 30 height 9
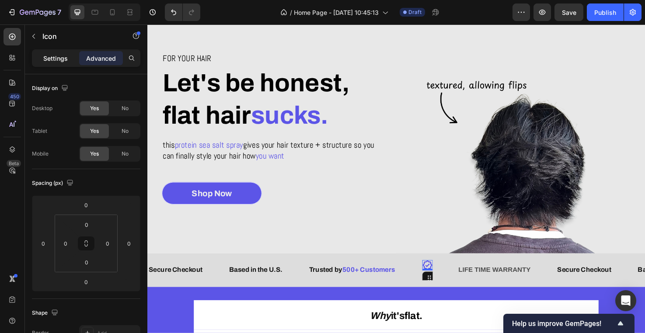
click at [54, 56] on p "Settings" at bounding box center [55, 58] width 24 height 9
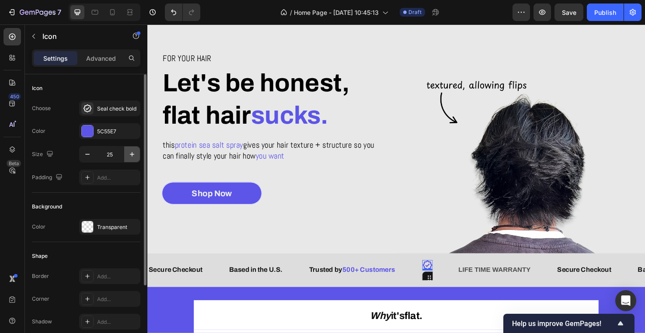
click at [125, 157] on button "button" at bounding box center [132, 154] width 16 height 16
type input "27"
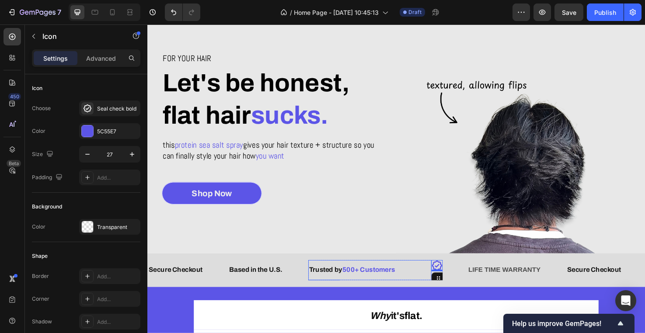
click at [435, 289] on p "Trusted by 500+ Customers" at bounding box center [382, 283] width 128 height 13
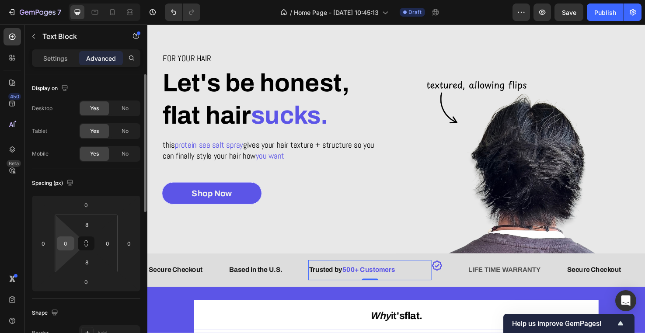
click at [62, 247] on input "0" at bounding box center [65, 243] width 13 height 13
type input "9"
click at [80, 177] on div "Spacing (px)" at bounding box center [86, 183] width 108 height 14
click at [64, 241] on input "9" at bounding box center [65, 243] width 13 height 13
type input "0"
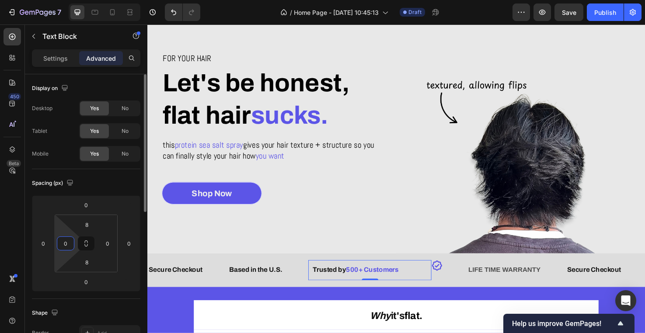
click at [110, 181] on div "Spacing (px)" at bounding box center [86, 183] width 108 height 14
click at [425, 284] on p "Trusted by 500+ Customers" at bounding box center [382, 283] width 128 height 13
click at [446, 289] on div "Trusted by 500+ Customers" at bounding box center [382, 283] width 130 height 14
click at [64, 61] on p "Settings" at bounding box center [55, 58] width 24 height 9
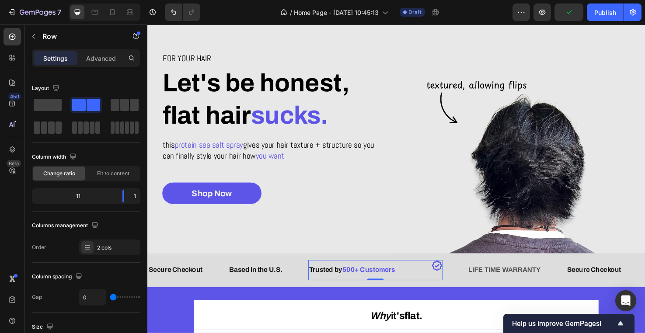
click at [459, 285] on div "Icon Icon List" at bounding box center [453, 283] width 12 height 21
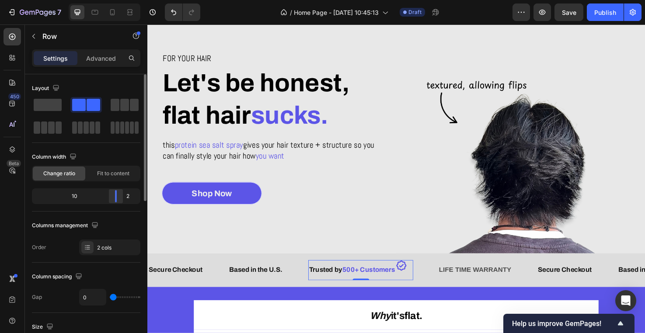
click at [122, 196] on div at bounding box center [116, 196] width 16 height 12
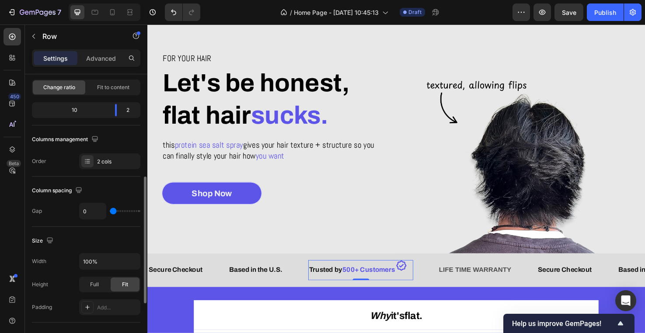
scroll to position [149, 0]
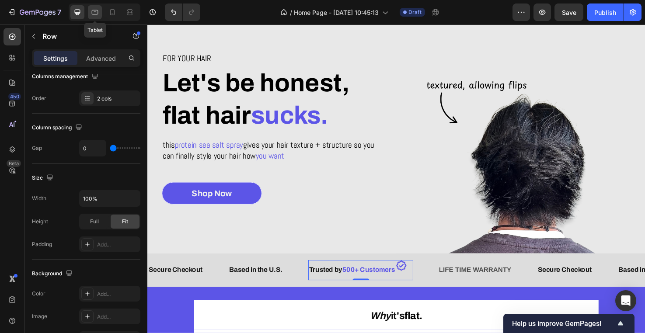
click at [96, 12] on icon at bounding box center [95, 12] width 9 height 9
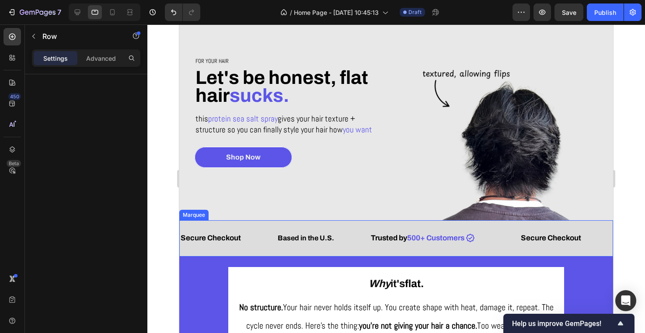
scroll to position [8, 0]
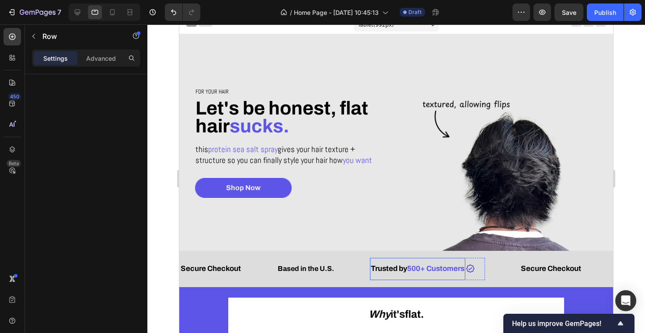
click at [431, 269] on span "500+ Customers" at bounding box center [435, 269] width 57 height 8
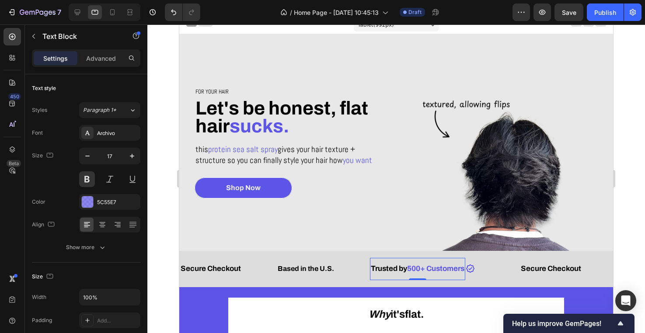
click at [396, 268] on span "Trusted by" at bounding box center [389, 269] width 36 height 8
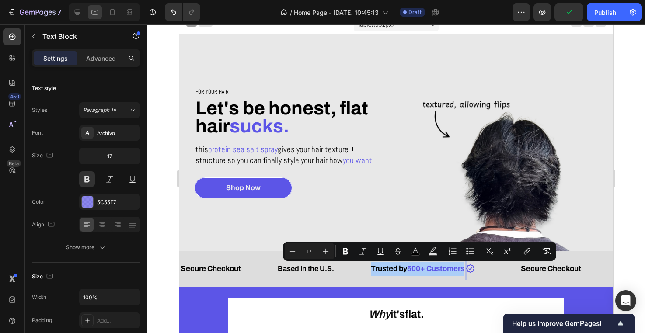
click at [81, 20] on div at bounding box center [105, 11] width 72 height 17
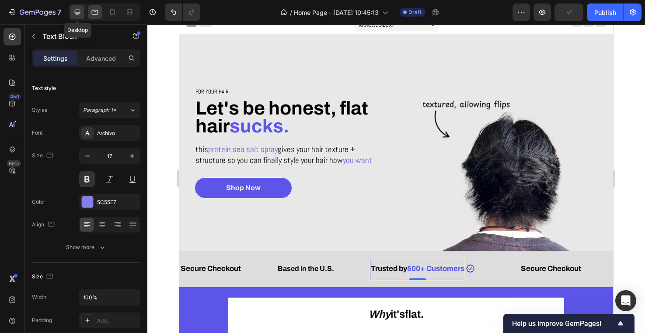
click at [78, 14] on icon at bounding box center [78, 13] width 6 height 6
type input "16"
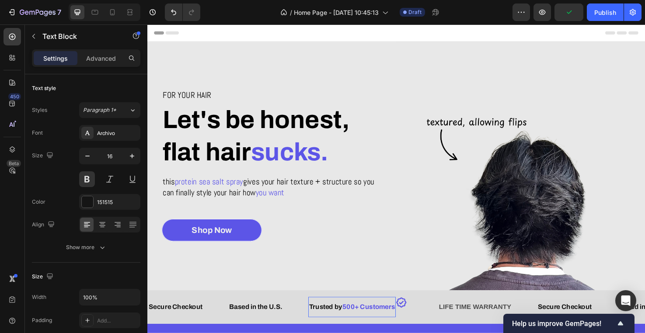
click at [358, 320] on span "500+ Customers" at bounding box center [381, 321] width 56 height 7
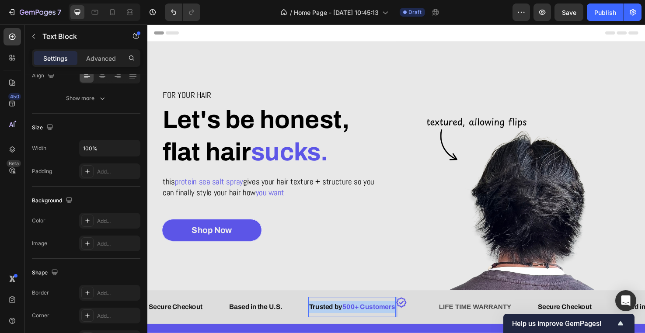
click at [358, 320] on span "500+ Customers" at bounding box center [381, 321] width 56 height 7
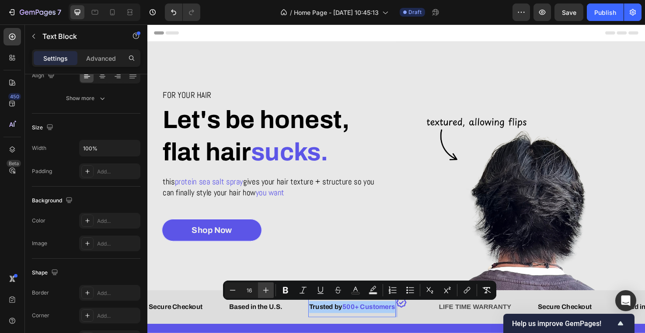
click at [268, 291] on icon "Editor contextual toolbar" at bounding box center [265, 290] width 9 height 9
type input "17"
click at [258, 332] on div "Based in the U.S. Text Block" at bounding box center [262, 322] width 58 height 21
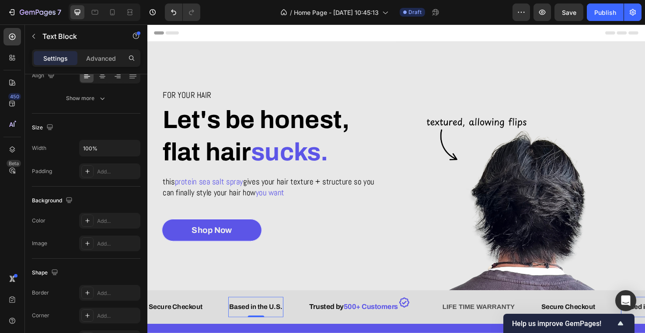
click at [261, 324] on p "Based in the U.S." at bounding box center [261, 322] width 56 height 13
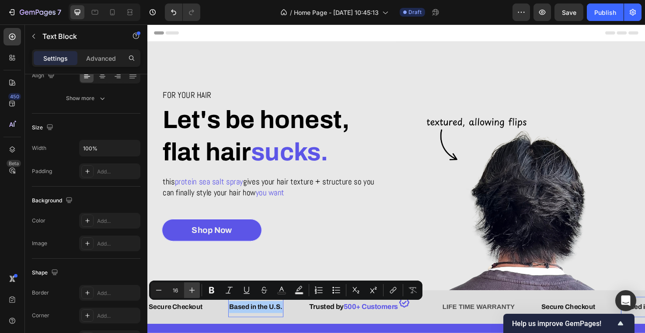
click at [193, 288] on icon "Editor contextual toolbar" at bounding box center [192, 290] width 9 height 9
type input "17"
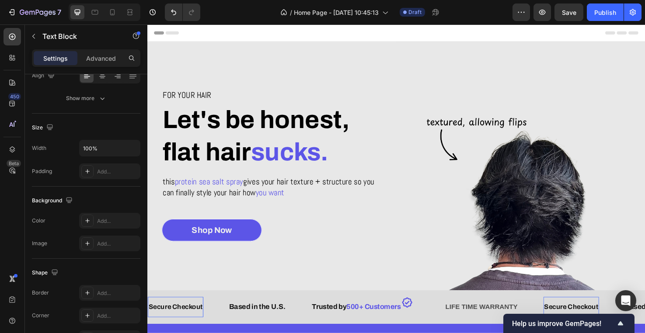
click at [183, 320] on p "Secure Checkout" at bounding box center [177, 322] width 57 height 13
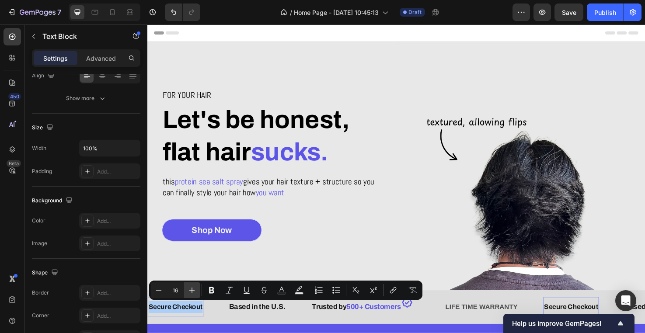
click at [193, 288] on icon "Editor contextual toolbar" at bounding box center [192, 290] width 9 height 9
type input "17"
click at [494, 322] on div "LIFE TIME WARRANTY" at bounding box center [503, 322] width 78 height 14
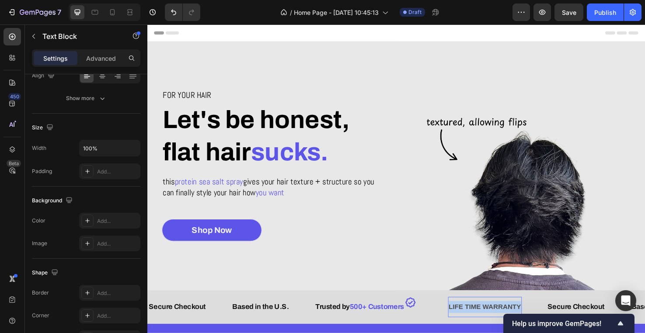
click at [494, 322] on p "LIFE TIME WARRANTY" at bounding box center [503, 322] width 76 height 13
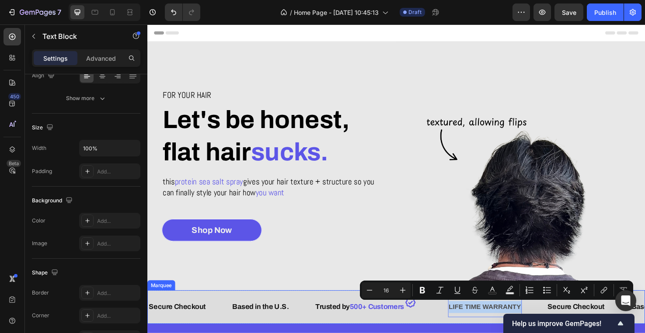
click at [460, 330] on div "Trusted by 500+ Customers Text Block Icon Icon List Row" at bounding box center [394, 322] width 141 height 21
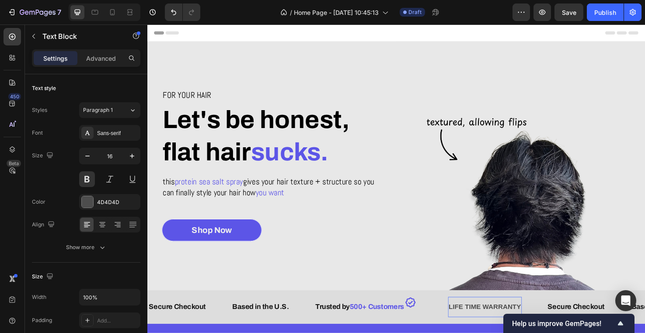
click at [487, 324] on p "LIFE TIME WARRANTY" at bounding box center [503, 322] width 76 height 13
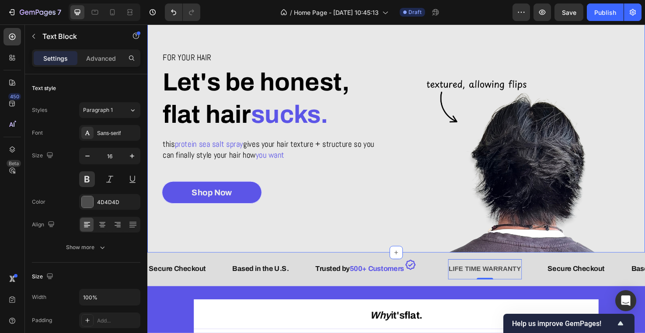
scroll to position [52, 0]
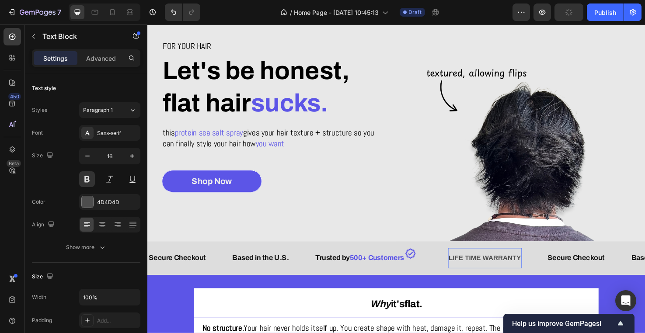
click at [559, 277] on div "LIFE TIME WARRANTY Text Block 0" at bounding box center [516, 270] width 104 height 21
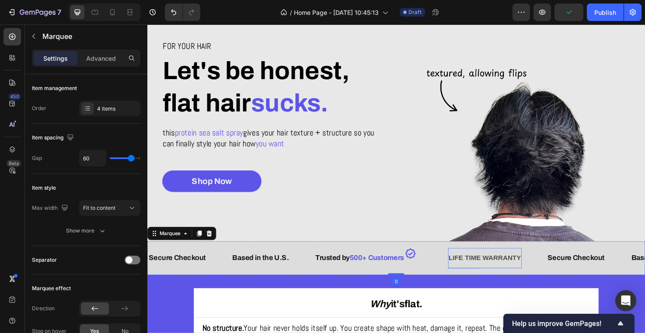
click at [540, 277] on div "LIFE TIME WARRANTY" at bounding box center [503, 271] width 78 height 14
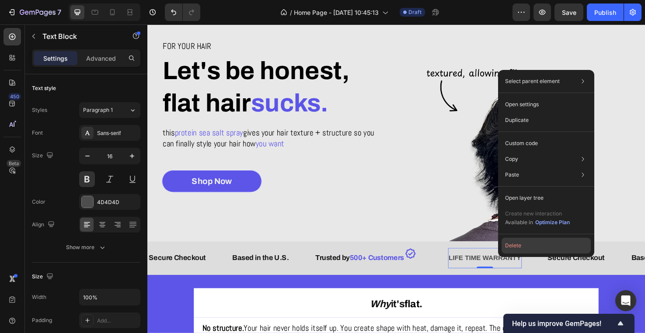
click at [515, 241] on button "Delete" at bounding box center [545, 246] width 89 height 16
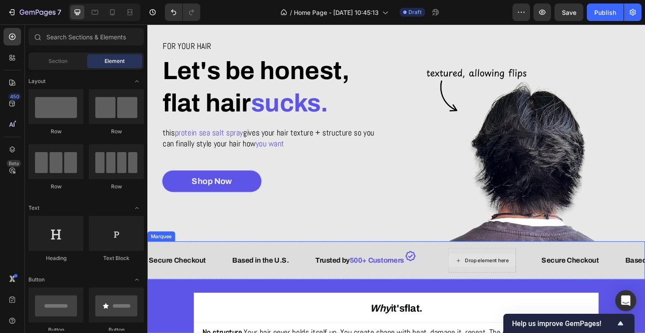
click at [506, 269] on div "Drop element here" at bounding box center [500, 273] width 71 height 14
click at [52, 65] on span "Section" at bounding box center [58, 61] width 19 height 8
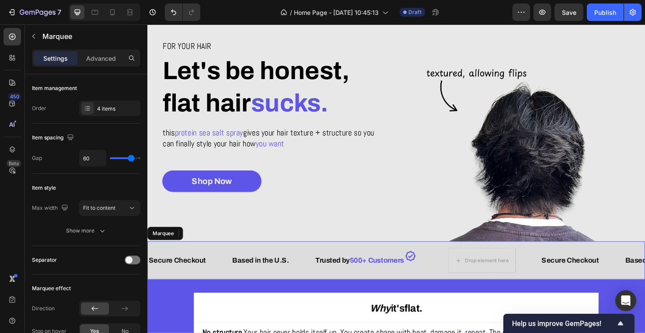
click at [450, 281] on div "Trusted by 500+ Customers Text Block Icon Icon List Row" at bounding box center [394, 273] width 141 height 21
click at [98, 115] on div "4 items" at bounding box center [109, 109] width 61 height 16
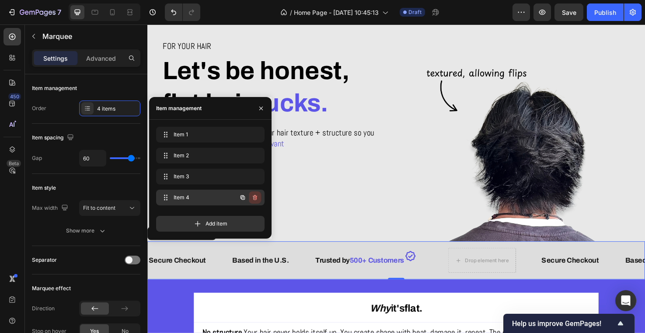
click at [254, 199] on icon "button" at bounding box center [254, 197] width 7 height 7
click at [256, 198] on div "Delete" at bounding box center [249, 198] width 16 height 8
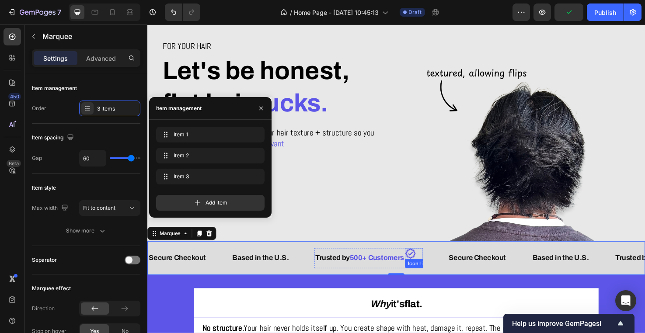
click at [438, 266] on div "Icon" at bounding box center [428, 266] width 19 height 12
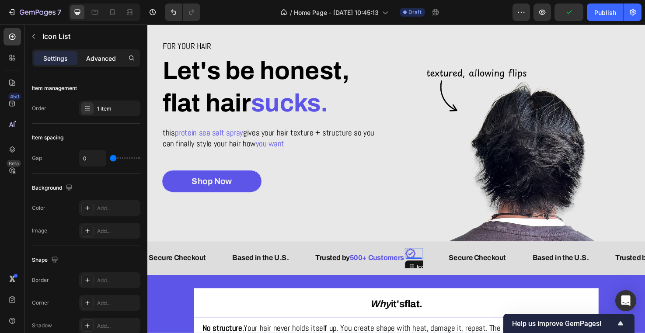
click at [102, 56] on p "Advanced" at bounding box center [101, 58] width 30 height 9
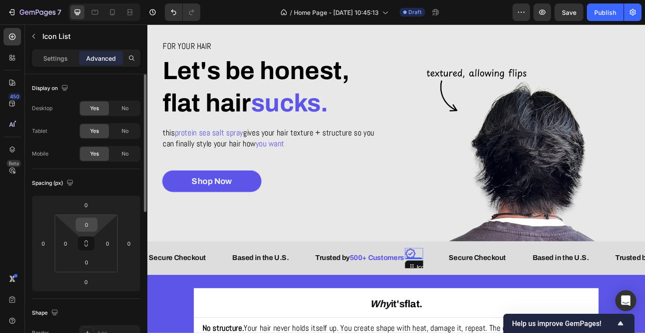
click at [90, 224] on input "0" at bounding box center [86, 224] width 17 height 13
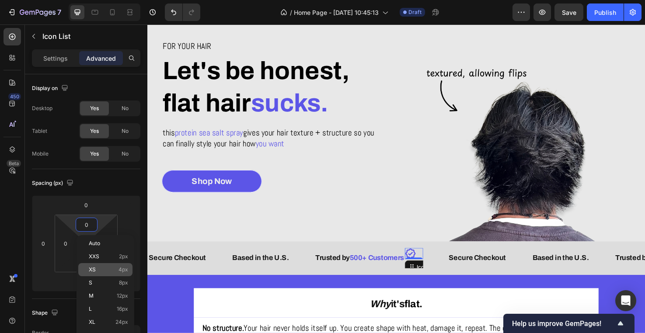
click at [125, 268] on span "4px" at bounding box center [123, 270] width 10 height 6
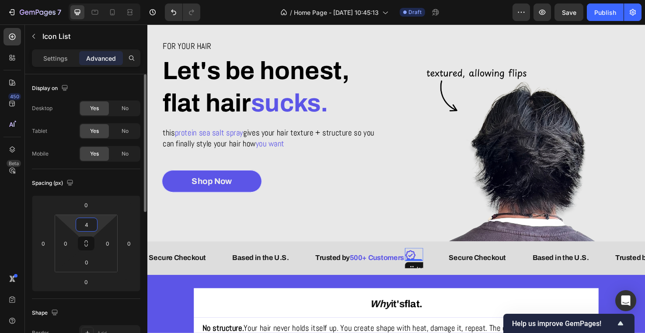
click at [89, 226] on input "4" at bounding box center [86, 224] width 17 height 13
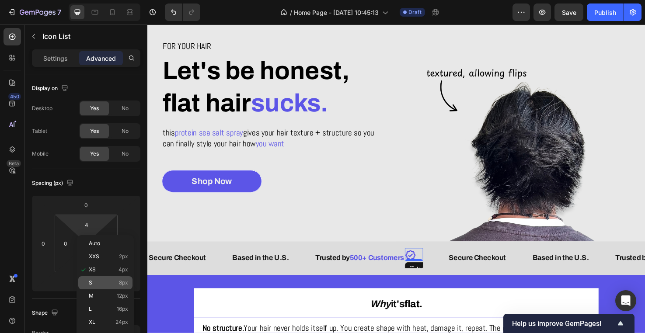
click at [105, 282] on p "S 8px" at bounding box center [108, 283] width 39 height 6
type input "8"
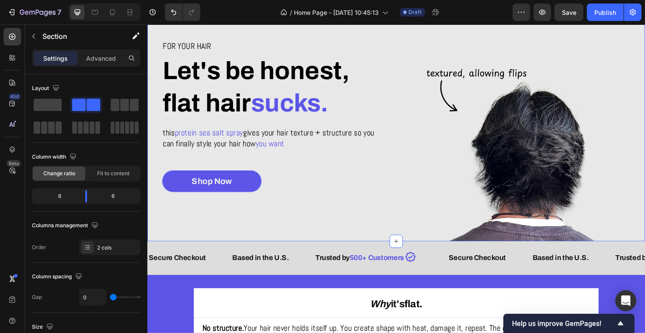
click at [239, 231] on div "For your hair Heading Let's be honest, flat hair sucks. Heading this protein se…" at bounding box center [278, 122] width 262 height 262
click at [430, 271] on icon at bounding box center [424, 269] width 10 height 10
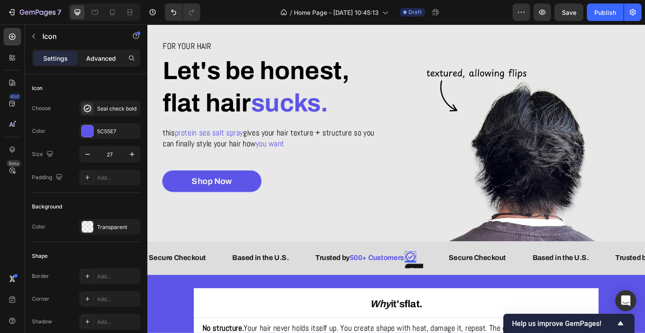
click at [92, 59] on p "Advanced" at bounding box center [101, 58] width 30 height 9
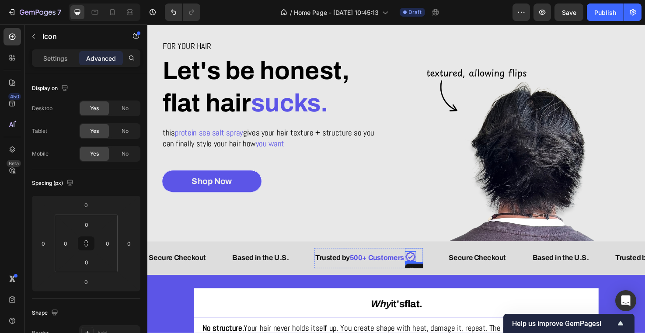
click at [426, 264] on icon at bounding box center [425, 270] width 12 height 12
click at [426, 262] on div "Icon Icon List 0" at bounding box center [428, 267] width 19 height 15
click at [91, 225] on input "8" at bounding box center [86, 224] width 17 height 13
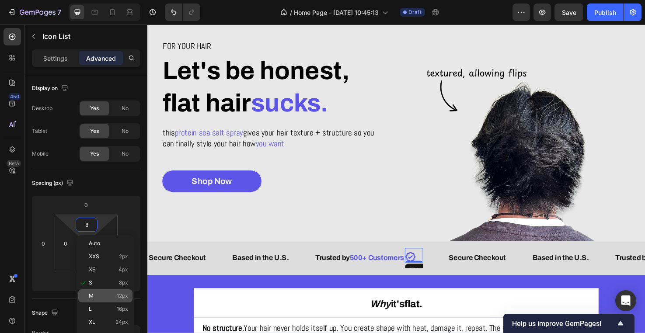
click at [125, 295] on span "12px" at bounding box center [122, 296] width 11 height 6
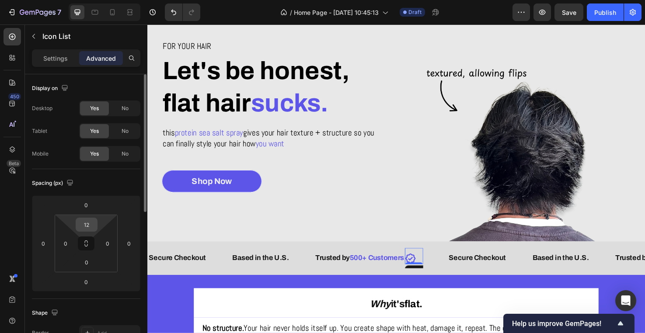
click at [84, 223] on input "12" at bounding box center [86, 224] width 17 height 13
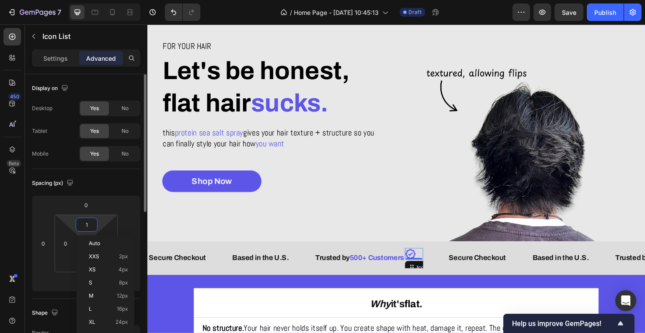
type input "10"
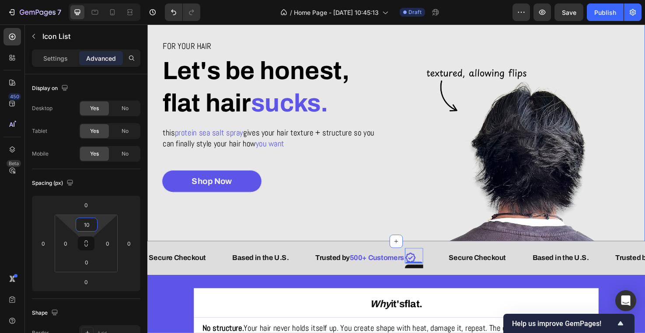
click at [286, 216] on div "For your hair Heading Let's be honest, flat hair sucks. Heading this protein se…" at bounding box center [278, 122] width 262 height 262
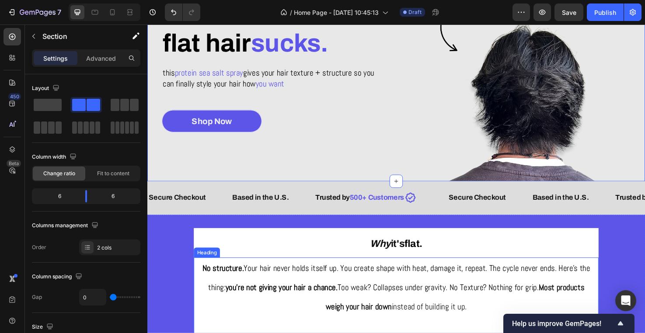
scroll to position [118, 0]
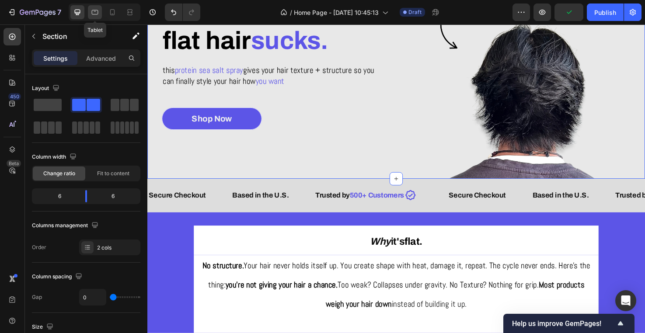
click at [97, 15] on icon at bounding box center [95, 12] width 9 height 9
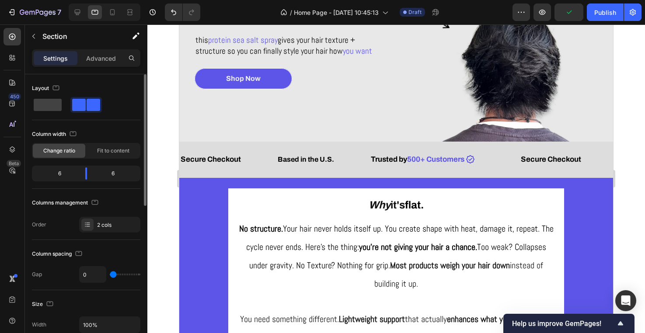
scroll to position [87, 0]
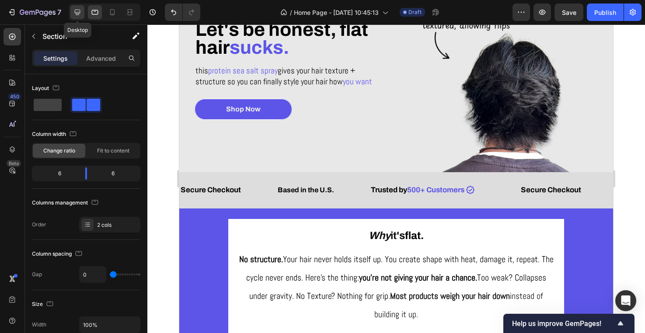
click at [82, 13] on div at bounding box center [77, 12] width 14 height 14
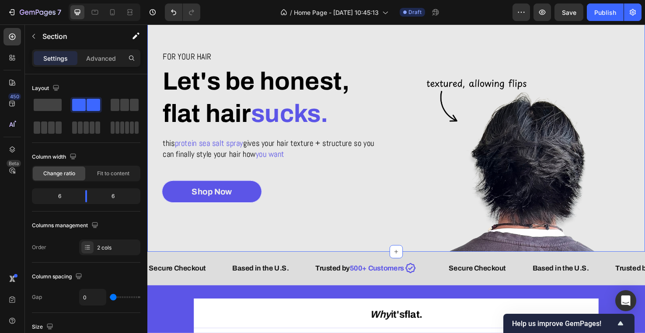
scroll to position [49, 0]
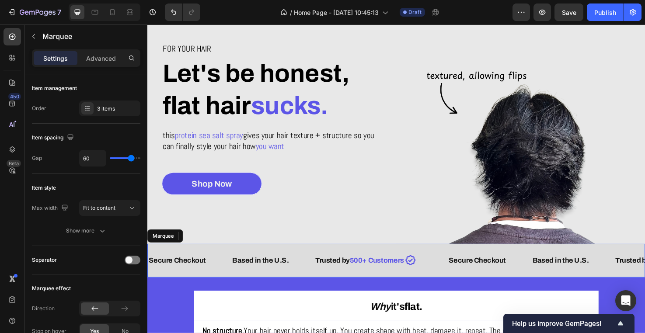
click at [306, 273] on div "Based in the U.S. Text Block" at bounding box center [279, 273] width 87 height 21
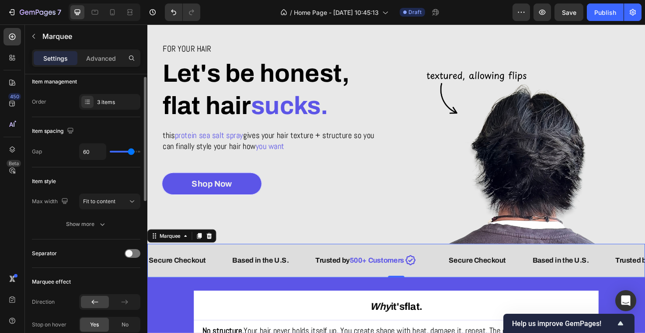
type input "65"
type input "80"
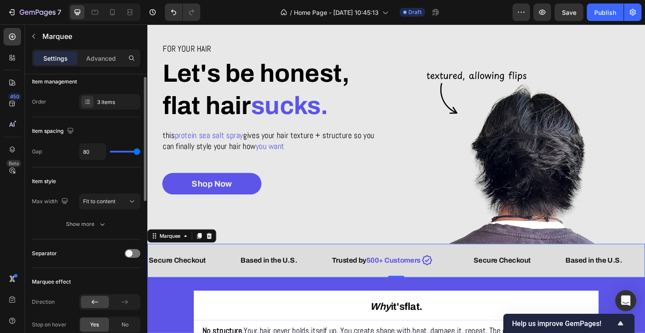
drag, startPoint x: 132, startPoint y: 152, endPoint x: 171, endPoint y: 150, distance: 39.0
type input "80"
click at [171, 0] on div "7 Version history / Home Page - [DATE] 10:45:13 Draft Preview Save Publish 450 …" at bounding box center [322, 0] width 645 height 0
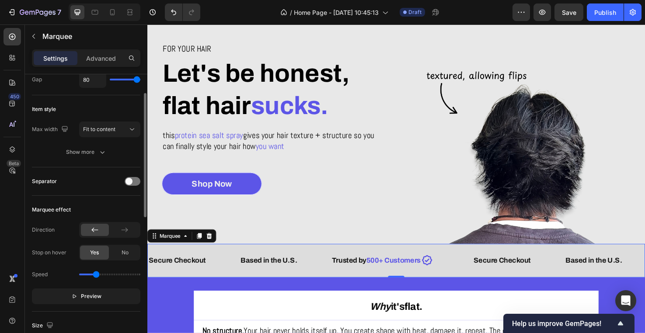
scroll to position [83, 0]
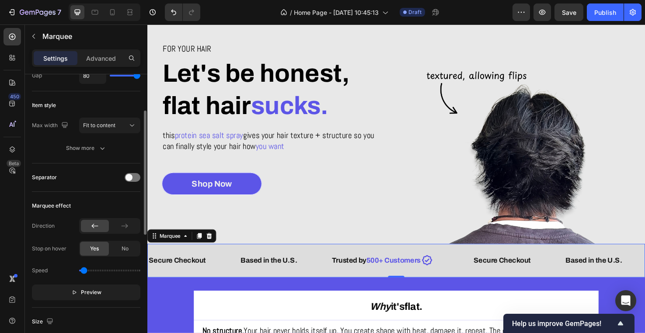
drag, startPoint x: 99, startPoint y: 272, endPoint x: 85, endPoint y: 274, distance: 14.2
type input "0.1"
click at [85, 272] on input "range" at bounding box center [109, 271] width 61 height 2
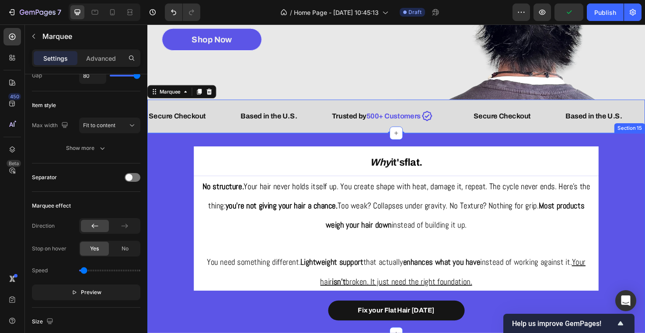
scroll to position [244, 0]
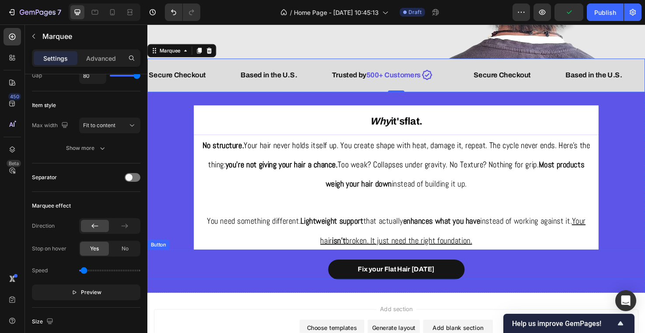
click at [177, 273] on div "Fix your Flat Hair [DATE] Button" at bounding box center [409, 277] width 525 height 31
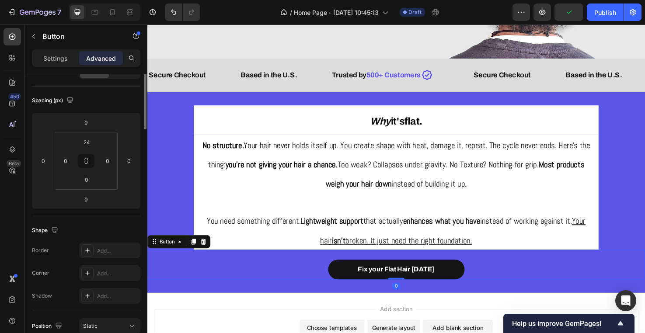
scroll to position [0, 0]
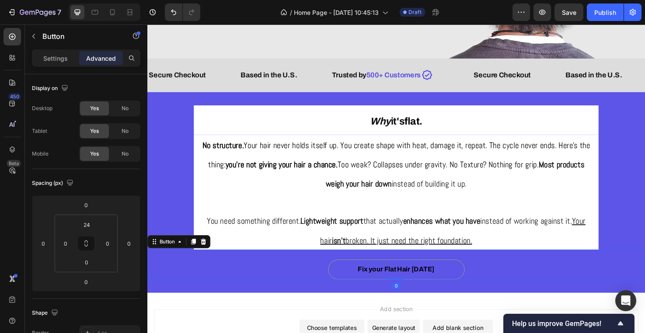
click at [357, 282] on button "Fix your Flat Hair [DATE]" at bounding box center [410, 282] width 144 height 21
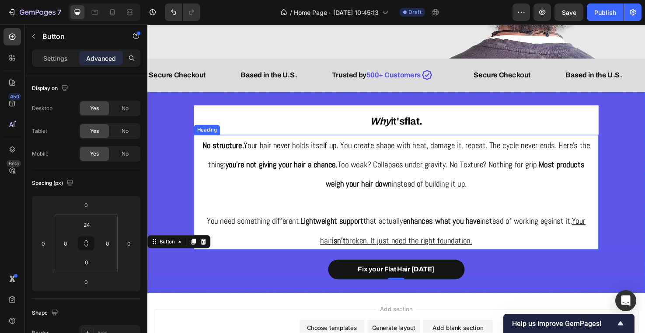
click at [403, 248] on u "broken. It just need the right foundation." at bounding box center [422, 252] width 133 height 11
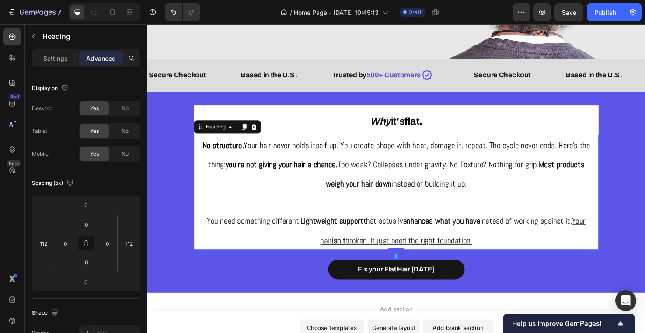
click at [403, 248] on u "broken. It just need the right foundation." at bounding box center [422, 252] width 133 height 11
click at [396, 252] on u "broken. It just need the right foundation." at bounding box center [422, 252] width 133 height 11
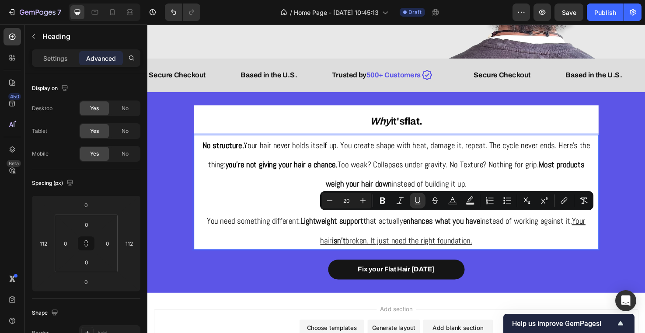
drag, startPoint x: 317, startPoint y: 254, endPoint x: 523, endPoint y: 241, distance: 206.8
click at [523, 241] on p "No structure. Your hair never holds itself up. You create shape with heat, dama…" at bounding box center [409, 201] width 409 height 121
click at [327, 248] on u "Your hair isn't broken. It just need the right foundation." at bounding box center [468, 242] width 282 height 32
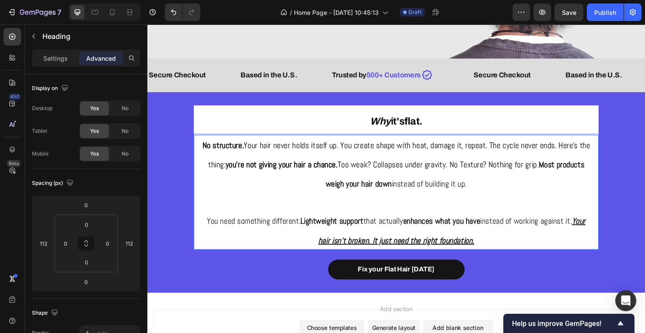
click at [306, 245] on p "No structure. Your hair never holds itself up. You create shape with heat, dama…" at bounding box center [409, 201] width 409 height 121
click at [327, 247] on u "Your hair isn't broken. It just need the right foundation." at bounding box center [468, 242] width 282 height 32
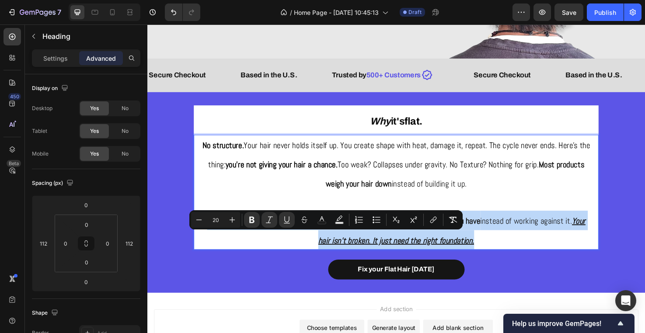
click at [327, 247] on u "Your hair isn't broken. It just need the right foundation." at bounding box center [468, 242] width 282 height 32
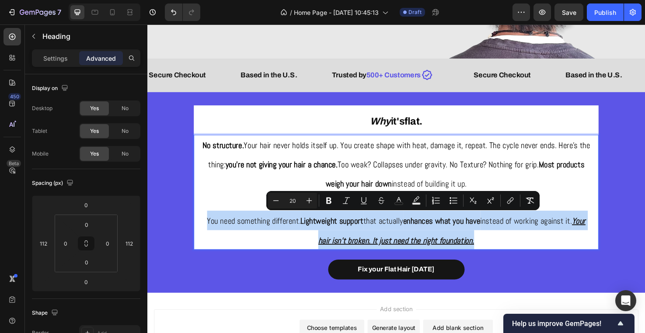
click at [327, 247] on u "Your hair isn't broken. It just need the right foundation." at bounding box center [468, 242] width 282 height 32
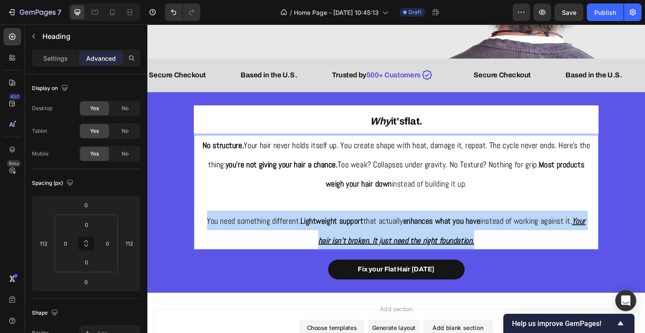
drag, startPoint x: 308, startPoint y: 248, endPoint x: 517, endPoint y: 244, distance: 209.0
click at [517, 244] on p "No structure. Your hair never holds itself up. You create shape with heat, dama…" at bounding box center [409, 201] width 409 height 121
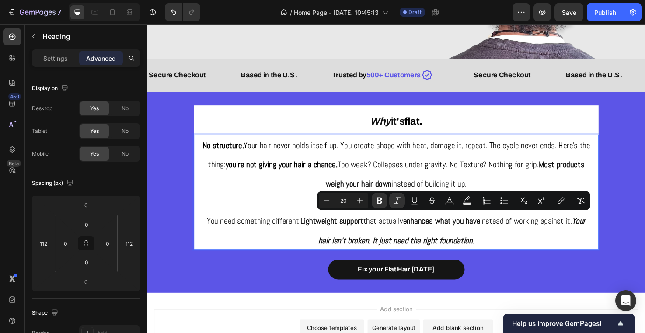
click at [517, 244] on p "No structure. Your hair never holds itself up. You create shape with heat, dama…" at bounding box center [409, 201] width 409 height 121
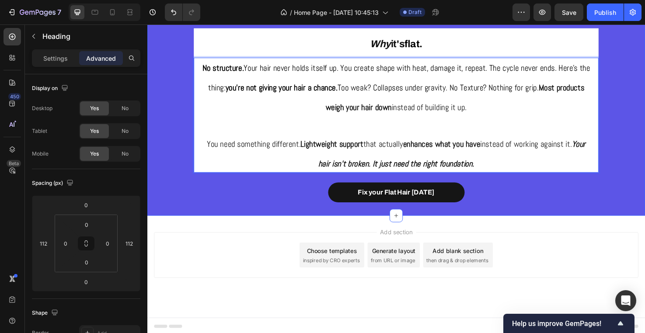
scroll to position [325, 0]
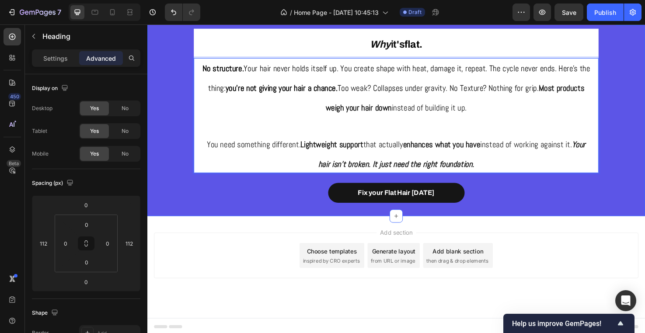
click at [505, 214] on div "⁠⁠⁠⁠⁠⁠⁠ Why it's flat. Heading No structure. Your hair never holds itself up. Y…" at bounding box center [409, 121] width 525 height 212
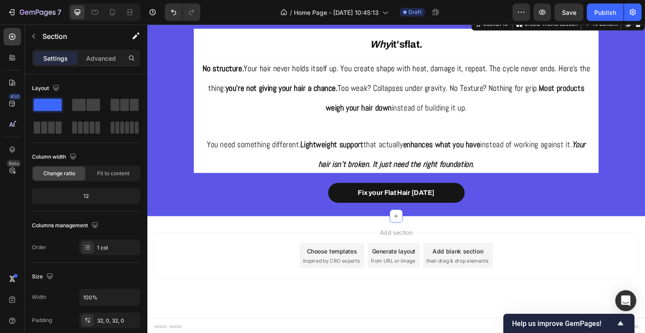
click at [508, 213] on div "⁠⁠⁠⁠⁠⁠⁠ Why it's flat. Heading ⁠⁠⁠⁠⁠⁠⁠ No structure. Your hair never holds itse…" at bounding box center [409, 121] width 525 height 212
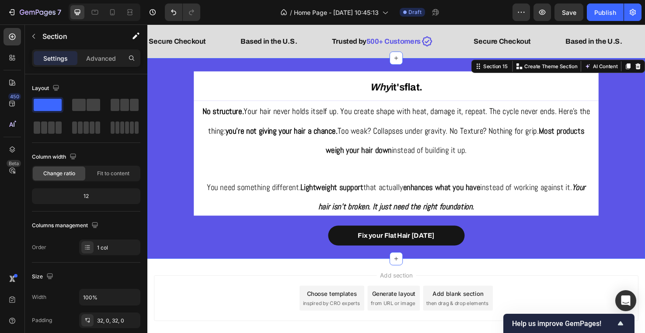
scroll to position [284, 0]
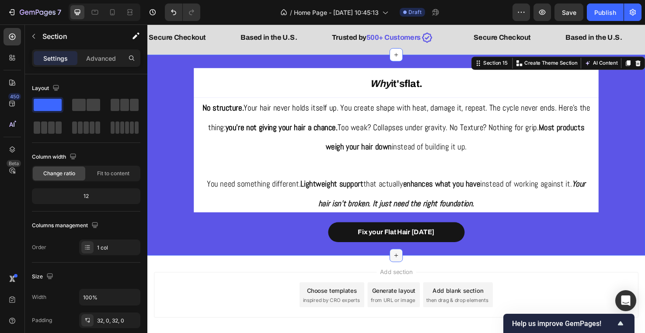
click at [410, 261] on div at bounding box center [410, 268] width 14 height 14
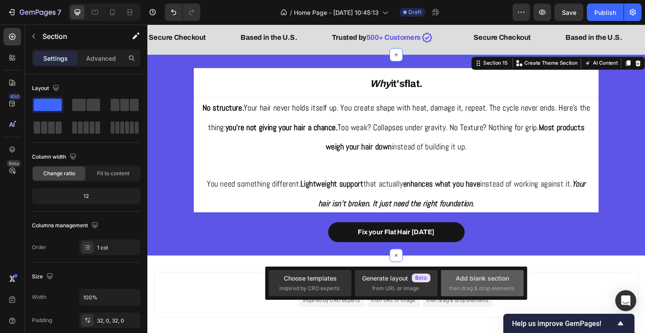
click at [466, 278] on div "Add blank section" at bounding box center [482, 278] width 53 height 9
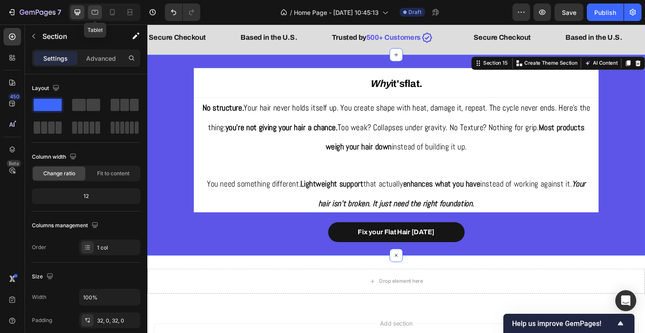
click at [95, 11] on icon at bounding box center [95, 11] width 2 height 1
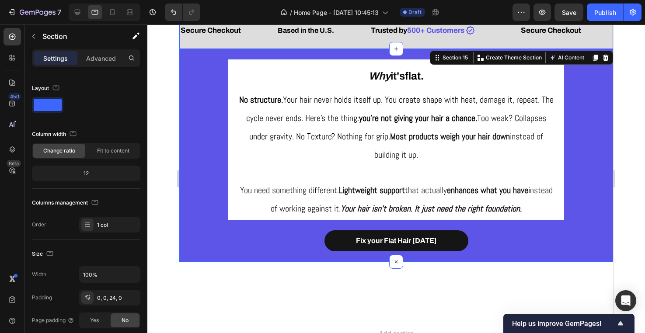
scroll to position [307, 0]
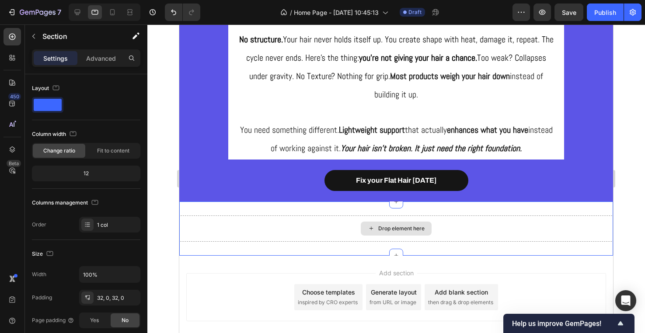
click at [307, 229] on div "Drop element here" at bounding box center [396, 229] width 434 height 26
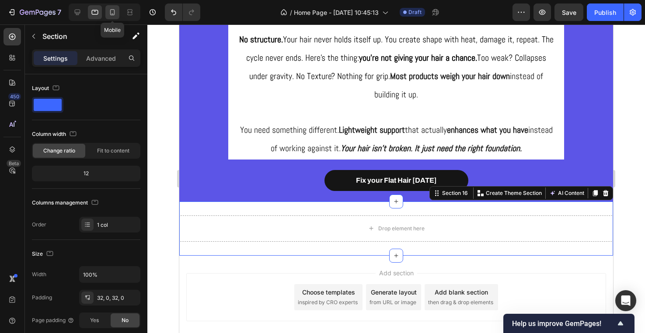
click at [112, 17] on div at bounding box center [112, 12] width 14 height 14
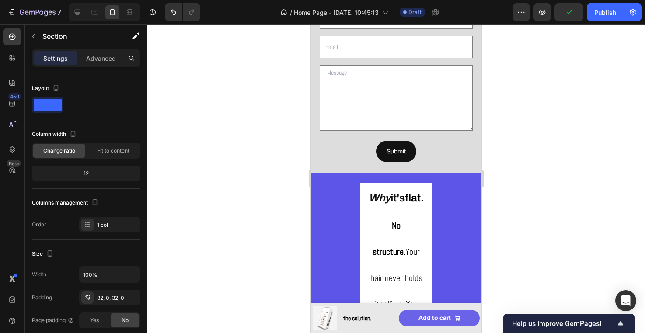
scroll to position [899, 0]
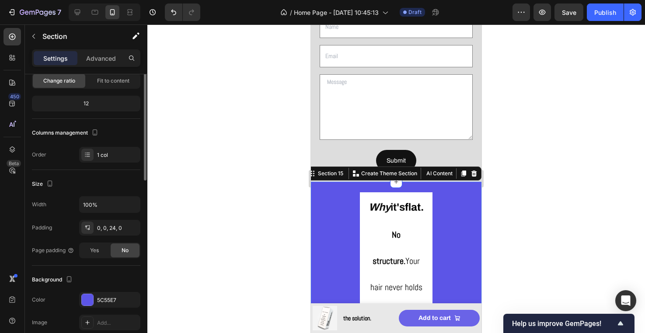
scroll to position [76, 0]
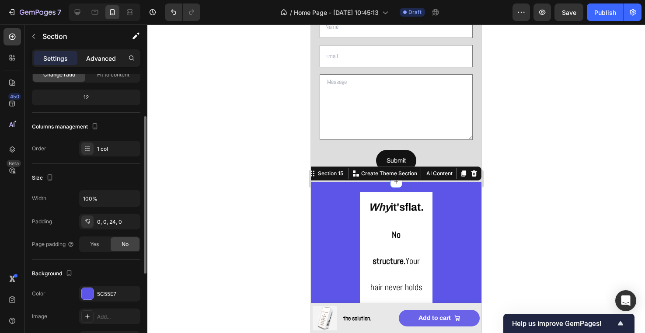
click at [101, 53] on div "Advanced" at bounding box center [101, 58] width 44 height 14
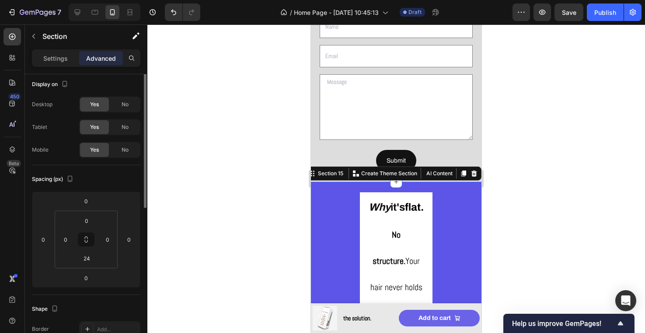
scroll to position [0, 0]
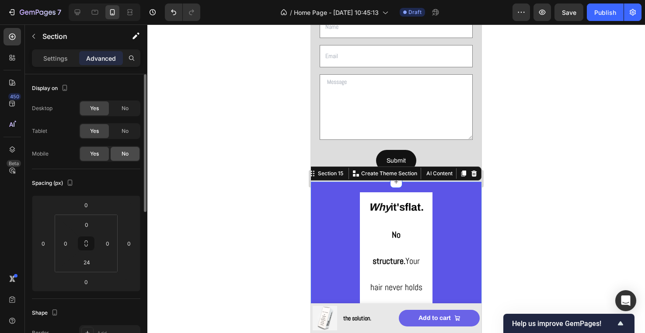
click at [129, 150] on div "No" at bounding box center [125, 154] width 29 height 14
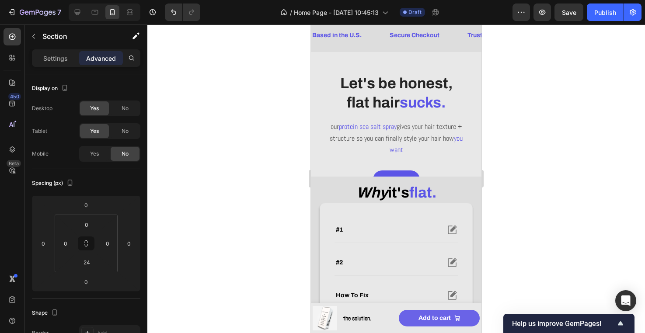
scroll to position [105, 0]
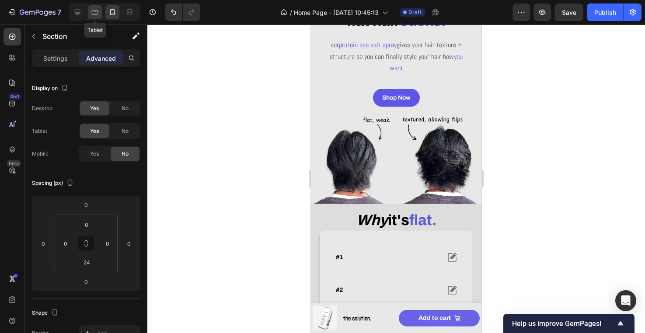
click at [94, 13] on icon at bounding box center [95, 12] width 9 height 9
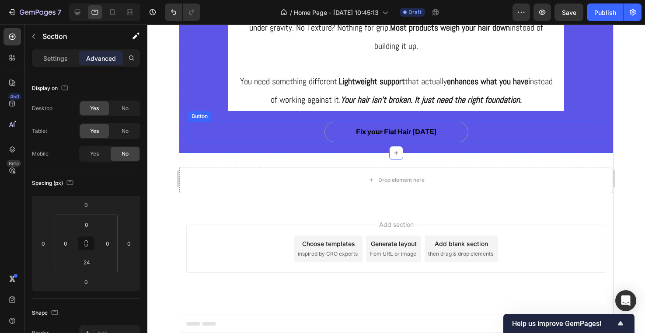
scroll to position [355, 0]
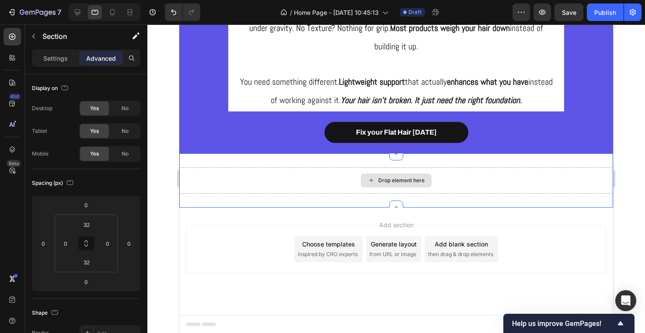
click at [340, 178] on div "Drop element here" at bounding box center [396, 180] width 434 height 26
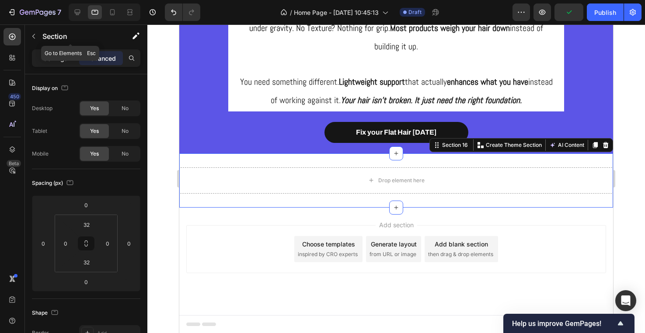
click at [61, 55] on p "Settings" at bounding box center [55, 58] width 24 height 9
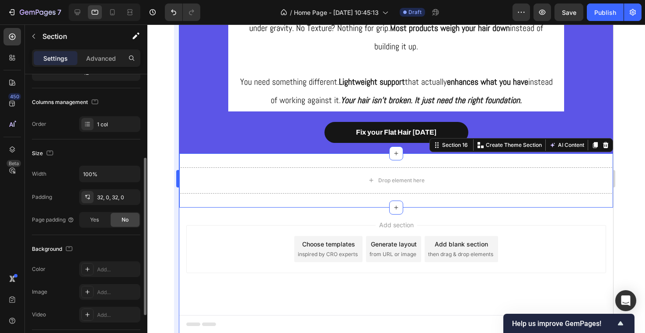
scroll to position [118, 0]
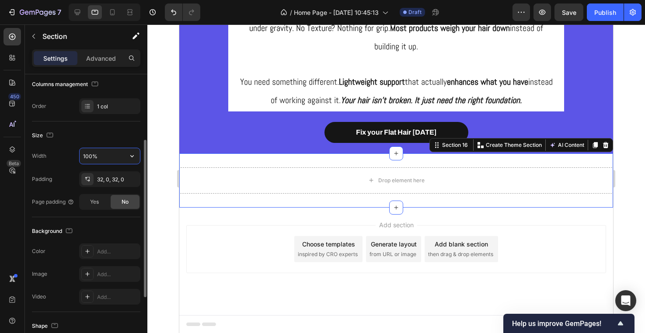
click at [111, 157] on input "100%" at bounding box center [110, 156] width 60 height 16
click at [120, 157] on input "100%" at bounding box center [110, 156] width 60 height 16
click at [128, 176] on icon "button" at bounding box center [131, 179] width 7 height 7
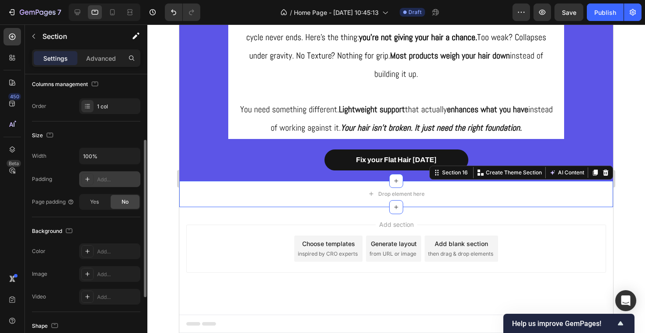
click at [317, 207] on div "Add section Choose templates inspired by CRO experts Generate layout from URL o…" at bounding box center [396, 261] width 434 height 108
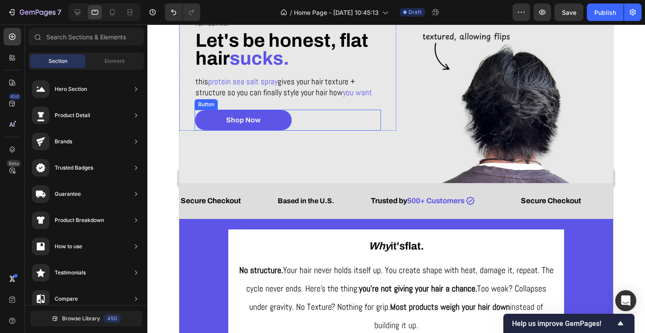
scroll to position [72, 0]
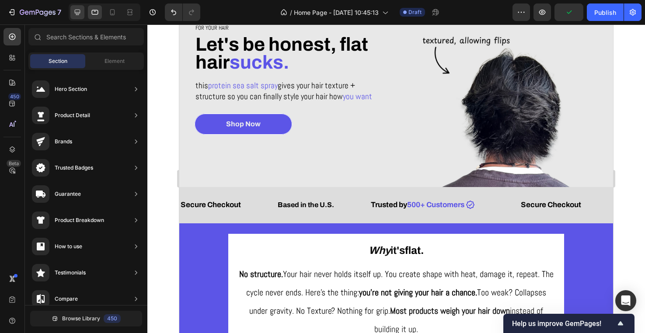
click at [81, 14] on icon at bounding box center [77, 12] width 9 height 9
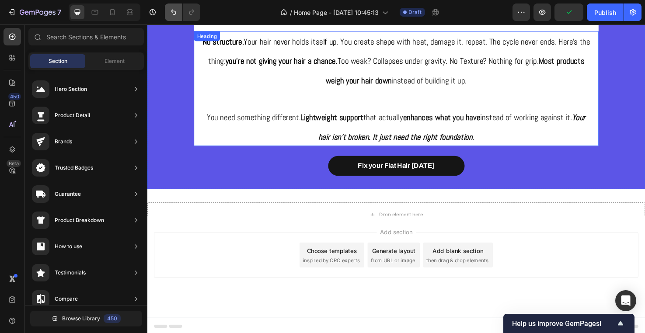
scroll to position [353, 0]
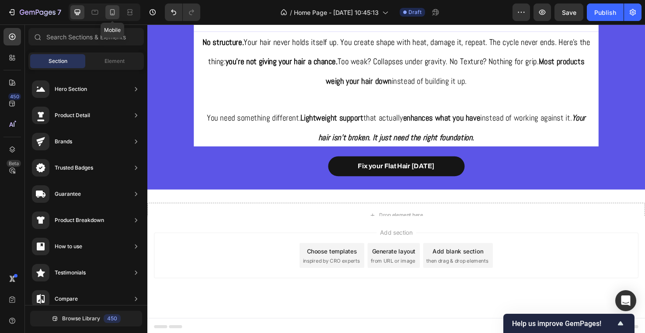
click at [116, 10] on icon at bounding box center [112, 12] width 9 height 9
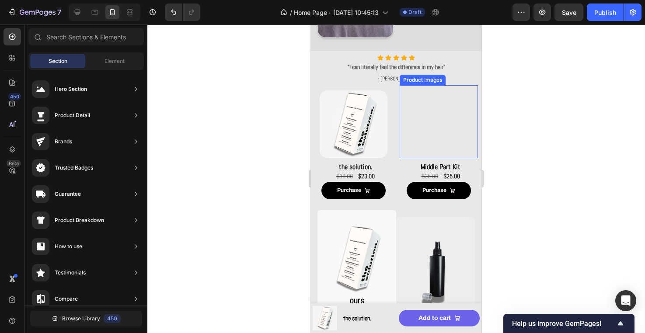
scroll to position [601, 0]
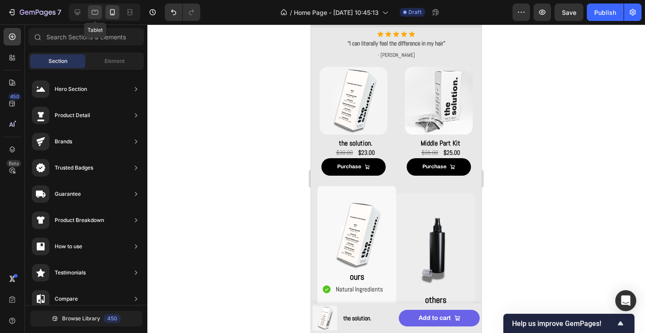
click at [97, 17] on div at bounding box center [95, 12] width 14 height 14
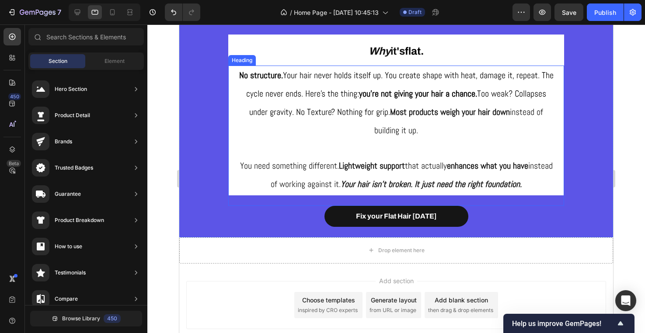
scroll to position [279, 0]
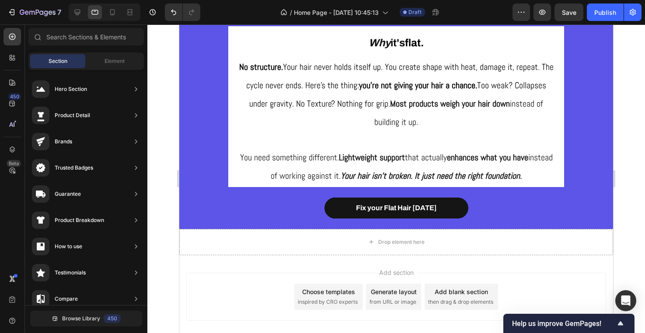
click at [258, 260] on div "Add section Choose templates inspired by CRO experts Generate layout from URL o…" at bounding box center [396, 309] width 434 height 108
click at [260, 247] on div "Drop element here" at bounding box center [396, 242] width 434 height 26
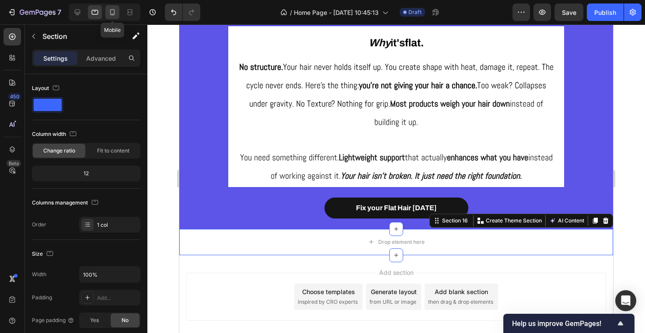
click at [116, 18] on div at bounding box center [112, 12] width 14 height 14
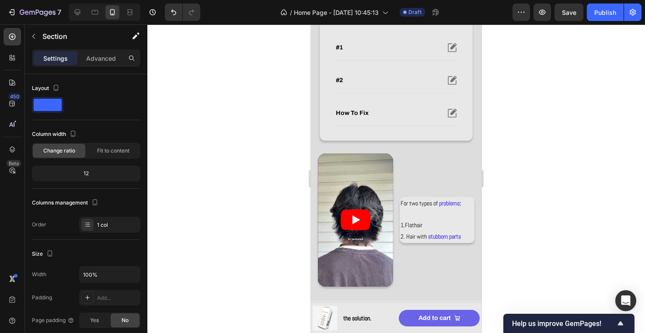
scroll to position [205, 0]
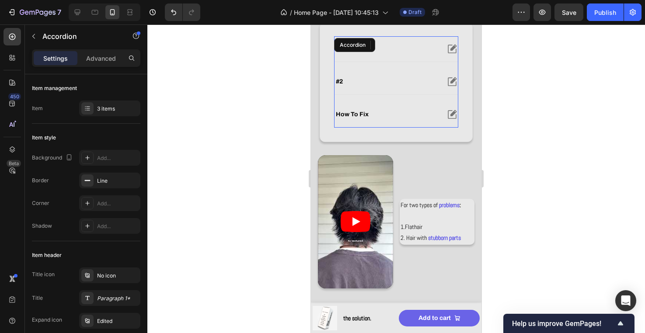
click at [383, 85] on div "#2" at bounding box center [386, 82] width 105 height 10
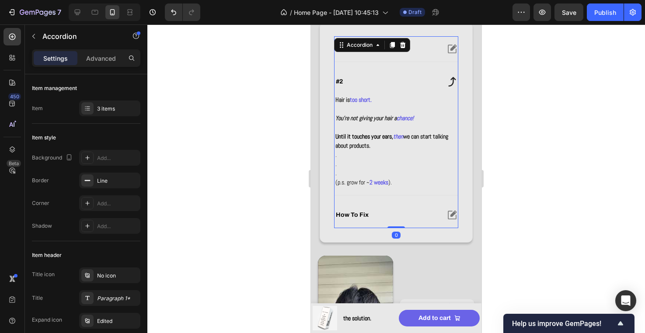
click at [411, 55] on div "#1" at bounding box center [395, 48] width 123 height 25
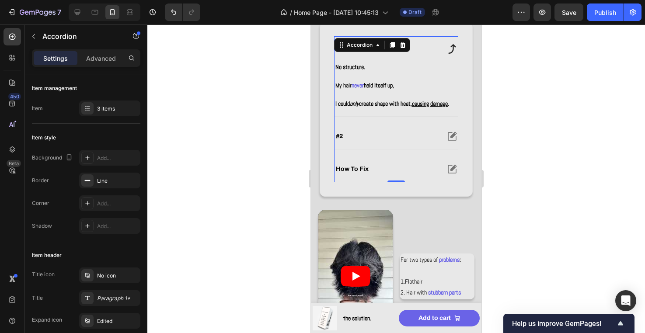
click at [389, 141] on div "#2" at bounding box center [386, 136] width 105 height 10
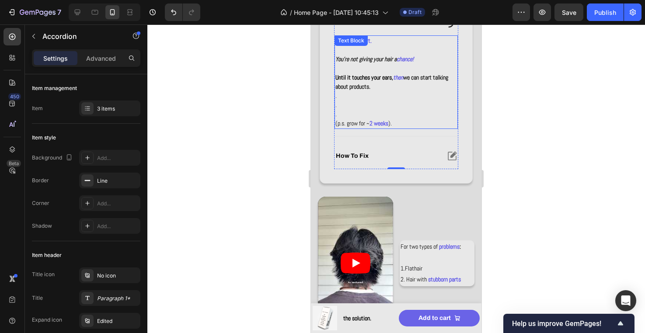
scroll to position [272, 0]
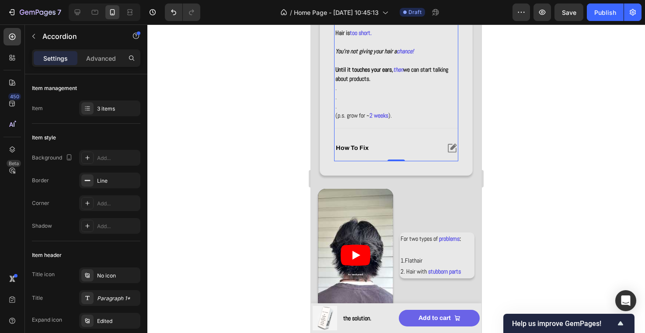
click at [411, 137] on div "how to fix" at bounding box center [395, 148] width 123 height 25
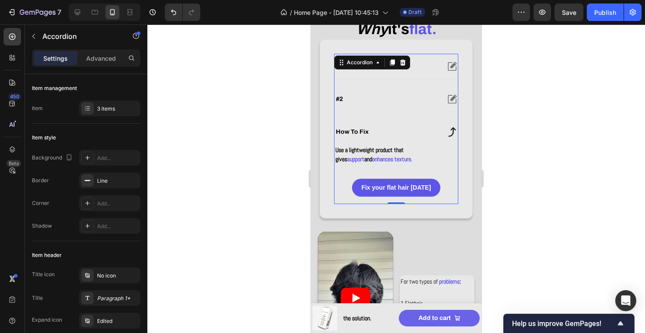
scroll to position [187, 0]
click at [417, 127] on div "how to fix" at bounding box center [386, 132] width 105 height 10
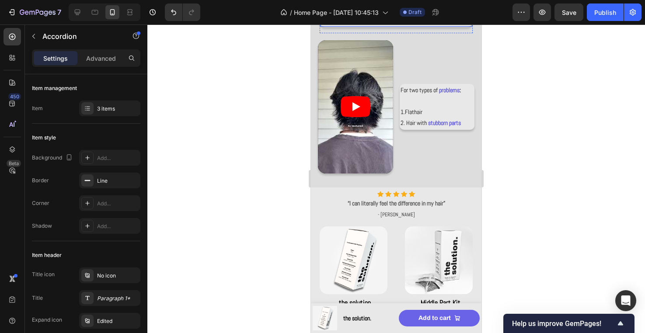
scroll to position [324, 0]
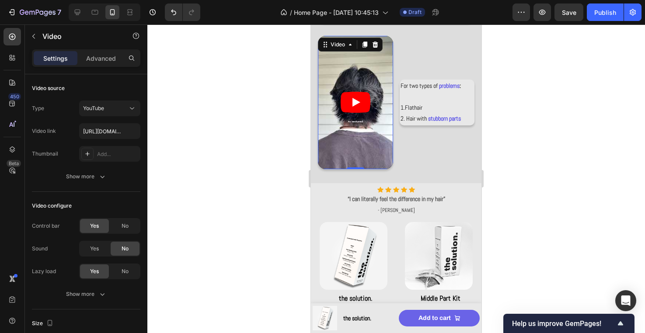
click at [348, 114] on article at bounding box center [355, 102] width 75 height 133
